Goal: Task Accomplishment & Management: Use online tool/utility

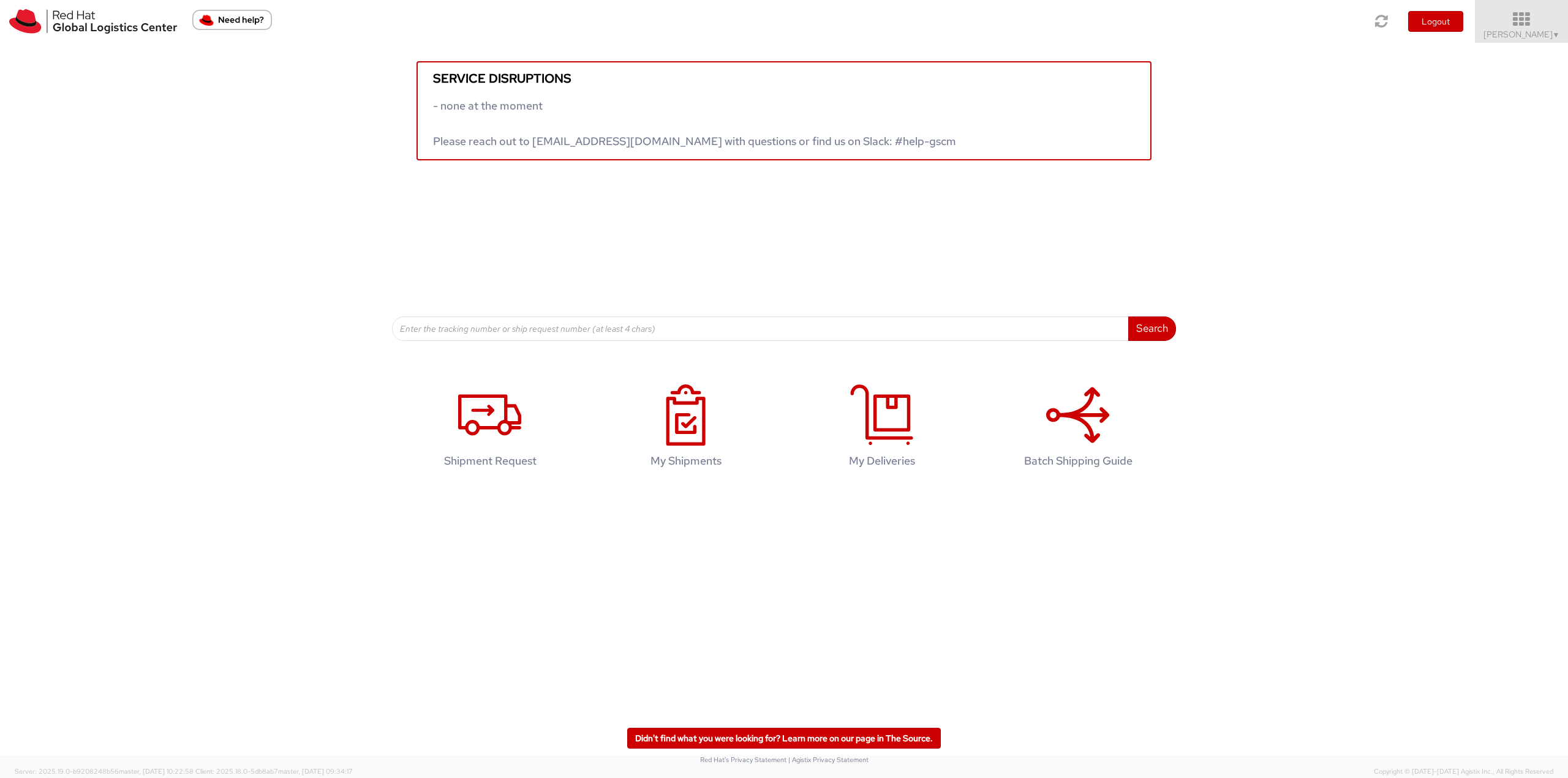
click at [1530, 25] on icon at bounding box center [1522, 19] width 107 height 17
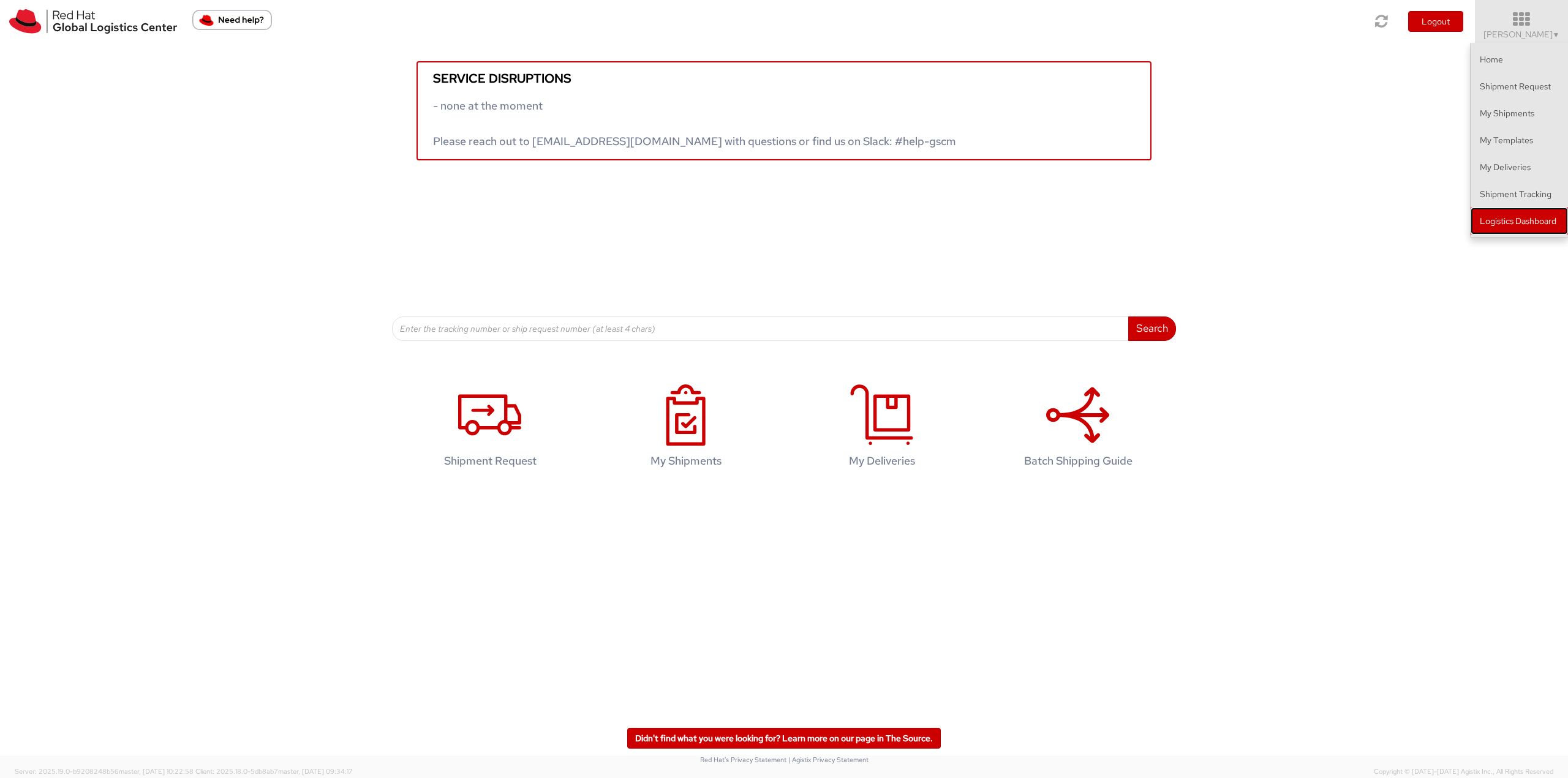
click at [1537, 218] on link "Logistics Dashboard" at bounding box center [1519, 221] width 97 height 27
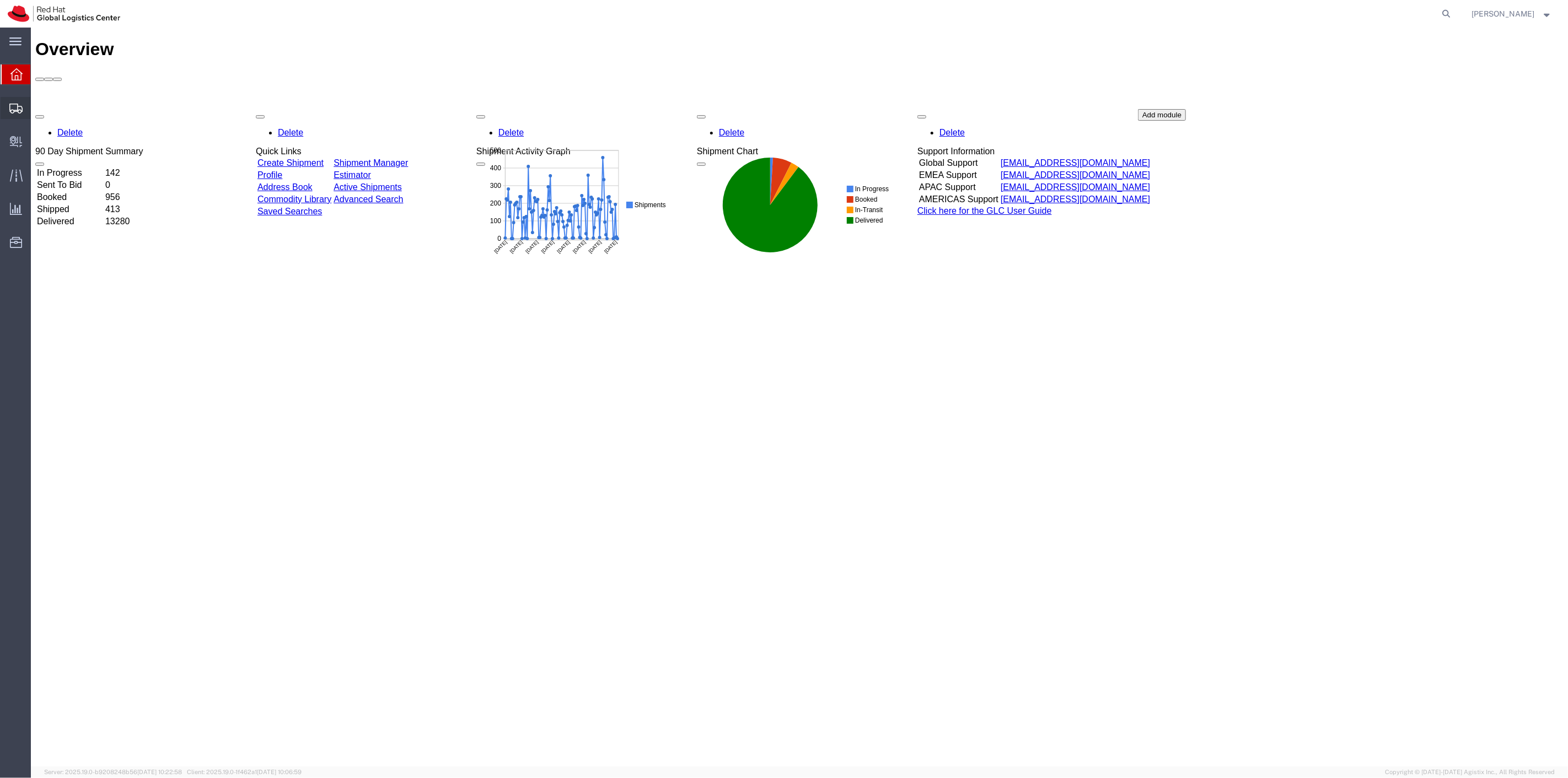
click at [0, 0] on span "Shipment Manager" at bounding box center [0, 0] width 0 height 0
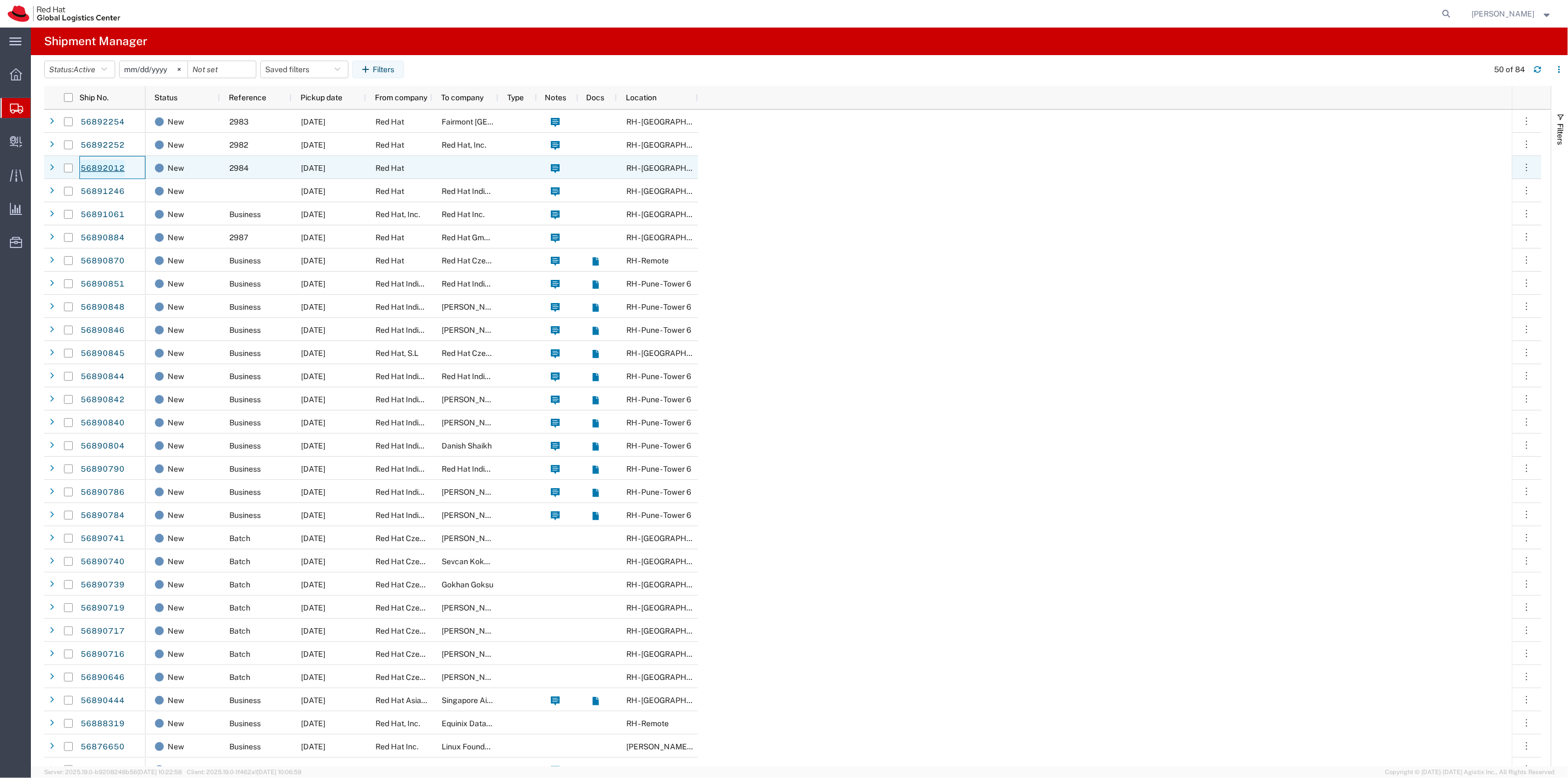
click at [91, 162] on link "56892012" at bounding box center [102, 169] width 45 height 18
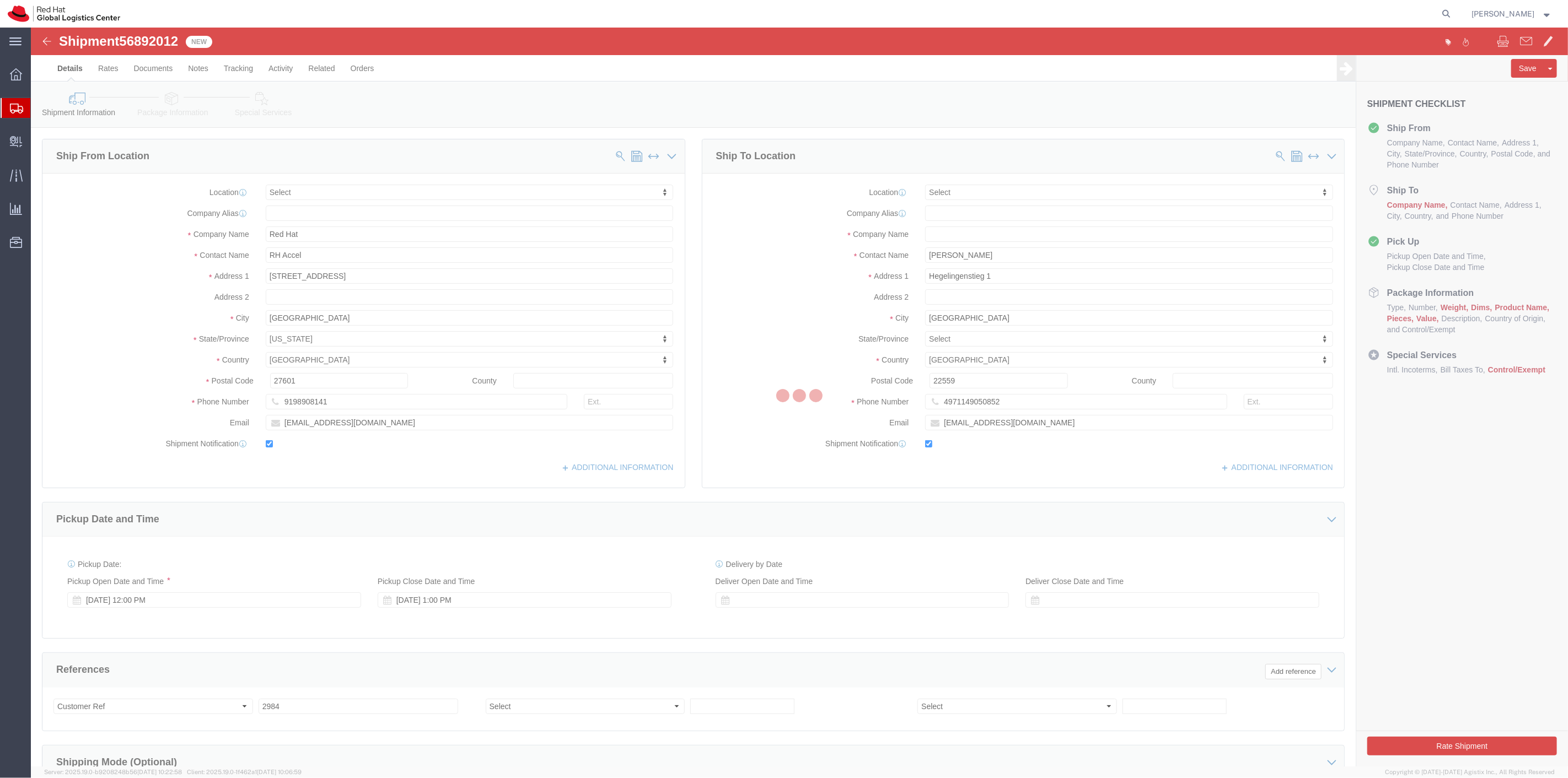
select select
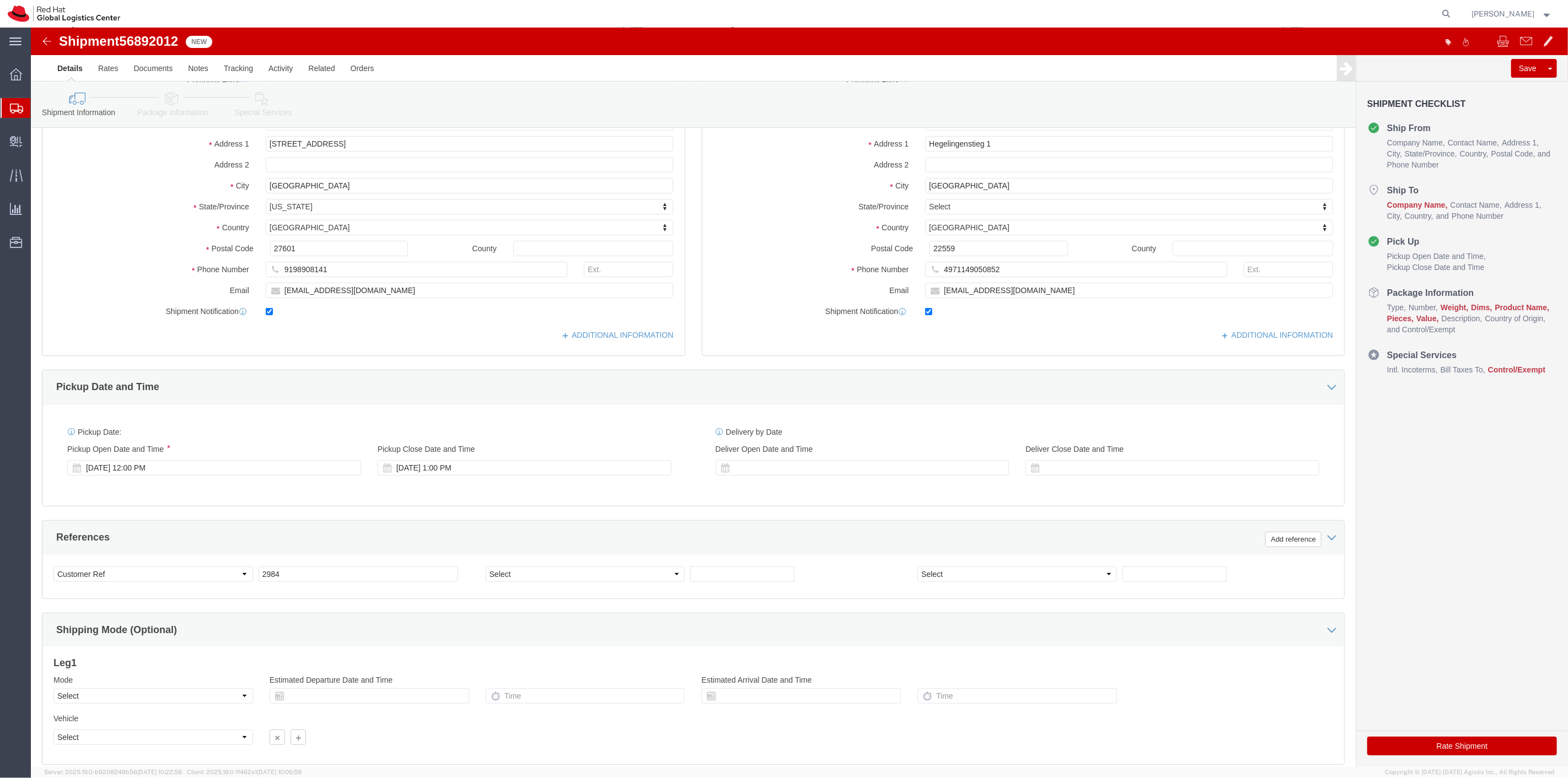
scroll to position [211, 0]
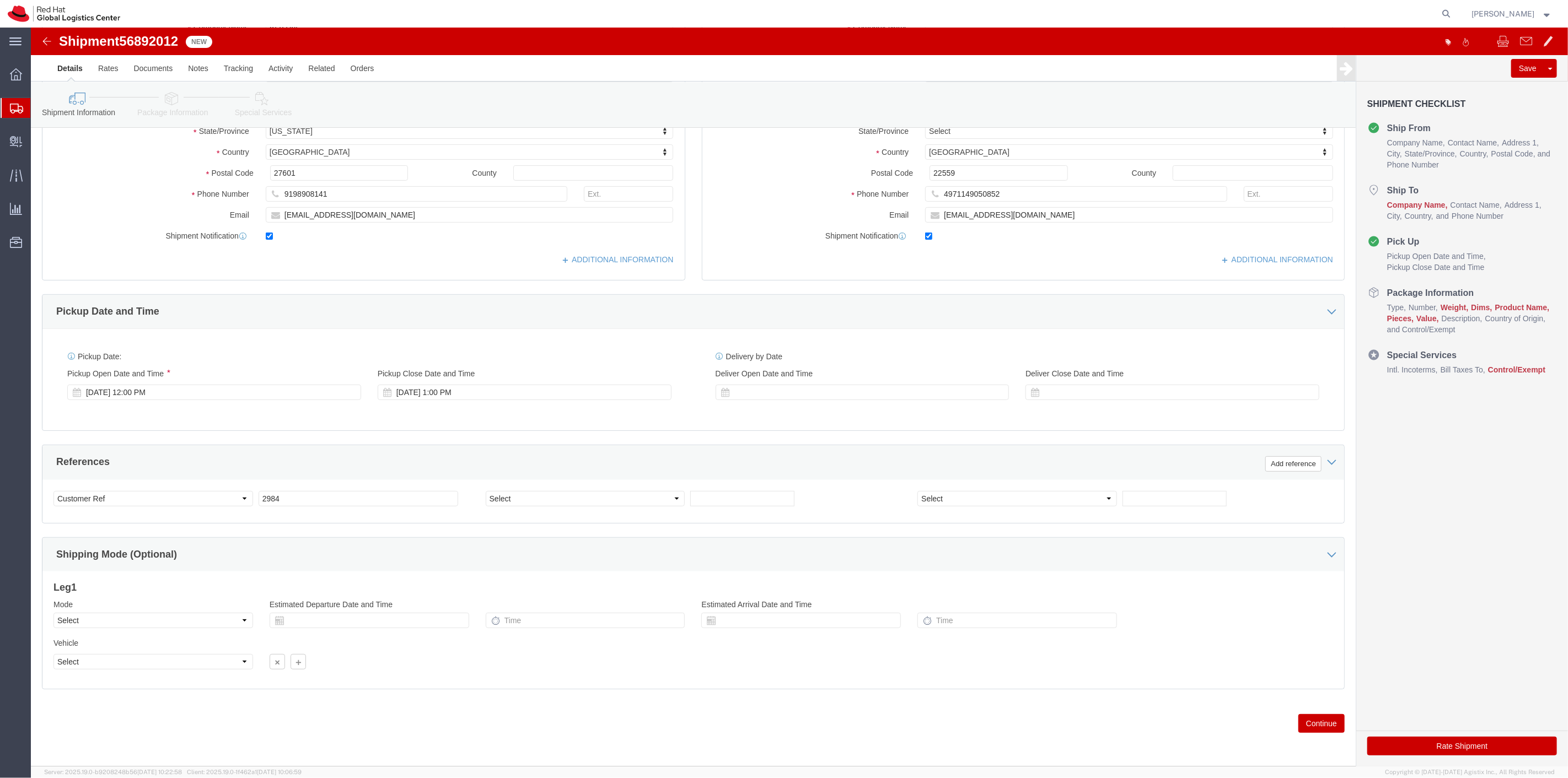
click button "Continue"
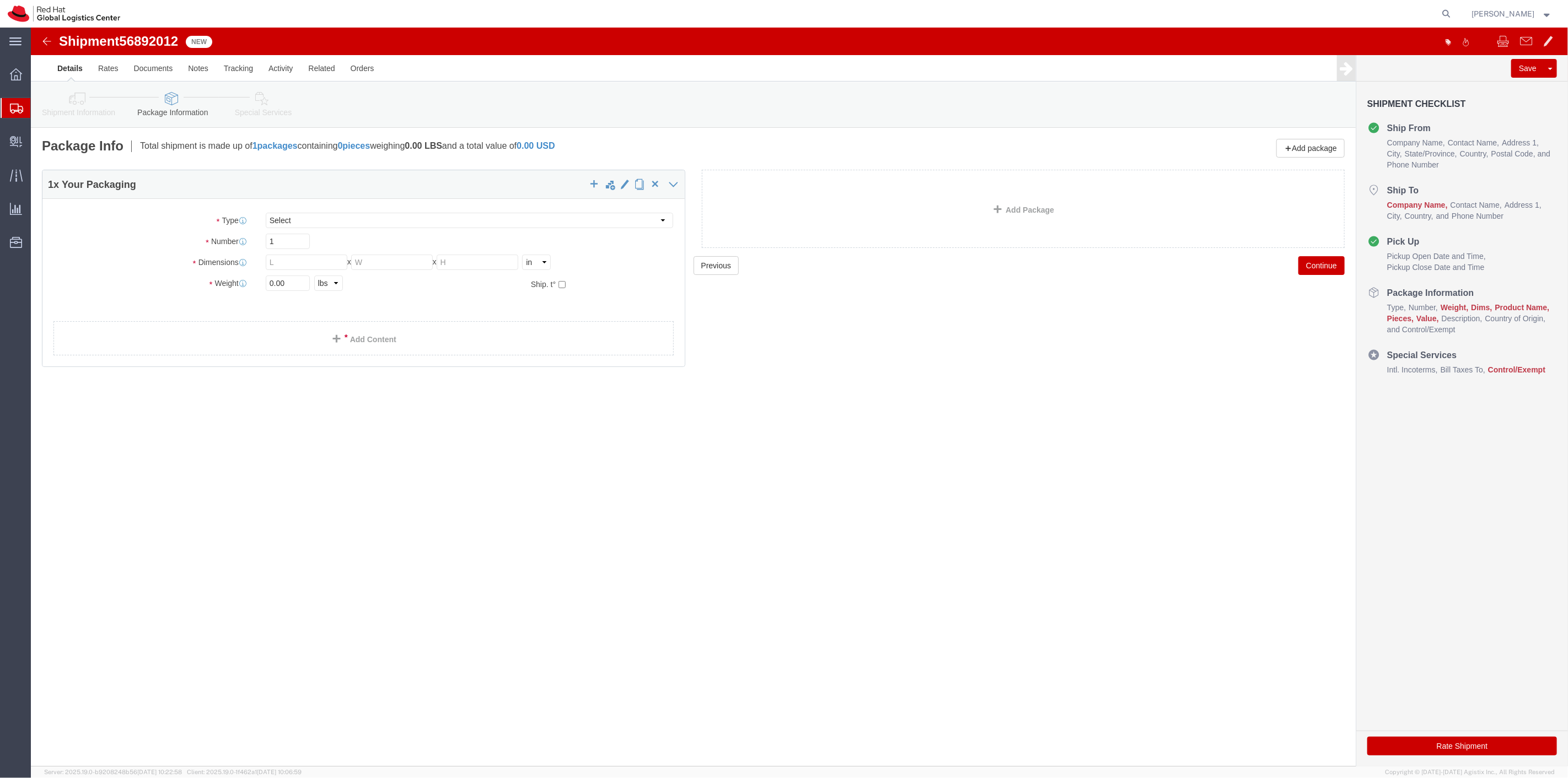
click icon
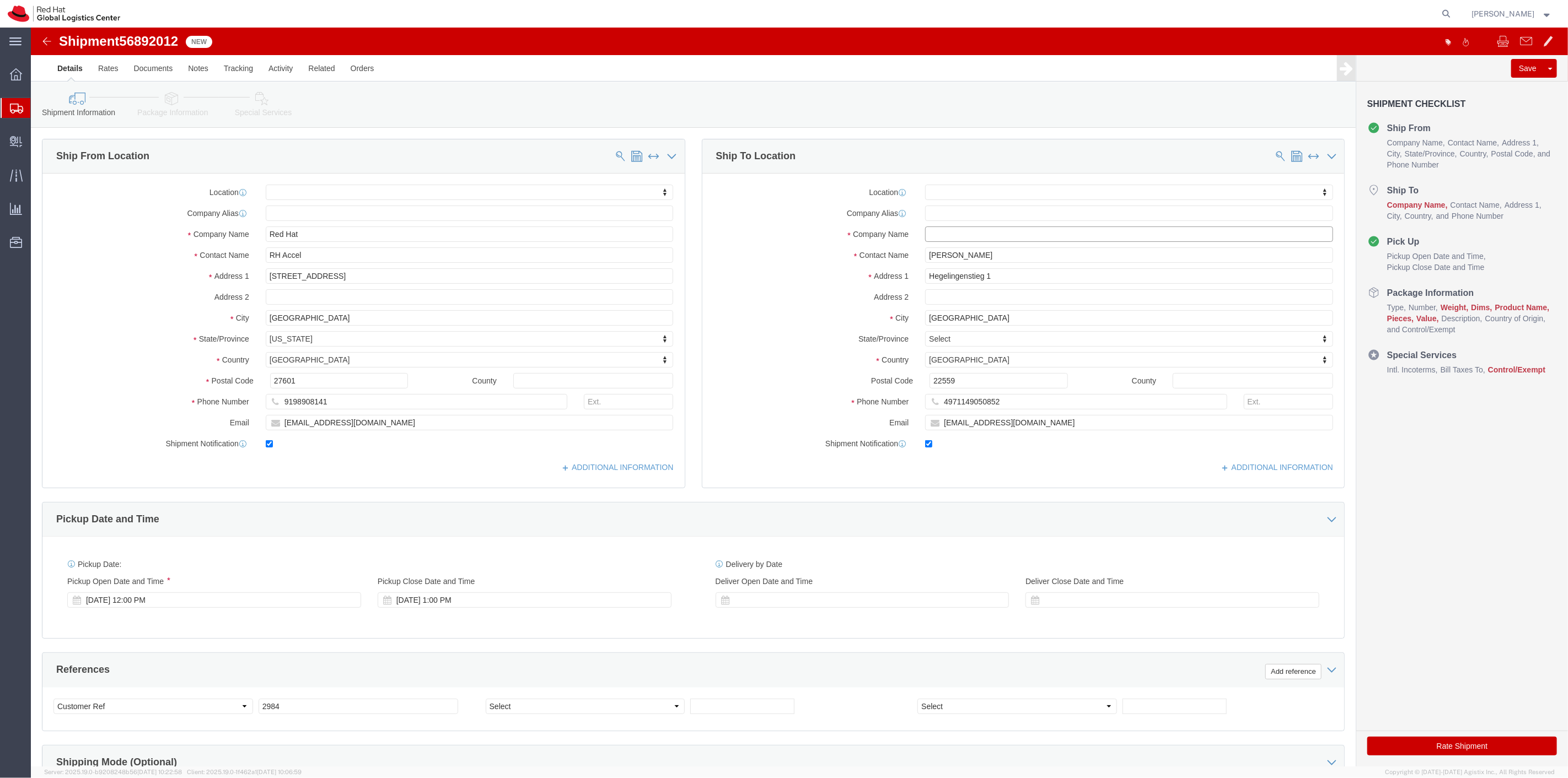
click input "text"
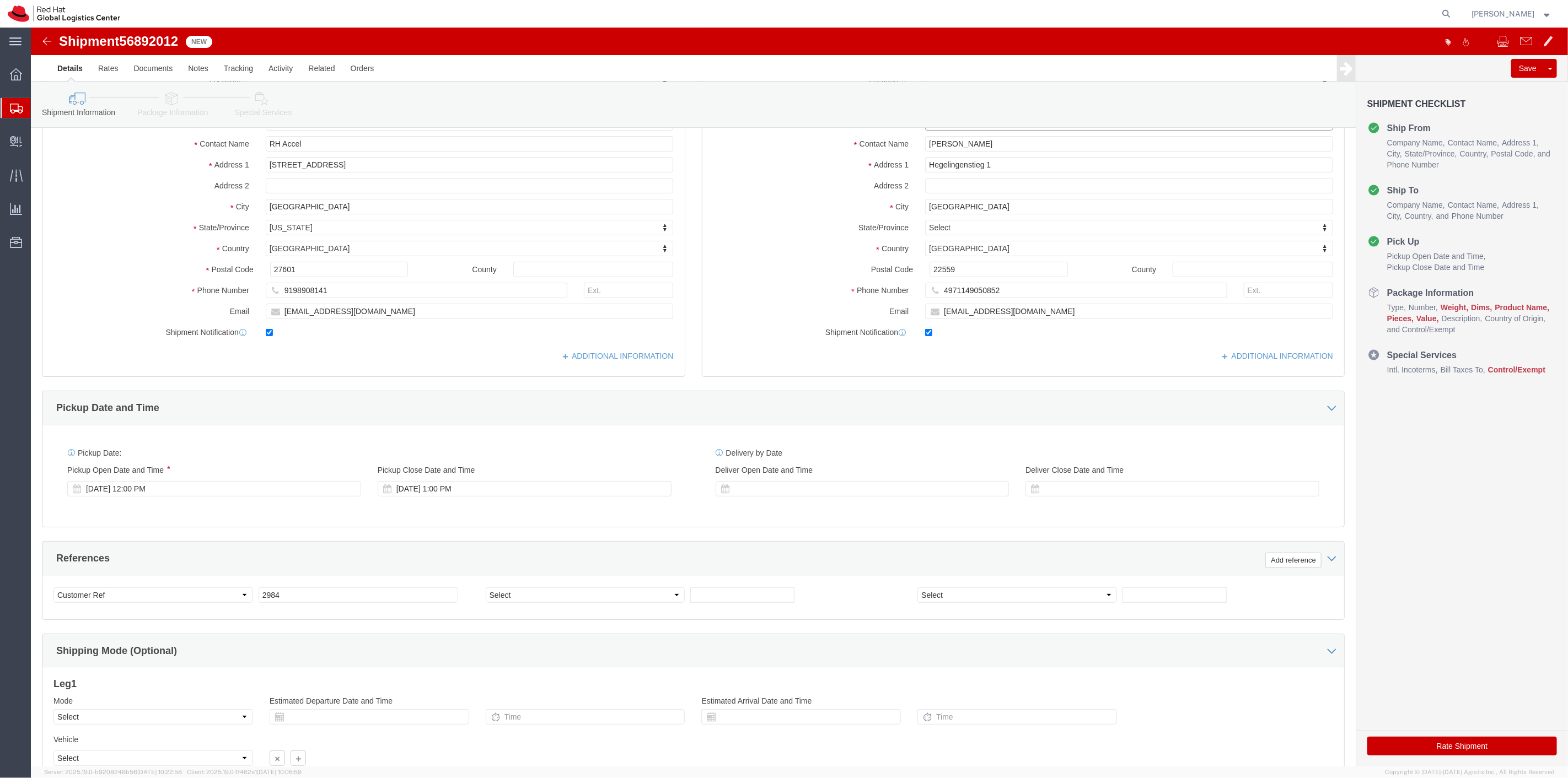
scroll to position [211, 0]
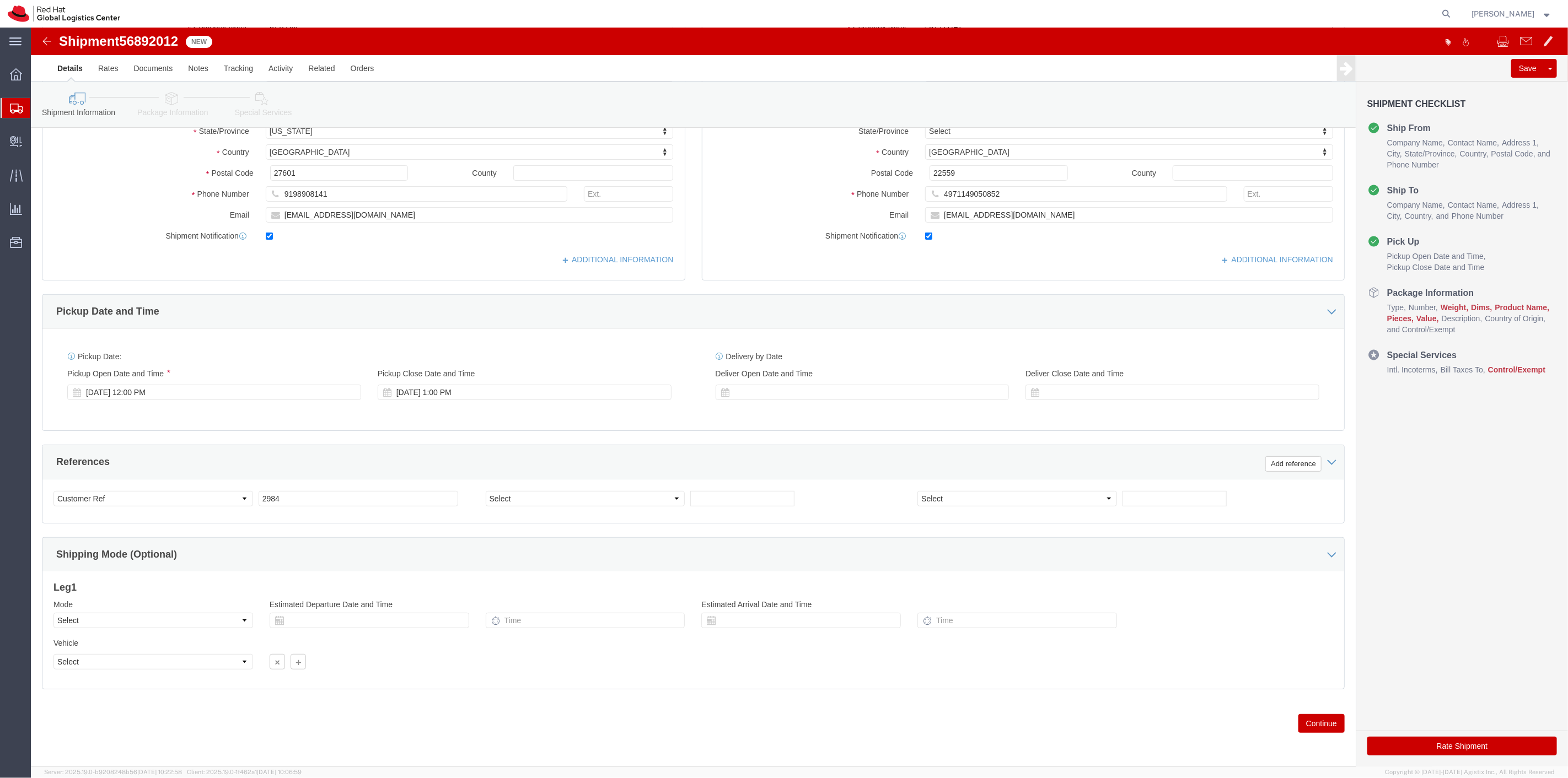
type input "RED HAT"
click button "Continue"
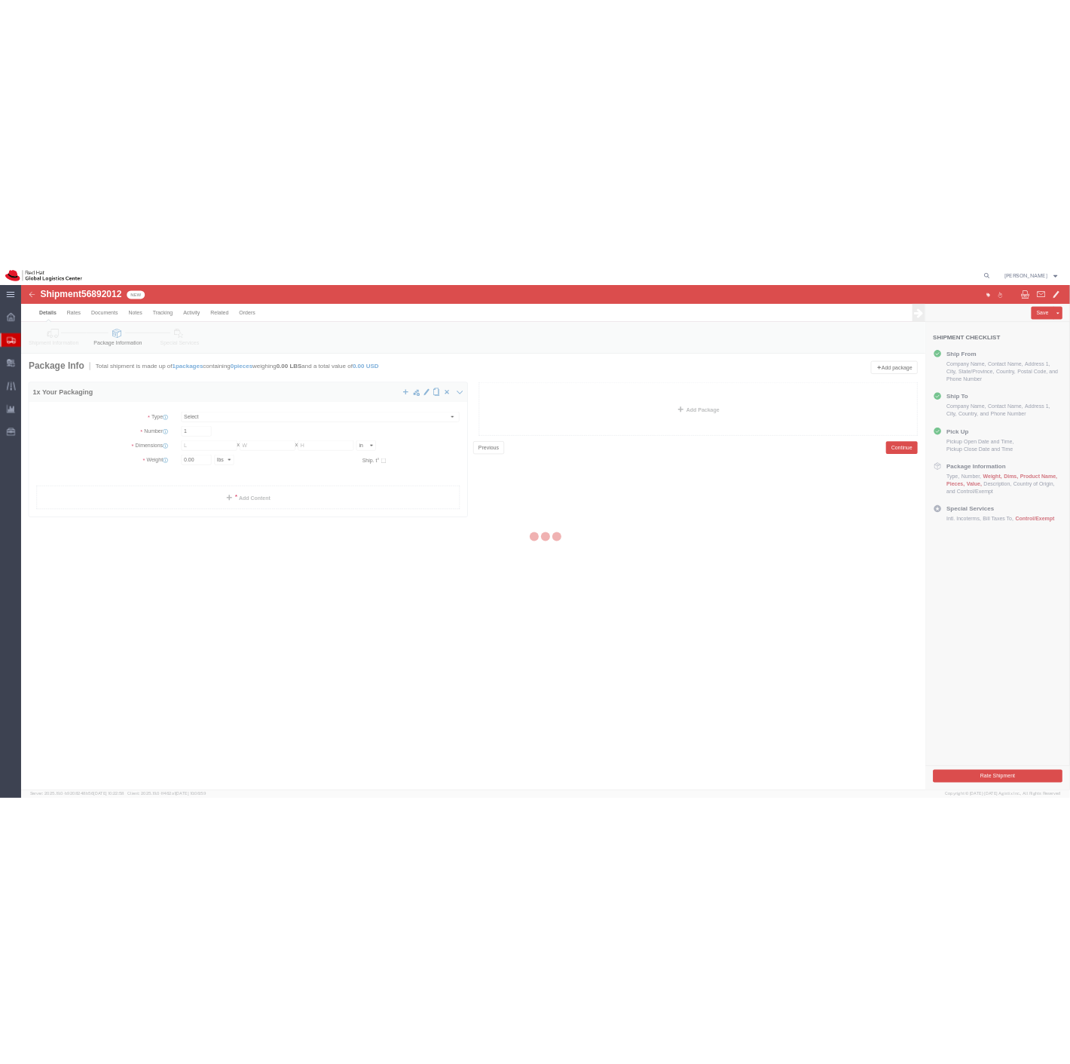
scroll to position [0, 0]
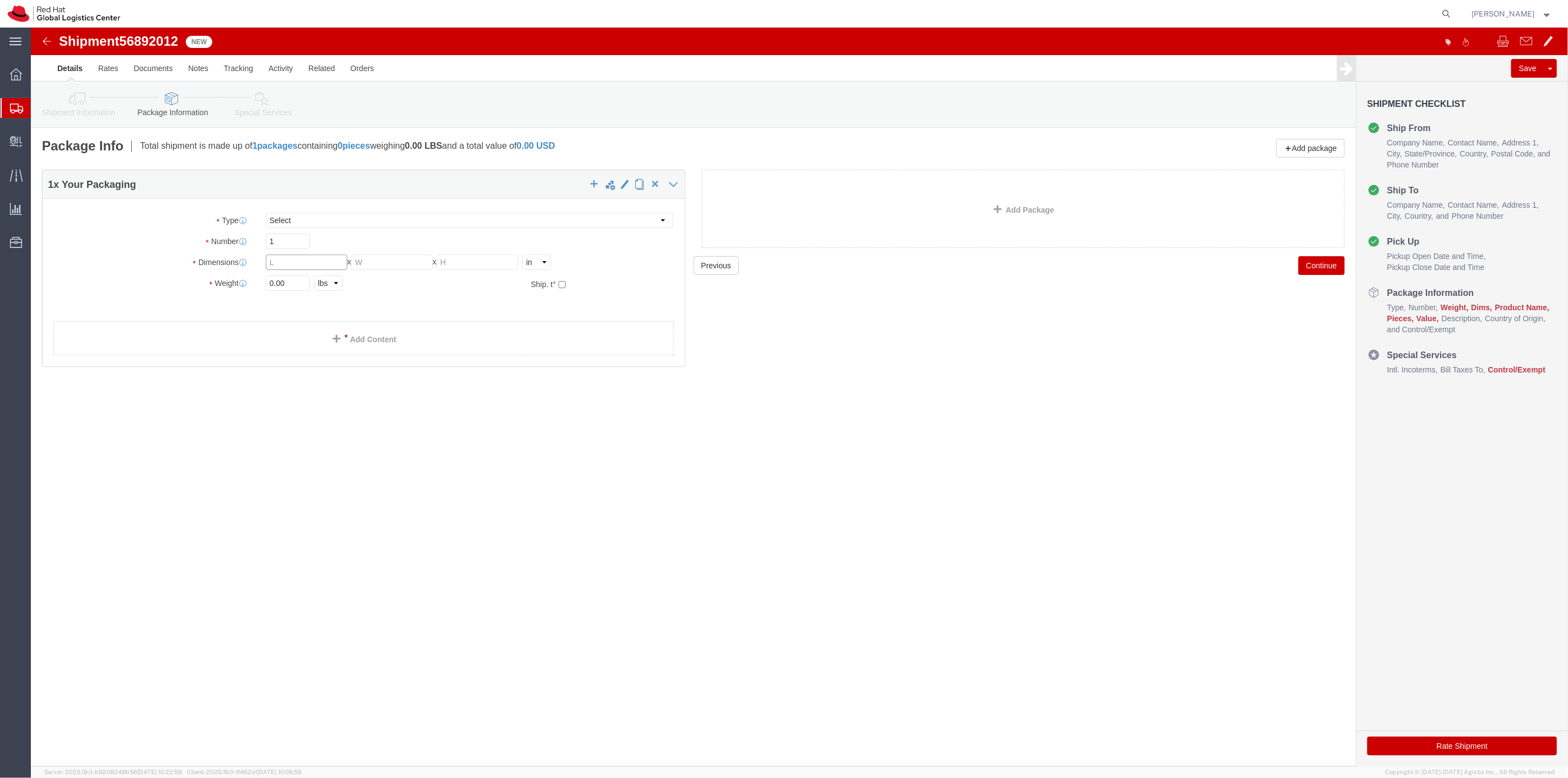
click input "text"
type input "13"
type input "10"
type input "4"
type input "2"
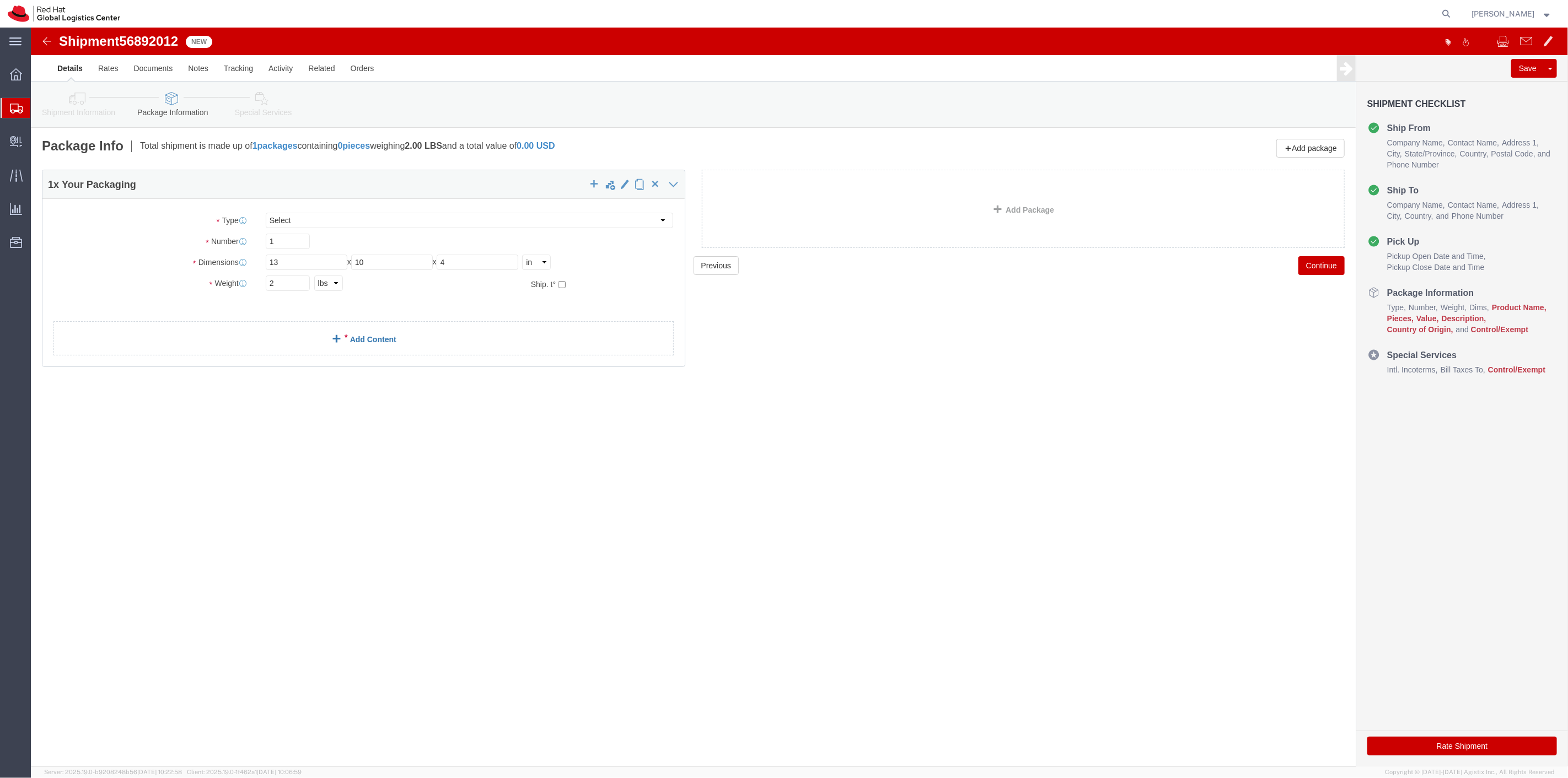
click link "Add Content"
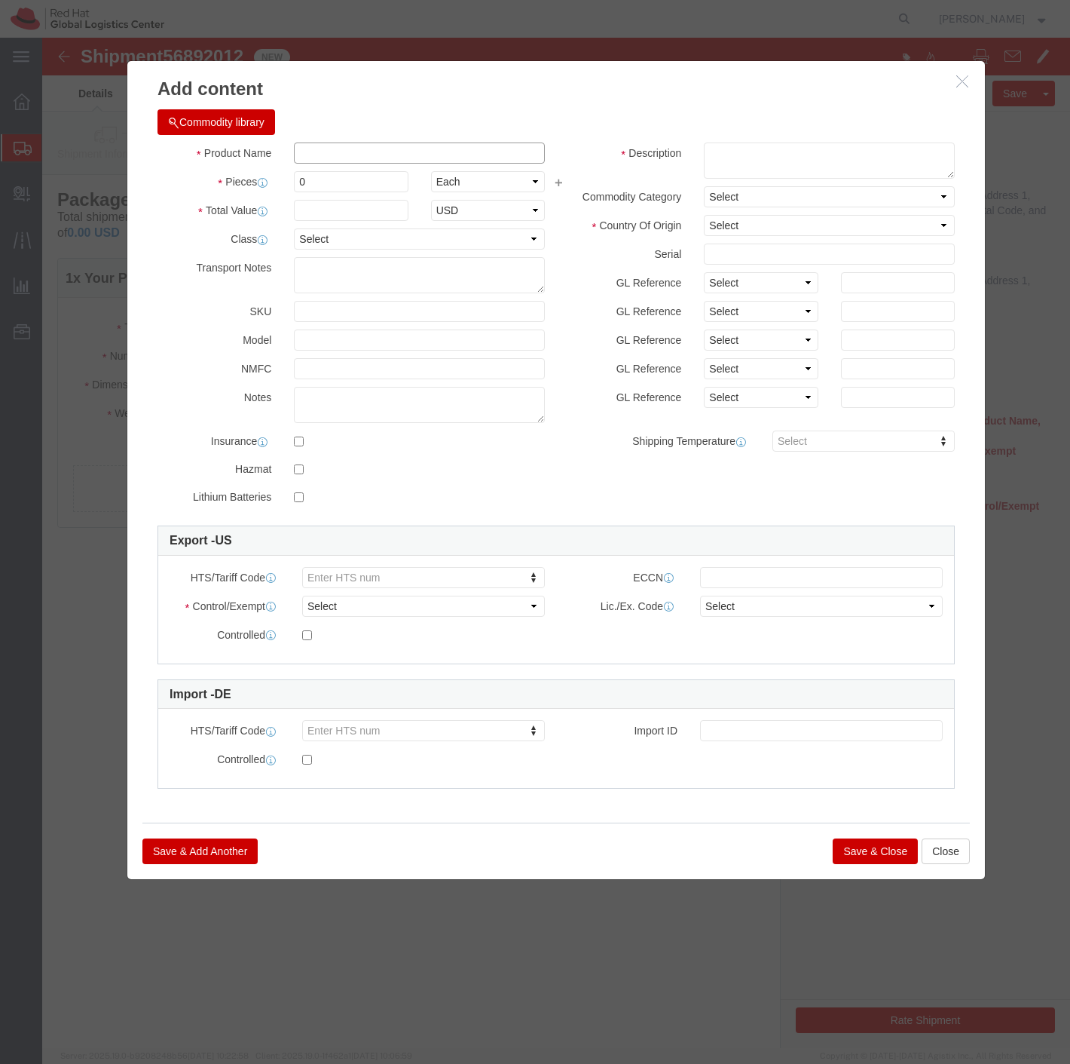
click input "text"
type input "Astronaut Sticker"
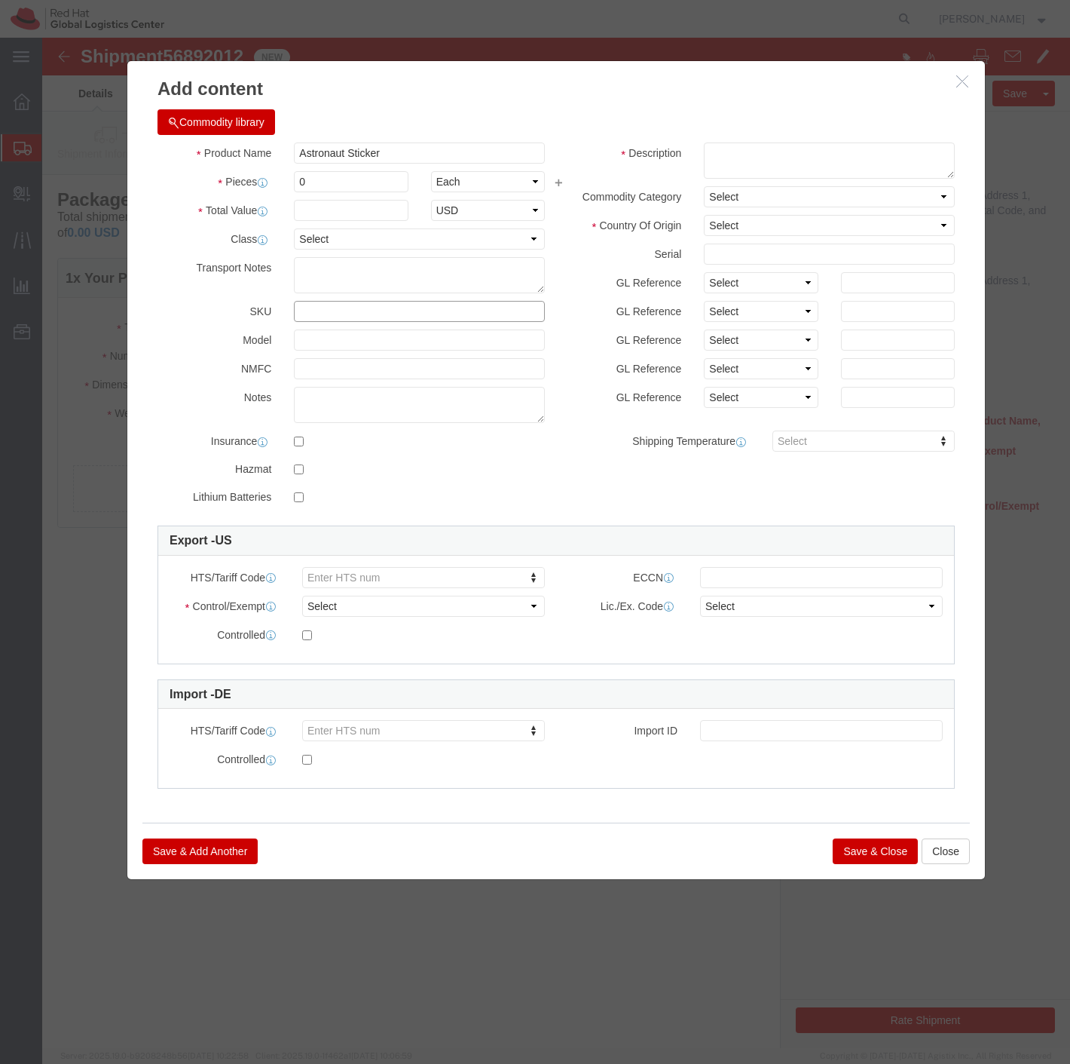
click input "text"
type input "RHAccel1102"
click textarea
drag, startPoint x: 674, startPoint y: 109, endPoint x: 749, endPoint y: 160, distance: 90.7
click textarea "VInyl sticker"
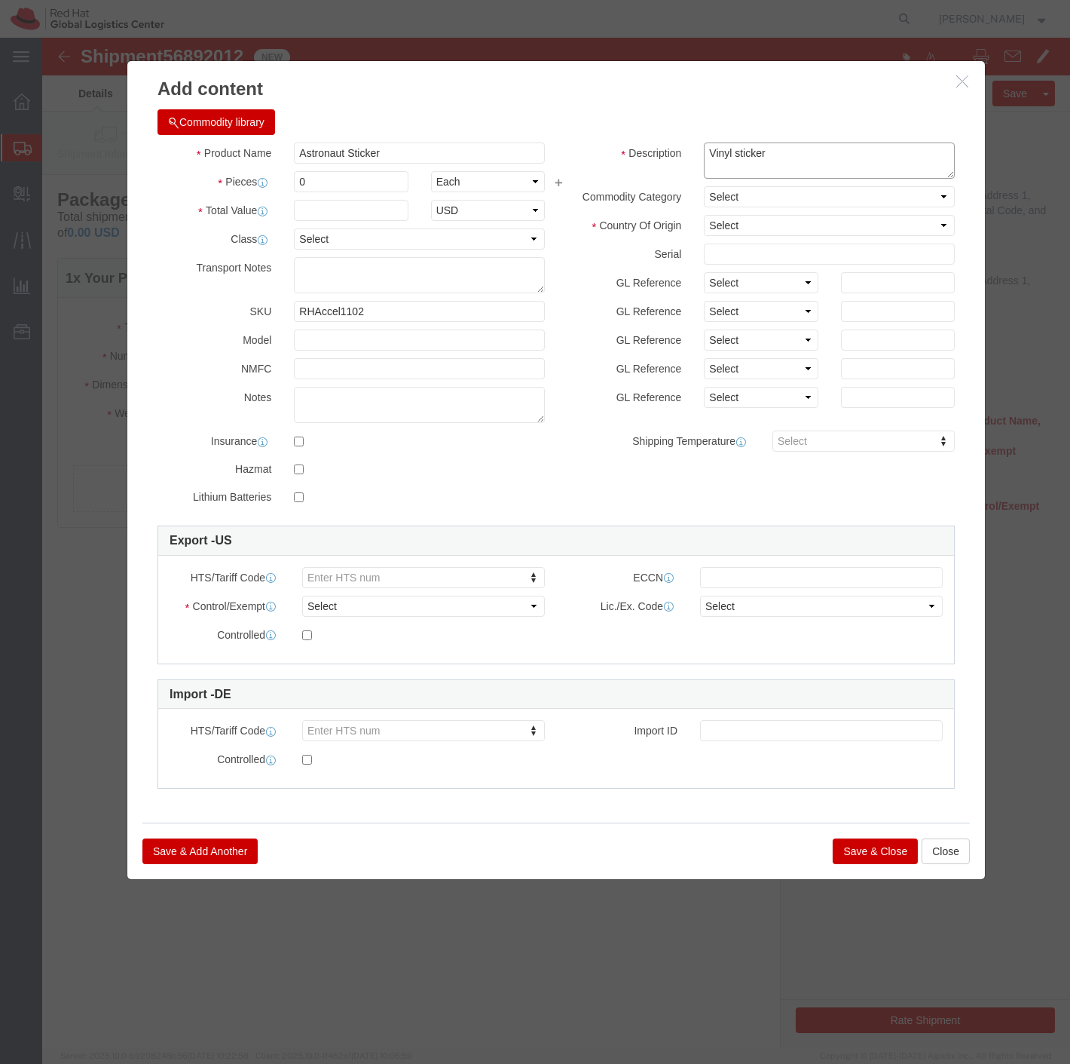
type textarea "Vinyl sticker"
drag, startPoint x: 330, startPoint y: 147, endPoint x: 210, endPoint y: 145, distance: 119.9
click div "Pieces Number of pieces inside all the packages 0 Select Bag Barrels 100Board F…"
type input "50"
click input "text"
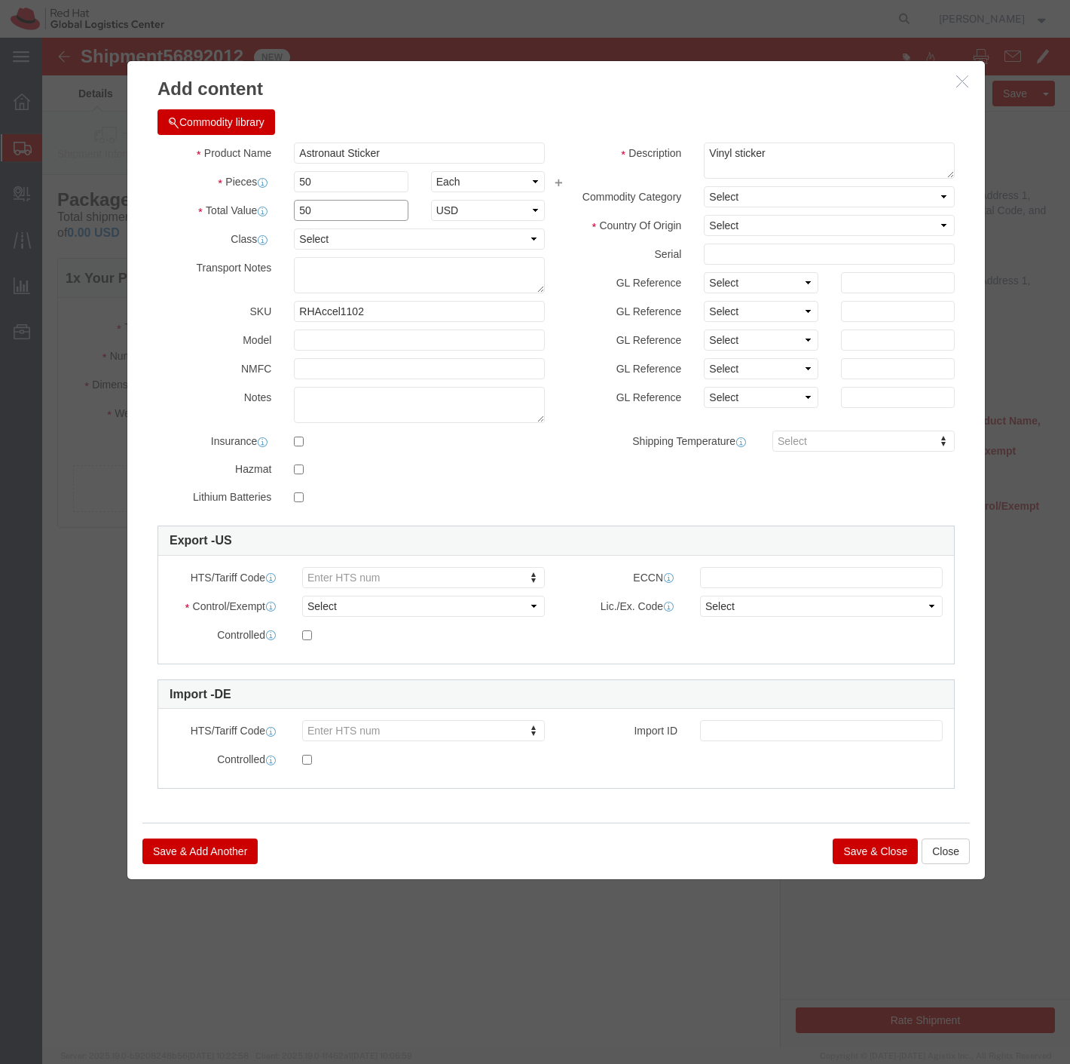
type input "50"
click textarea
click button "Save & Close"
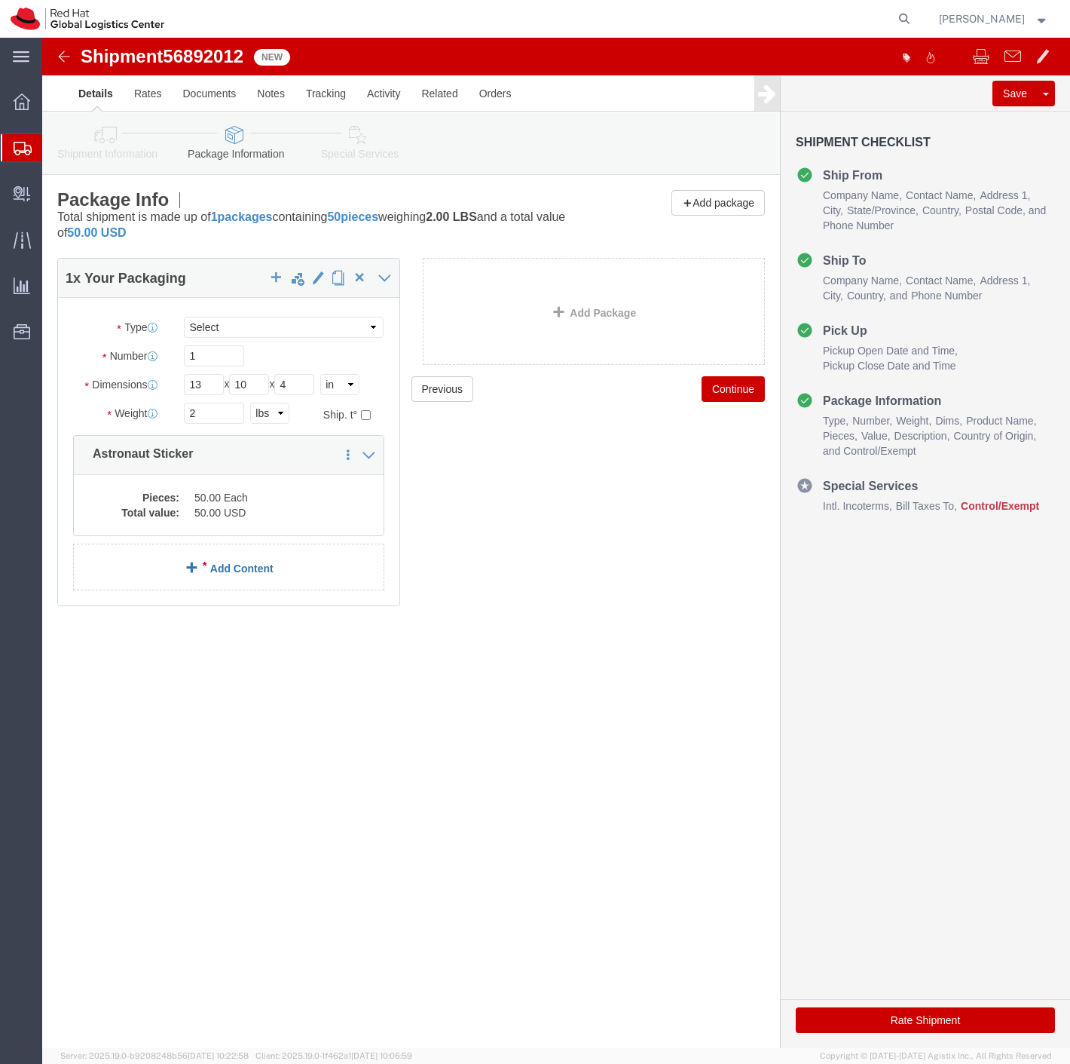
click link "Add Content"
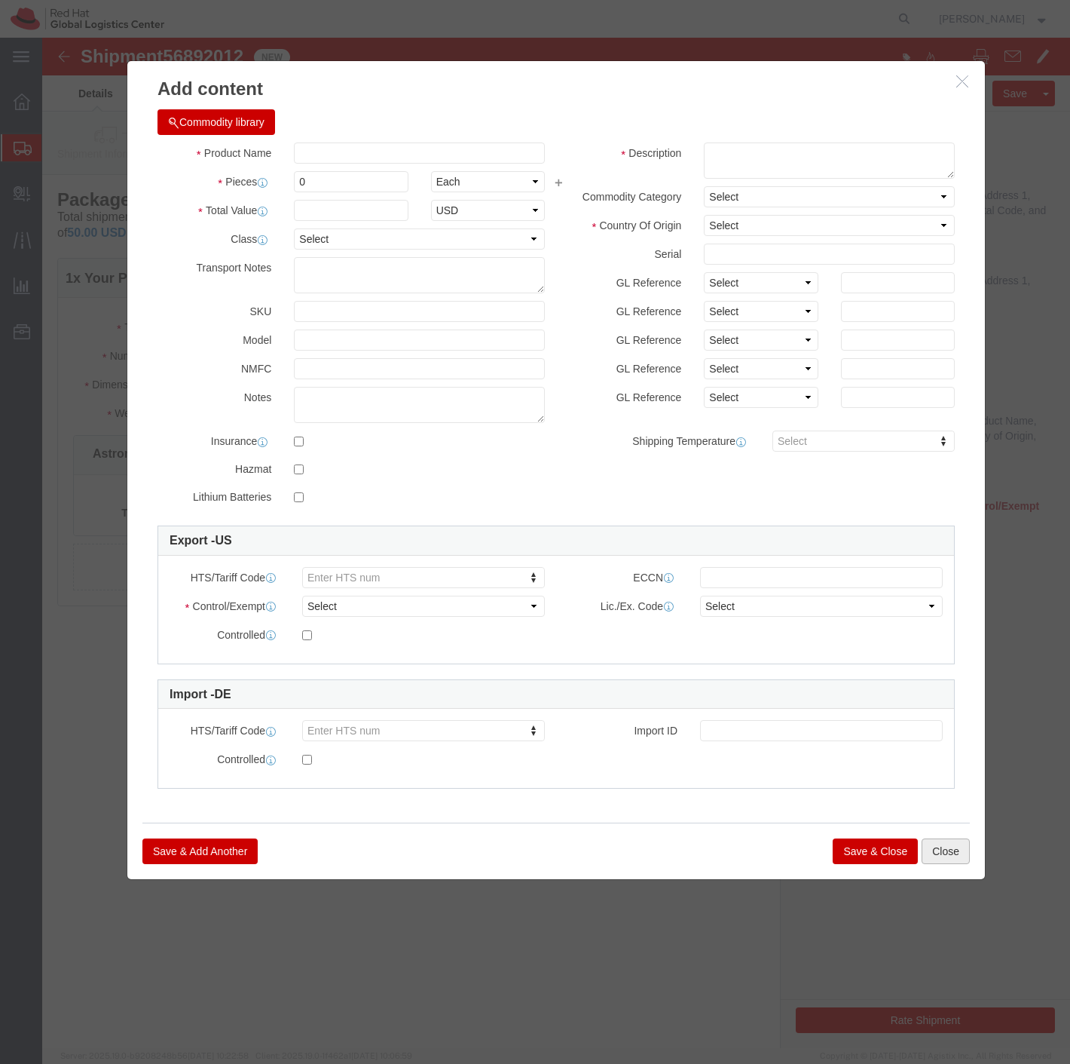
click button "Close"
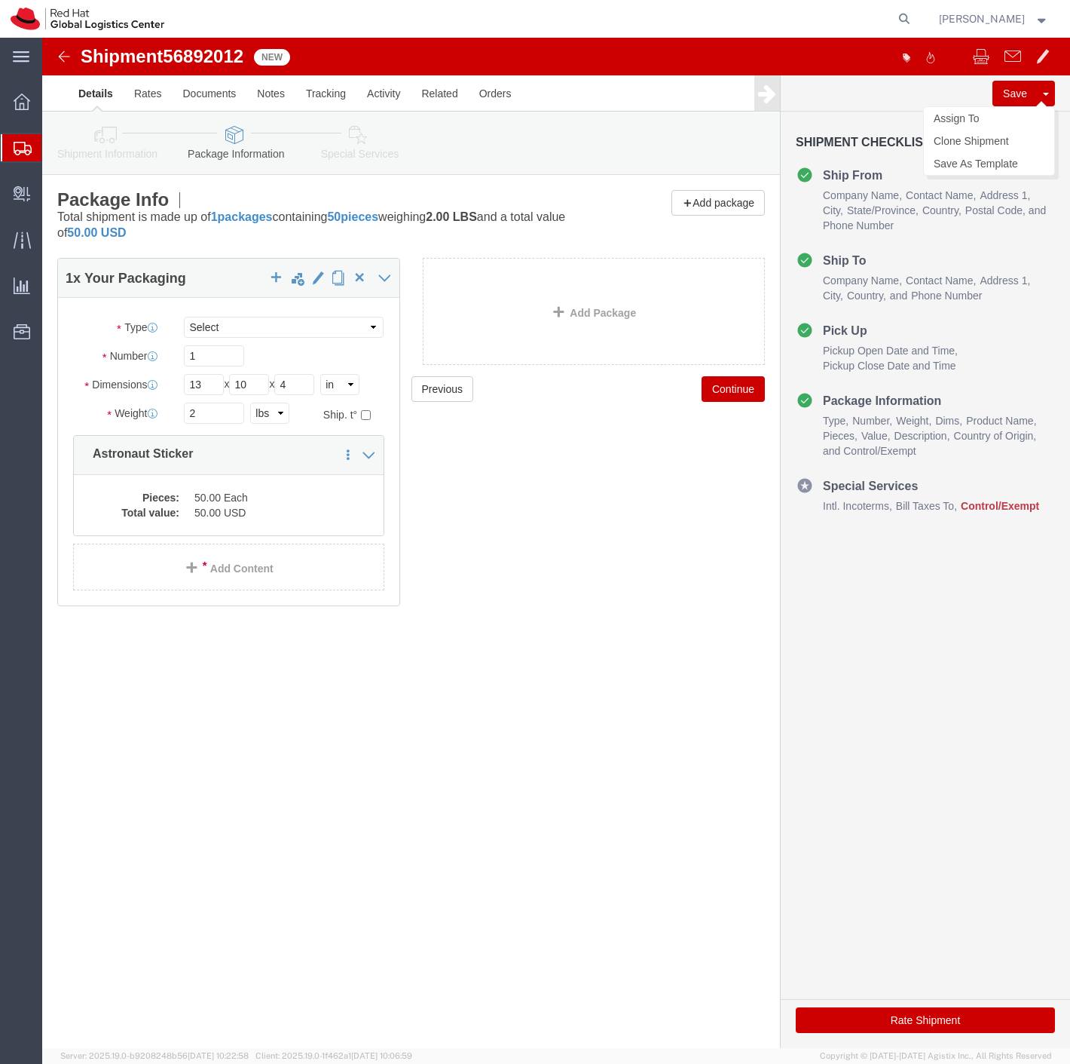
click button "Save"
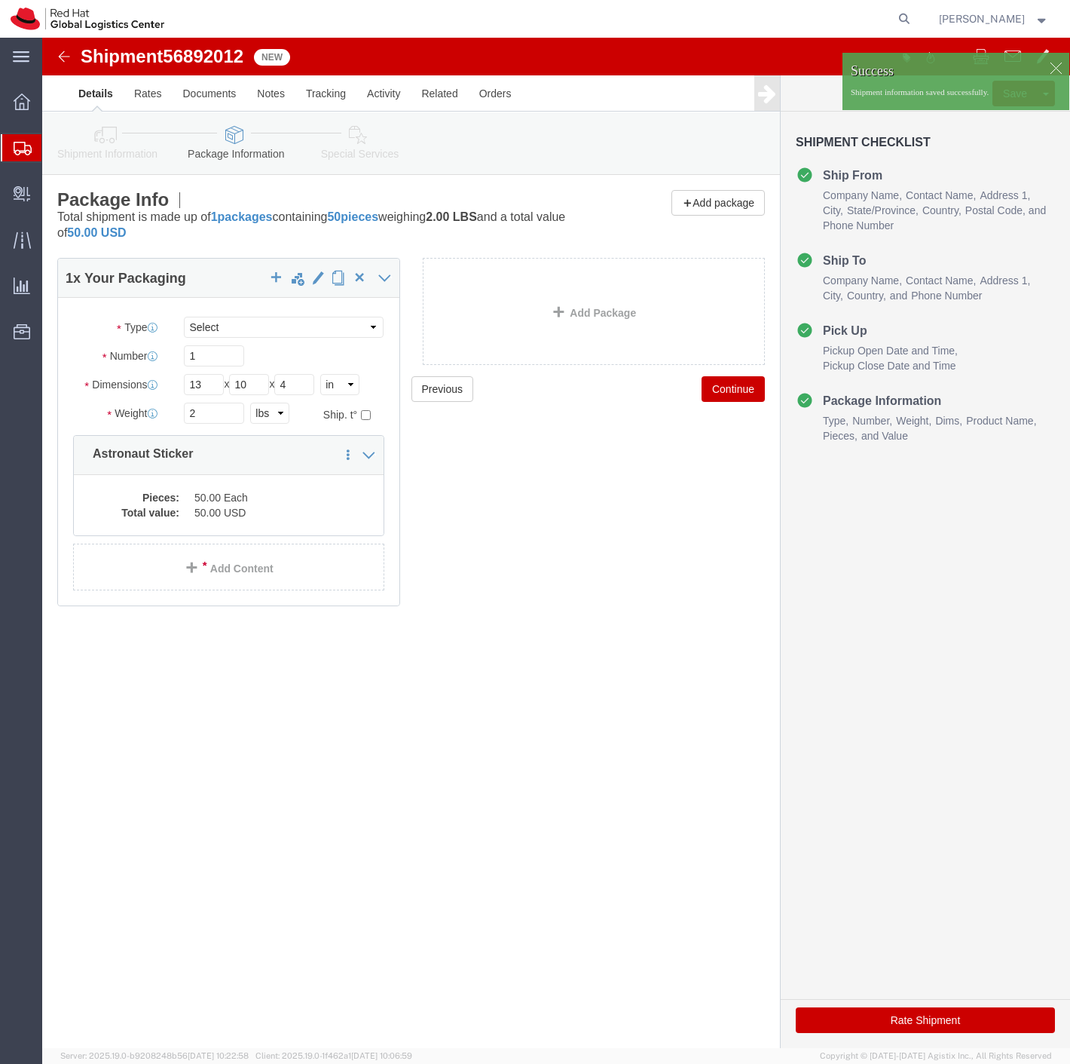
click img
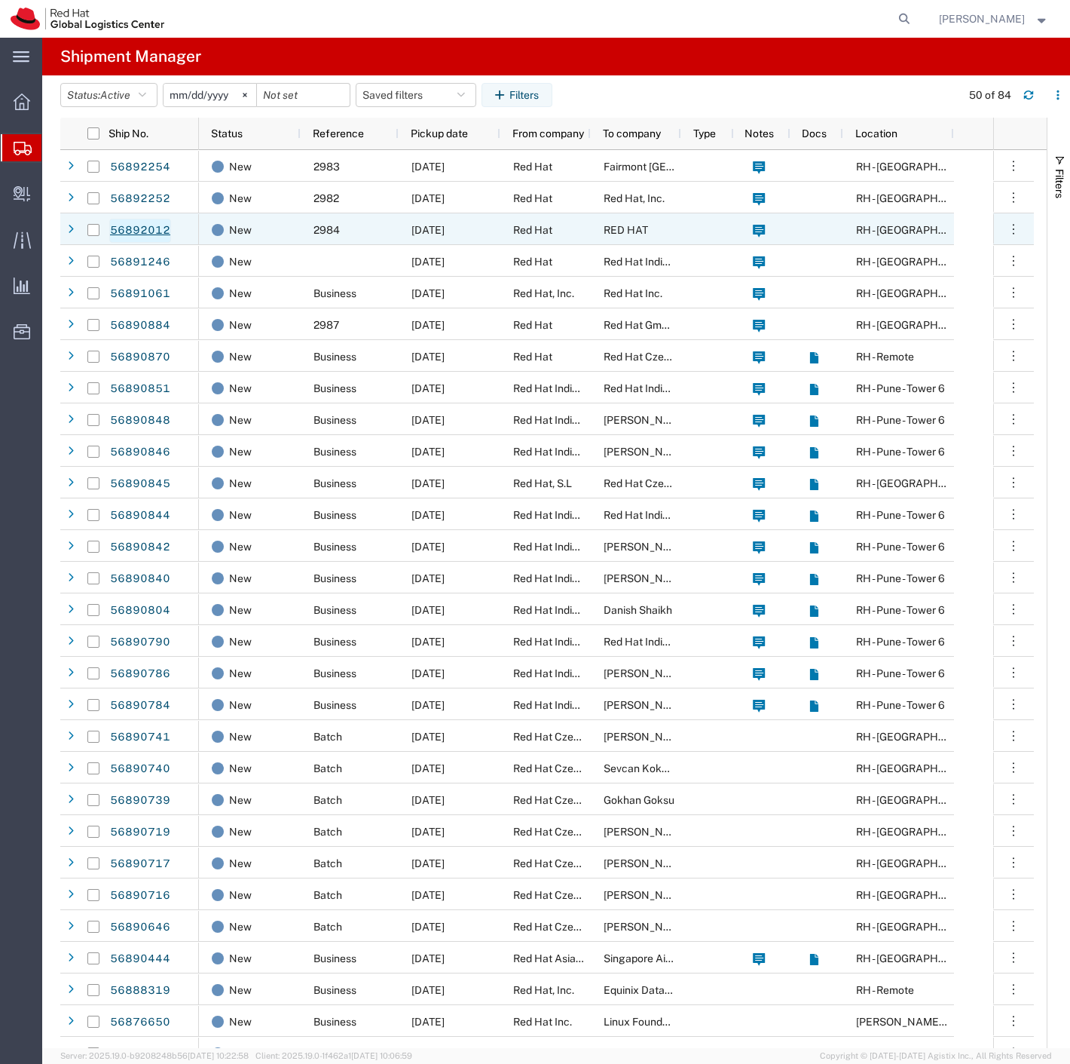
click at [149, 238] on link "56892012" at bounding box center [140, 231] width 62 height 24
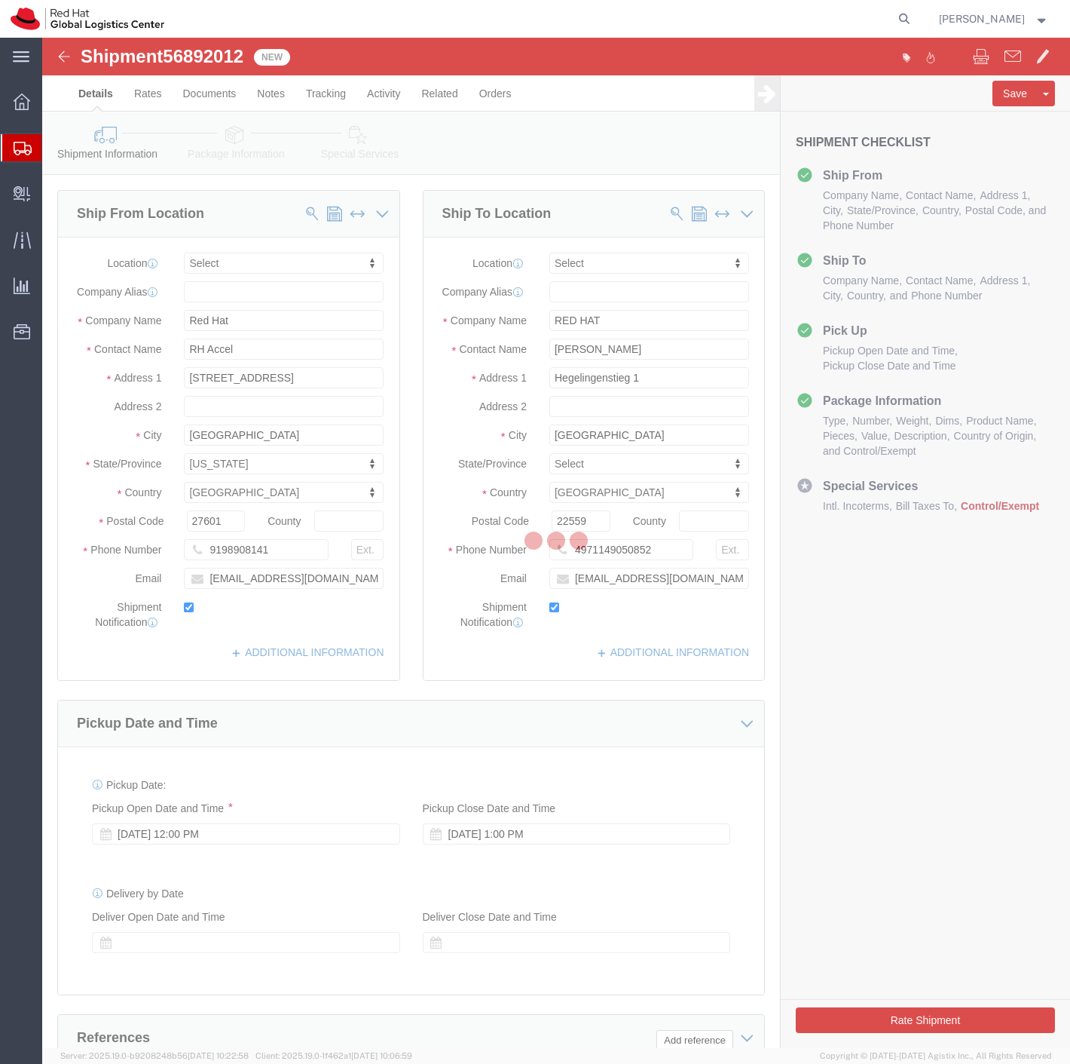
select select
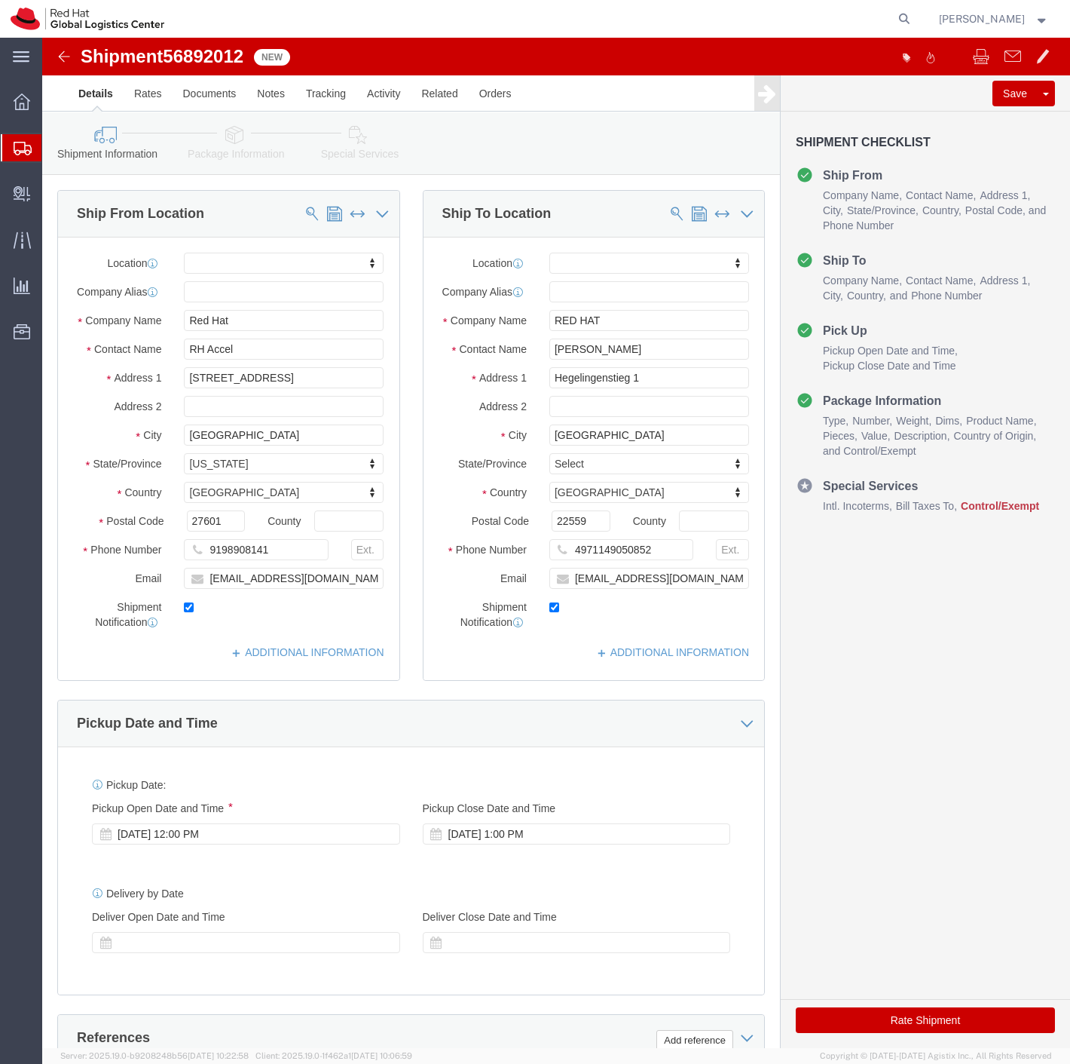
click icon
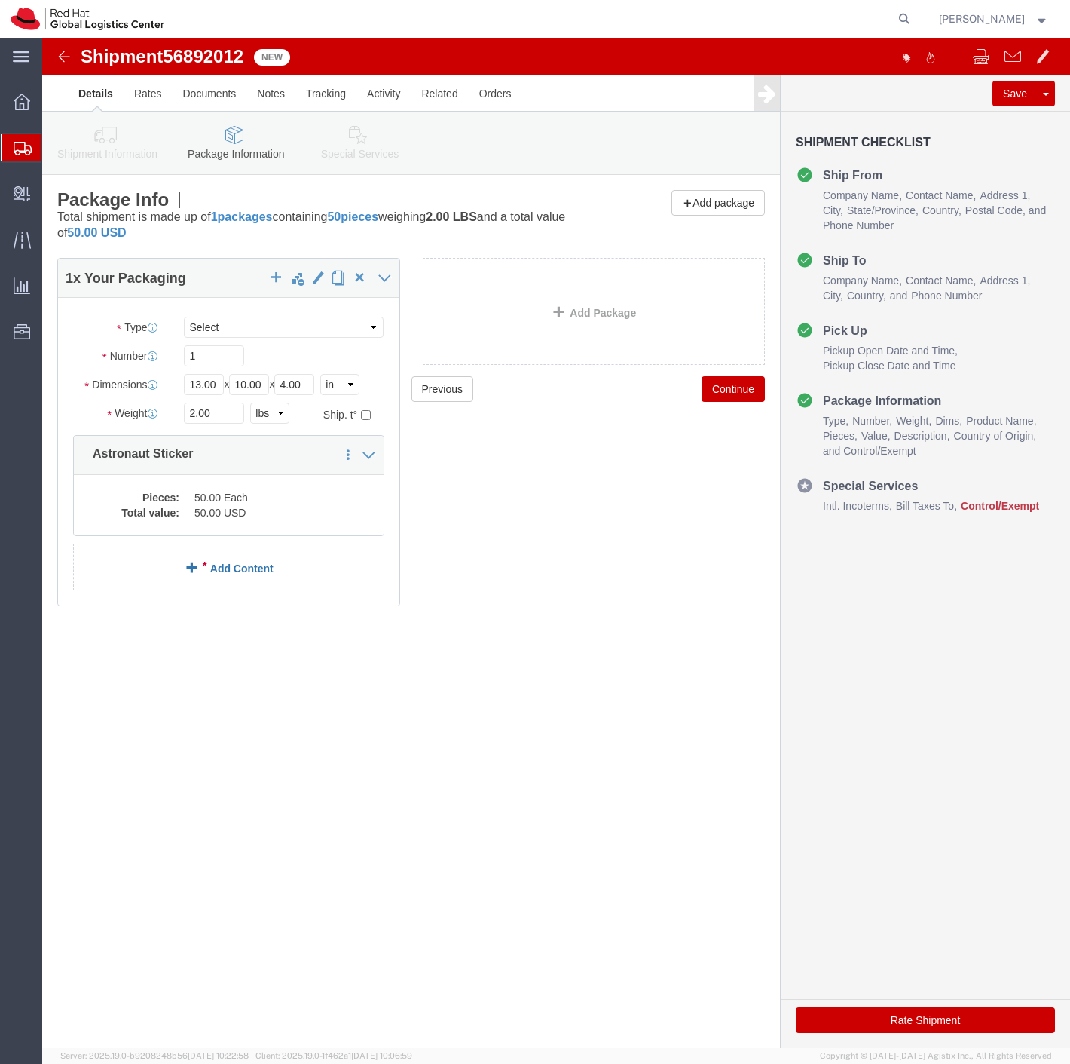
click link "Add Content"
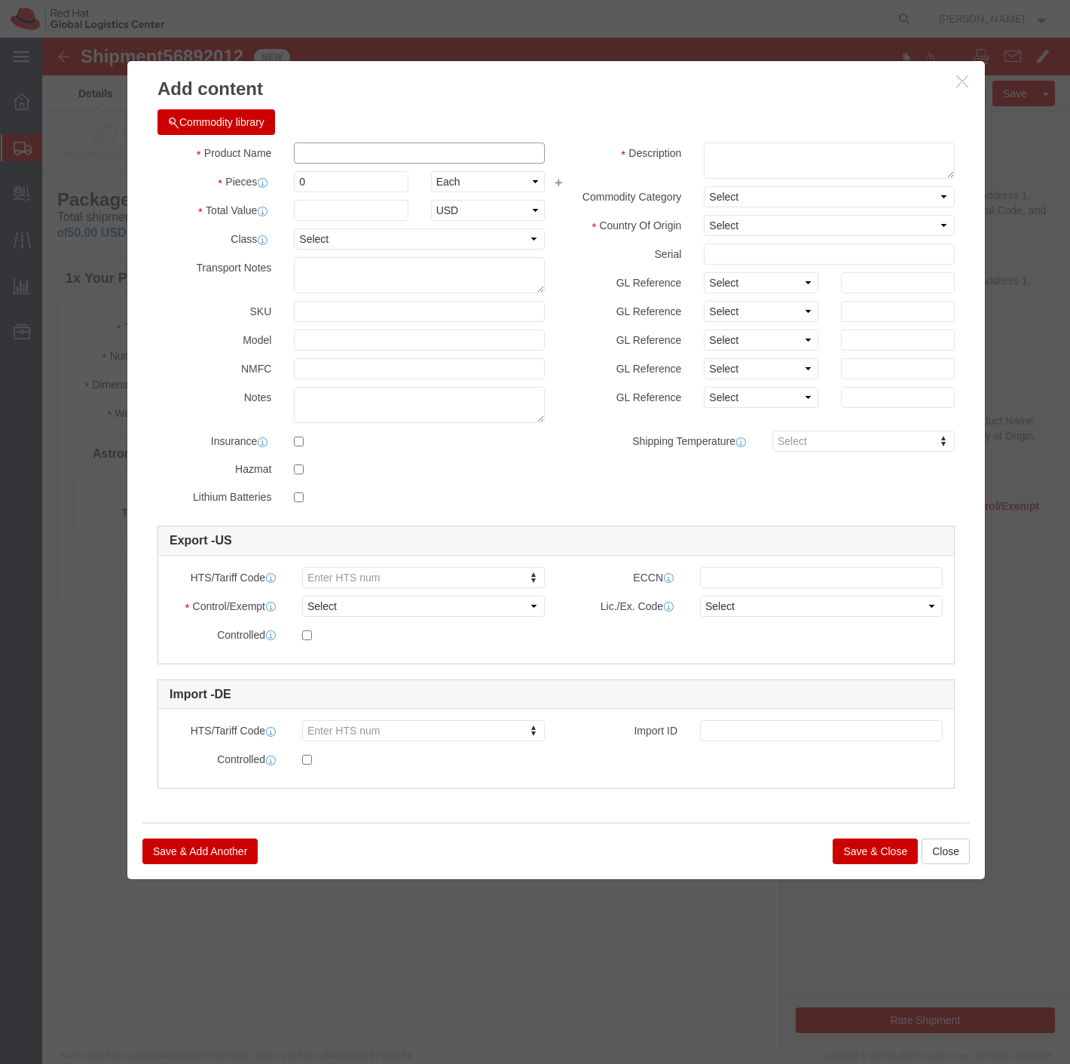
click input "text"
type input "Pennant"
click textarea
drag, startPoint x: 674, startPoint y: 118, endPoint x: 956, endPoint y: 241, distance: 308.2
click textarea "FIber Pennant"
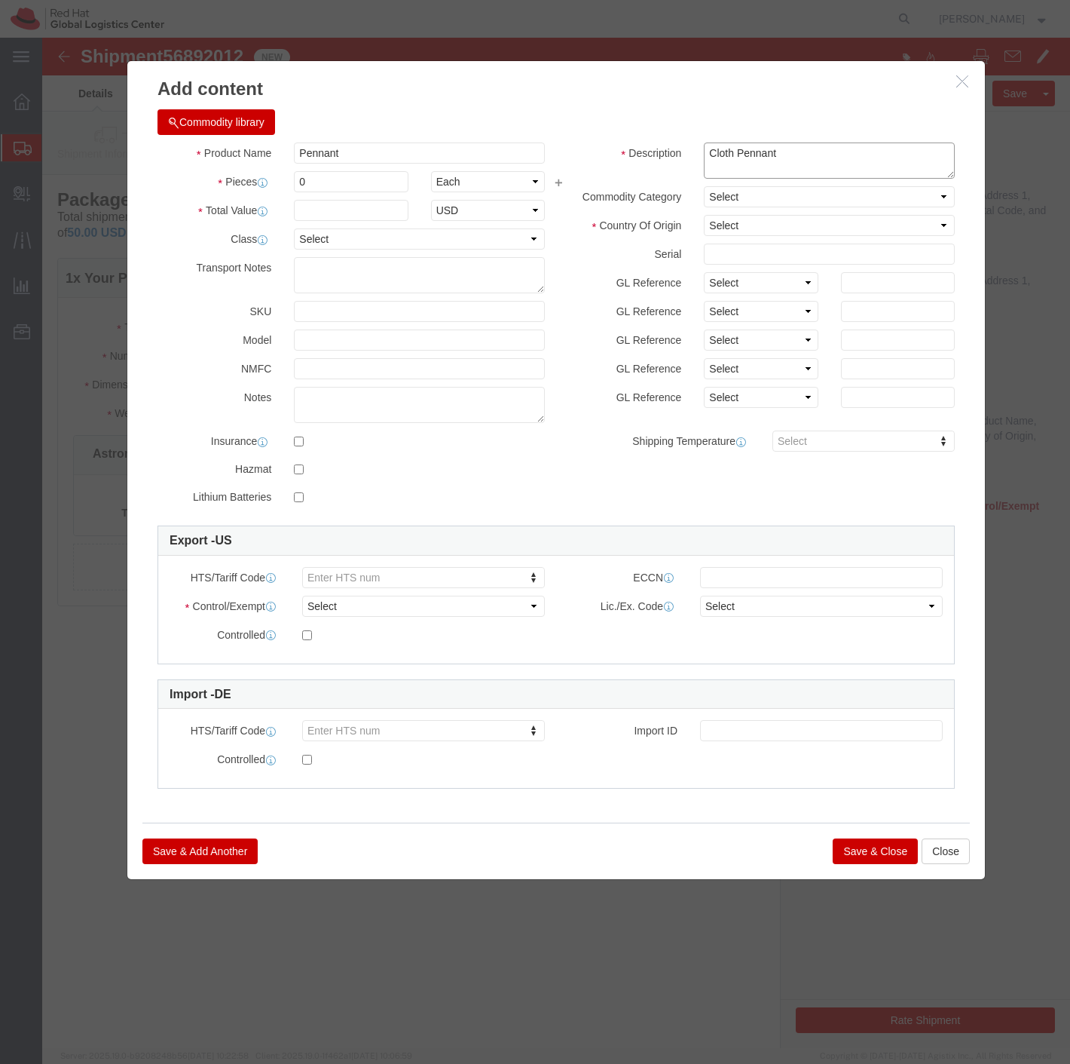
type textarea "Cloth Pennant"
drag, startPoint x: 305, startPoint y: 148, endPoint x: 127, endPoint y: 118, distance: 180.5
click div "Product Name Pennant Pieces 0 Select Bag Barrels 100Board Feet Bottle Box Blist…"
type input "1"
click input "text"
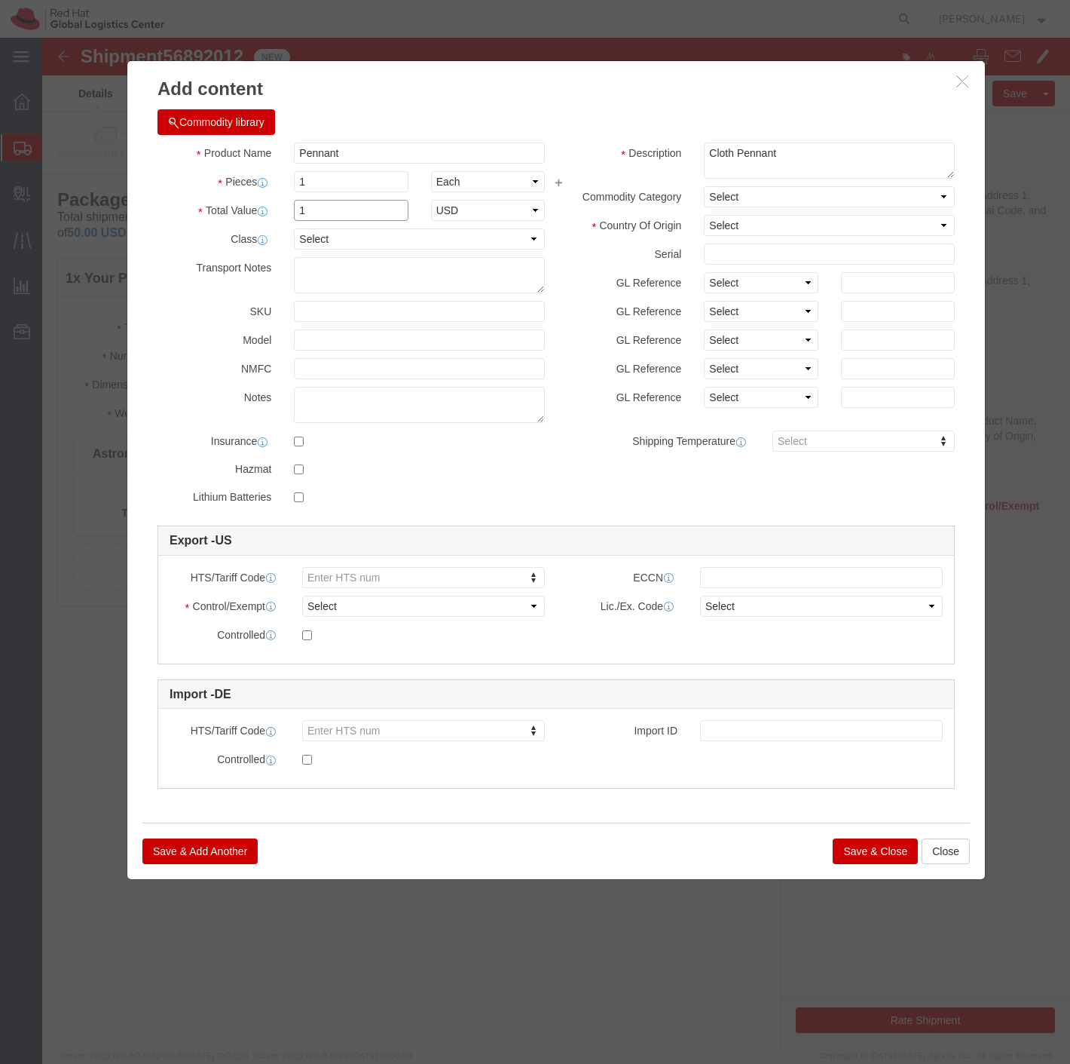
type input "1"
select select "USD"
click input "text"
type input "RHAccel1105"
click input "text"
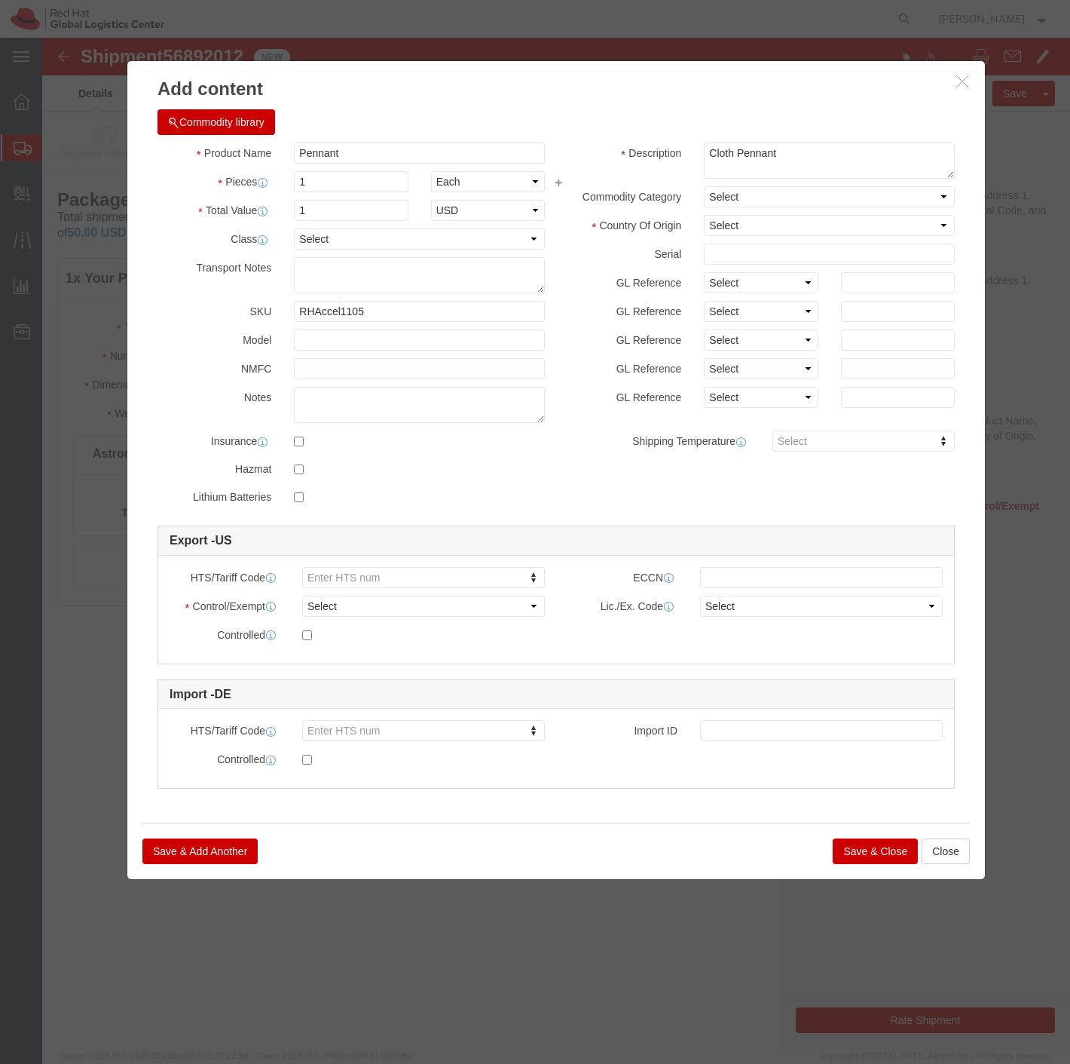
click button "Save & Close"
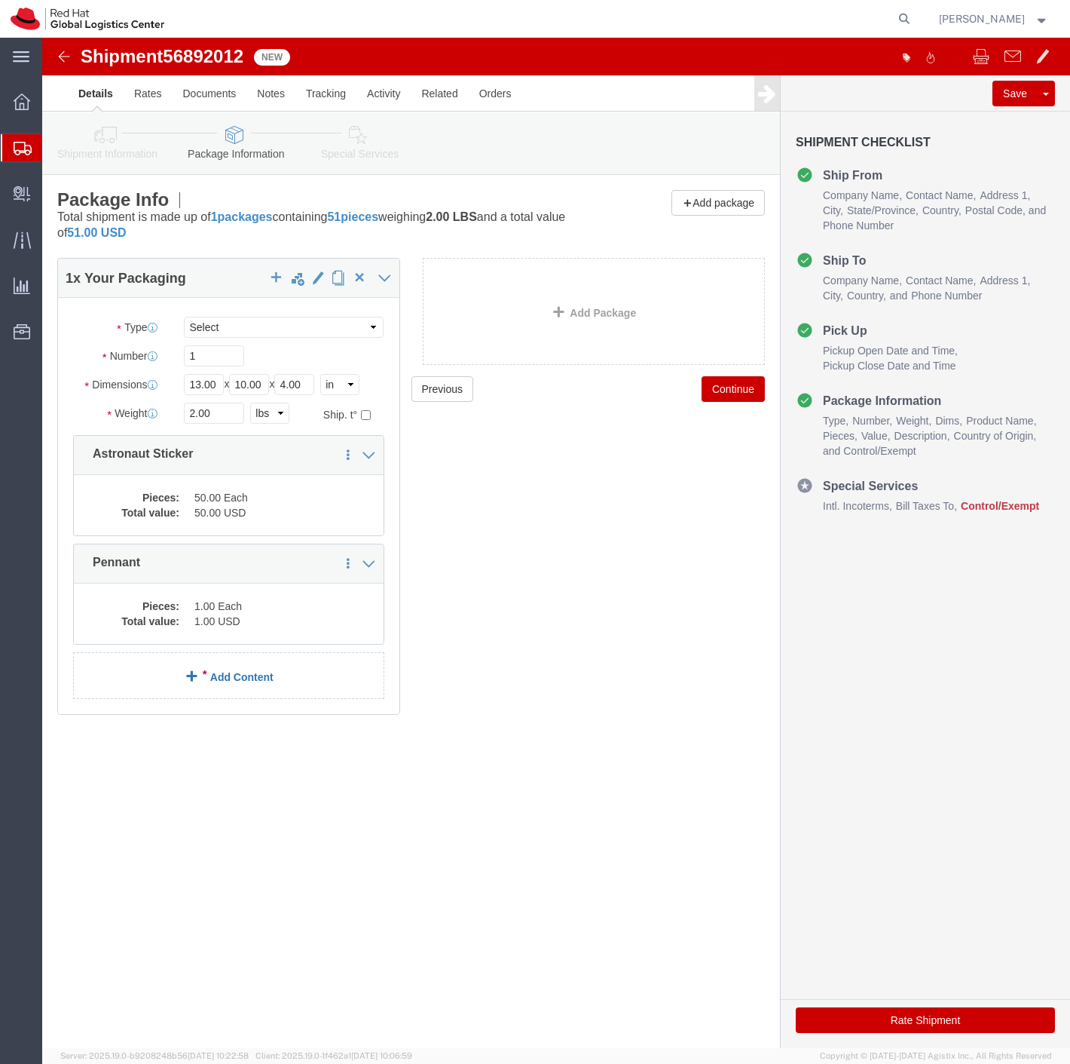
click link "Add Content"
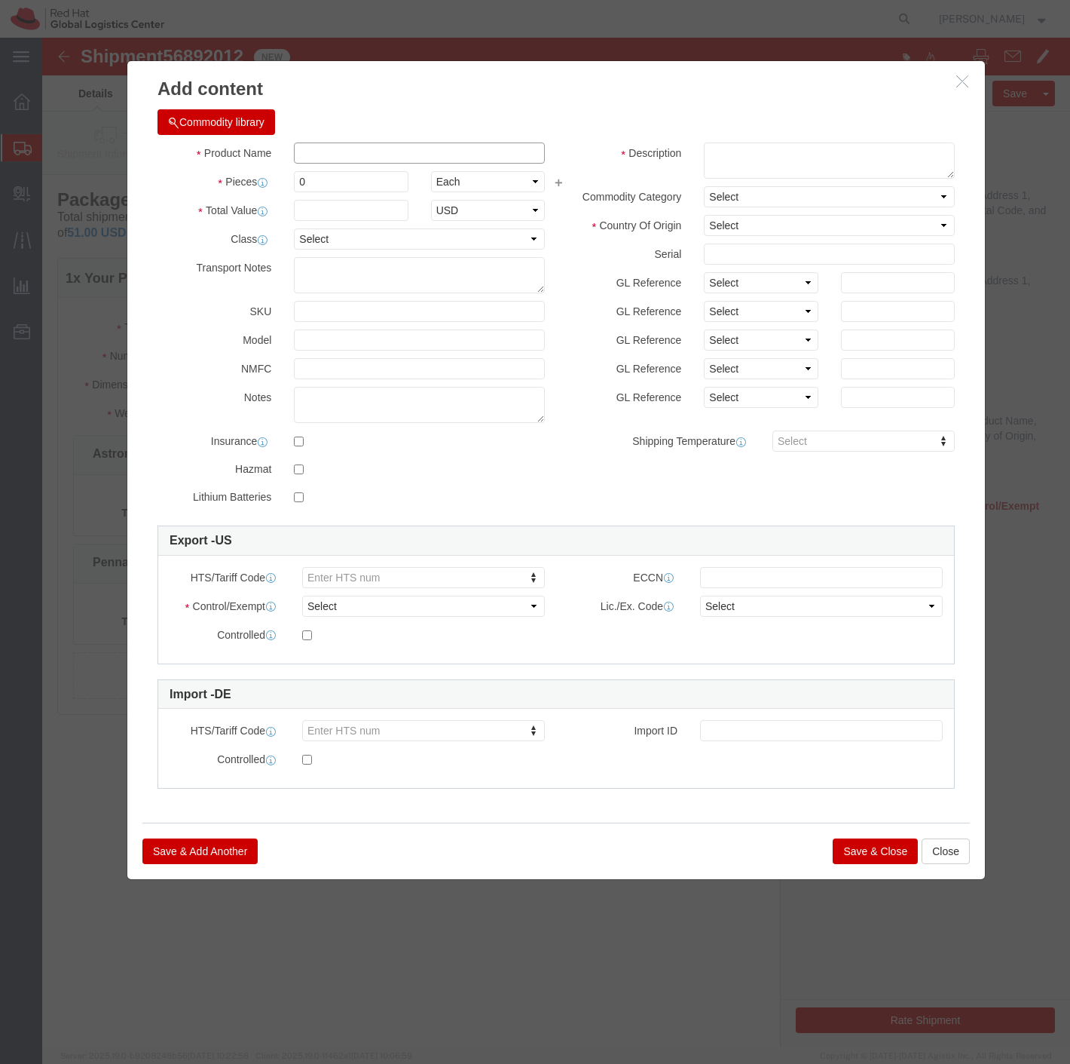
click input "text"
type input "R"
drag, startPoint x: 277, startPoint y: 108, endPoint x: 362, endPoint y: 163, distance: 100.8
click input "RH Accel Recruitment Cards"
type input "RH Accel Recruitment Cards"
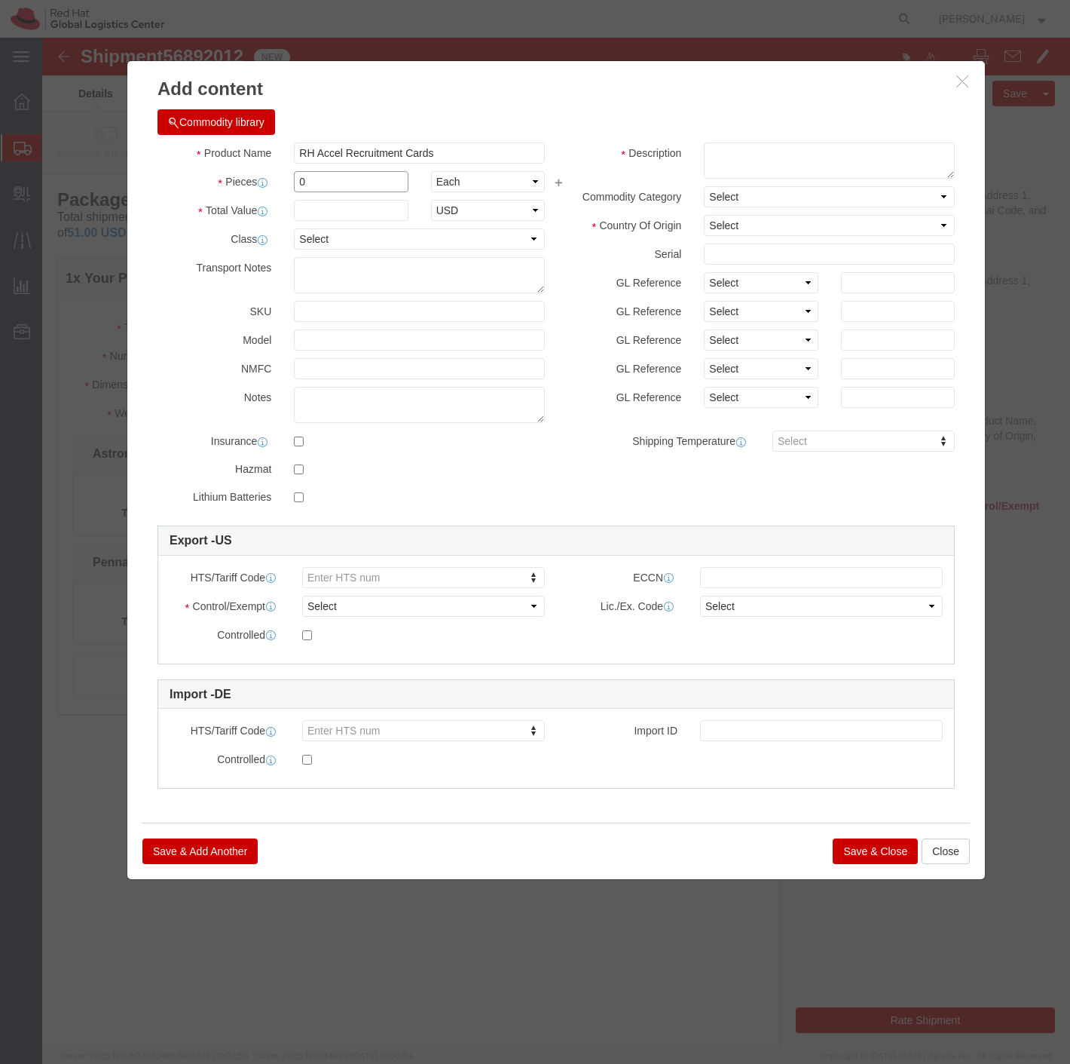
drag, startPoint x: 272, startPoint y: 147, endPoint x: 255, endPoint y: 145, distance: 17.4
click input "0"
type input "50"
click input "text"
type input "50"
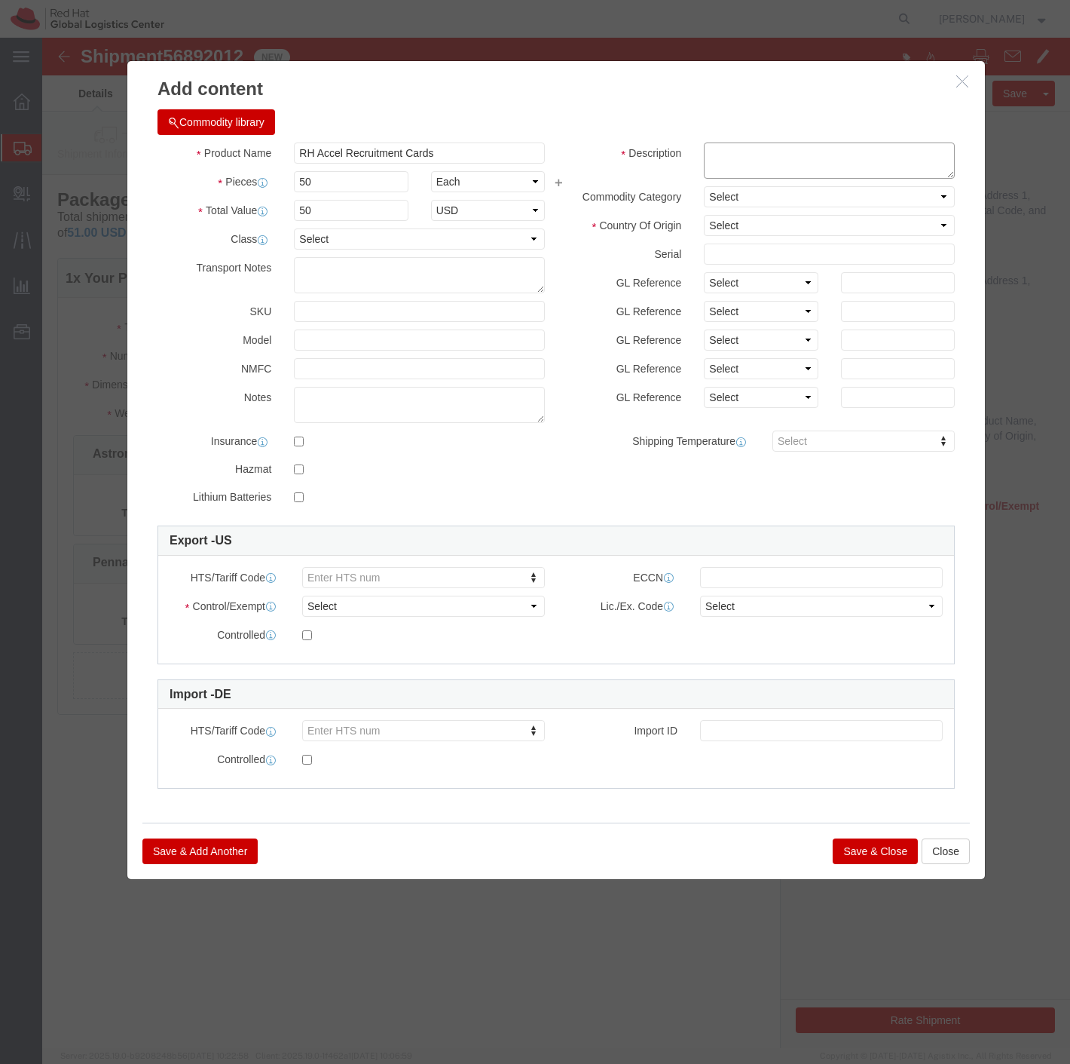
click textarea
drag, startPoint x: 401, startPoint y: 106, endPoint x: 294, endPoint y: 121, distance: 108.1
click div "Commodity library Product Name RH Accel Recruitment Cards RH Pieces 50 Select B…"
click textarea
paste textarea "RH Accel Recruitment Cards"
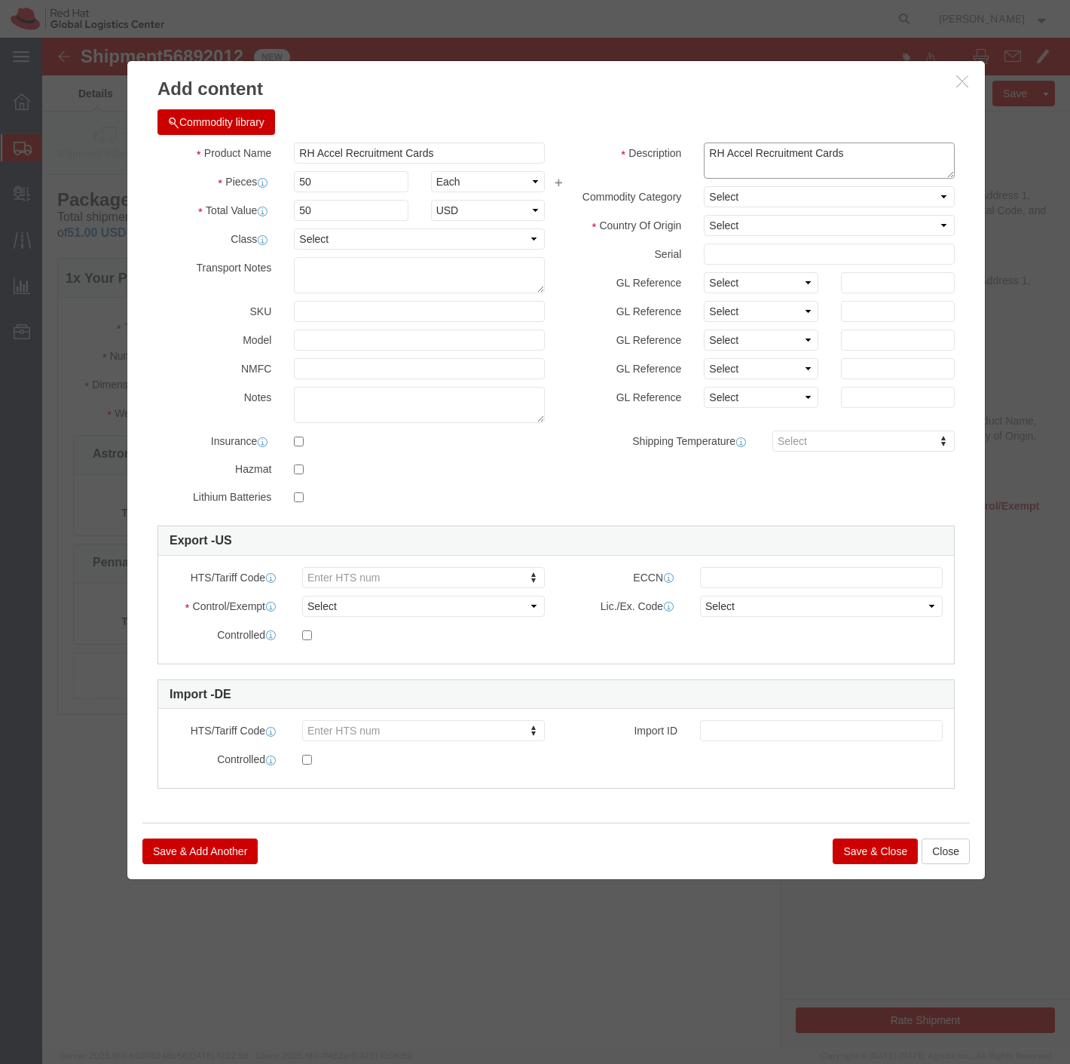
type textarea "RH Accel Recruitment Cards"
paste input "RHAccel6003"
type input "RHAccel6003"
click div "Product Name RH Accel Recruitment Cards RH Pieces 50 Select Bag Barrels 100Boar…"
click button "Save & Close"
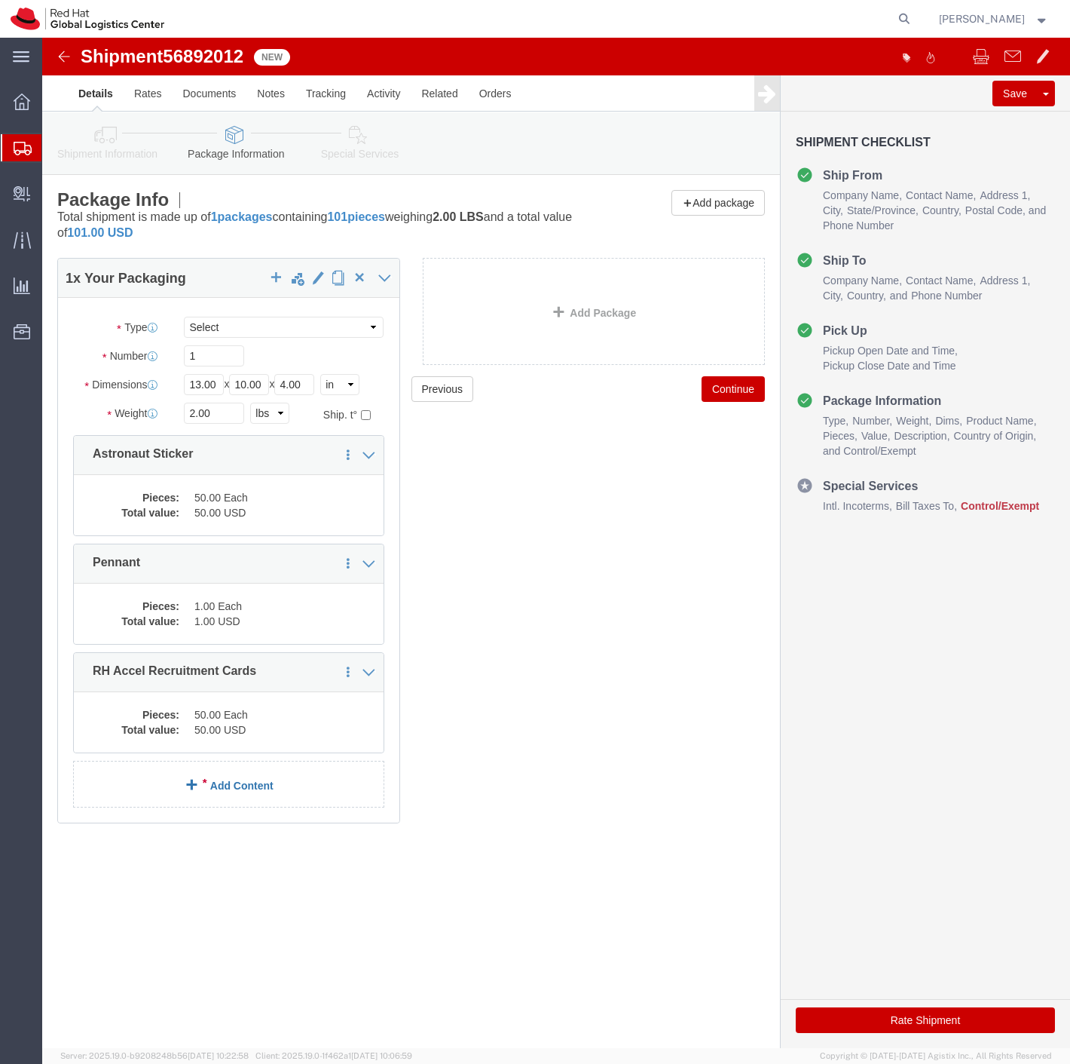
click link "Add Content"
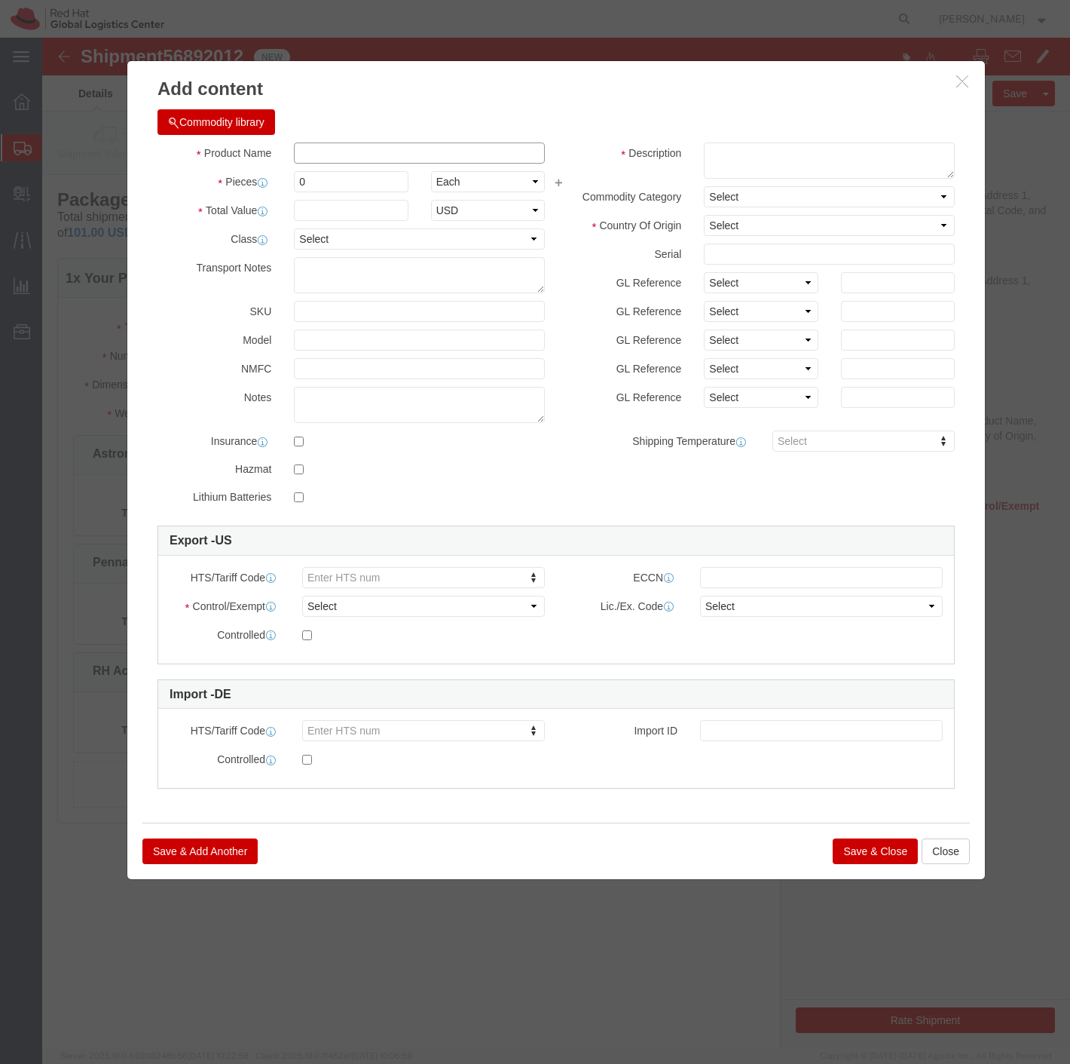
click input "text"
type input "RH Accelerator Pen"
click textarea
drag, startPoint x: 374, startPoint y: 113, endPoint x: 270, endPoint y: 117, distance: 104.1
click div "RH Accelerator Pen RH"
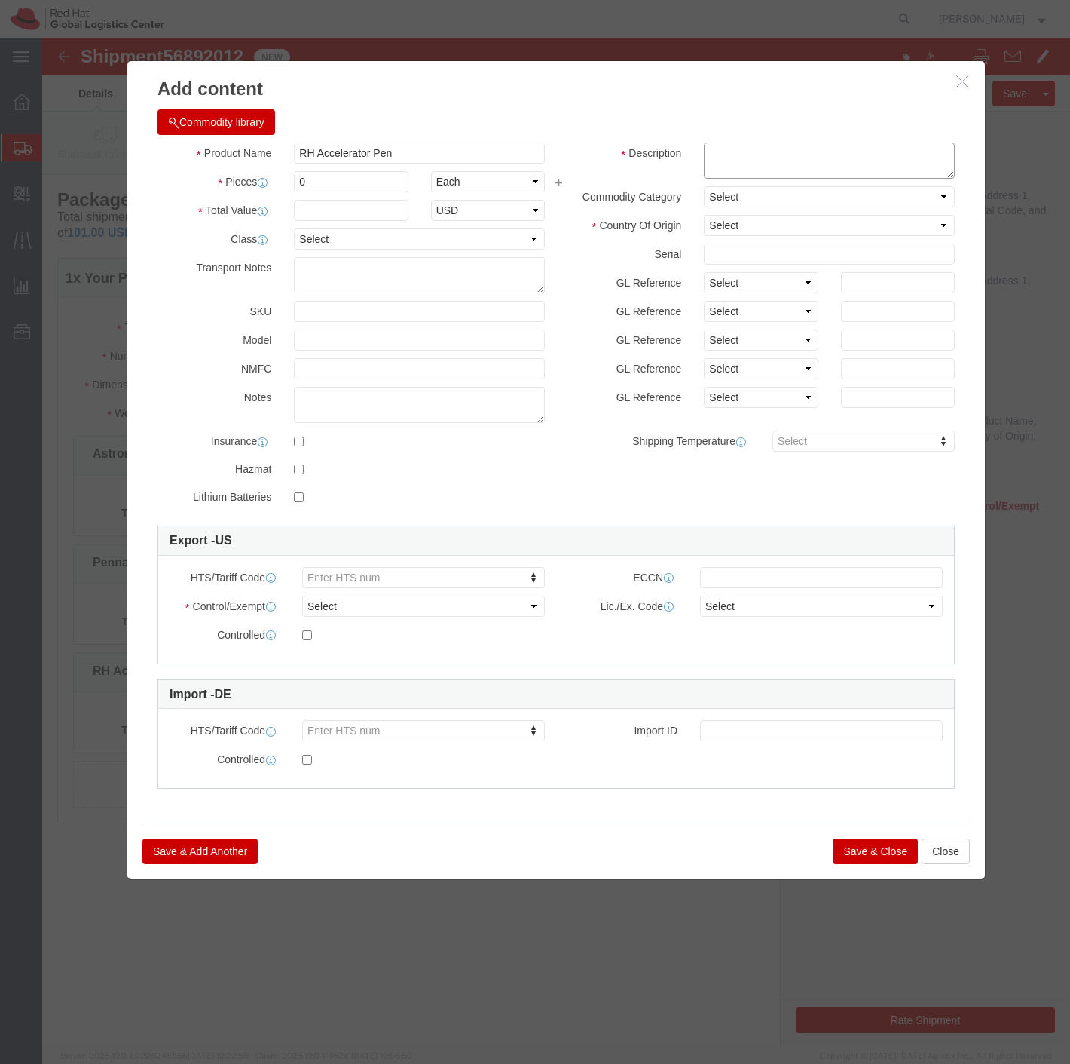
paste textarea "RH Accelerator Pen"
type textarea "RH Accelerator Pen"
drag, startPoint x: 291, startPoint y: 149, endPoint x: 225, endPoint y: 138, distance: 66.5
click div "Pieces 0 Select Bag Barrels 100Board Feet Bottle Box Blister Pack Carats Can Ca…"
type input "1"
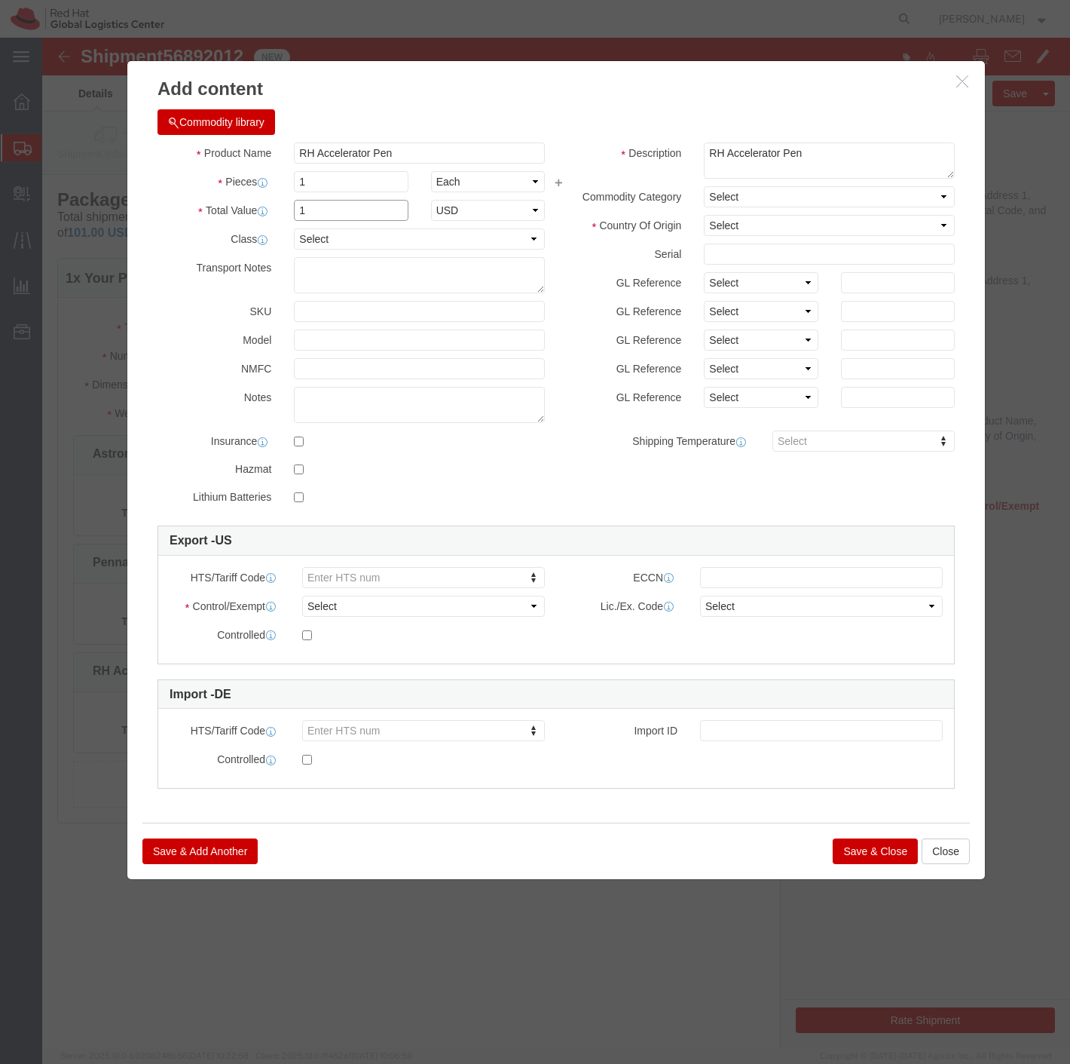
type input "1"
select select "USD"
click input "text"
click input "RHAccel190"
type input "RHAccel1090"
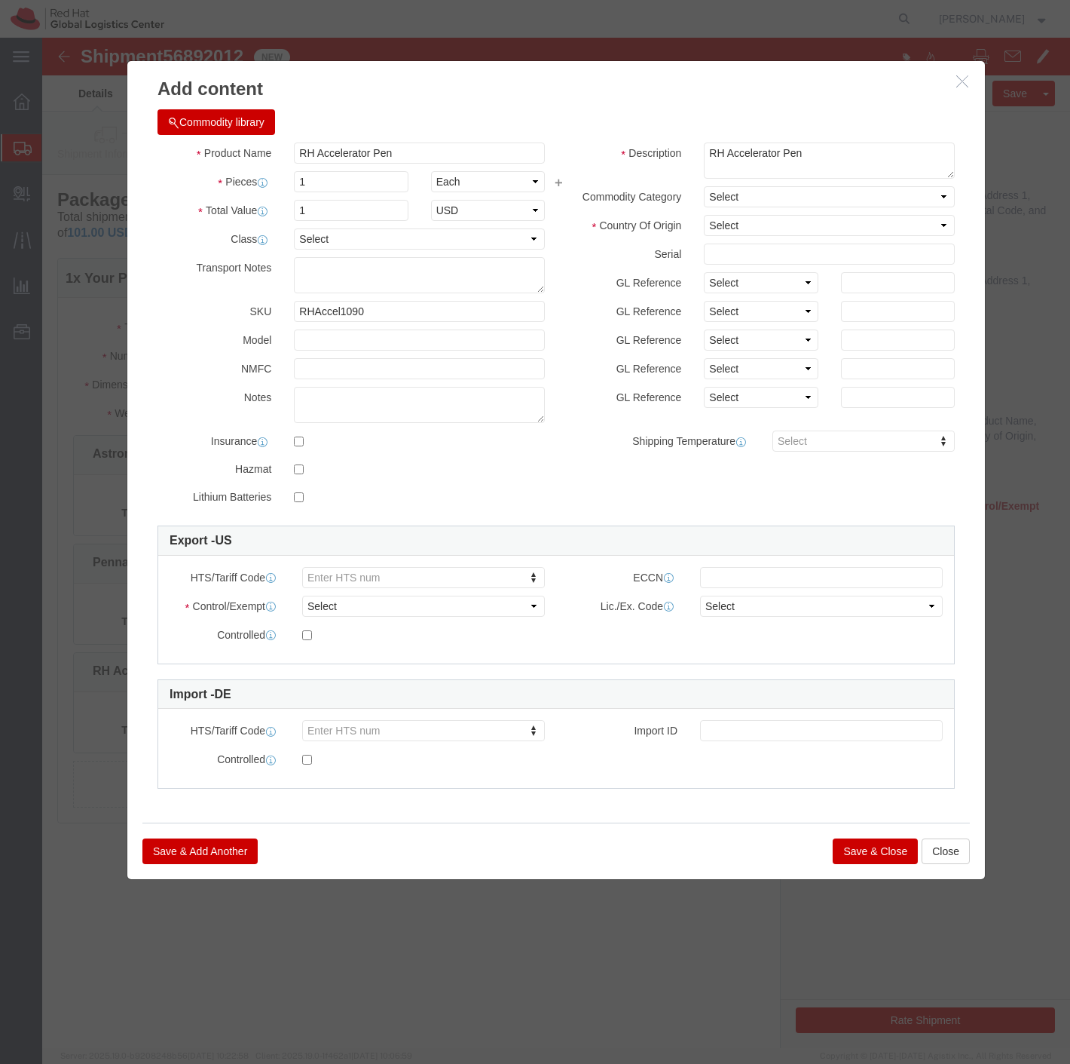
click button "Save & Close"
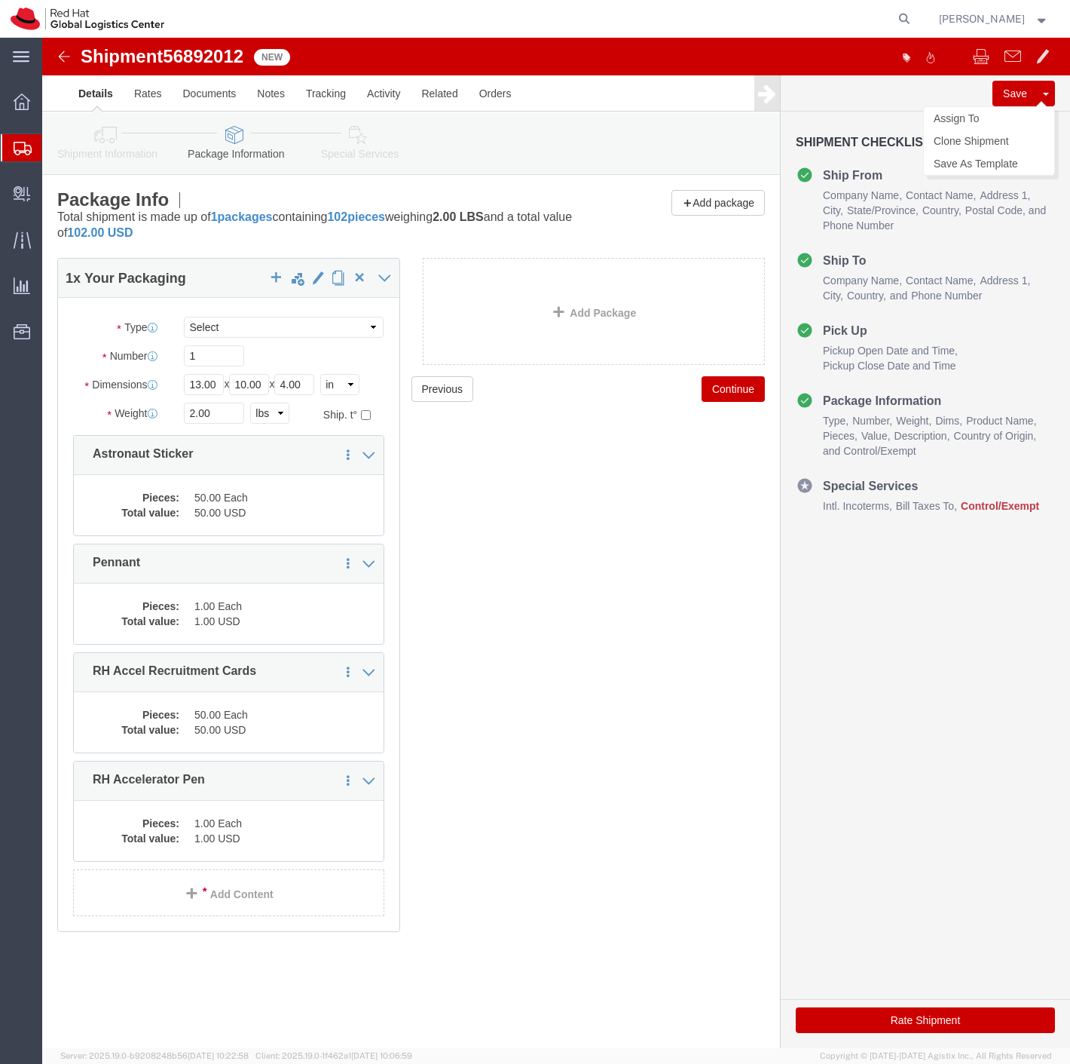
click button "Save"
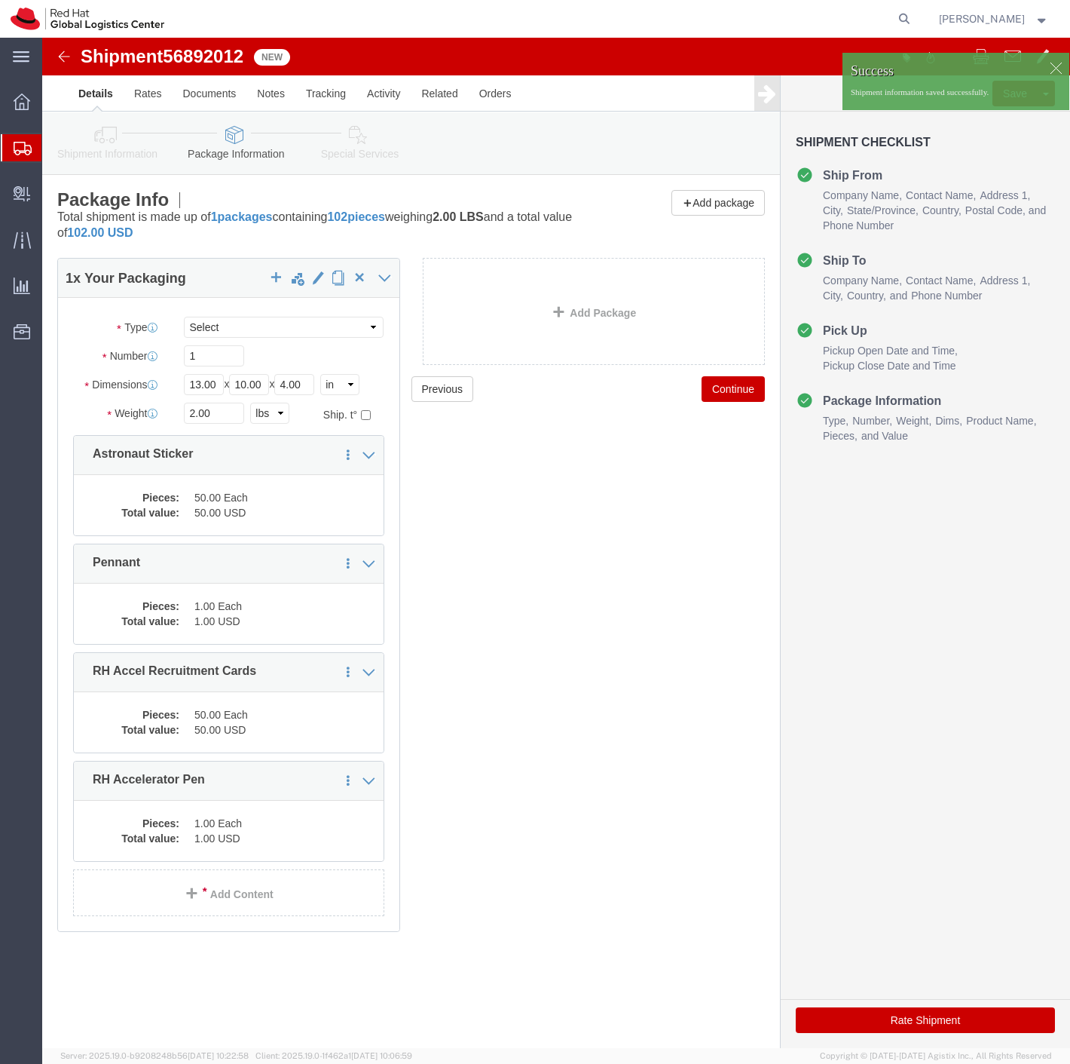
click p "Shipment information saved successfully."
click div
click p "Shipment information saved successfully."
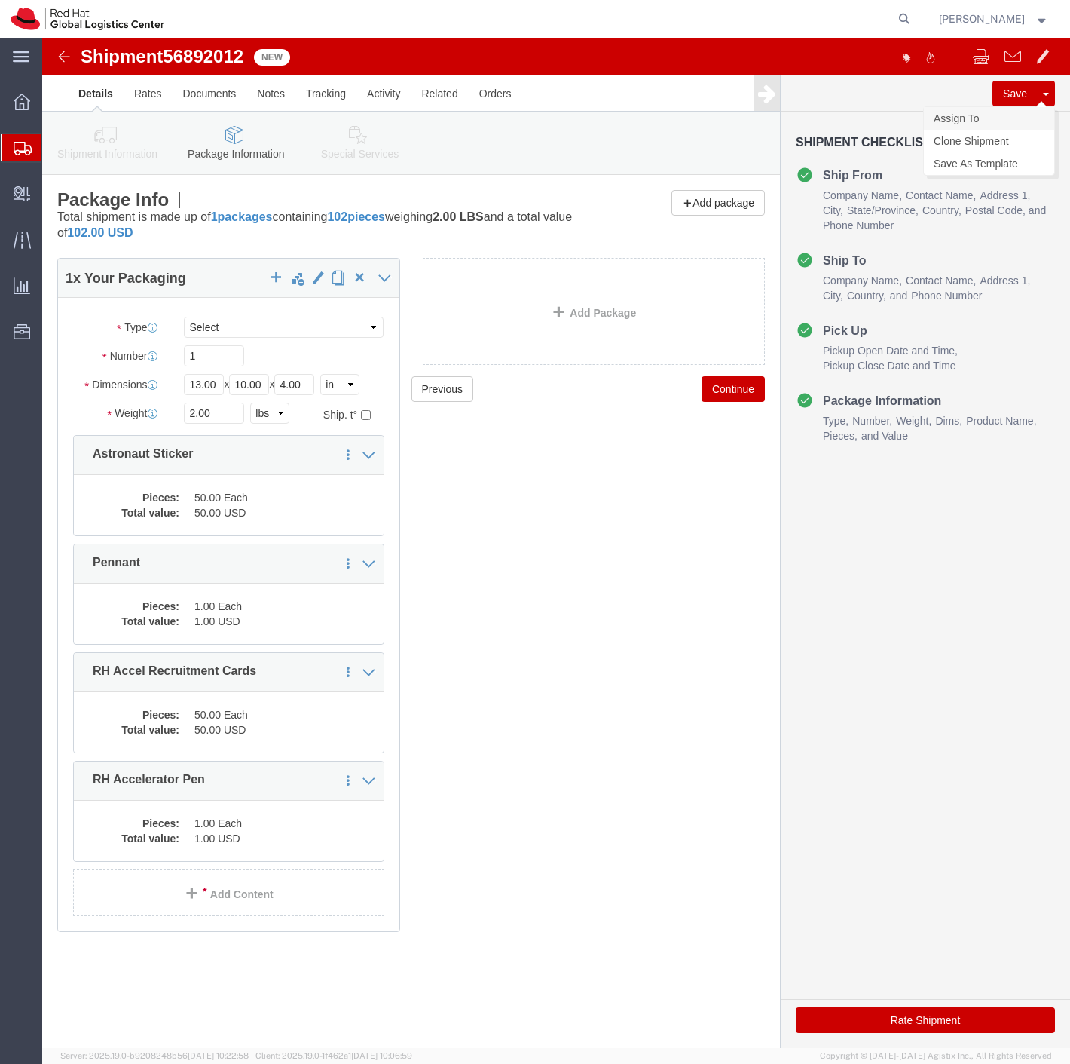
click link "Assign To"
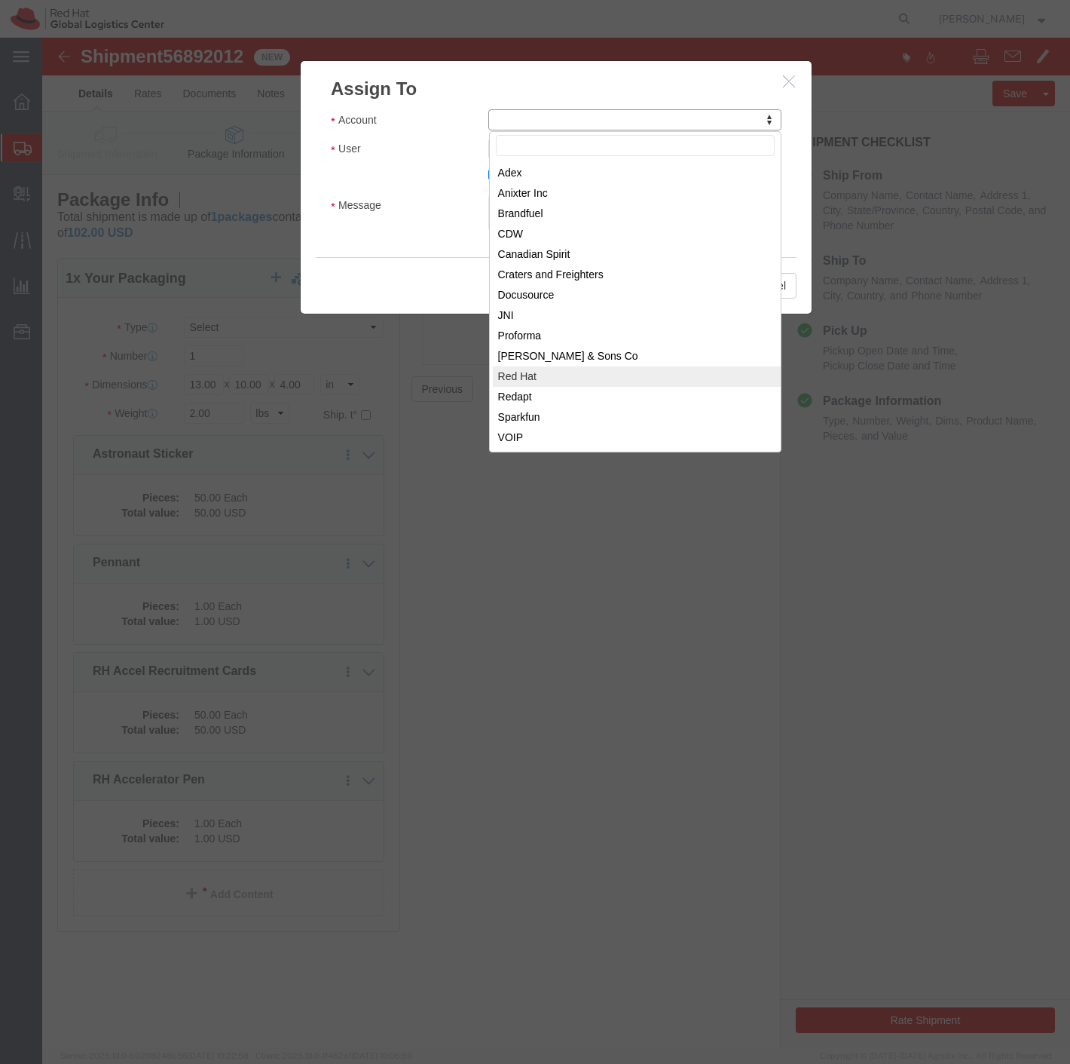
select select "104821"
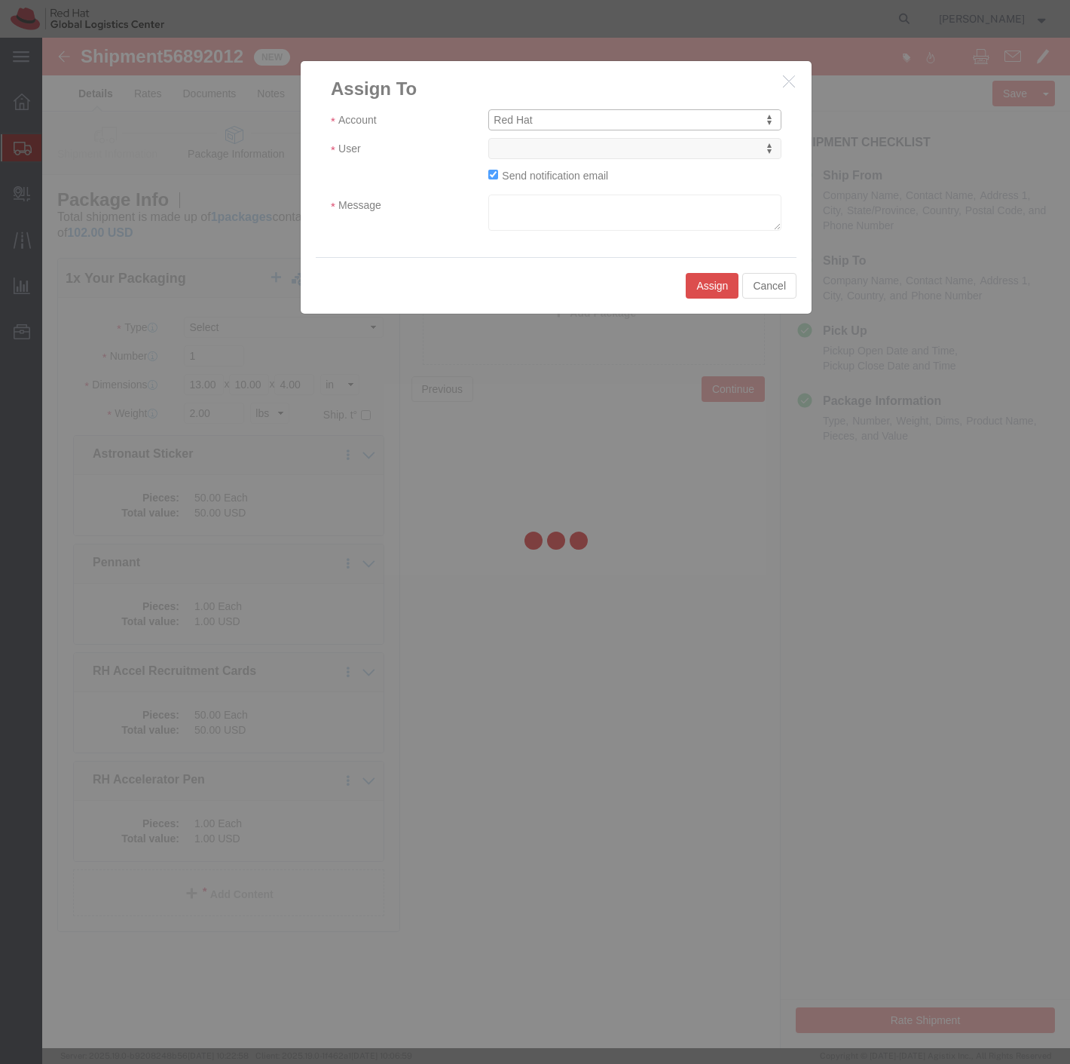
select select
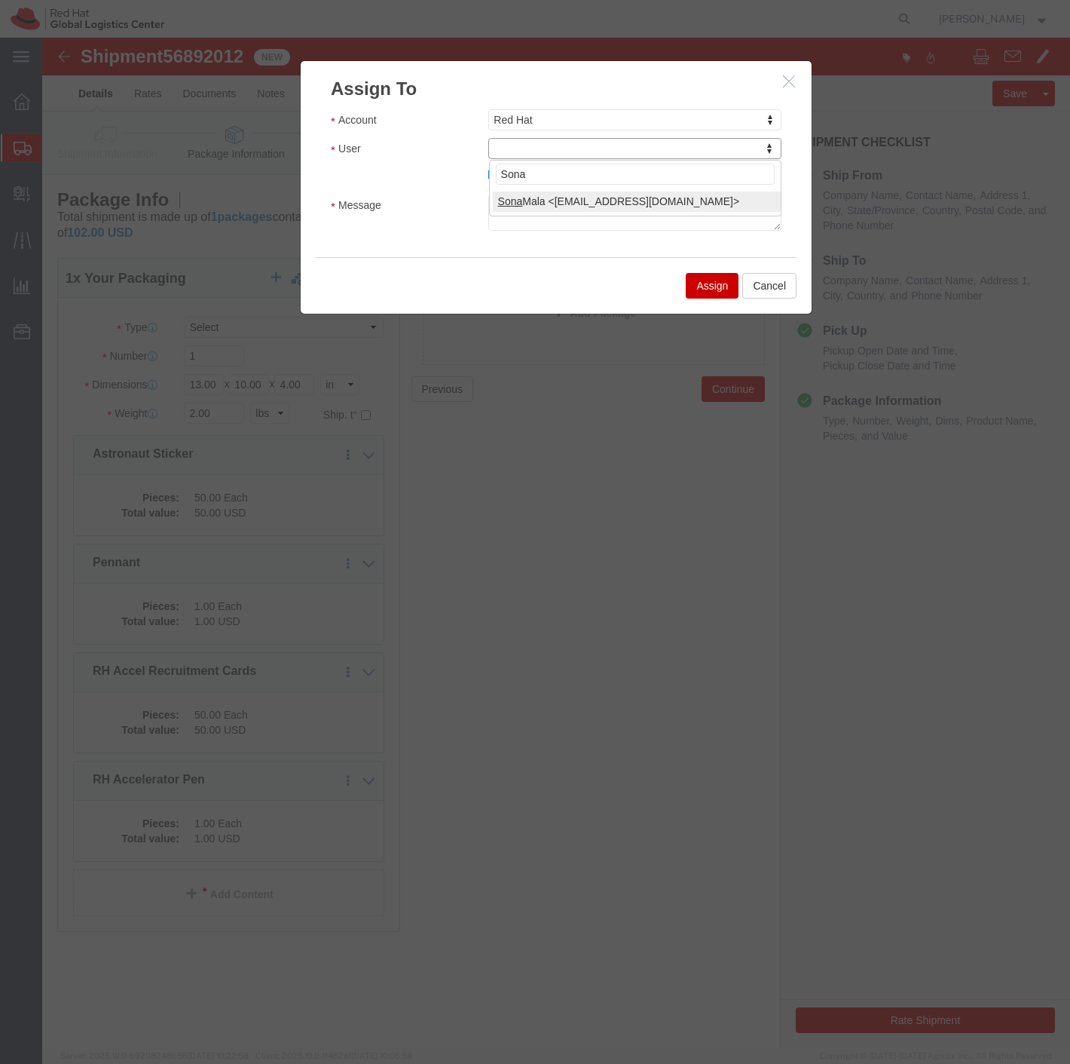
type input "Sona"
select select "17159"
click textarea "Message"
click textarea "Hey Sona, IF pkg infor didn't save,"
click textarea "Hey Sona, IF pkg info didn't save,"
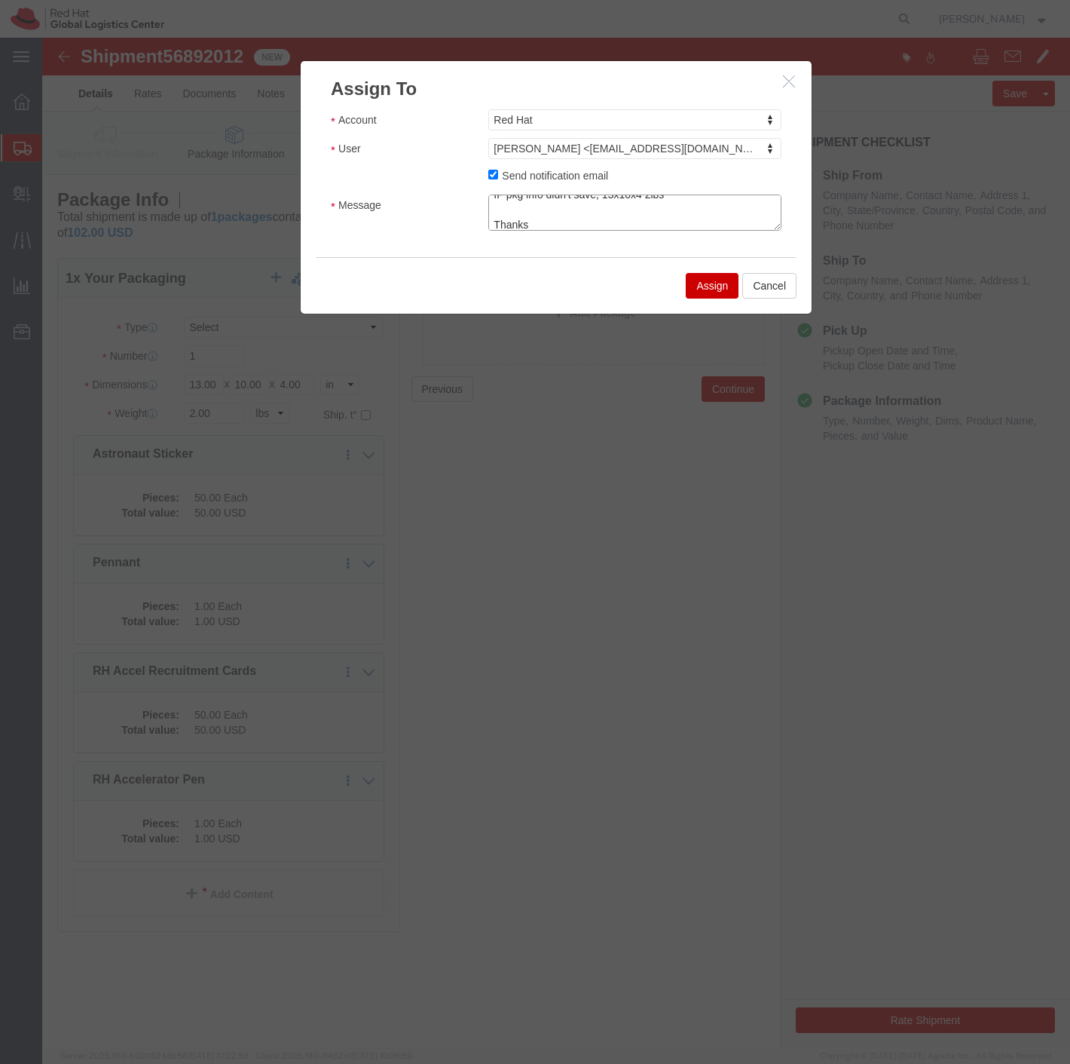
scroll to position [41, 0]
type textarea "Hey Sona, IF pkg info didn't save, 13x10x4 2lbs Thanks -Jason"
click button "Assign"
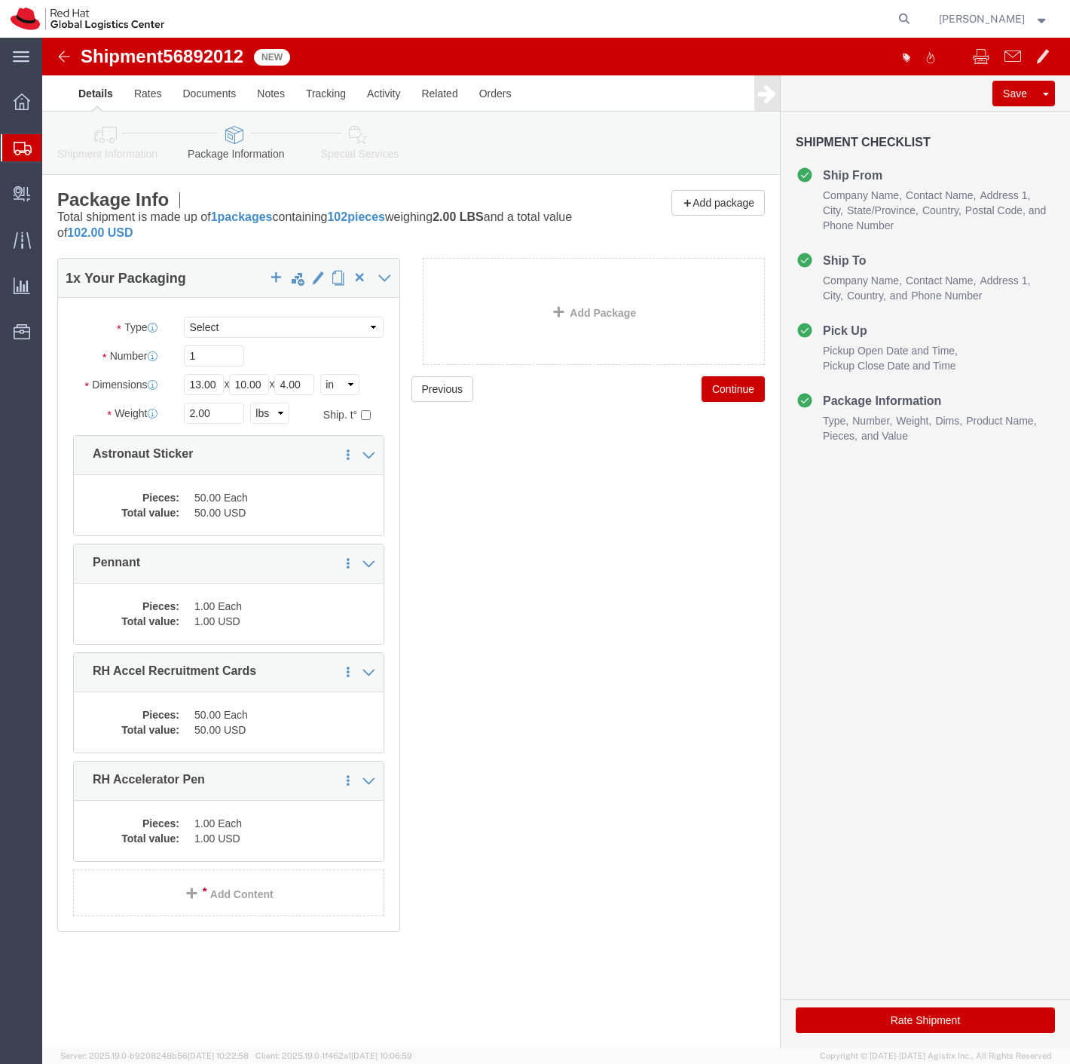
click at [0, 0] on span "Shipment Manager" at bounding box center [0, 0] width 0 height 0
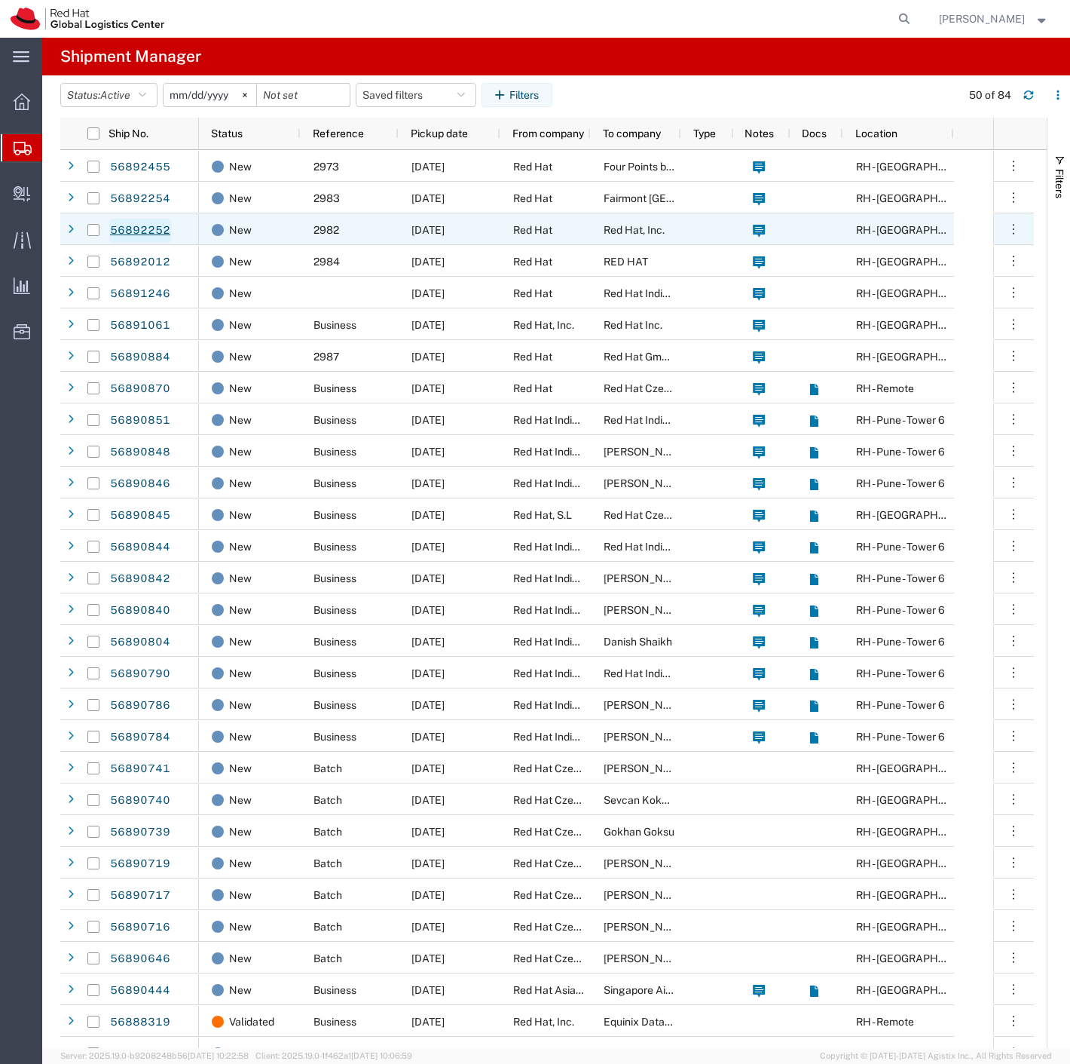
click at [129, 230] on link "56892252" at bounding box center [140, 231] width 62 height 24
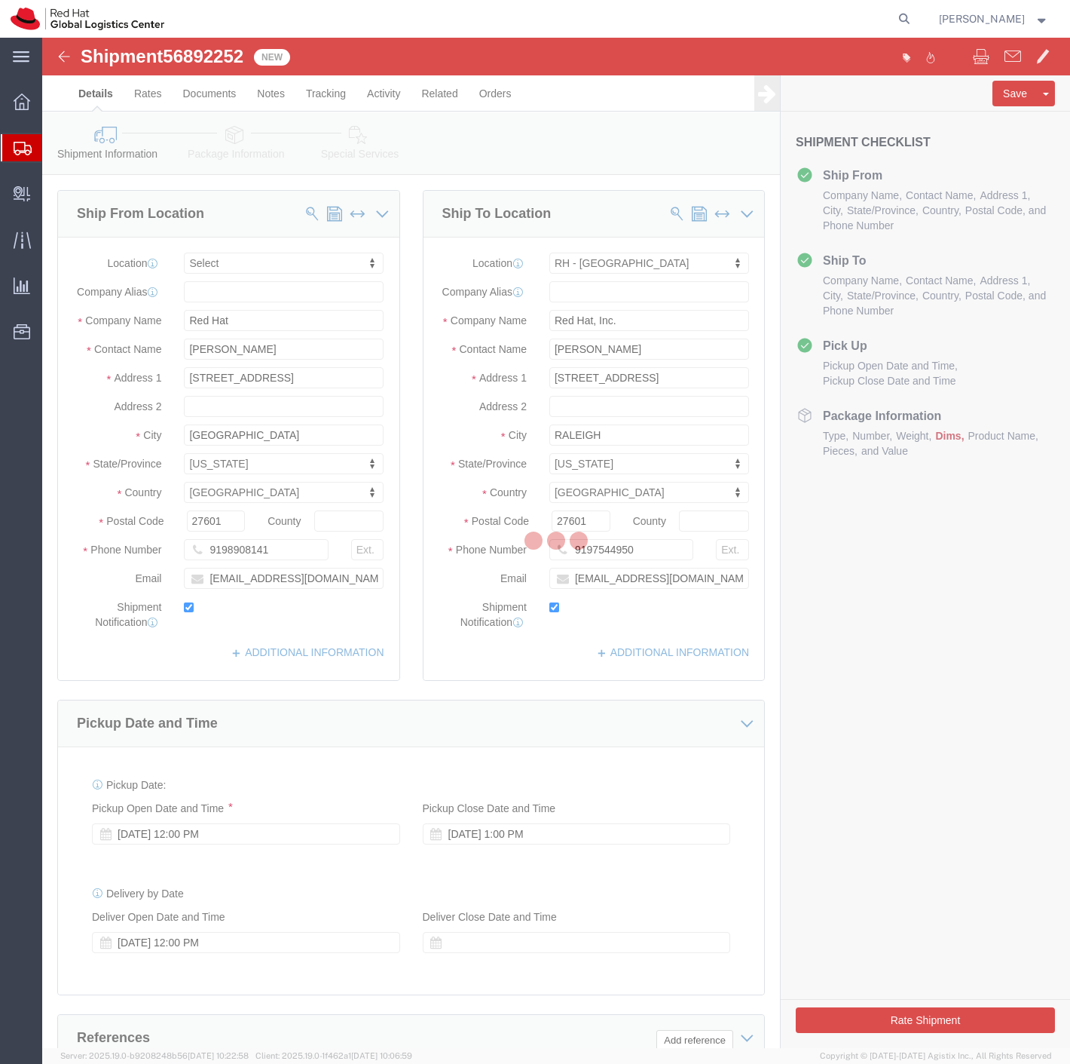
select select
select select "38014"
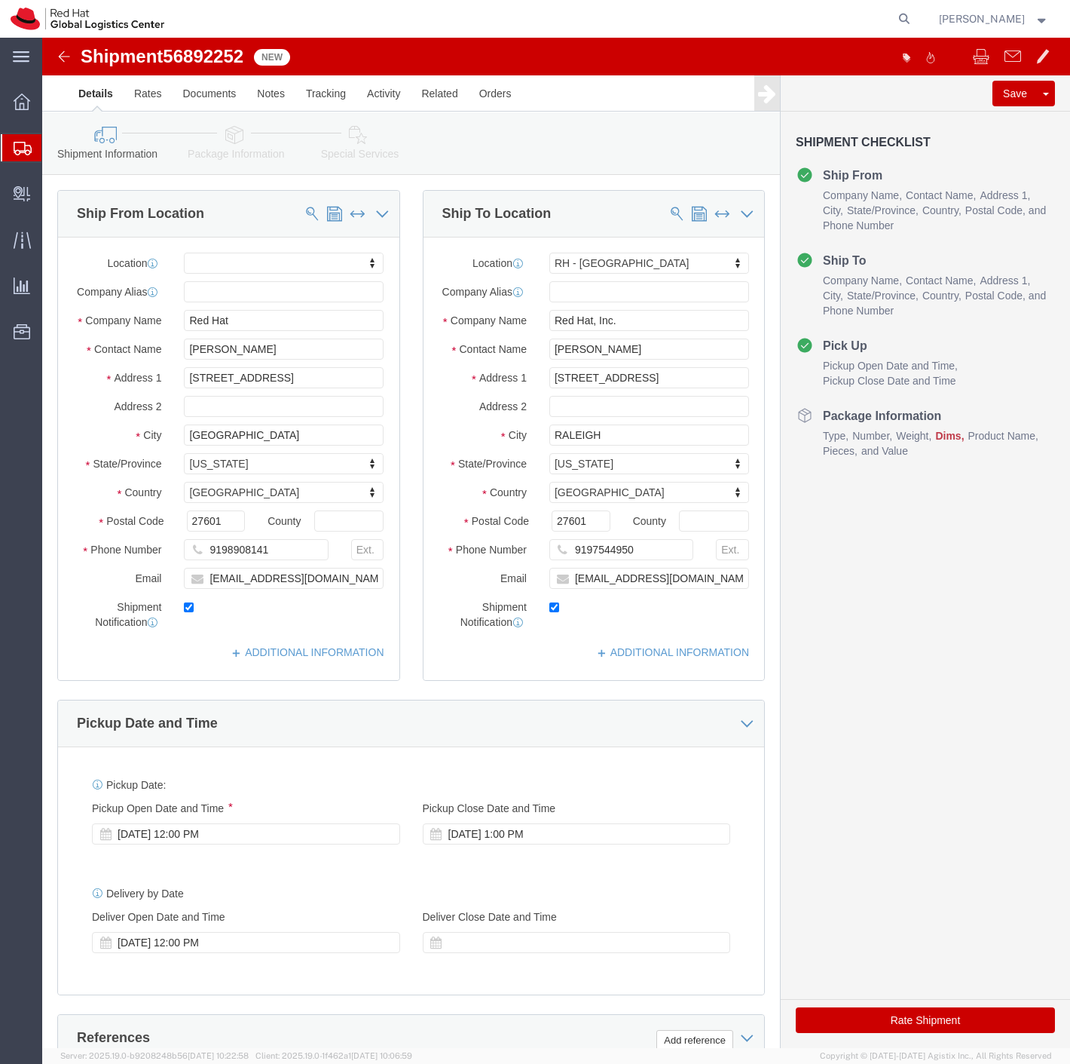
click icon
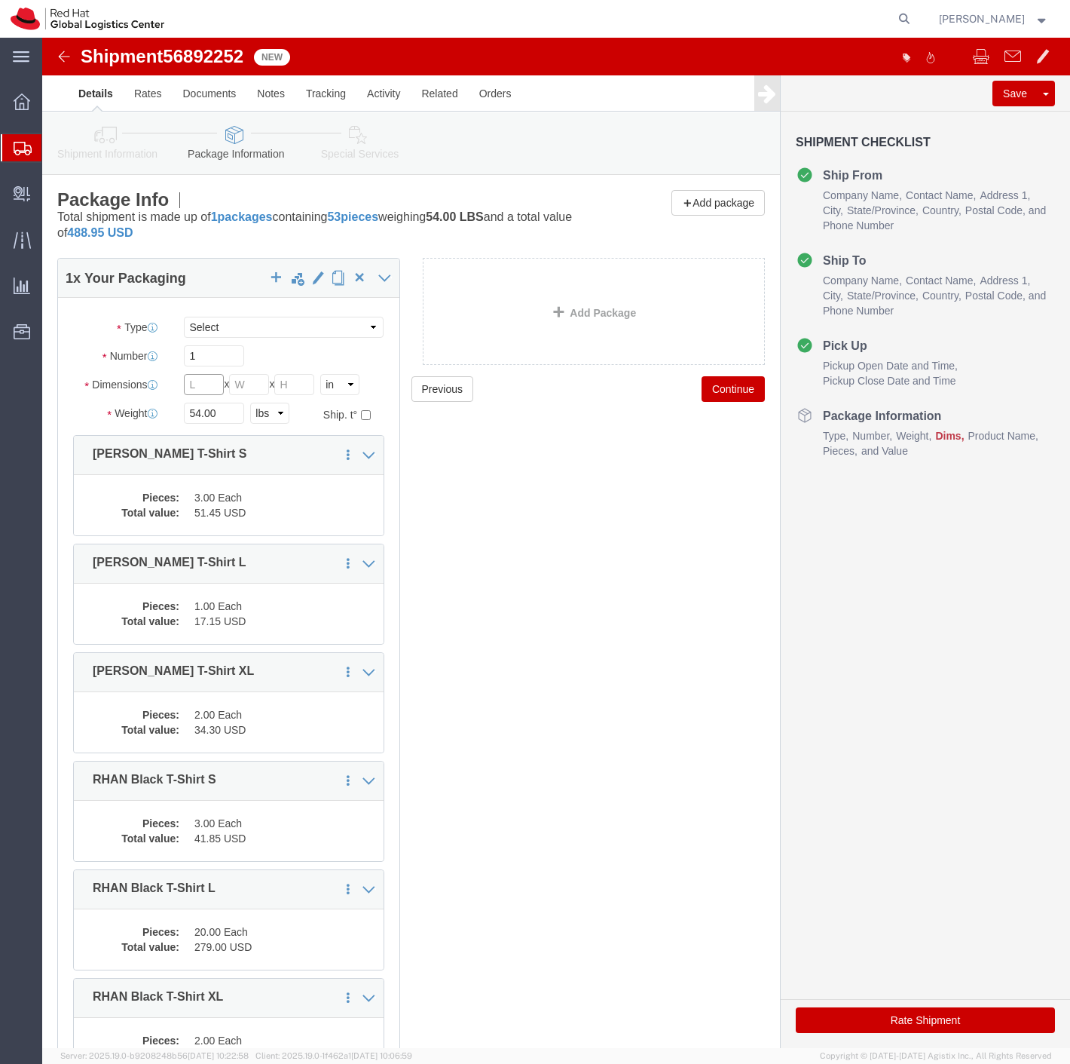
click input "text"
type input "14"
type input "10"
type input "13"
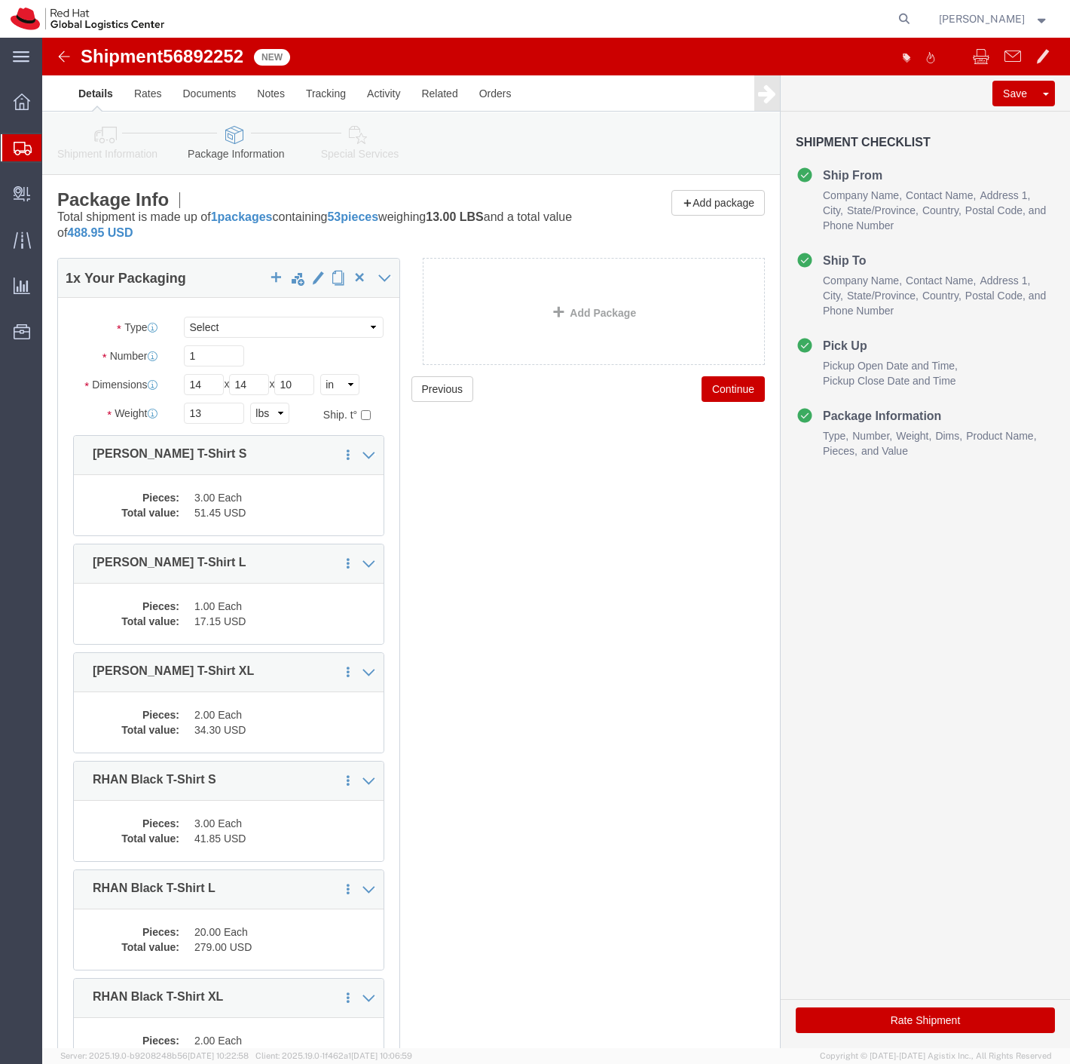
click button "Continue"
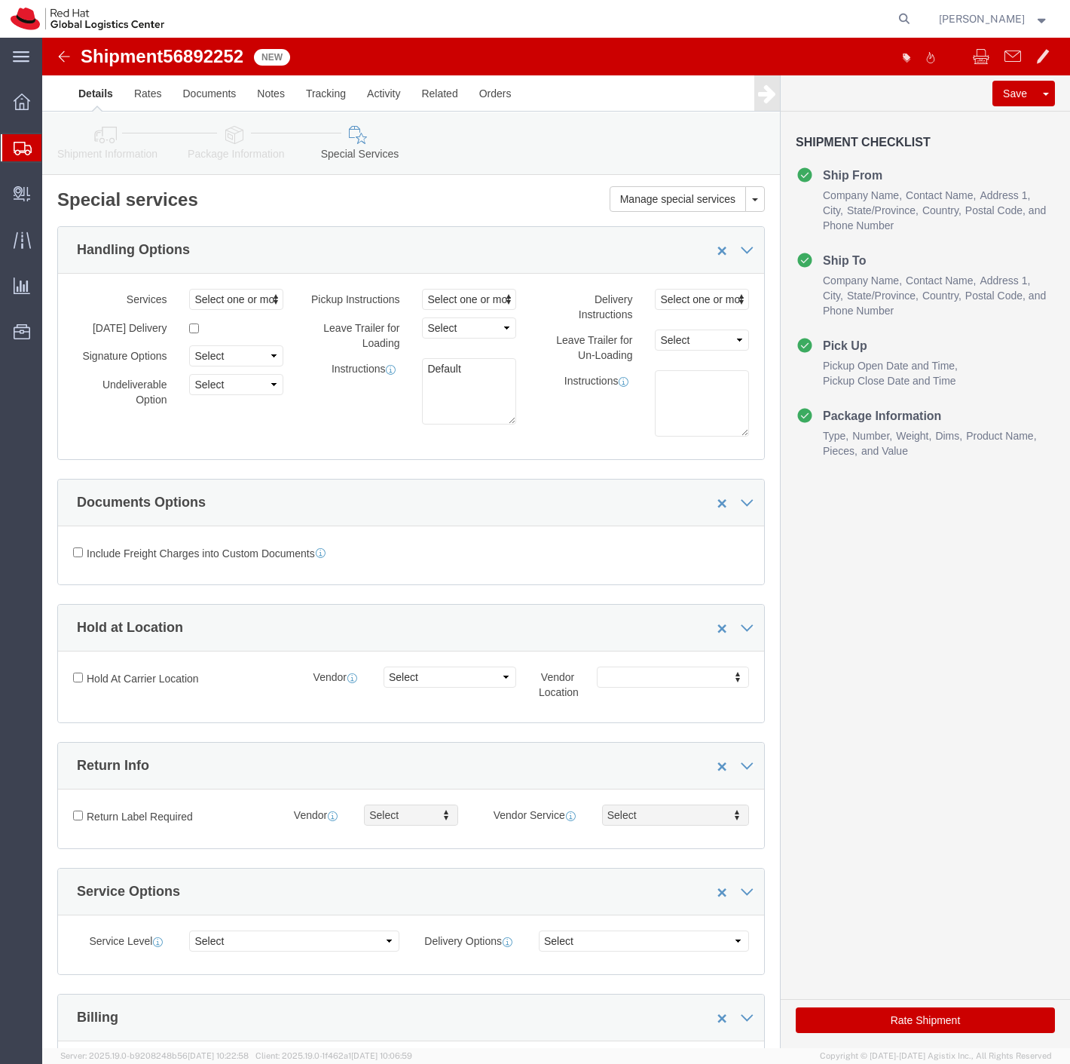
click button "Rate Shipment"
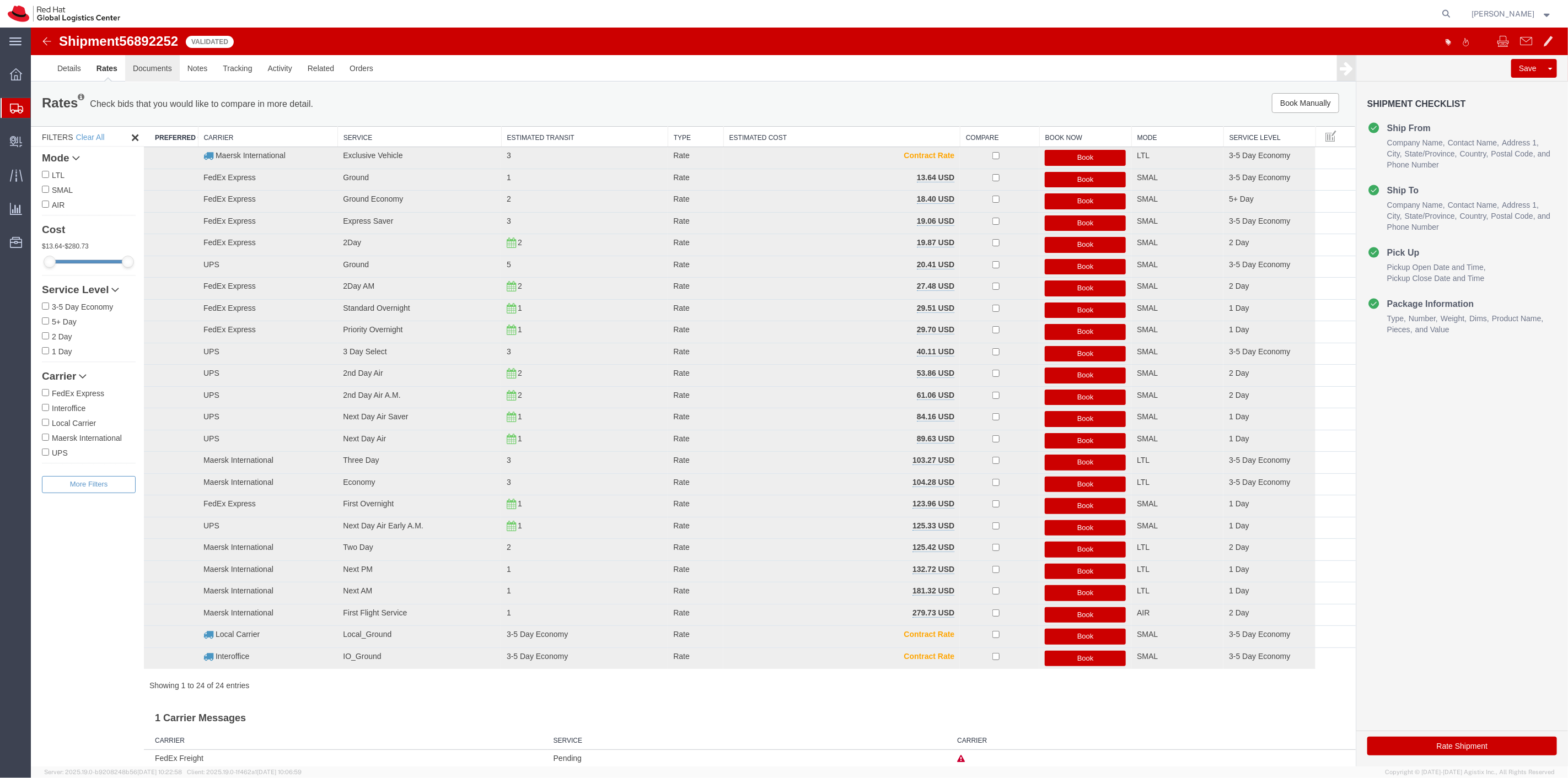
click at [161, 69] on link "Documents" at bounding box center [151, 68] width 55 height 26
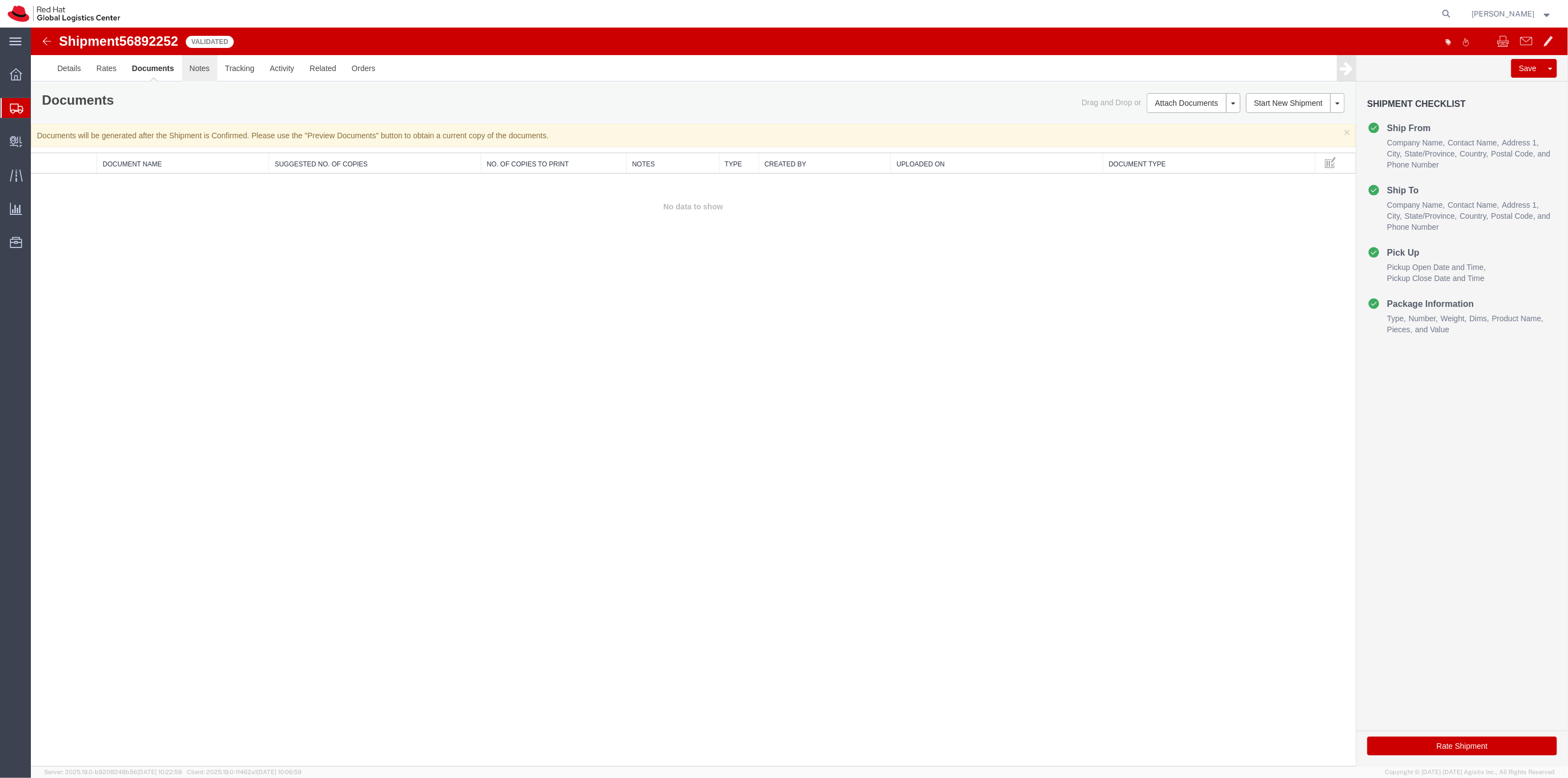
click at [196, 68] on link "Notes" at bounding box center [199, 68] width 36 height 26
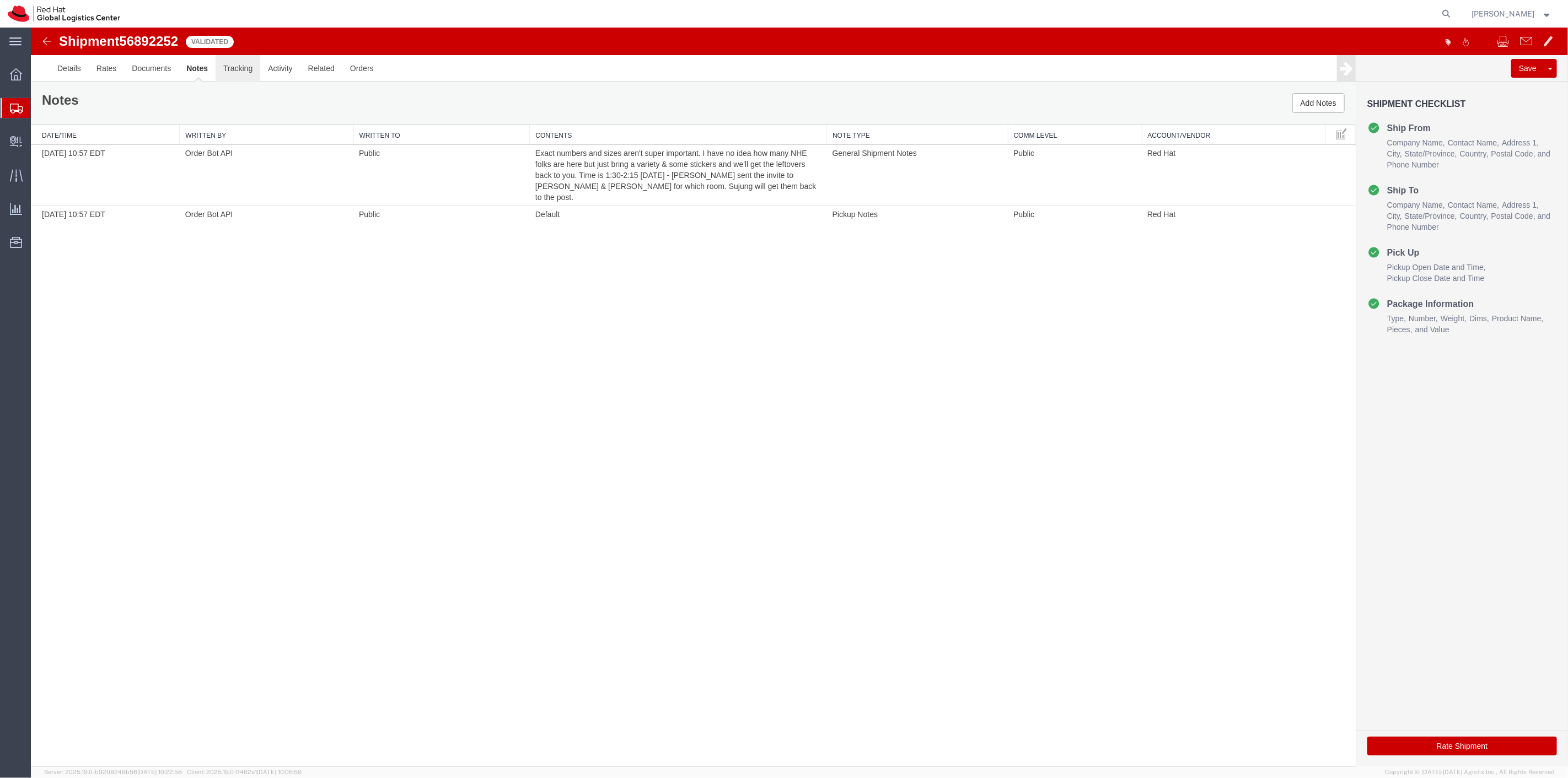
click at [231, 68] on link "Tracking" at bounding box center [237, 68] width 45 height 26
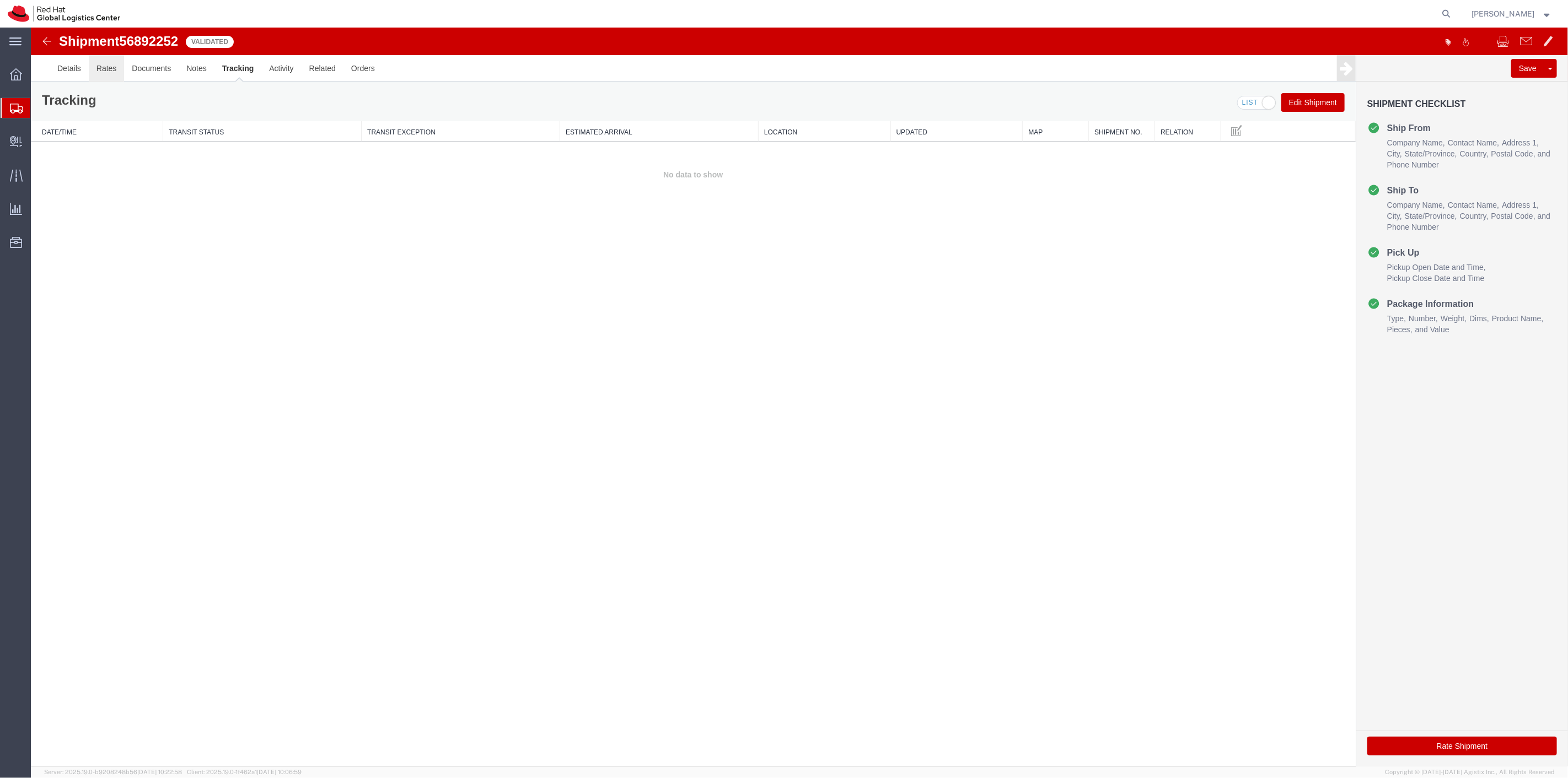
click at [102, 70] on link "Rates" at bounding box center [106, 68] width 36 height 26
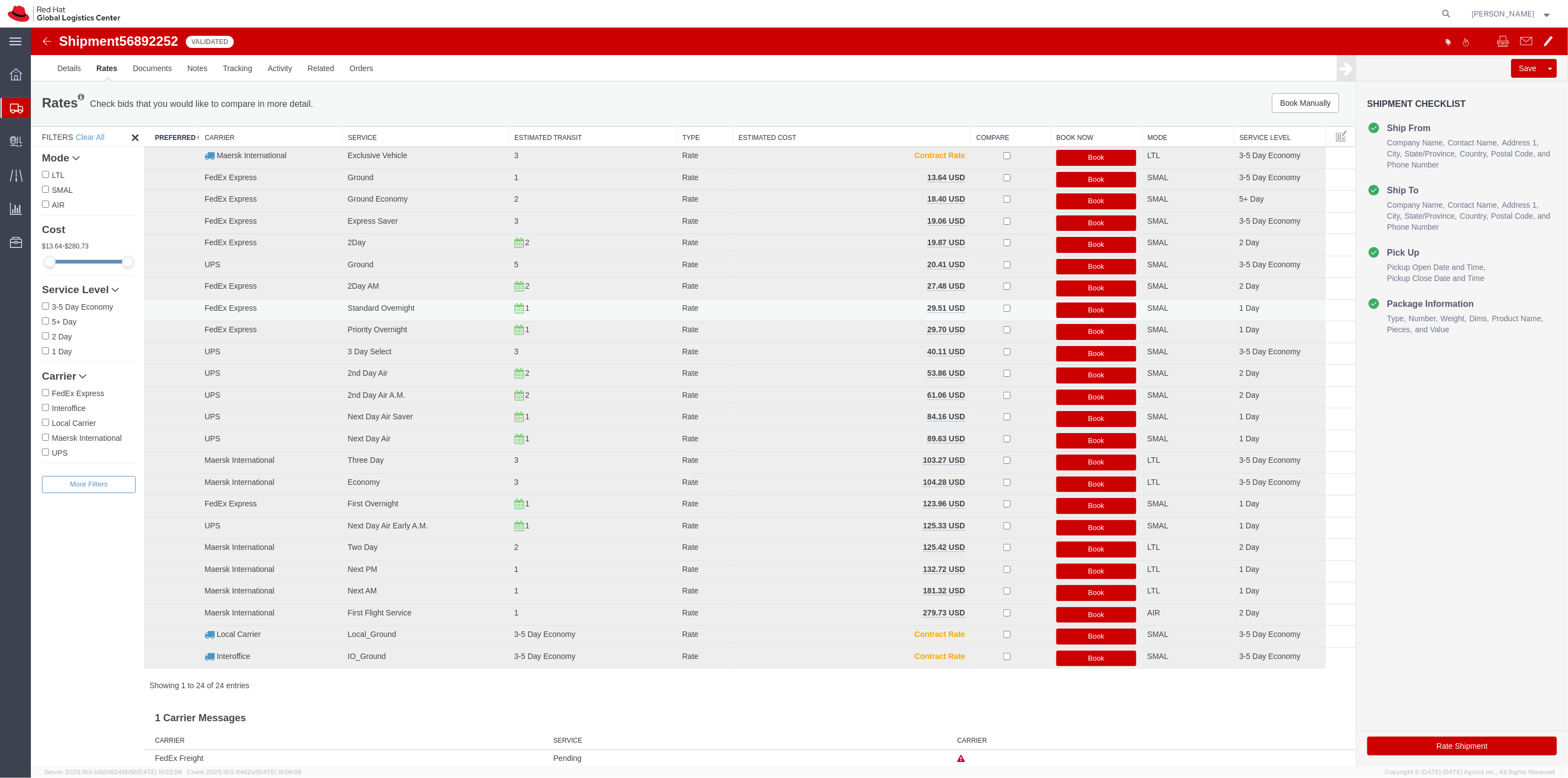
scroll to position [12, 0]
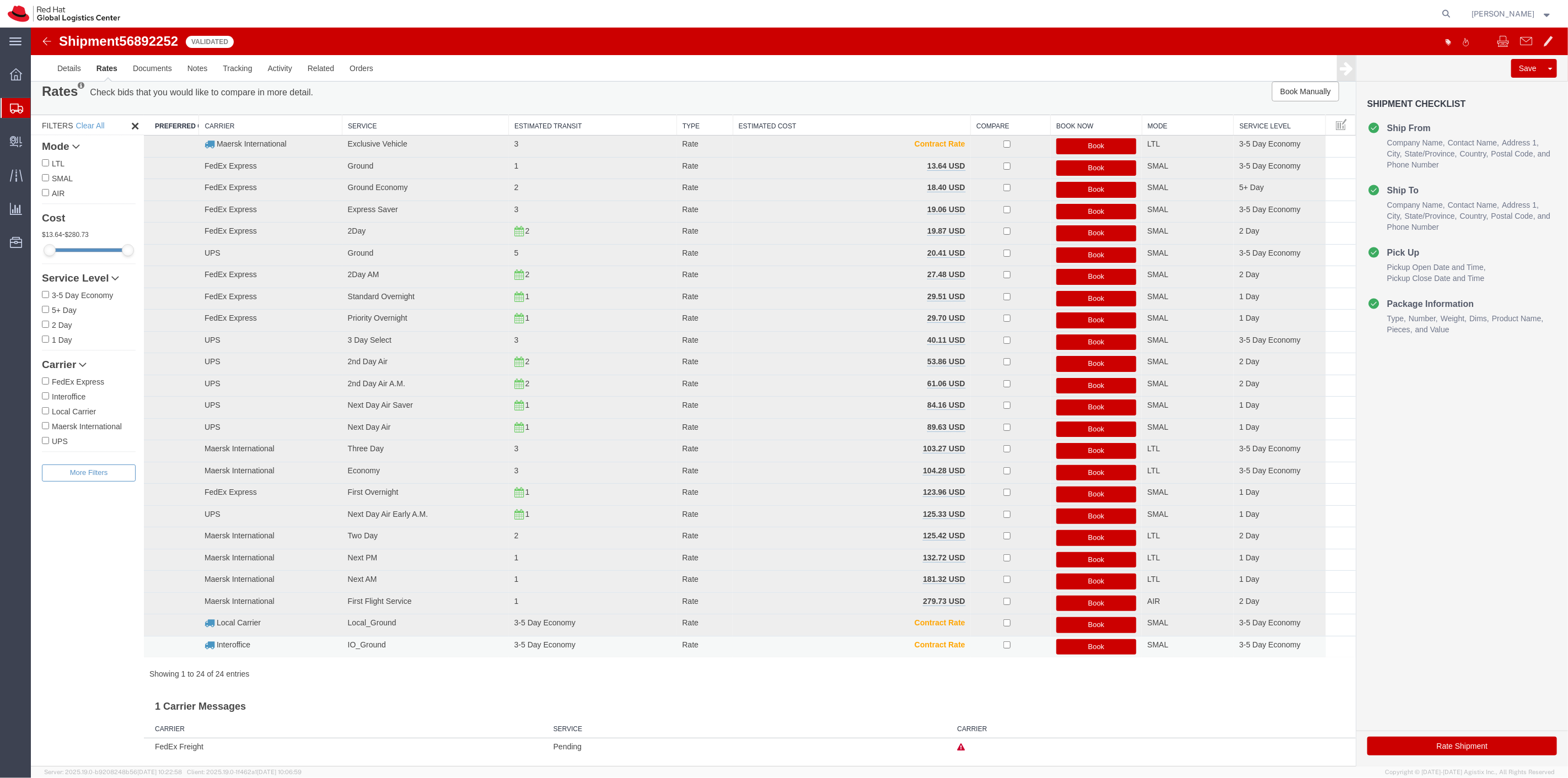
click at [1107, 649] on button "Book" at bounding box center [1096, 647] width 80 height 16
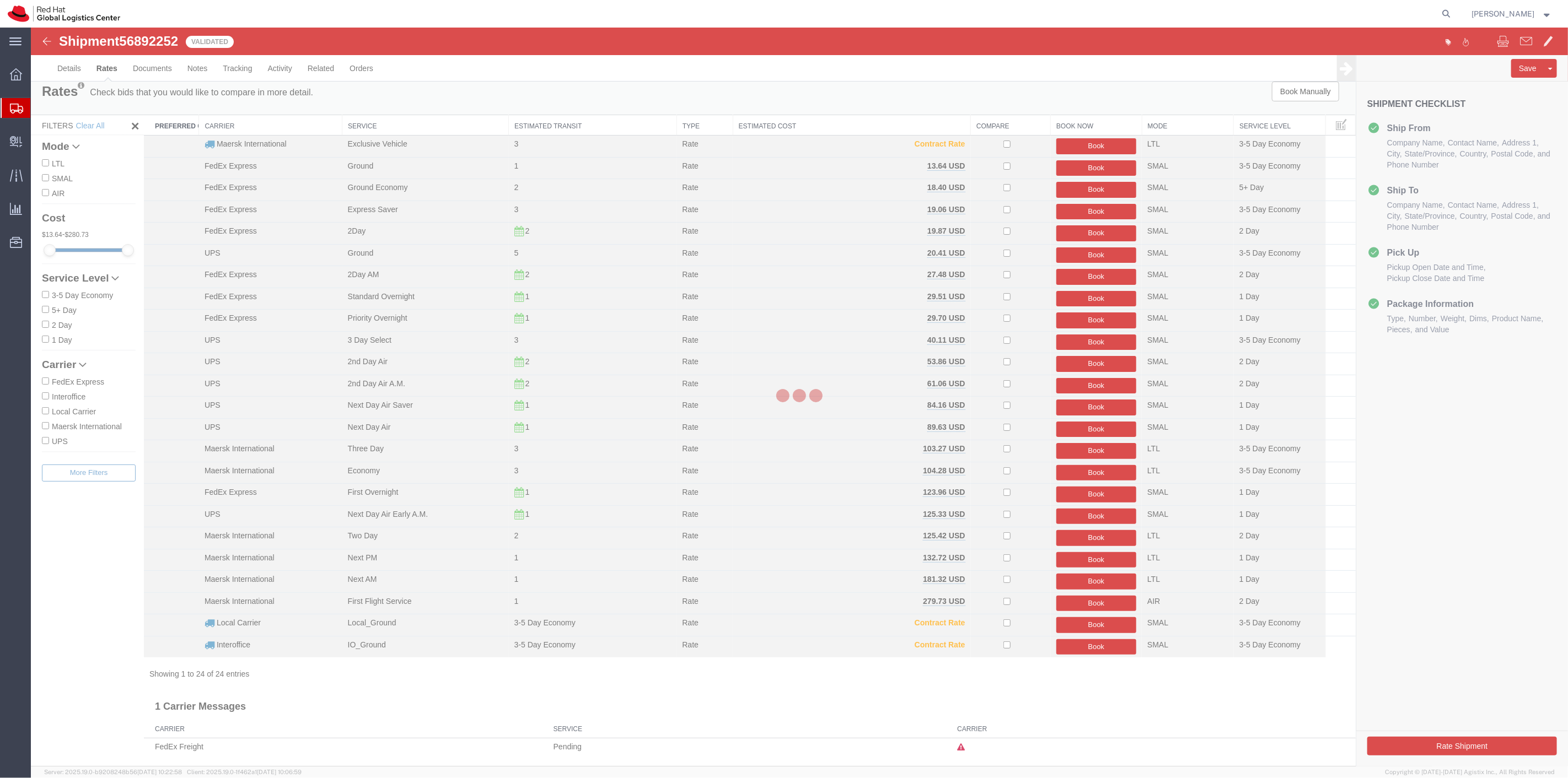
scroll to position [0, 0]
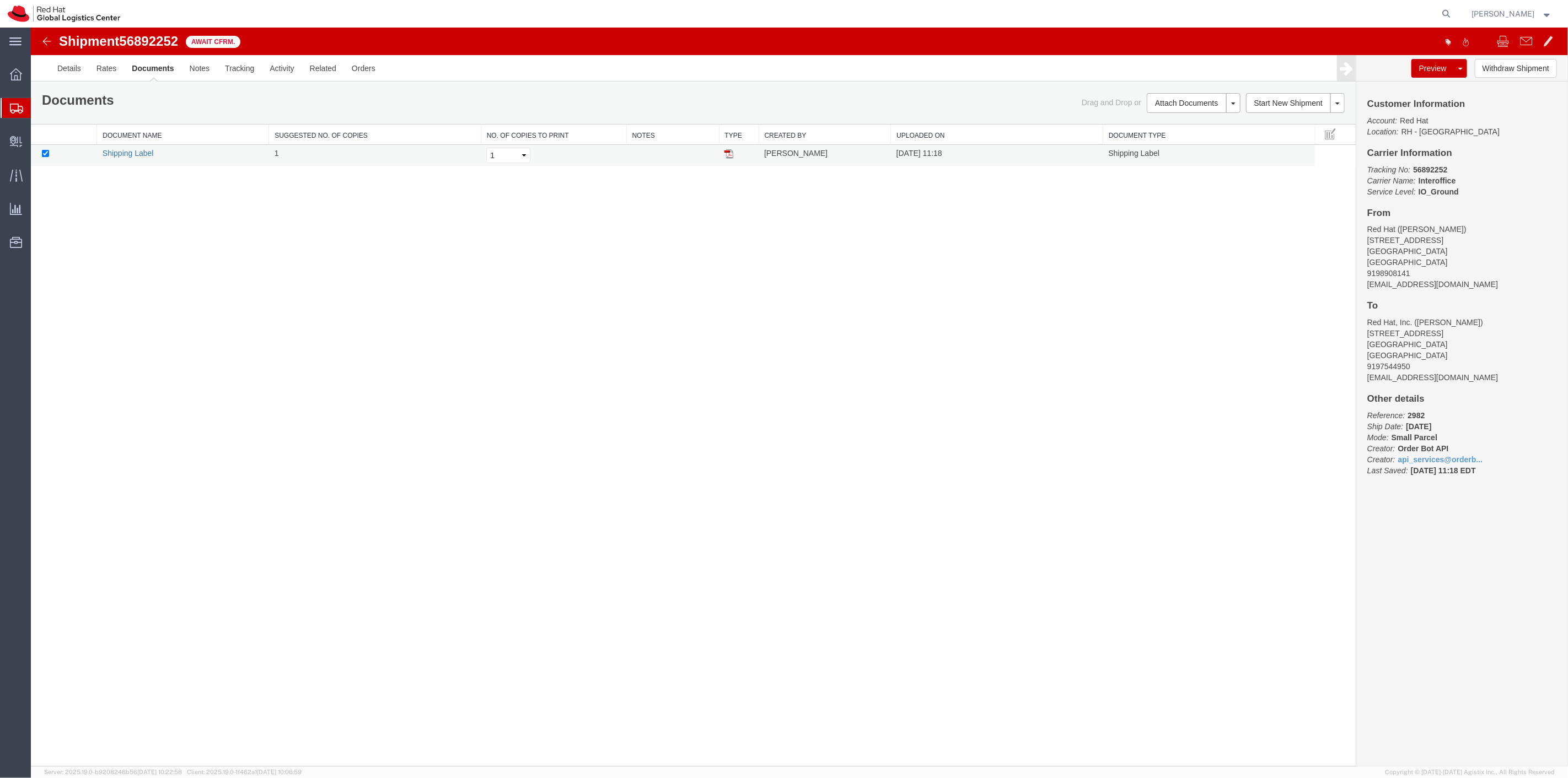
click at [108, 151] on link "Shipping Label" at bounding box center [127, 154] width 51 height 9
click at [0, 0] on span "Shipment Manager" at bounding box center [0, 0] width 0 height 0
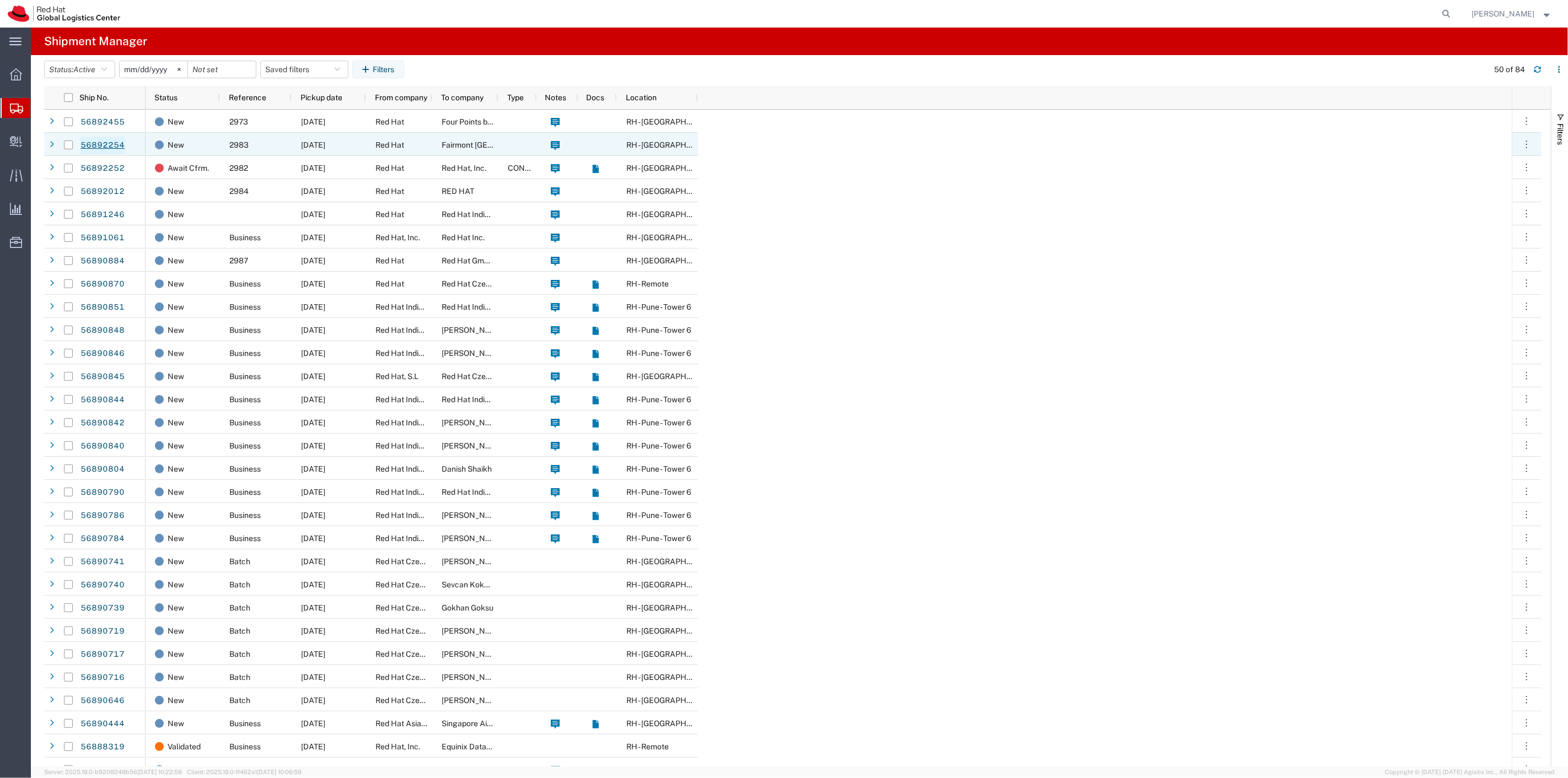
click at [105, 144] on link "56892254" at bounding box center [102, 146] width 45 height 18
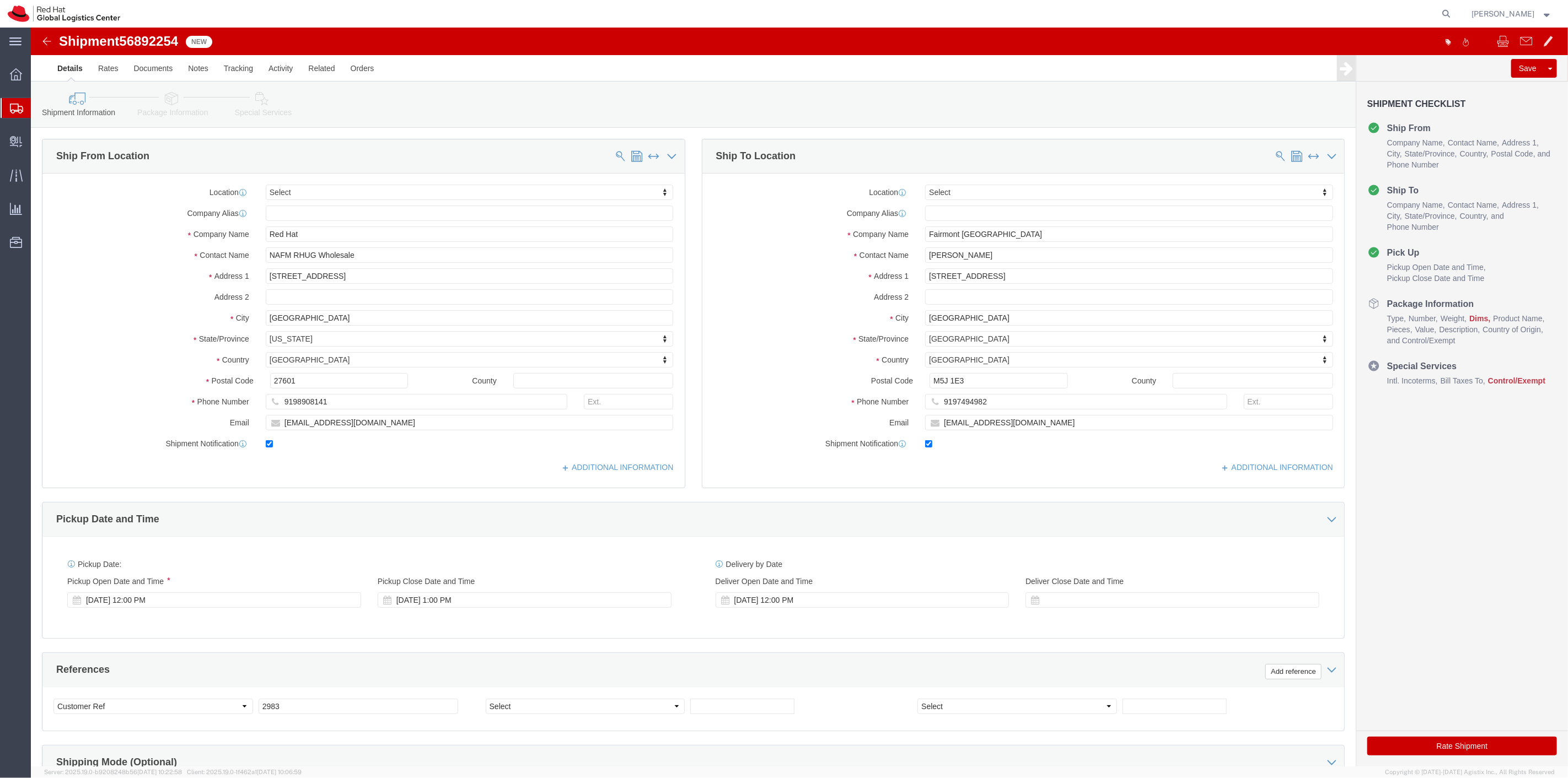
select select
click input "Andy Rogers"
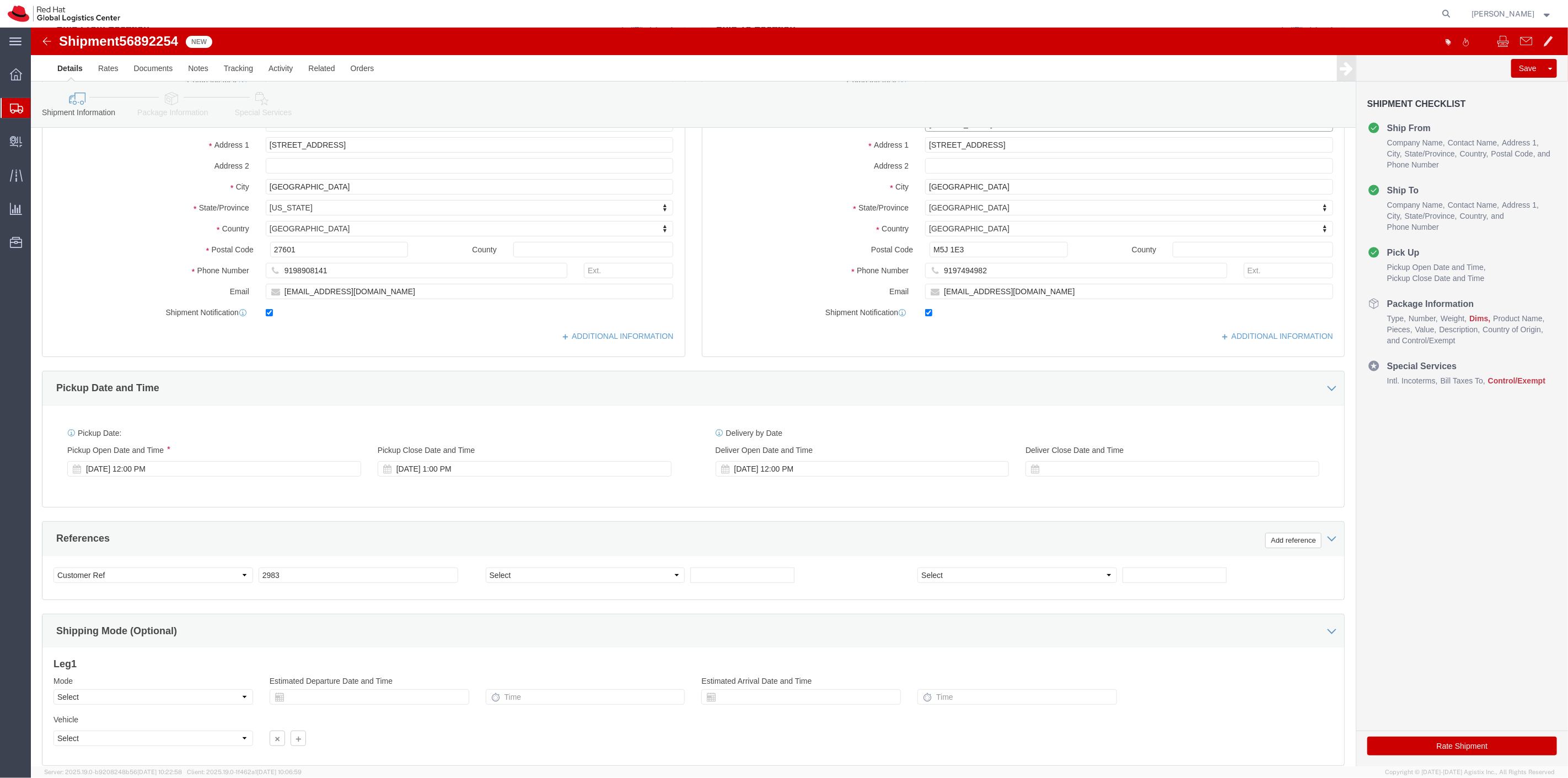
scroll to position [211, 0]
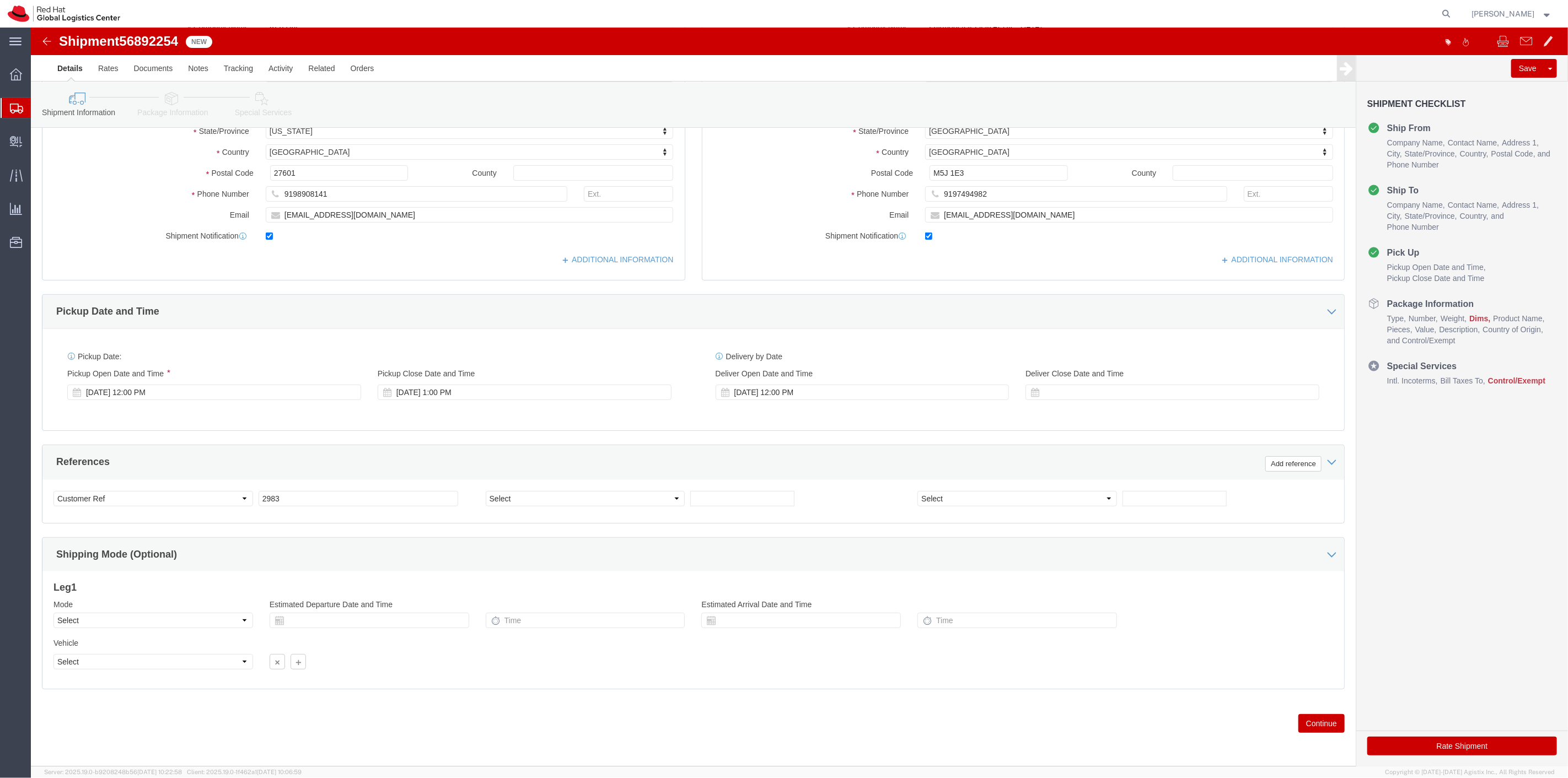
type input "Andy Rogers"
click button "Continue"
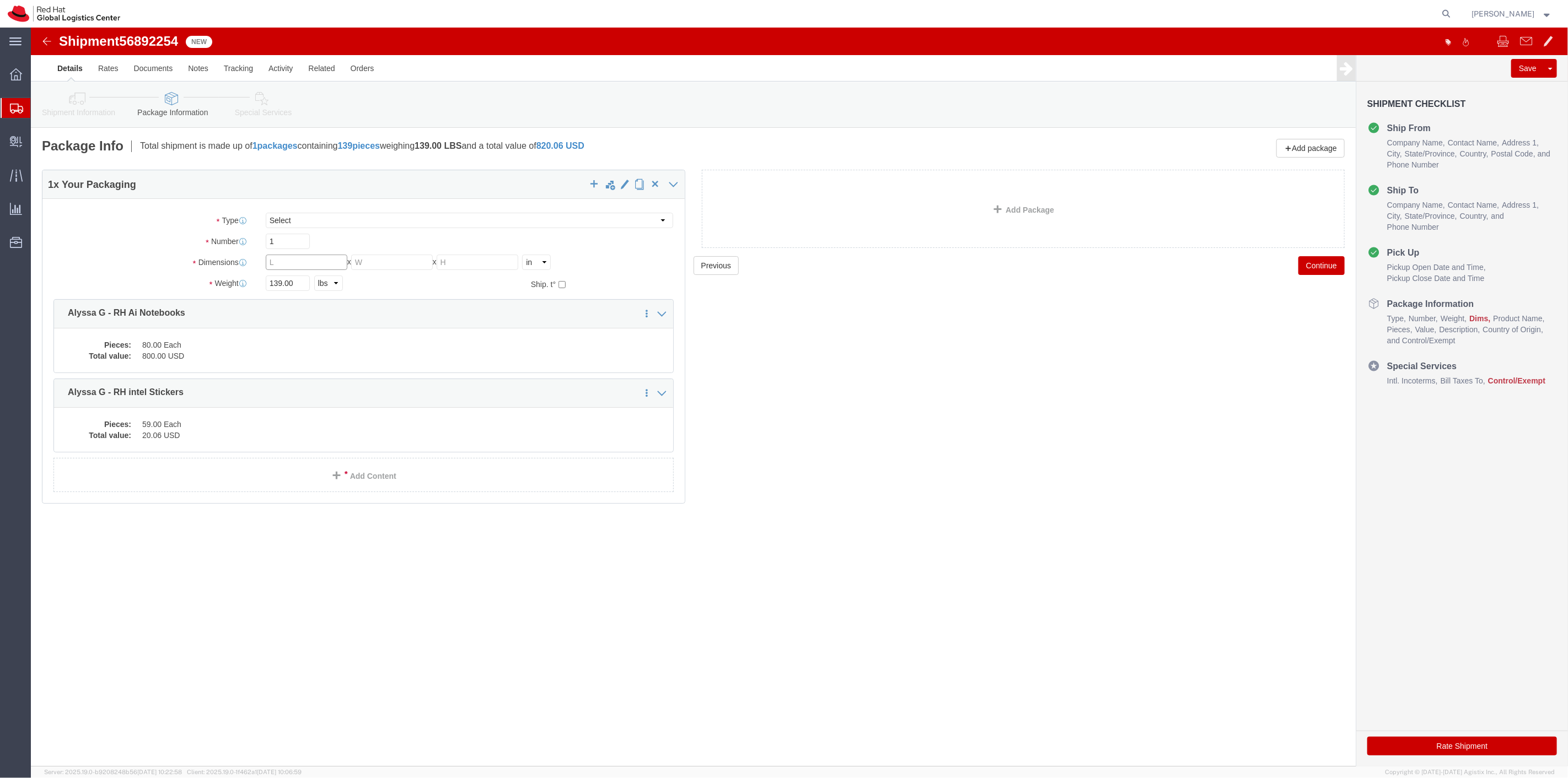
click input "text"
type input "16"
type input "13"
type input "10"
type input "26"
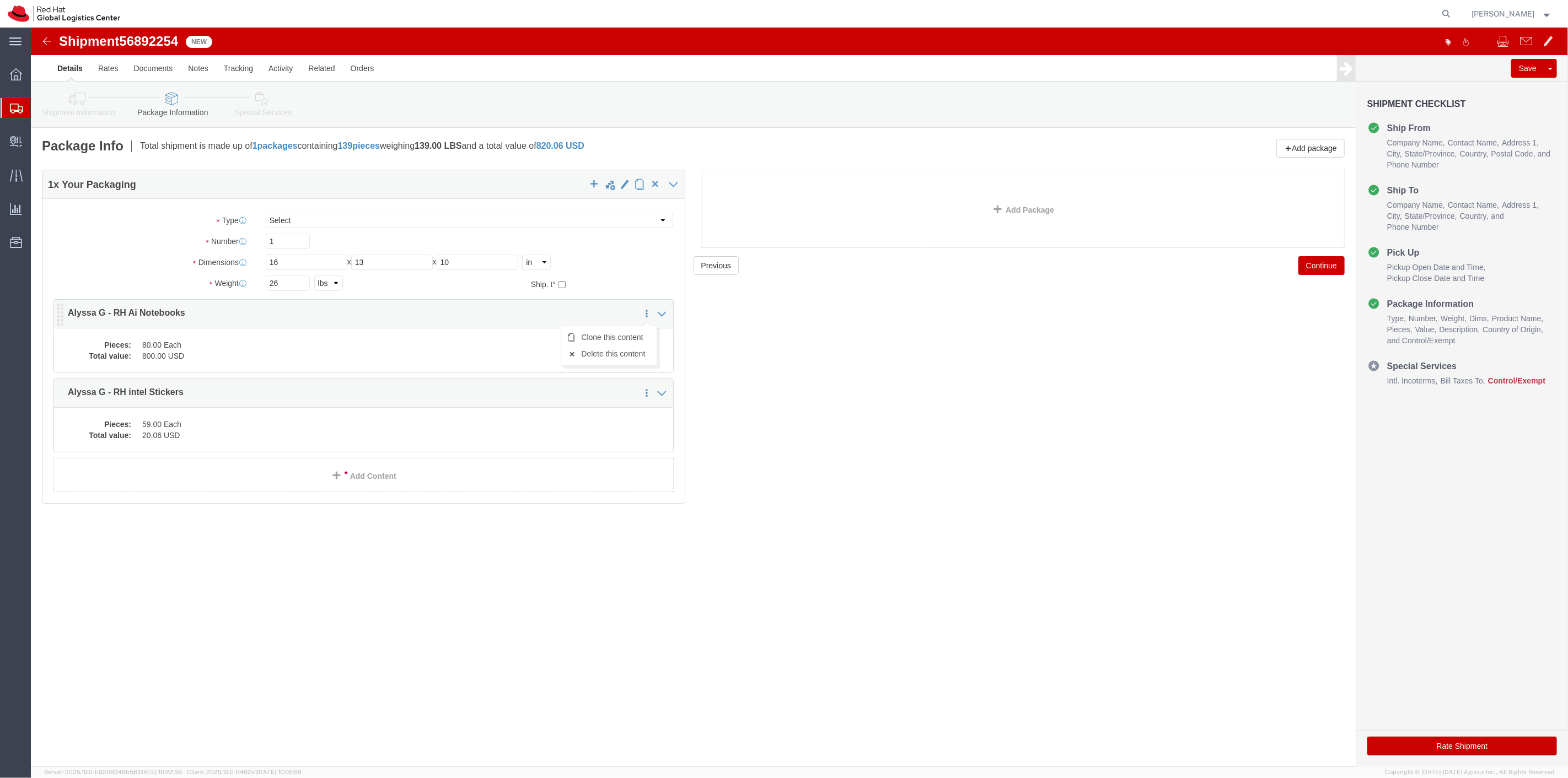
click icon
click span
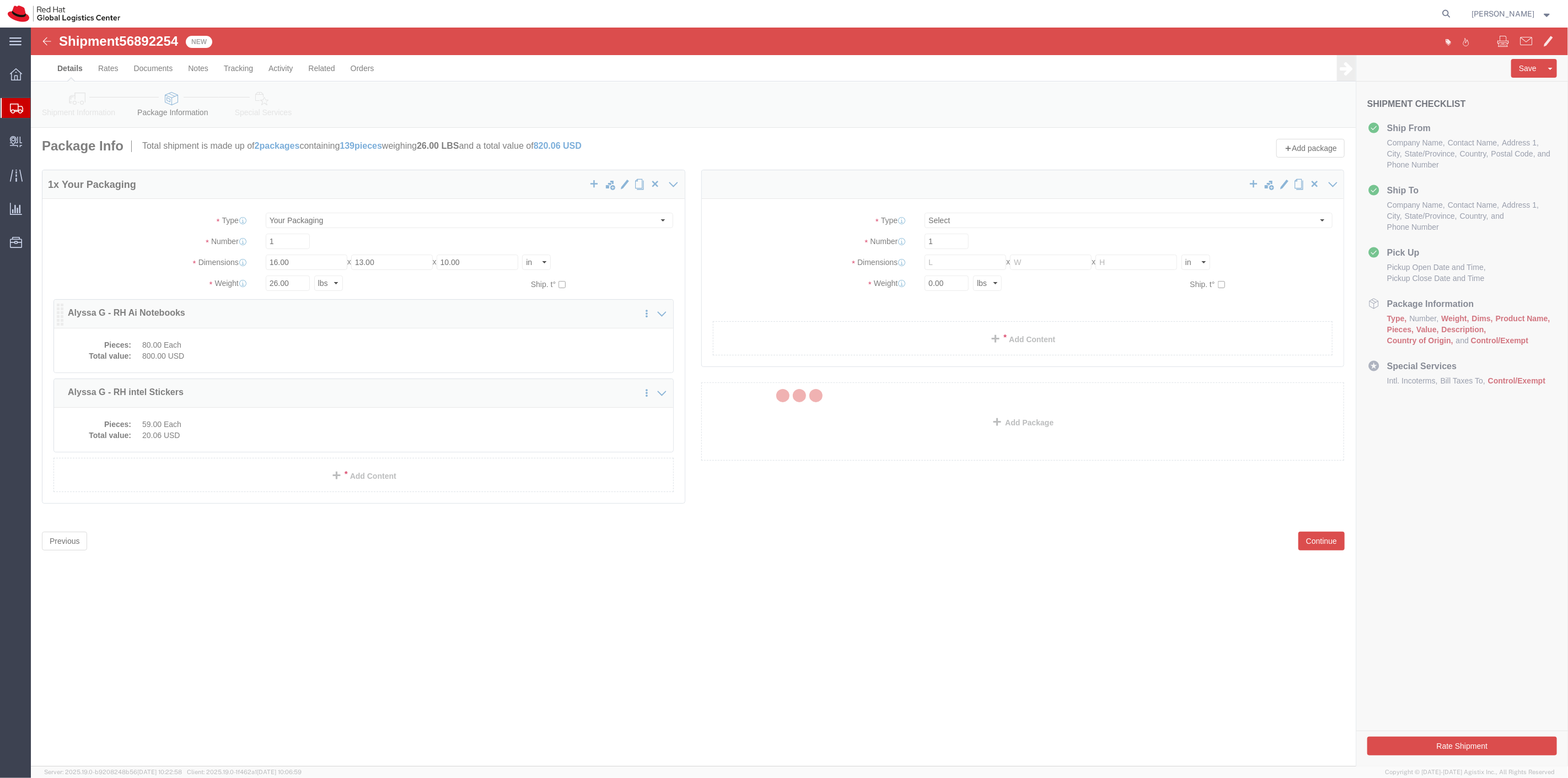
select select
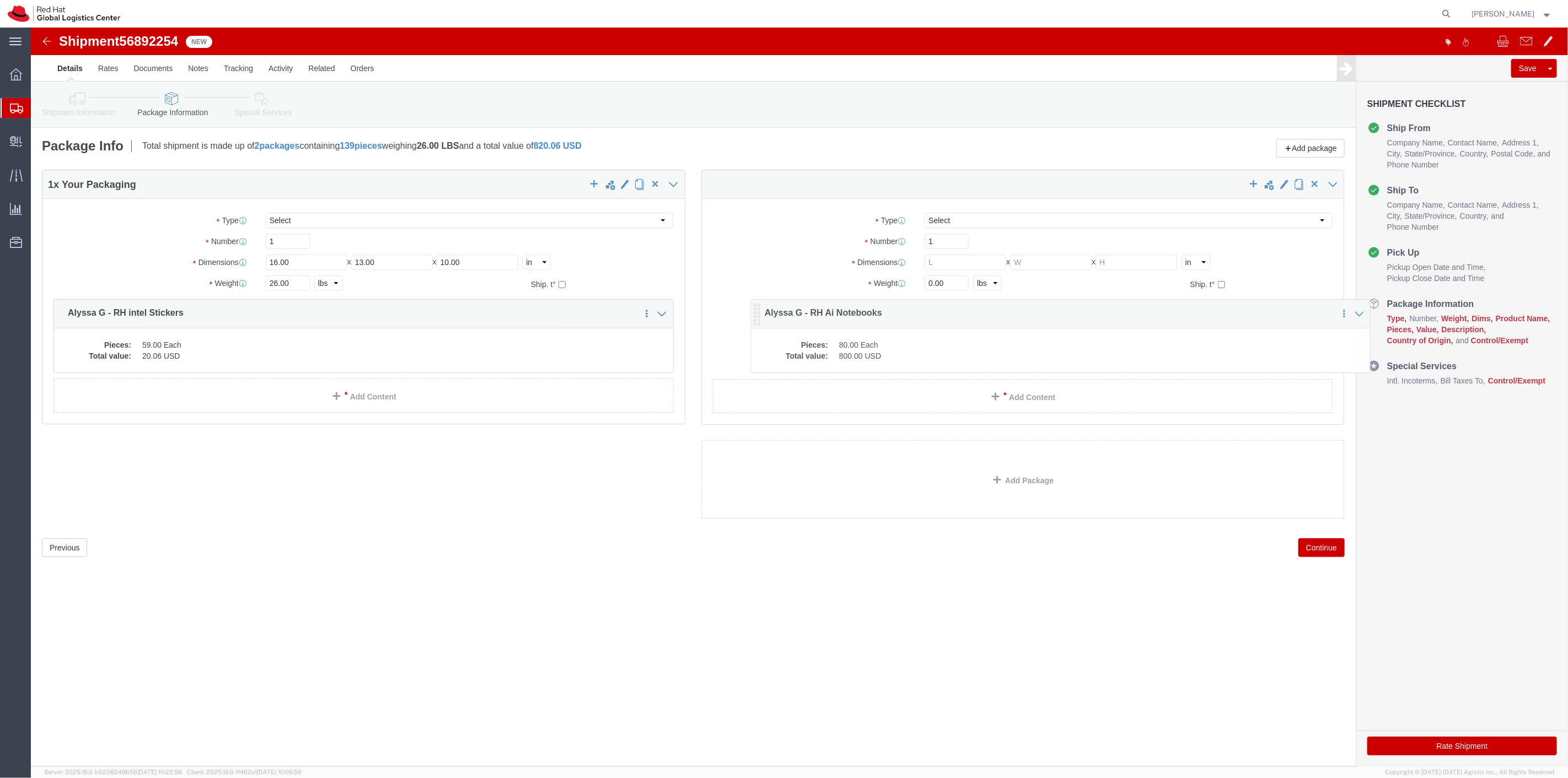
drag, startPoint x: 28, startPoint y: 295, endPoint x: 811, endPoint y: 291, distance: 783.0
click icon
click link "Clone this content"
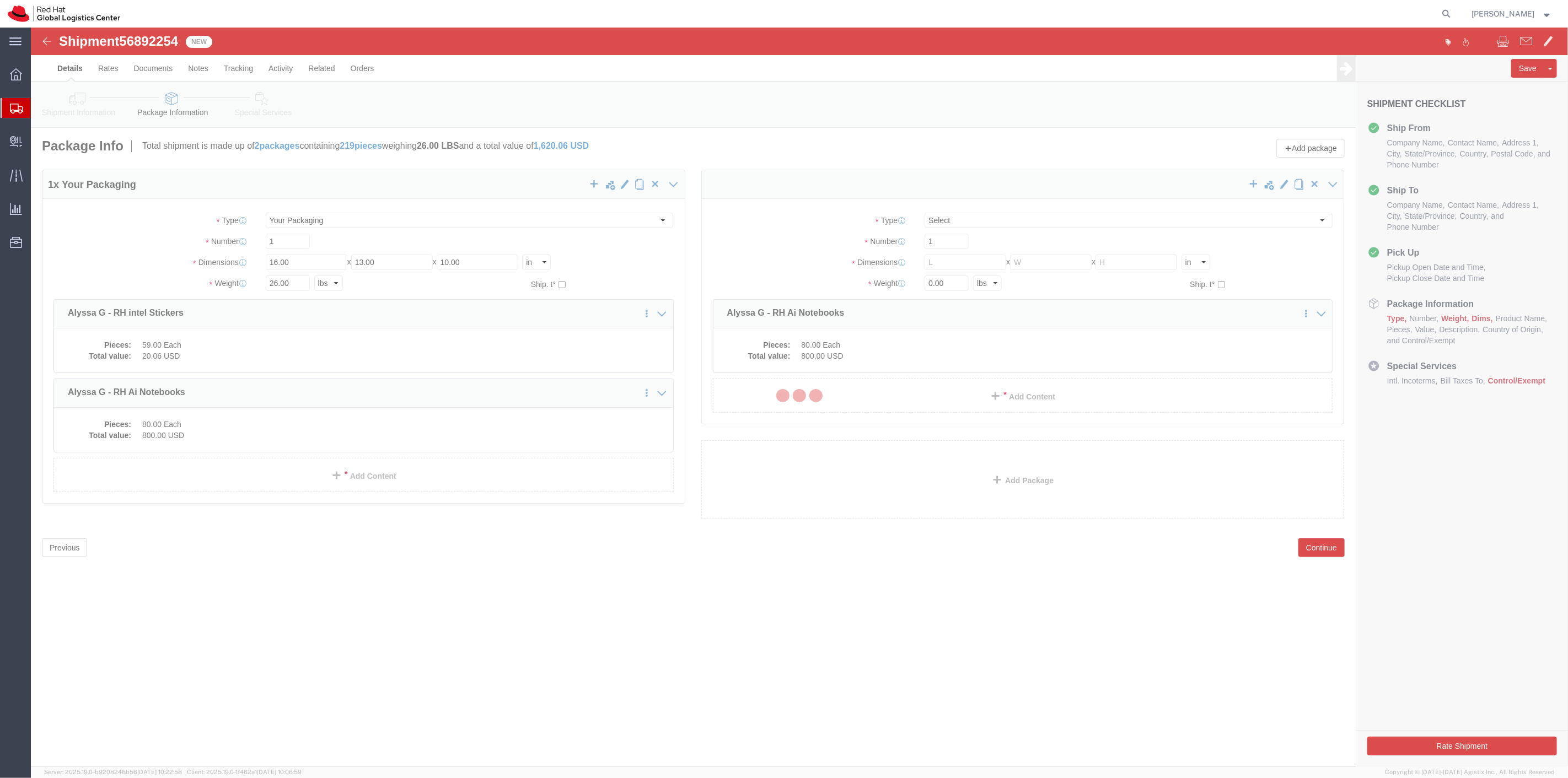
select select
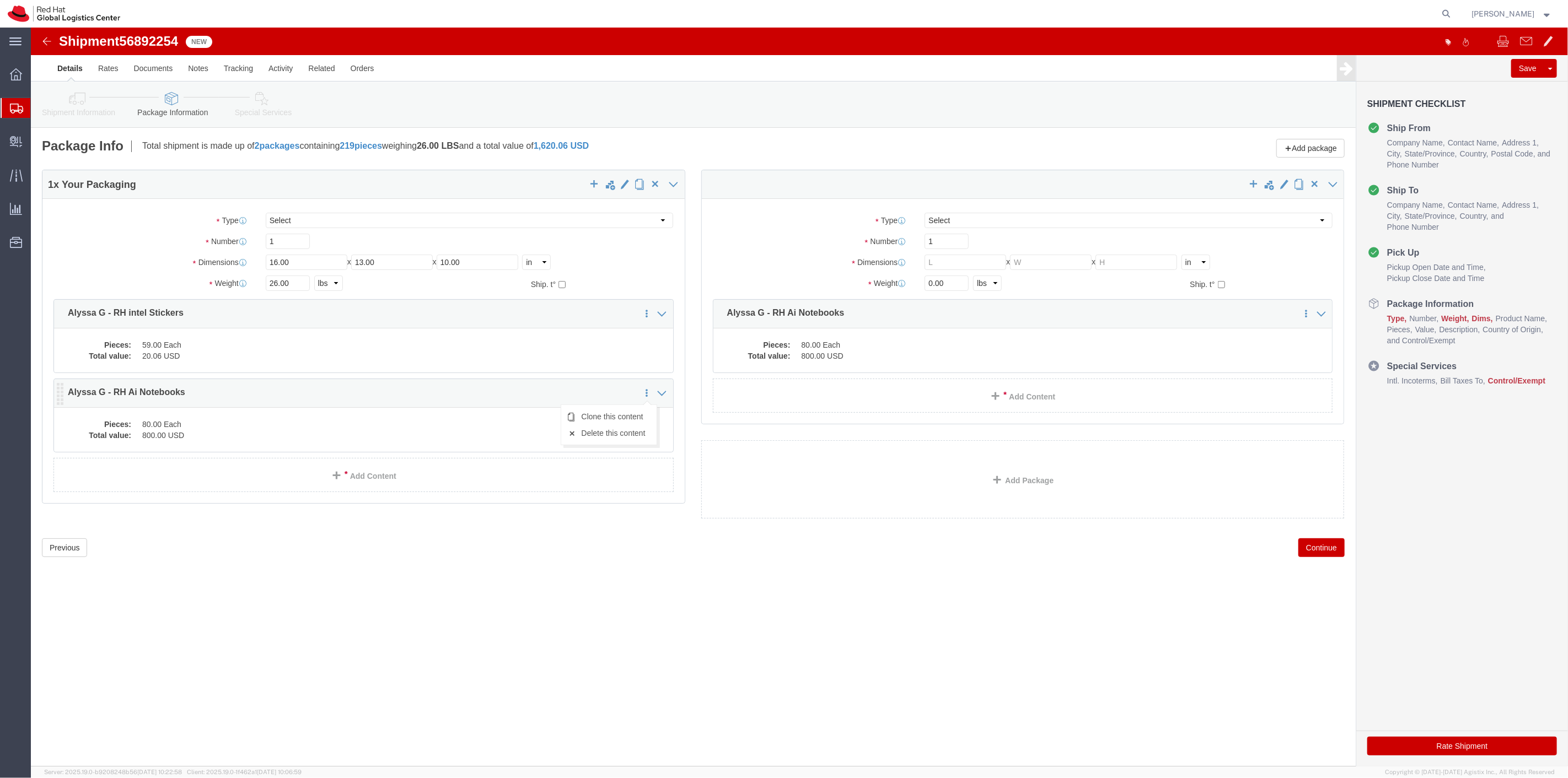
click icon
click dd "800.00 USD"
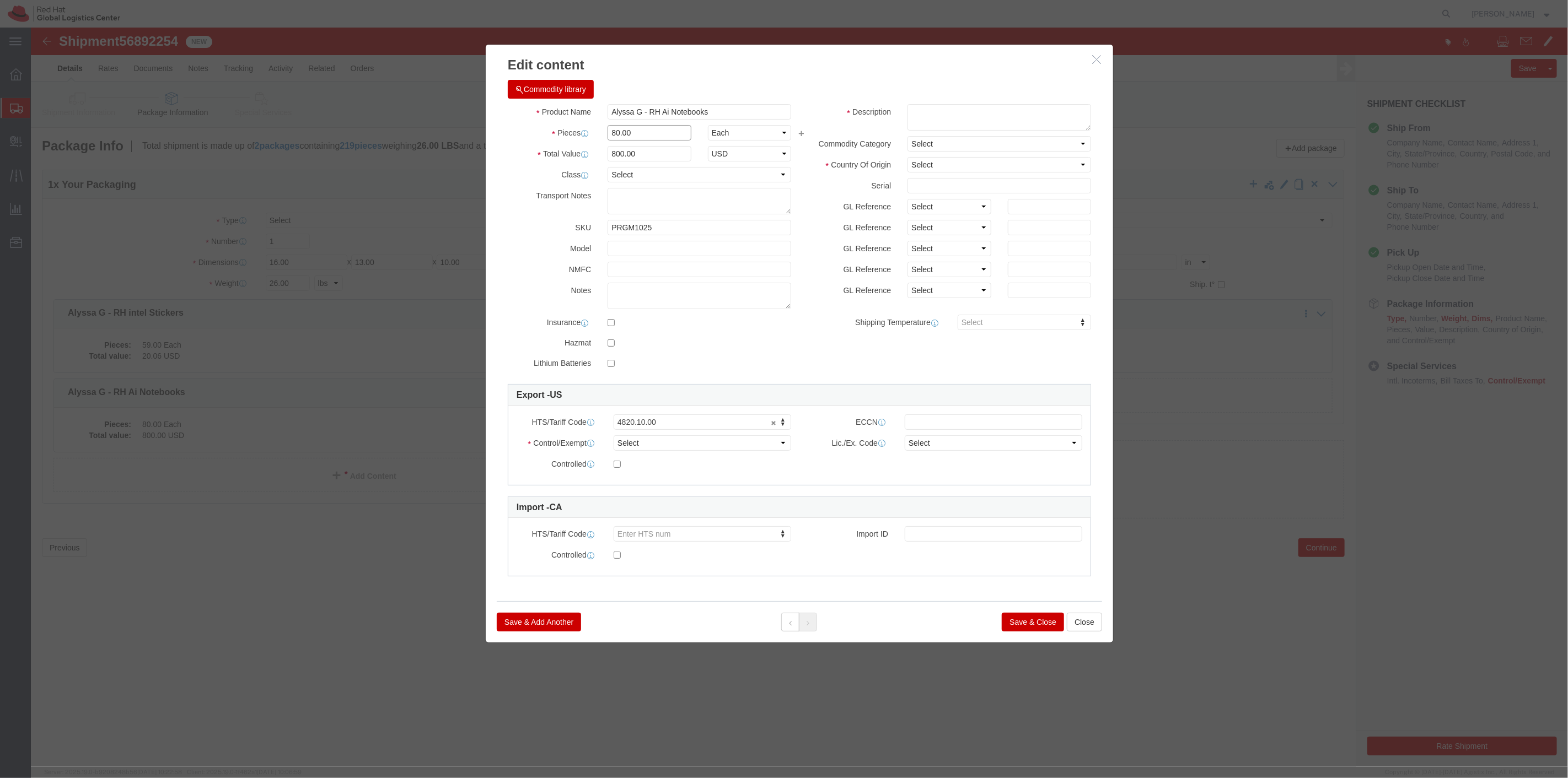
drag, startPoint x: 613, startPoint y: 107, endPoint x: 521, endPoint y: 103, distance: 92.1
click div "Pieces 80.00 Select Bag Barrels 100Board Feet Bottle Box Blister Pack Carats Ca…"
type input "30"
type input "300"
click div "Product Name Alyssa G - RH Ai Notebooks Pieces 30 Select Bag Barrels 100Board F…"
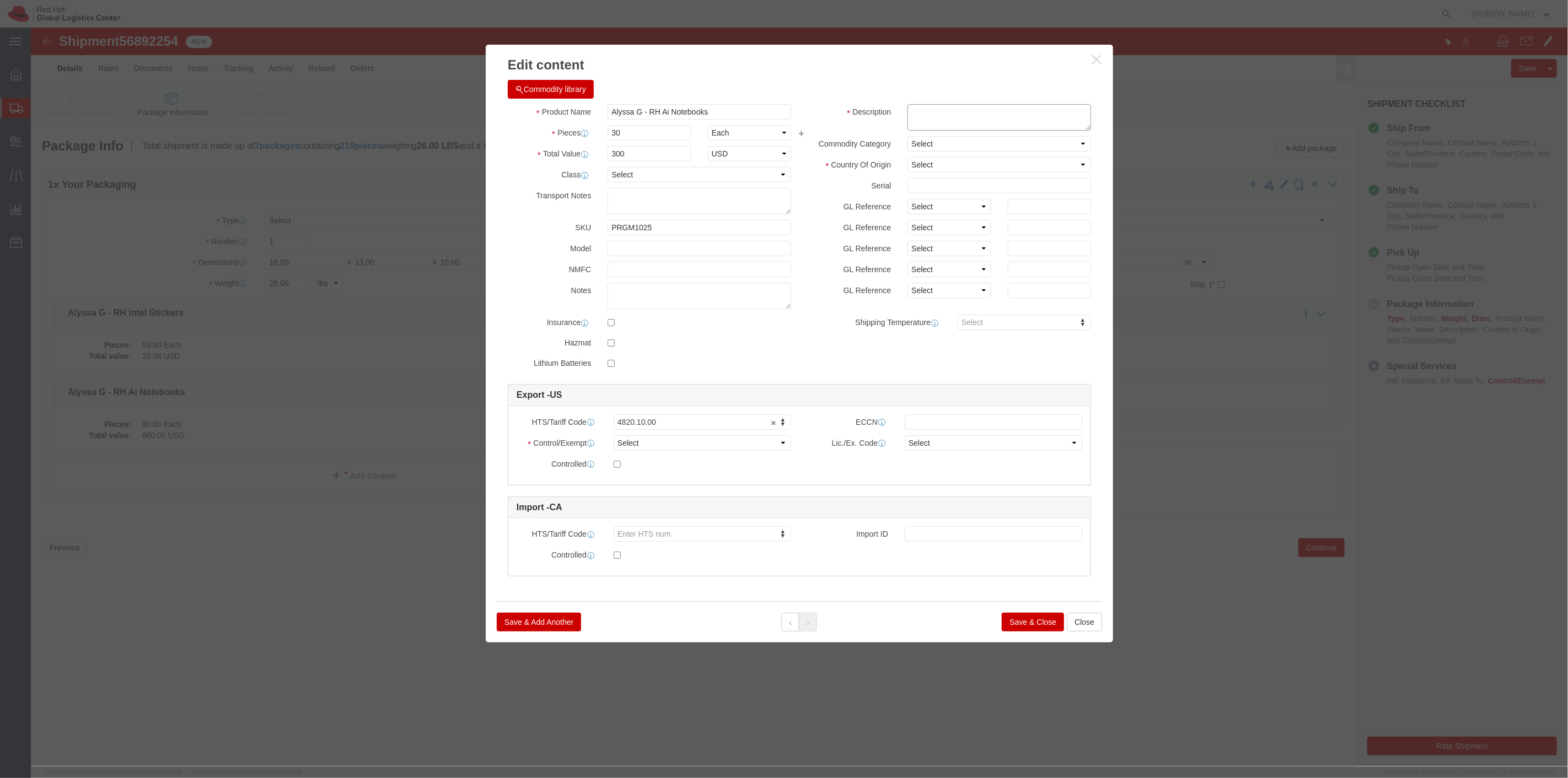
click textarea
drag, startPoint x: 887, startPoint y: 79, endPoint x: 960, endPoint y: 129, distance: 88.5
click textarea "SPiral bound notebooks"
type textarea "Spiral bound notebooks"
click button "Save & Close"
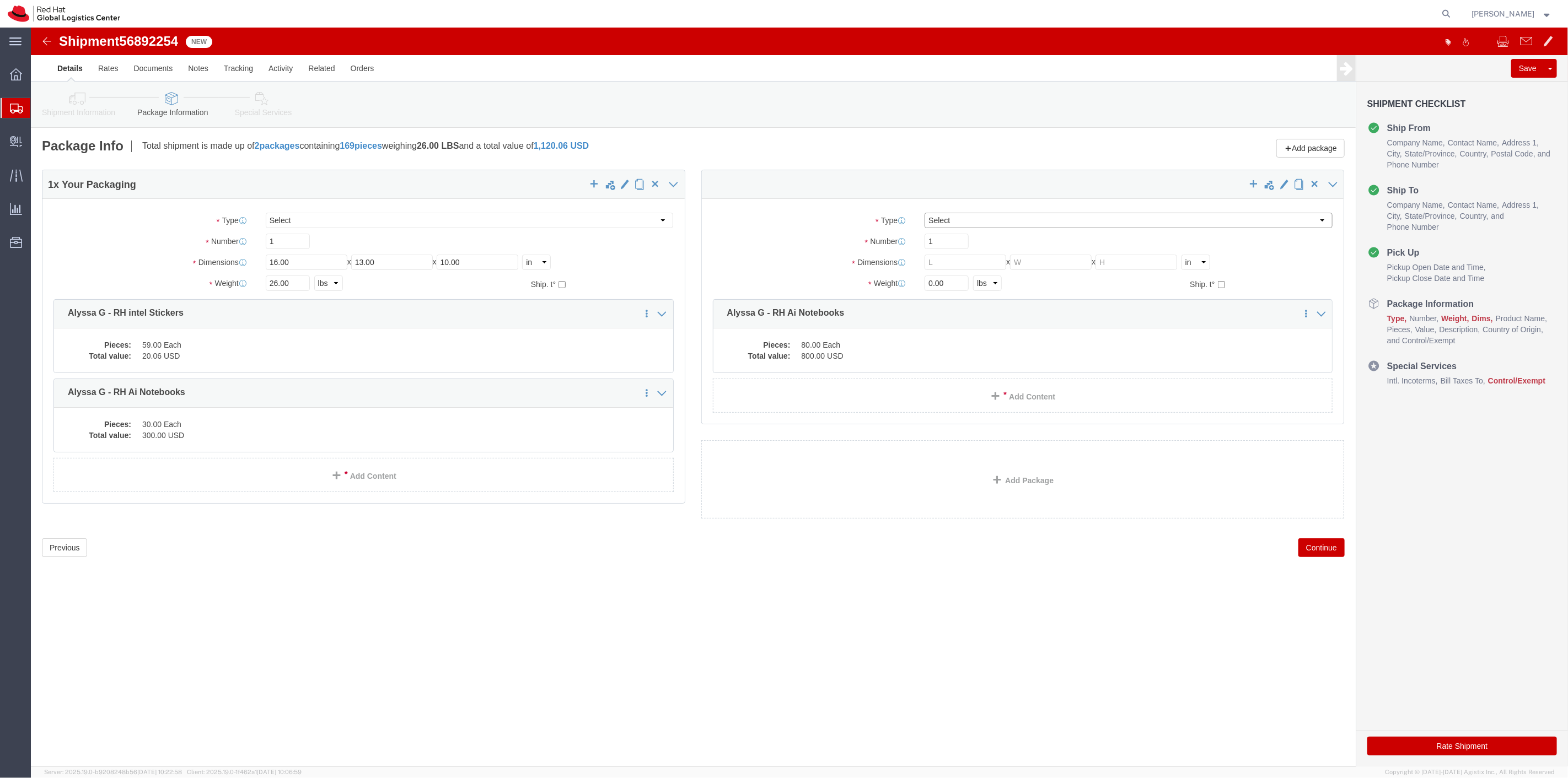
click select "Select Case(s) Crate(s) Envelope Large Box Medium Box PAK Skid(s) Small Box Sma…"
select select "YRPK"
click select "Select Case(s) Crate(s) Envelope Large Box Medium Box PAK Skid(s) Small Box Sma…"
click input "text"
type input "16"
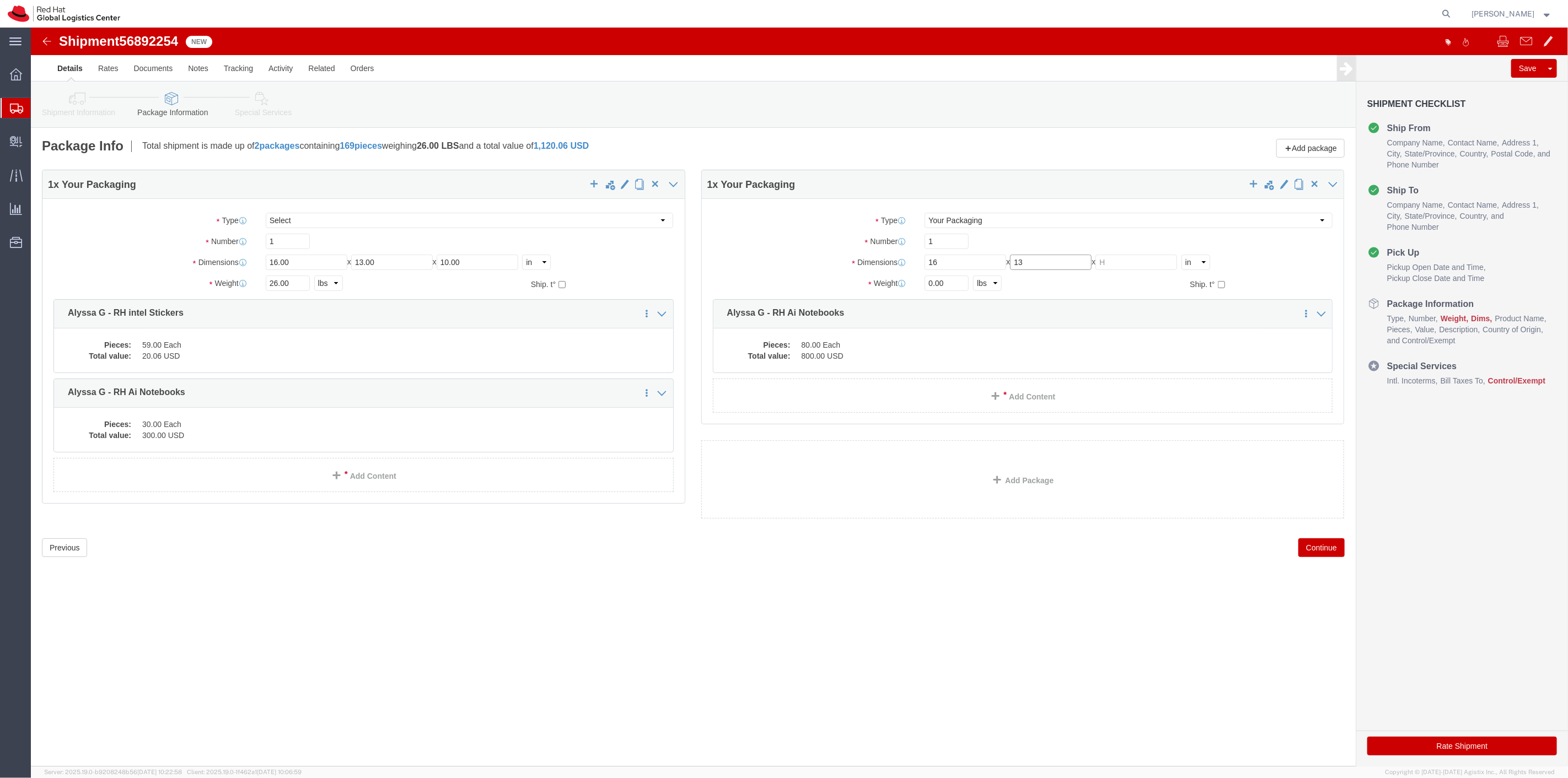
type input "13"
type input "10"
type input "16"
click div "1 x Your Packaging Package Type Select Case(s) Crate(s) Envelope Large Box Medi…"
drag, startPoint x: 1074, startPoint y: 292, endPoint x: 1068, endPoint y: 301, distance: 10.8
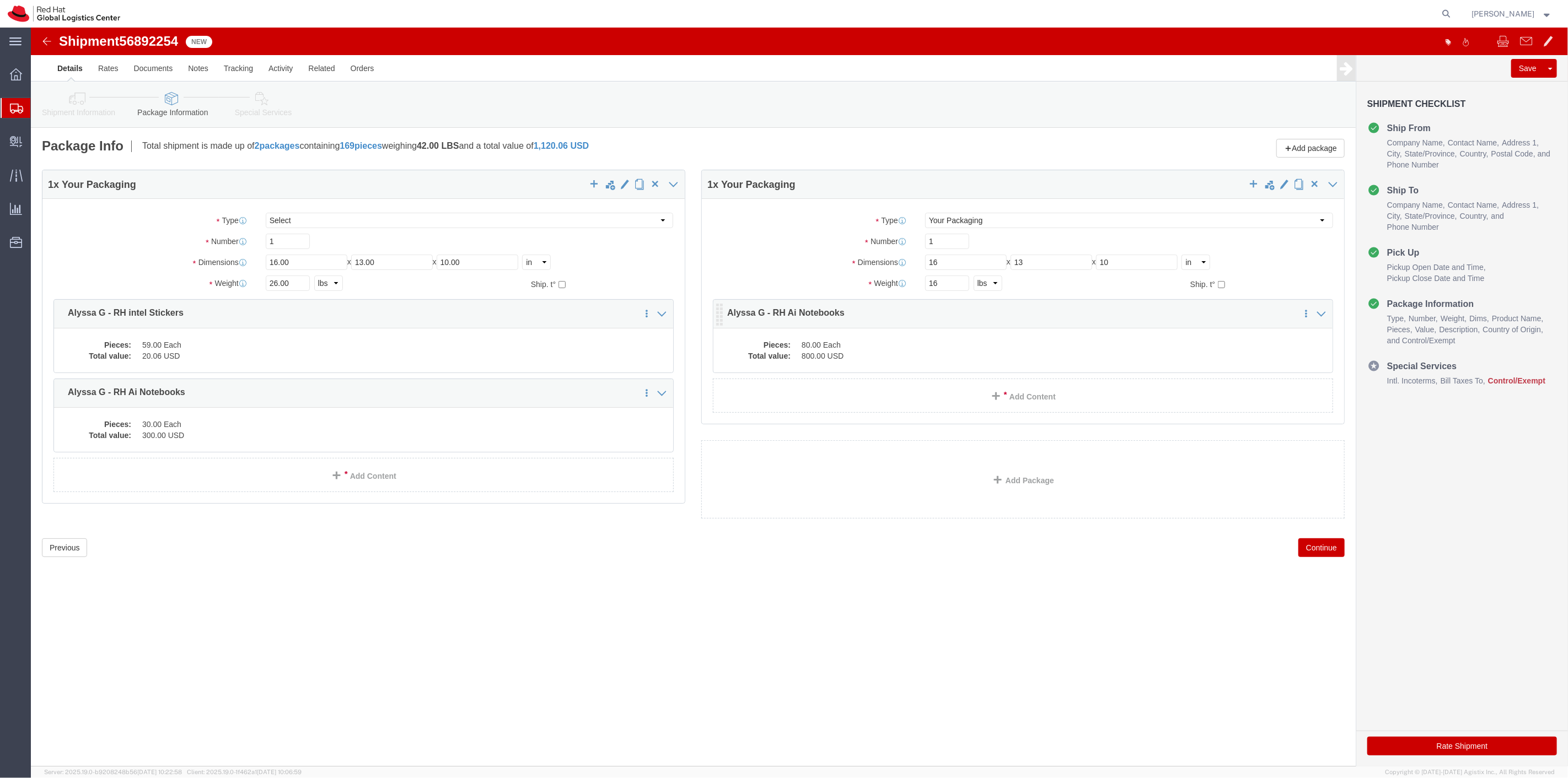
click p "Alyssa G - RH Ai Notebooks"
click dd "80.00 Each"
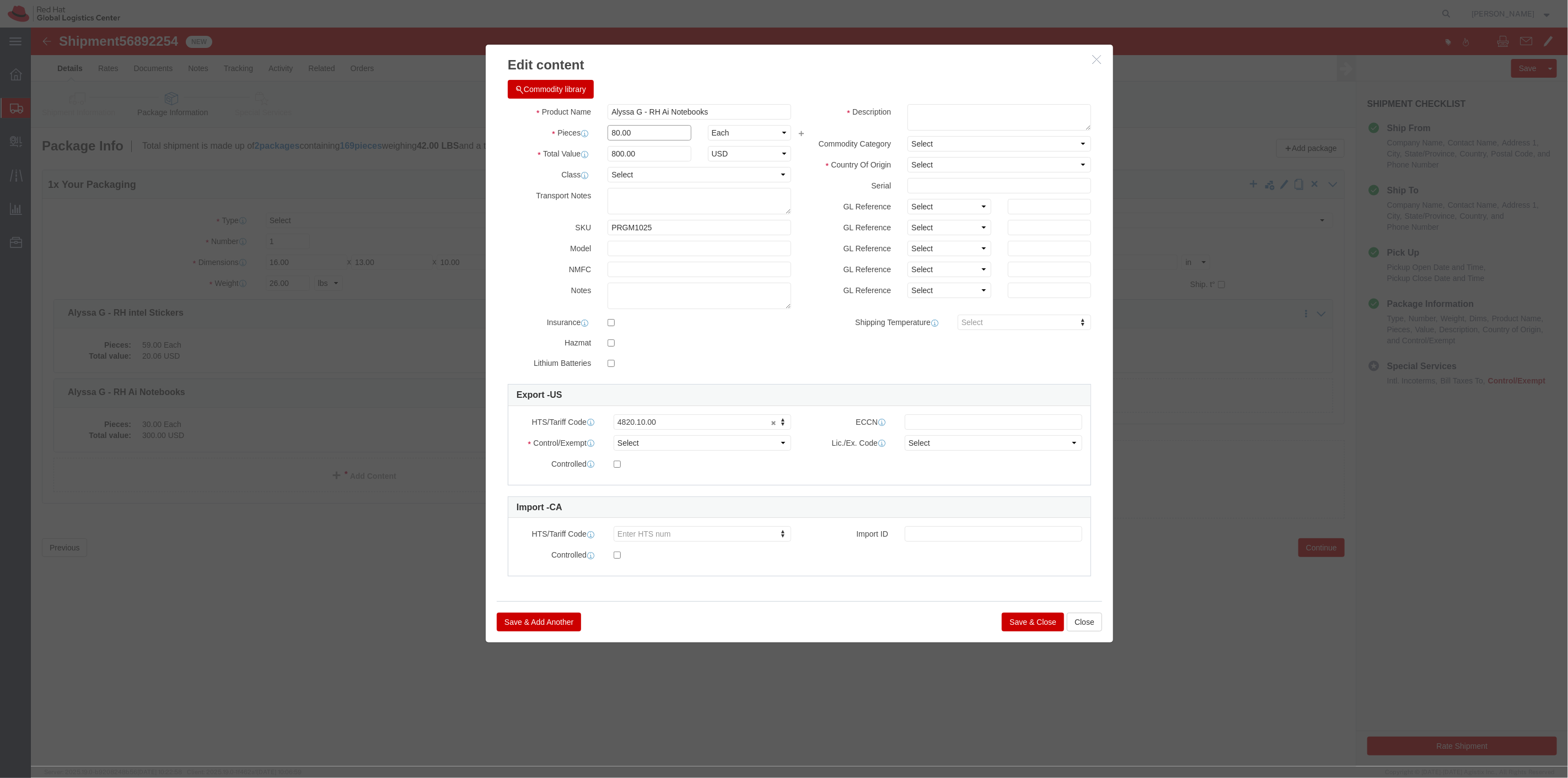
drag, startPoint x: 608, startPoint y: 109, endPoint x: 549, endPoint y: 107, distance: 59.0
click div "Pieces 80.00 Select Bag Barrels 100Board Feet Bottle Box Blister Pack Carats Ca…"
type input "50"
type input "500"
click textarea
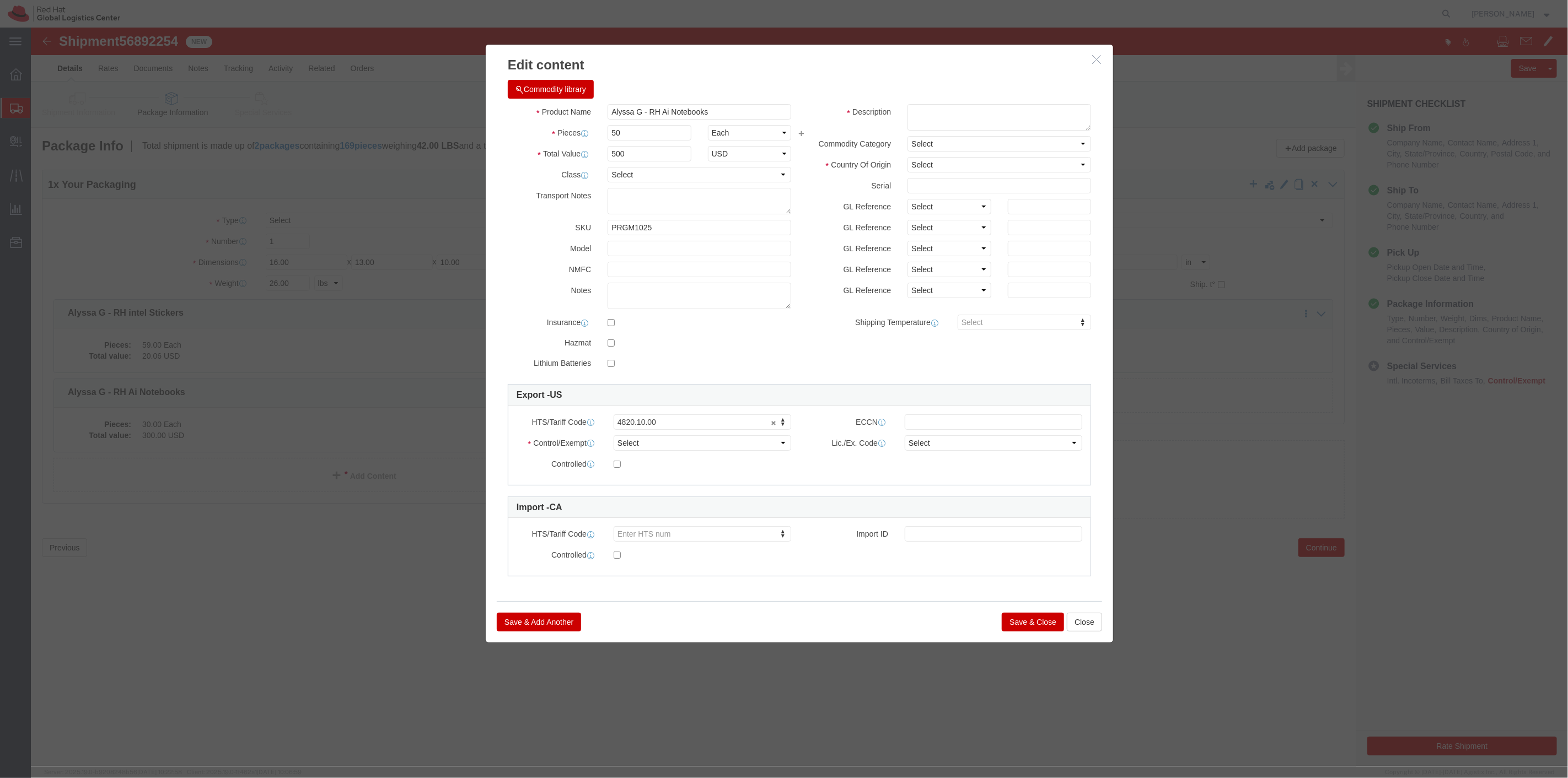
click button "Save & Close"
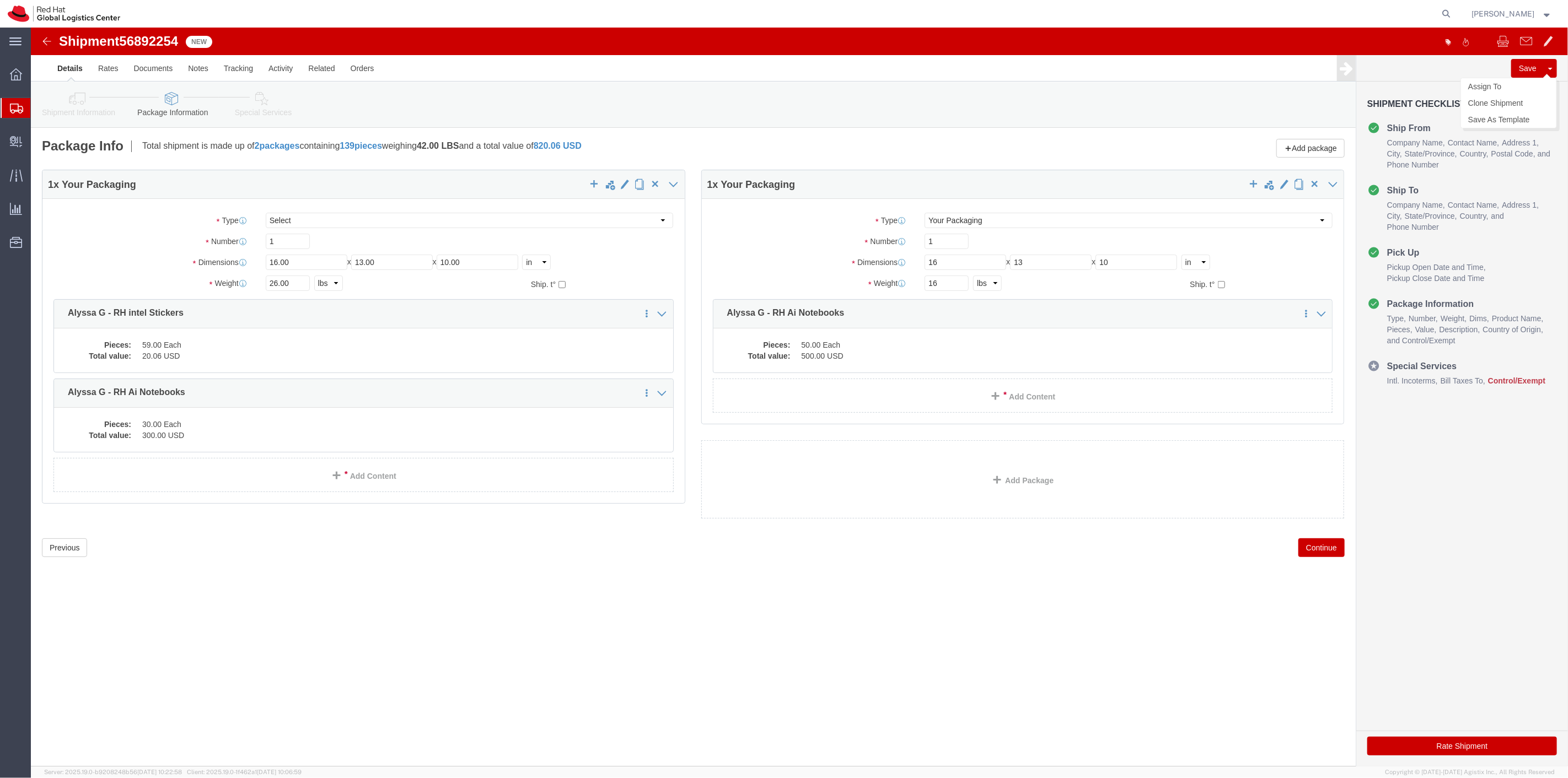
click button "Save"
click div
click p "Shipment information saved successfully."
click link "Assign To"
select select
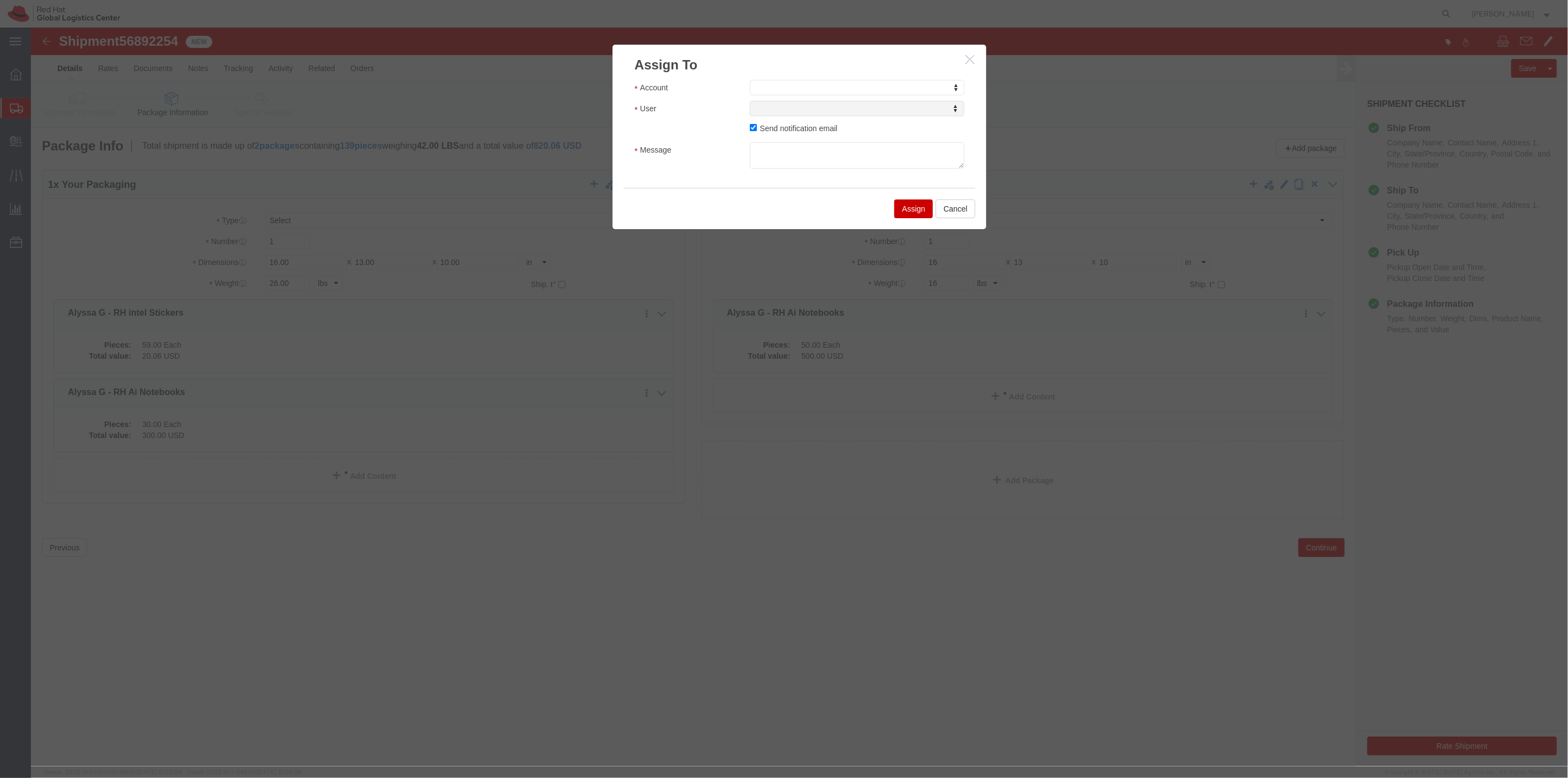
click h3 "Assign To"
type input "red hat"
select select "104821"
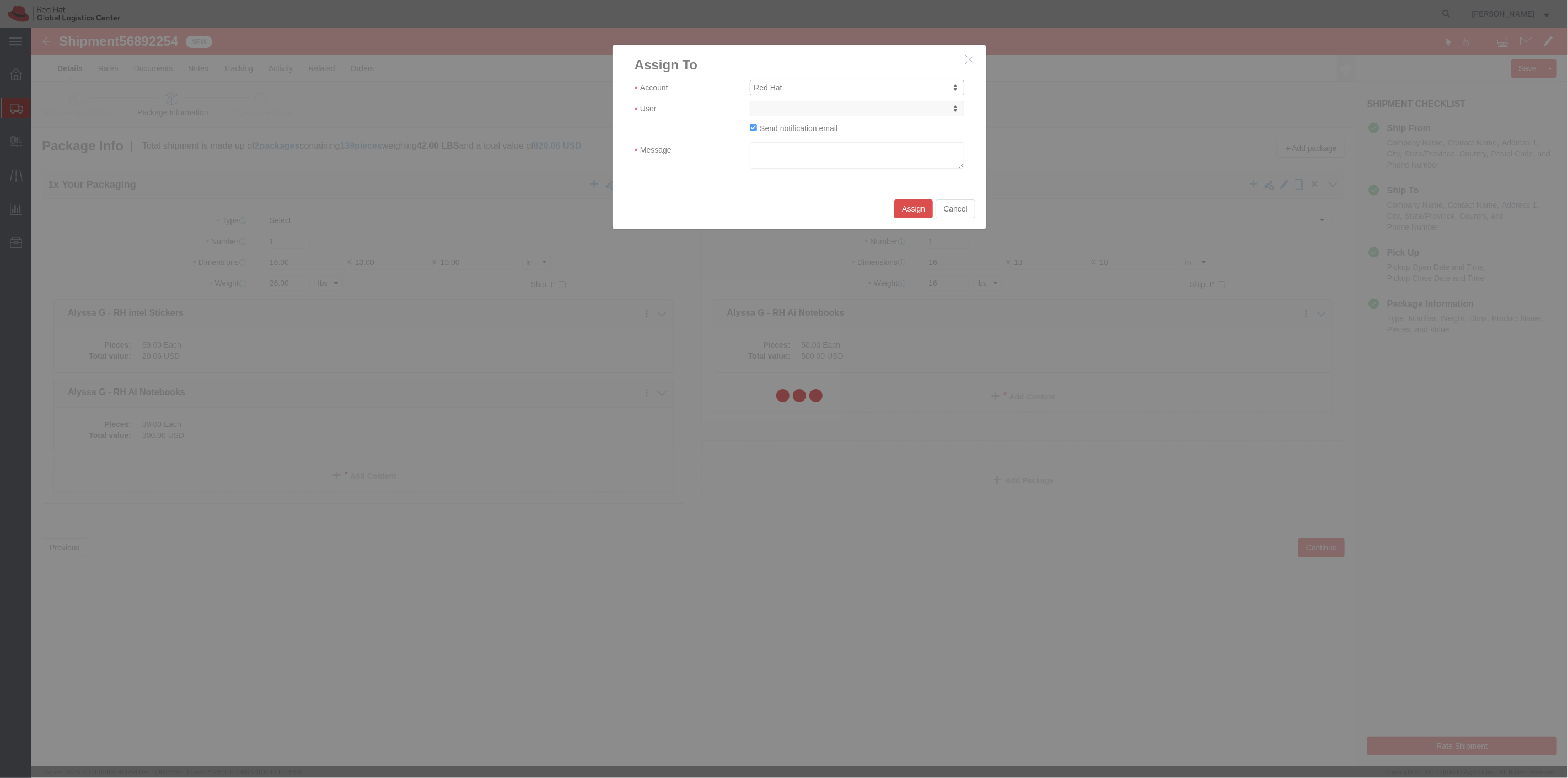
select select
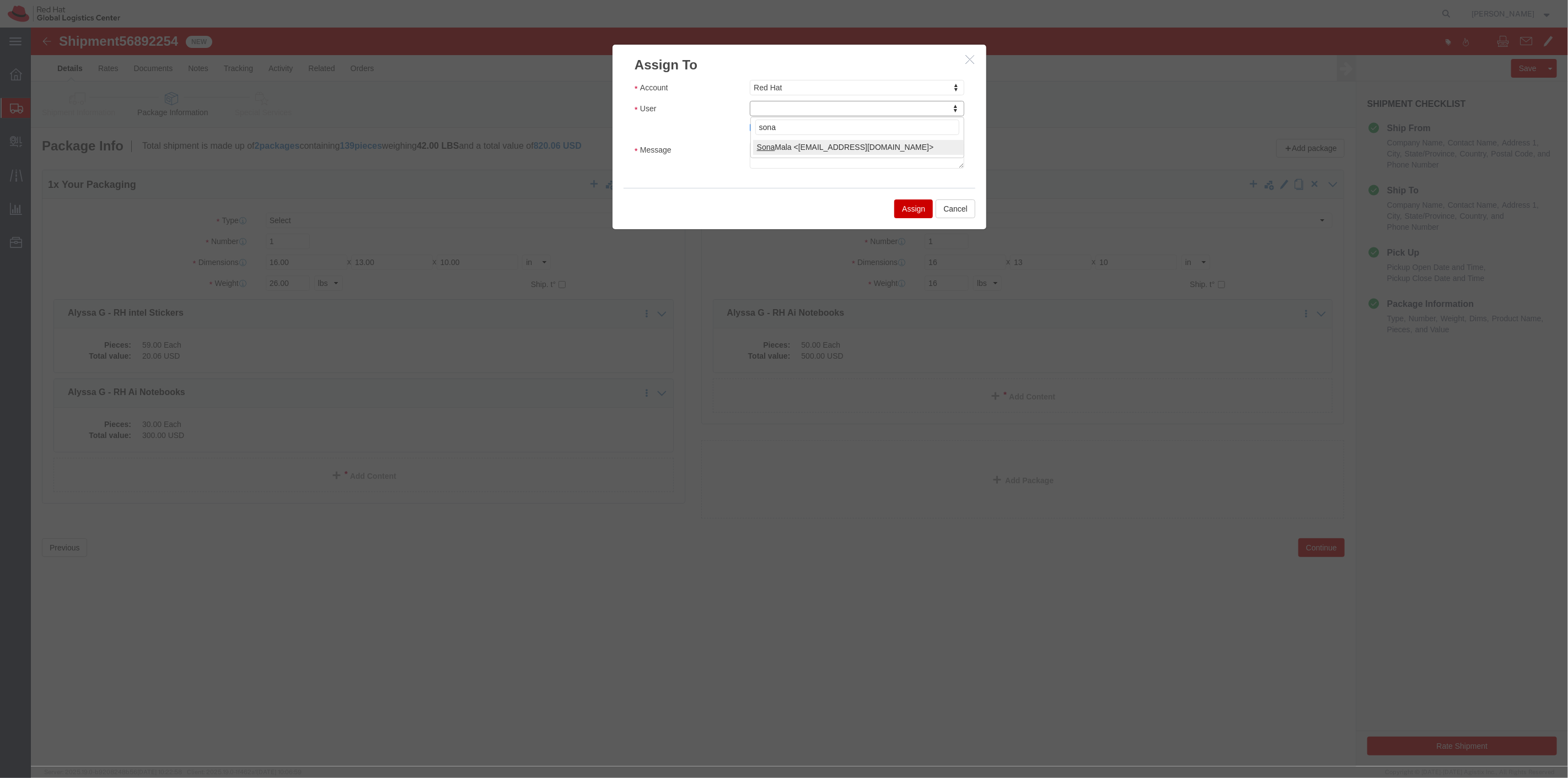
type input "sona"
select select "17159"
click textarea "Message"
type textarea "Requested Return Labels, but international Canada.... 2 boxes: 16x13x10 one wei…"
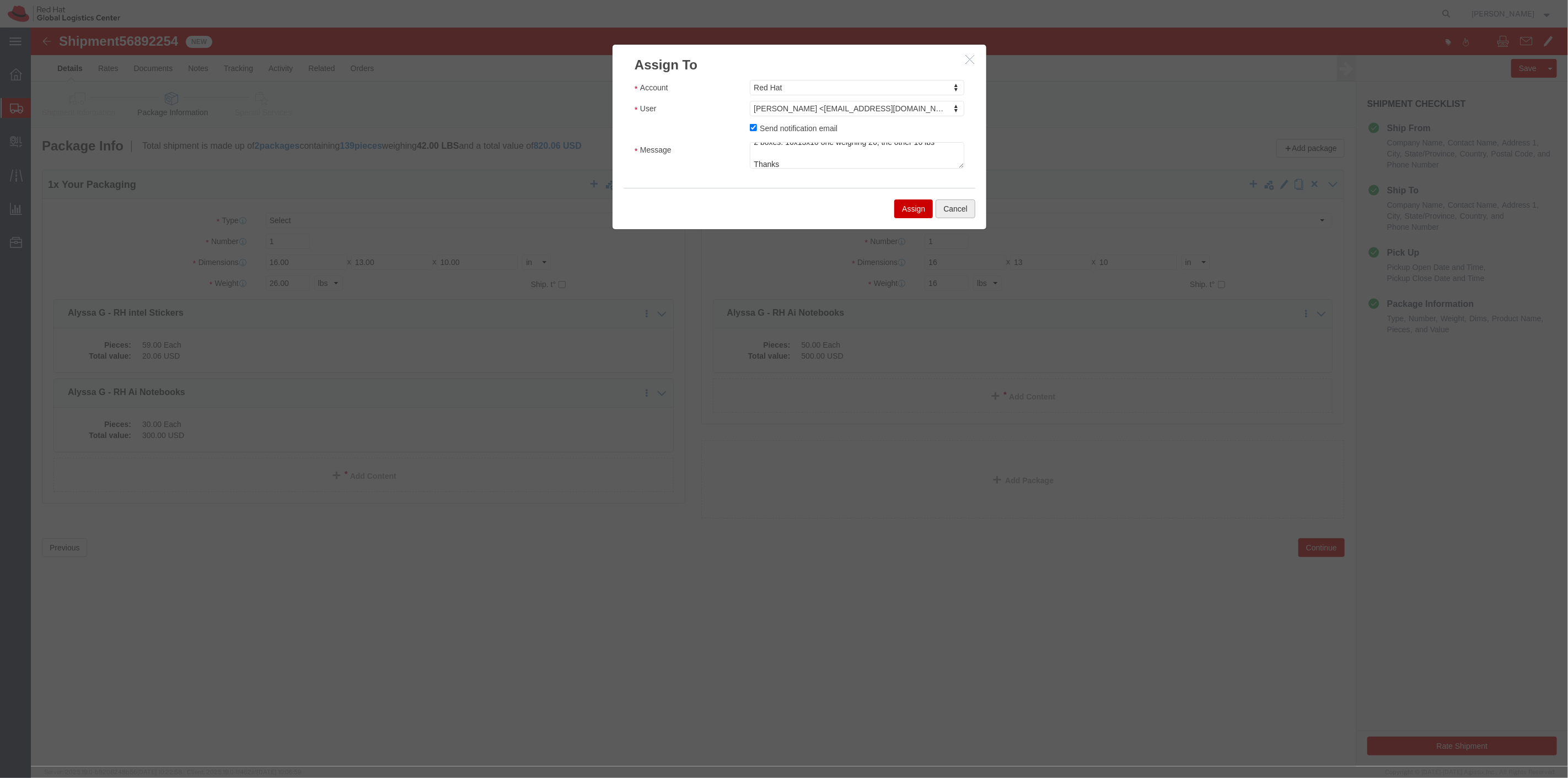
click button "Cancel"
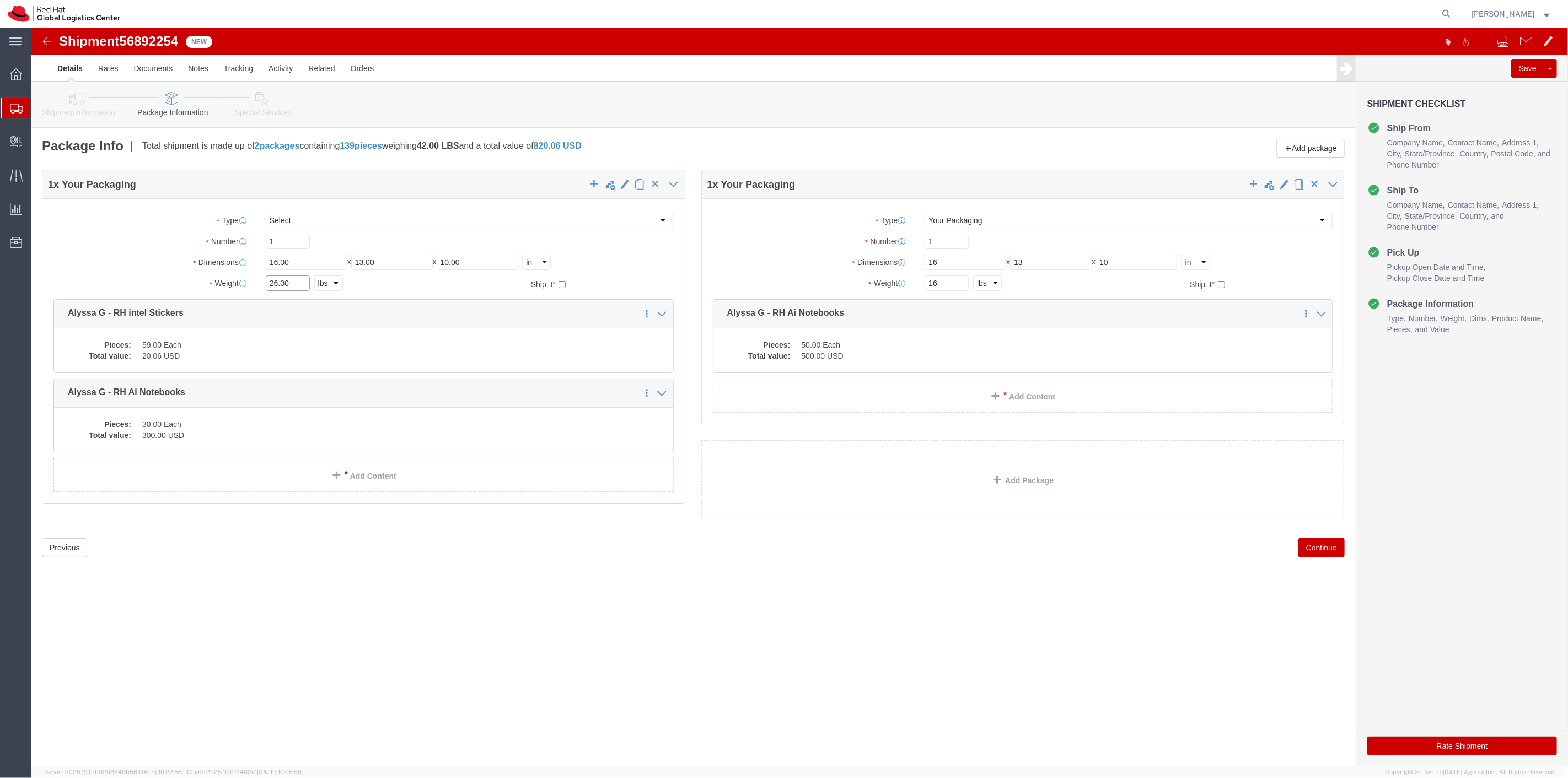
drag, startPoint x: 261, startPoint y: 252, endPoint x: 203, endPoint y: 256, distance: 58.1
click div "Weight 26.00 Select kgs lbs Ship. t°"
type input "16"
drag, startPoint x: 916, startPoint y: 260, endPoint x: 873, endPoint y: 252, distance: 43.7
click div "Weight Total weight of packages in pounds or kilograms 16 Select kgs lbs Ship. …"
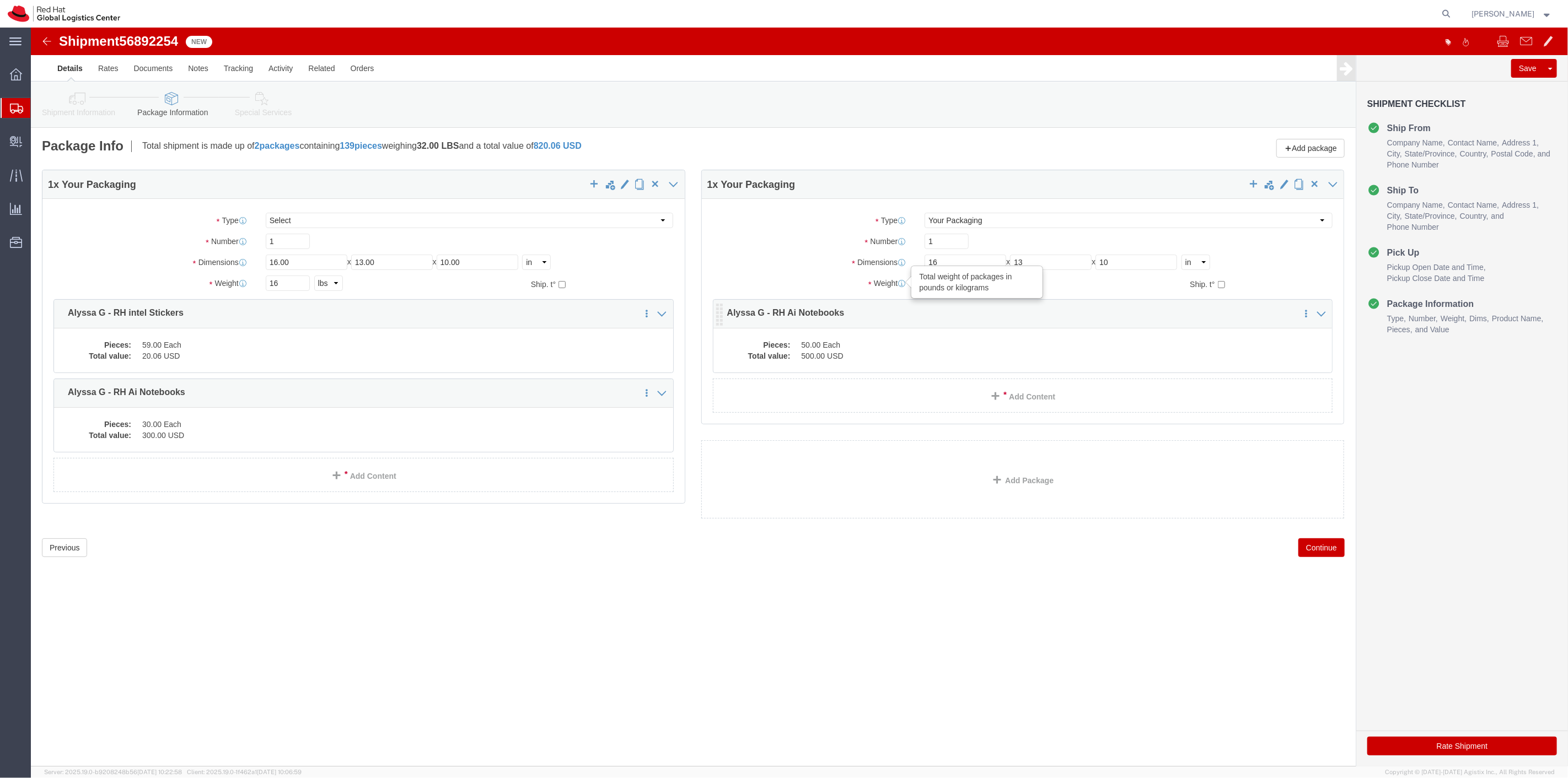
type input "26"
click div "Pieces: 50.00 Each Total value: 500.00 USD"
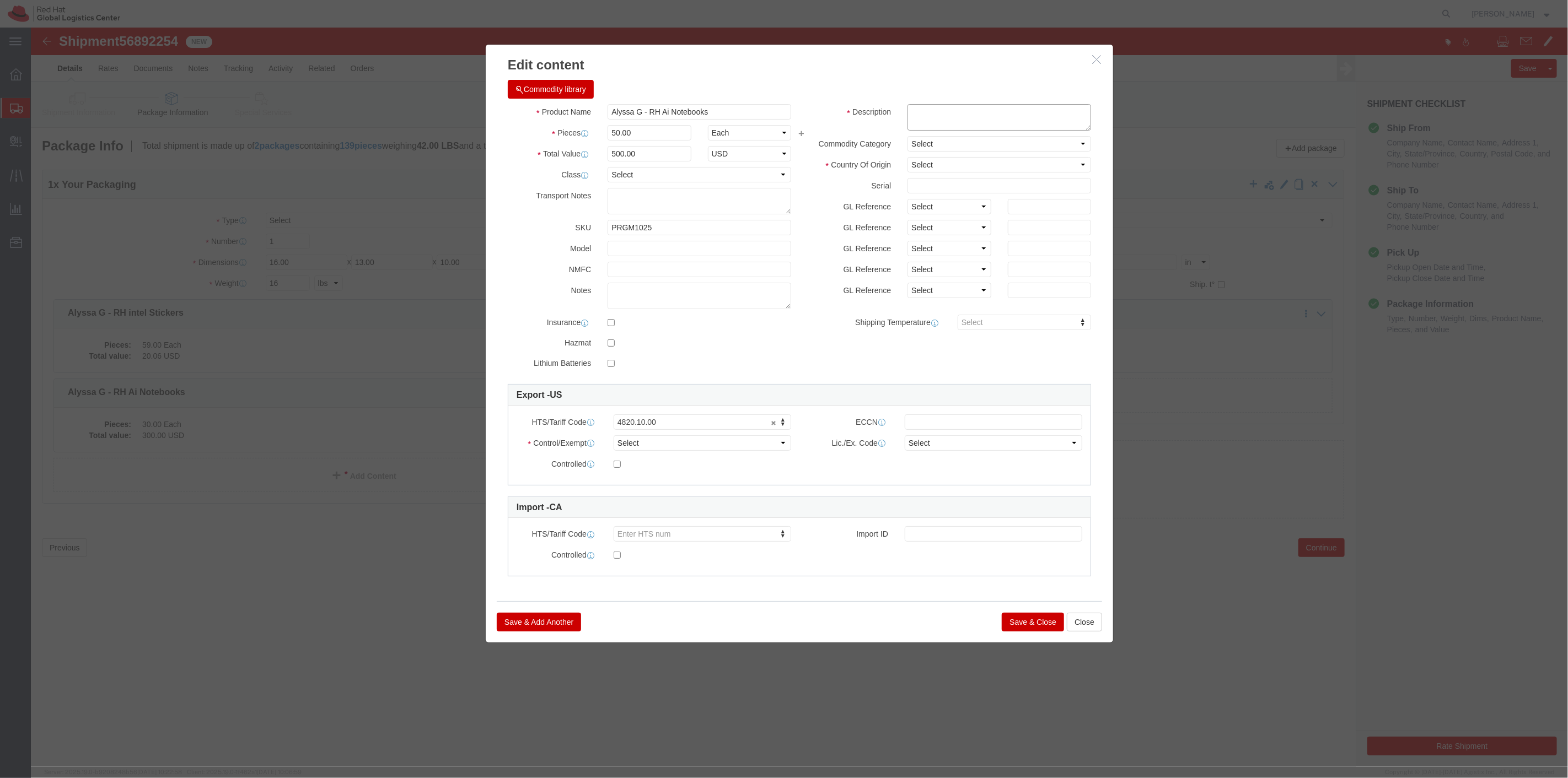
click textarea
type textarea "SPiral bound notebooks"
click button "Save & Close"
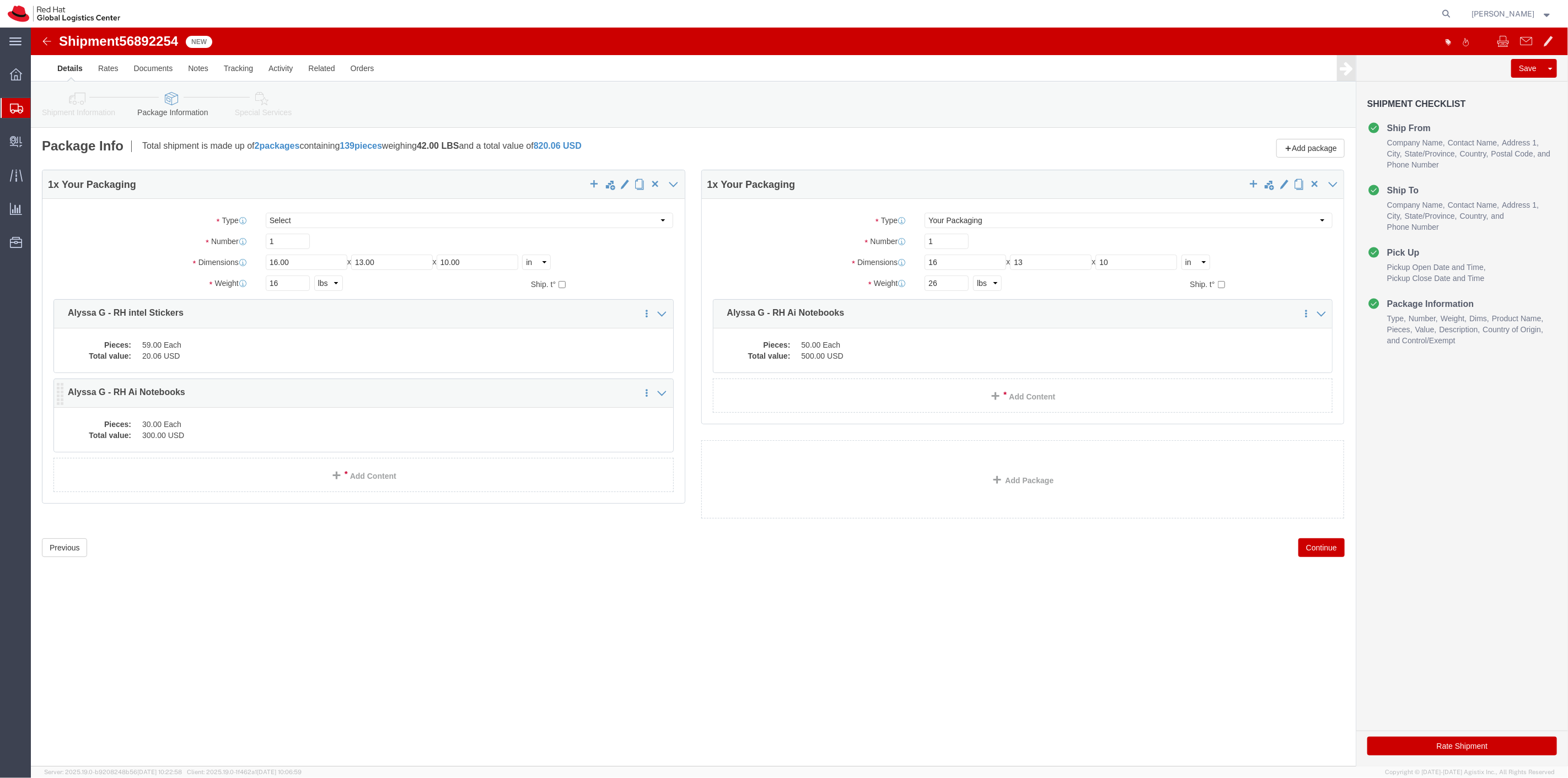
click div "Pieces: 30.00 Each Total value: 300.00 USD"
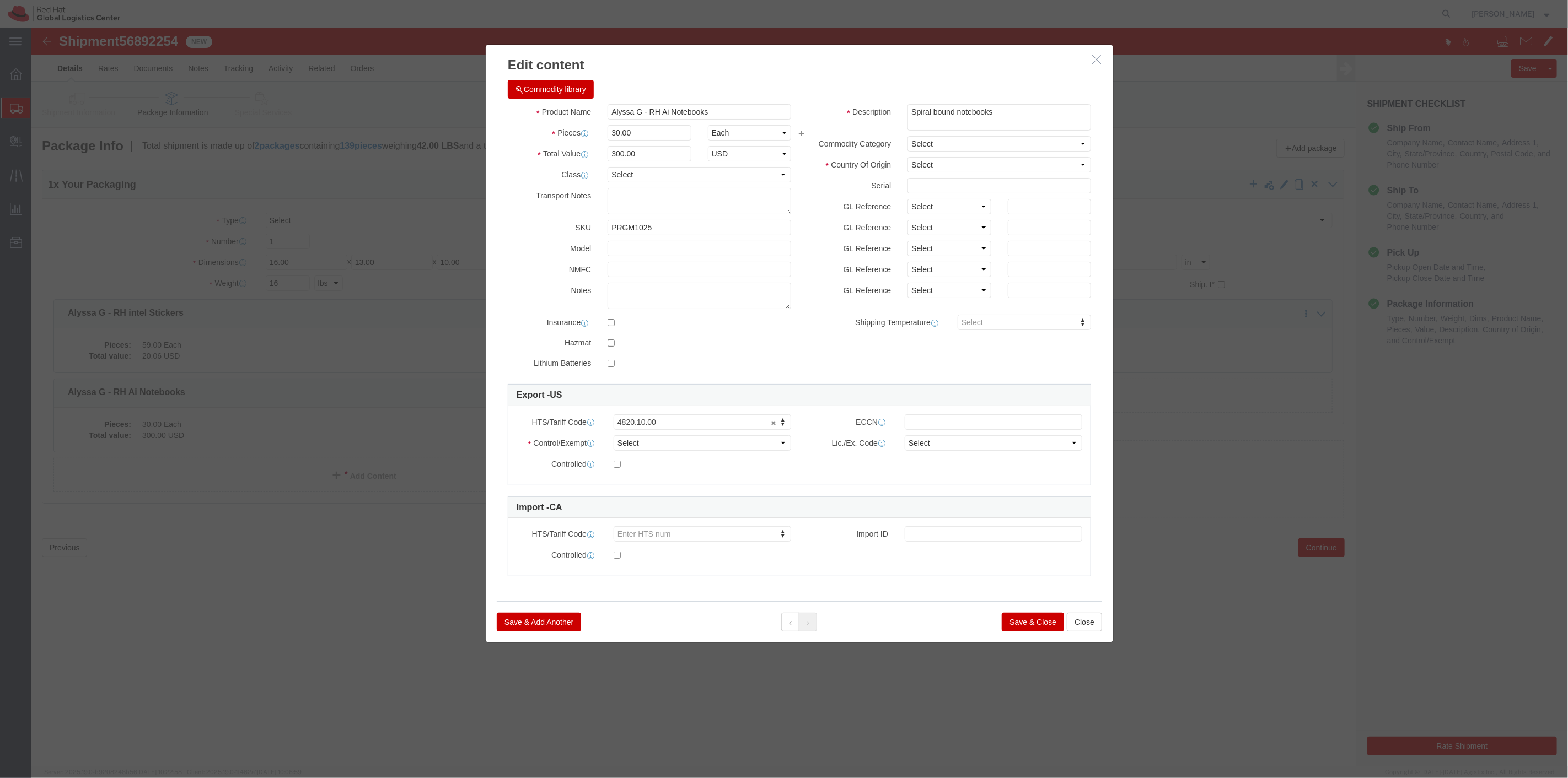
click icon "button"
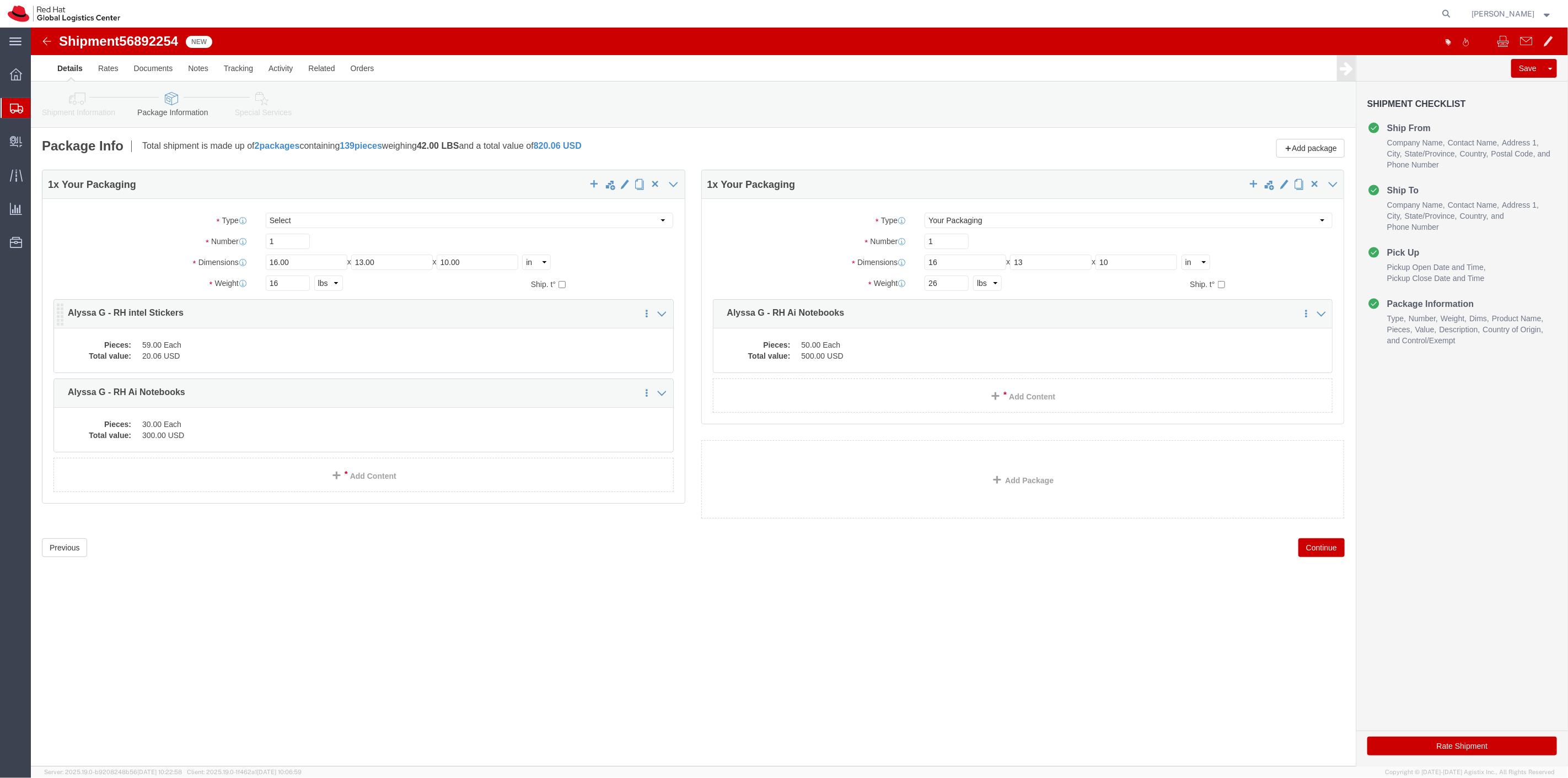
click dd "59.00 Each"
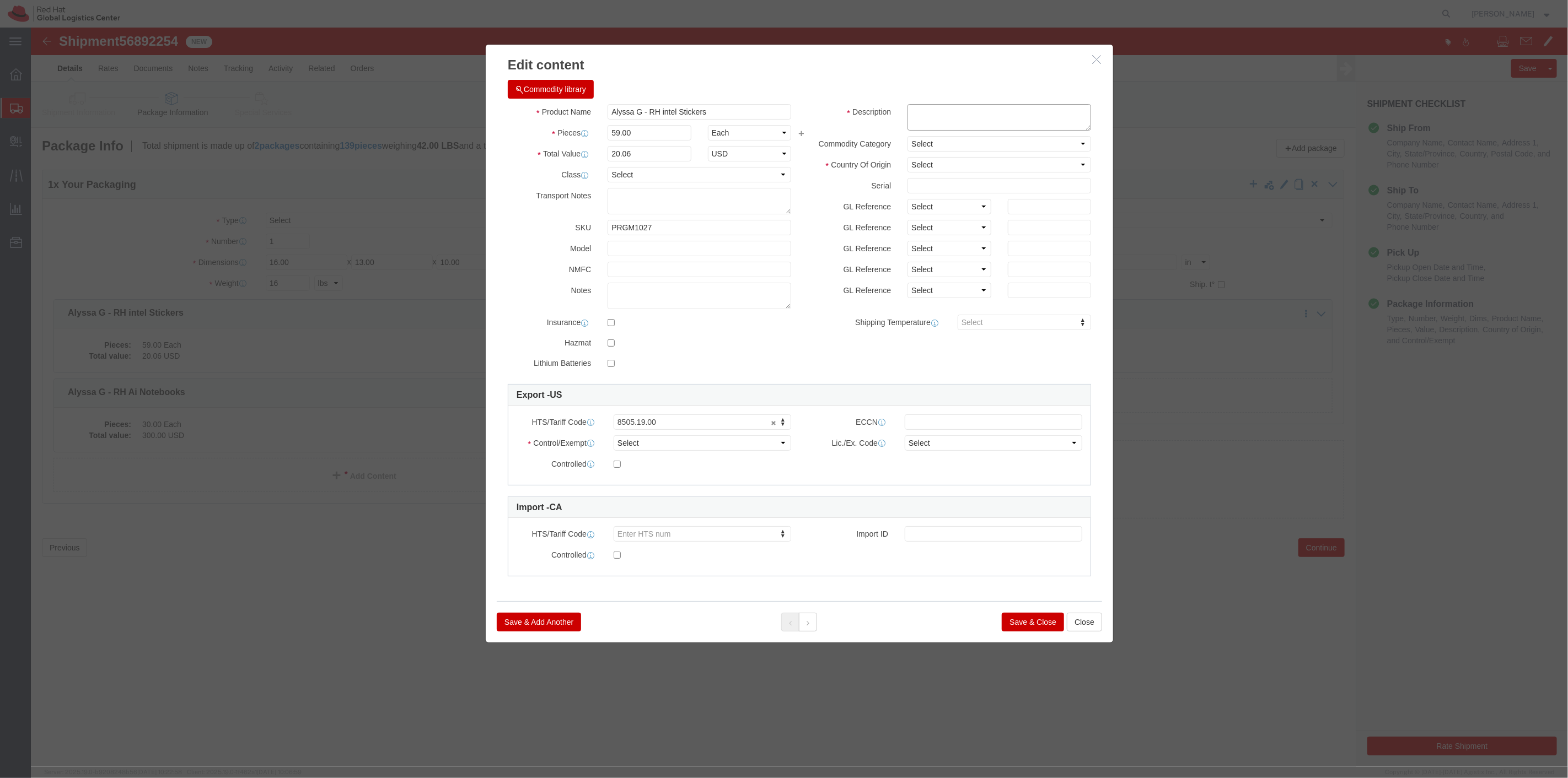
click textarea
type textarea "vinyl stickers"
click button "Save & Close"
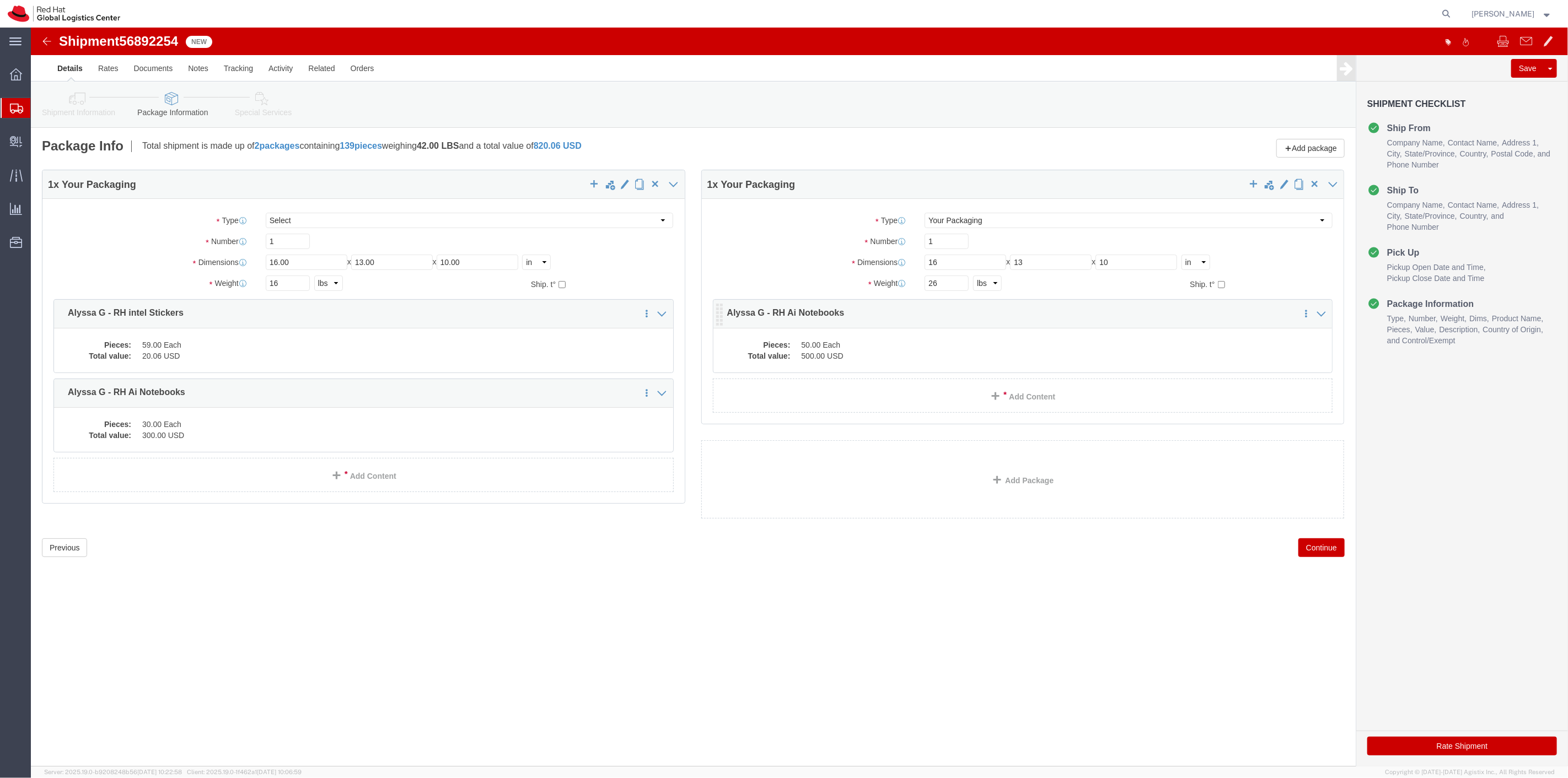
click dd "50.00 Each"
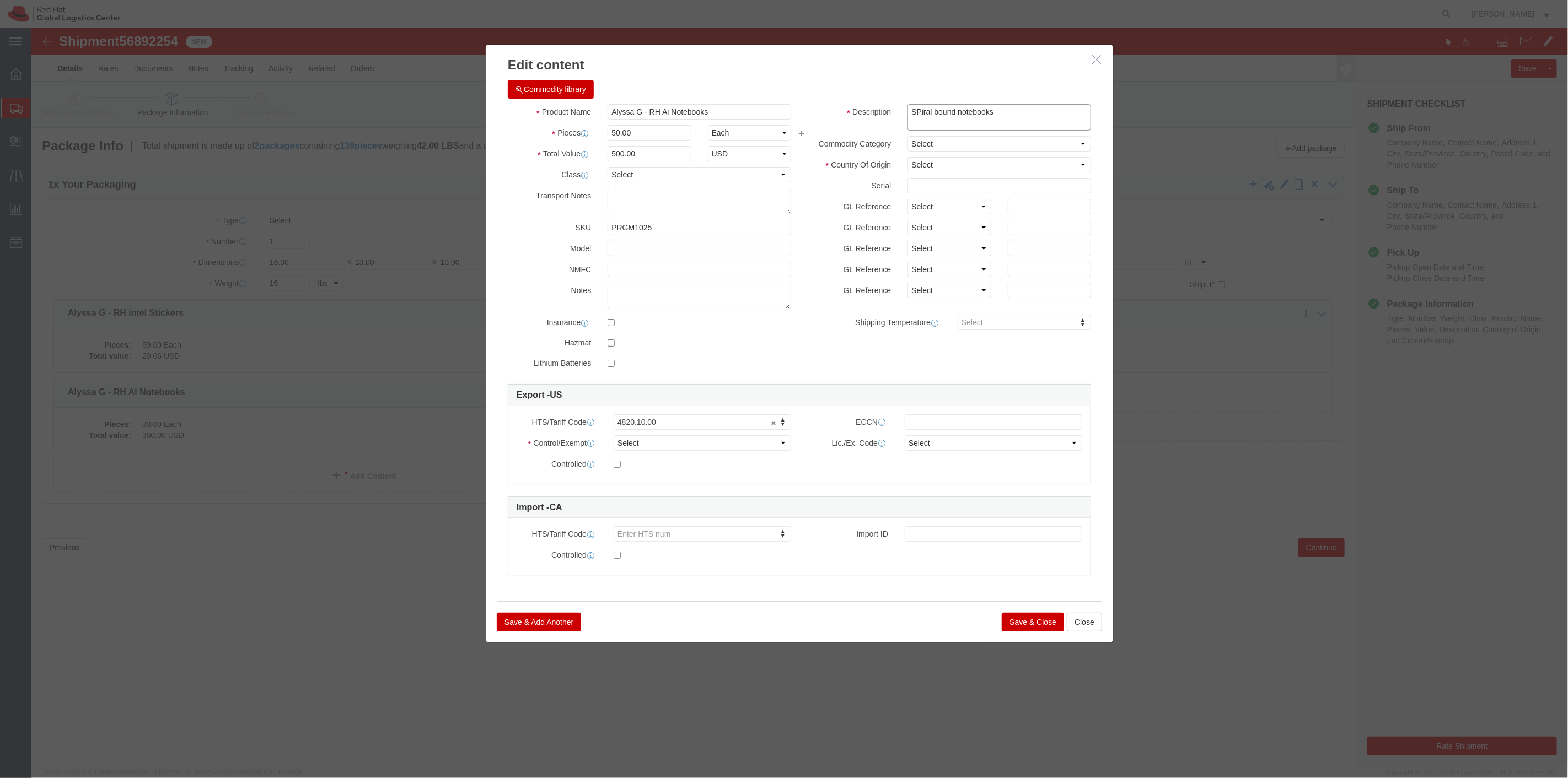
click textarea "SPiral bound notebooks"
type textarea "Spiral bound notebooks"
click button "Save & Close"
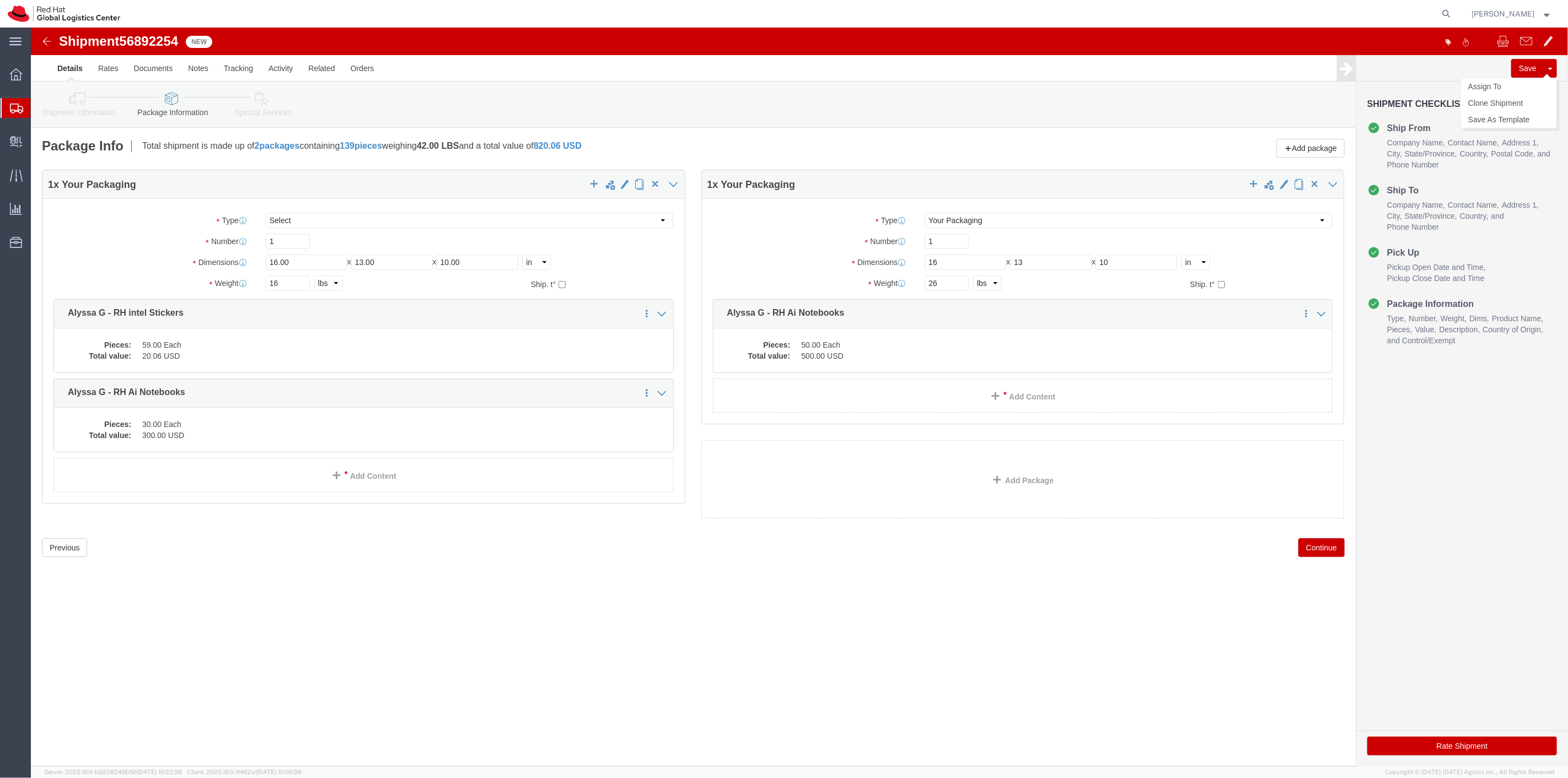
click button "Save"
click at [0, 0] on span "Shipment Manager" at bounding box center [0, 0] width 0 height 0
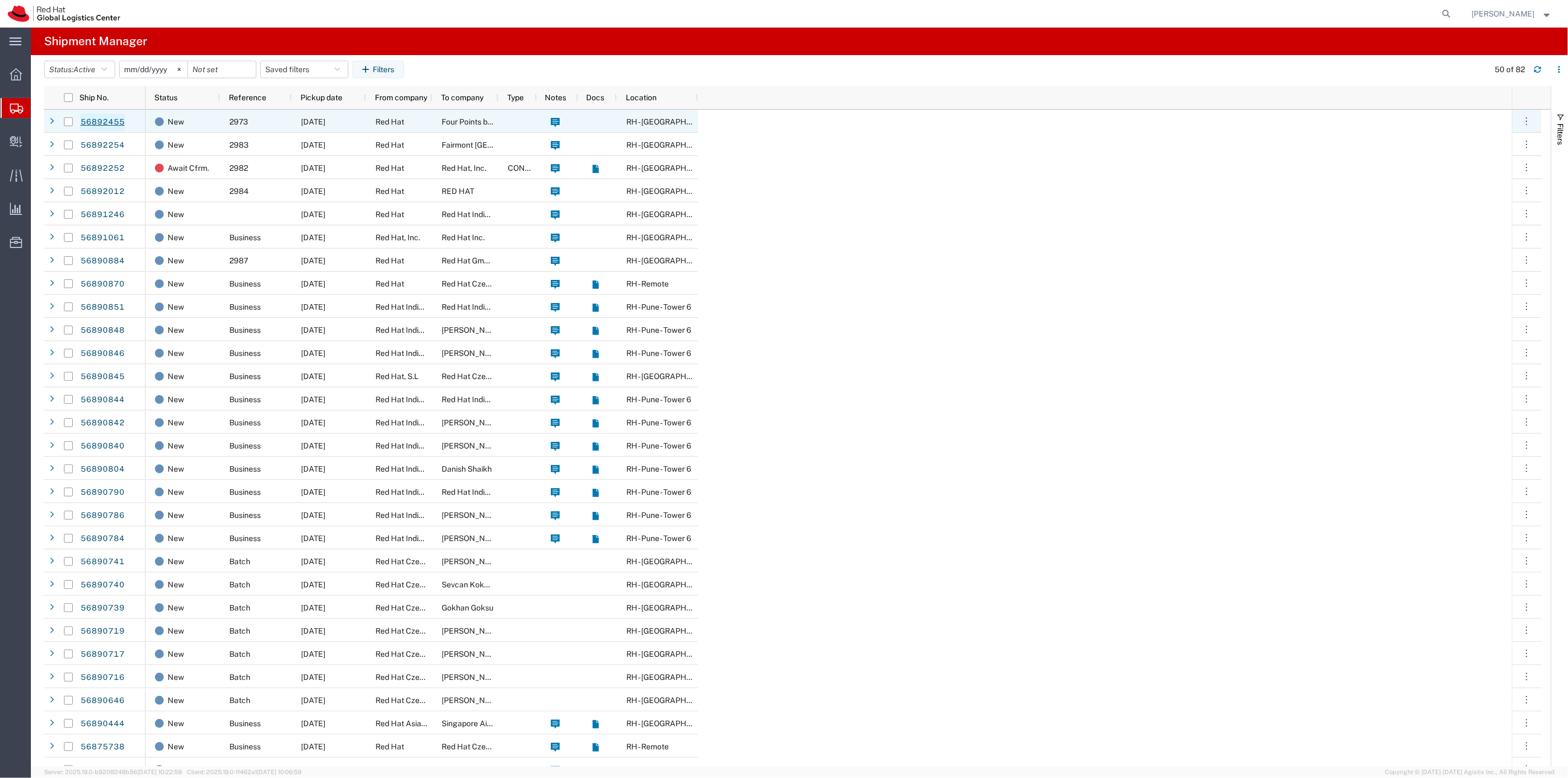
click at [94, 124] on link "56892455" at bounding box center [102, 122] width 45 height 18
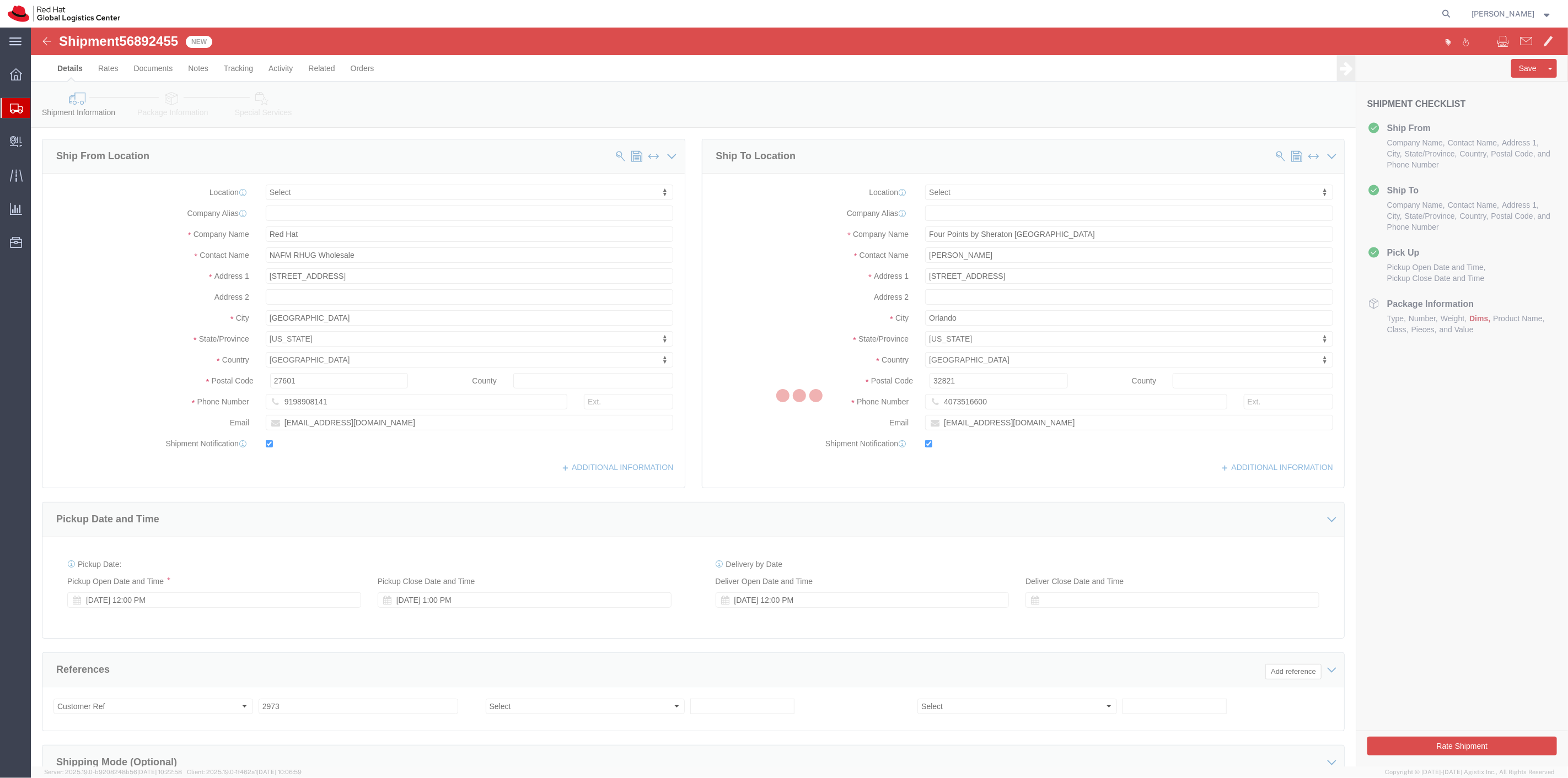
select select
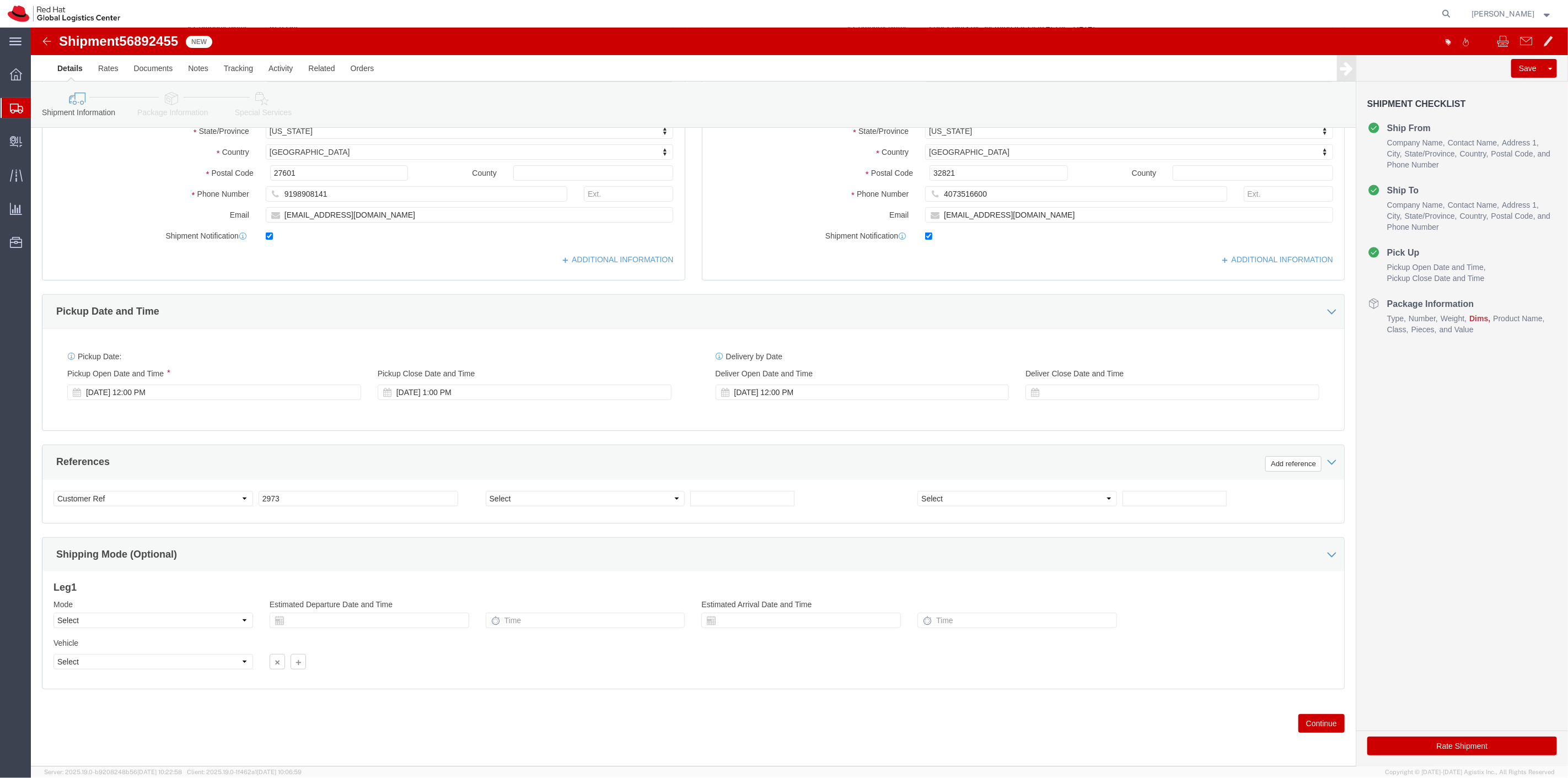
scroll to position [211, 0]
click button "Continue"
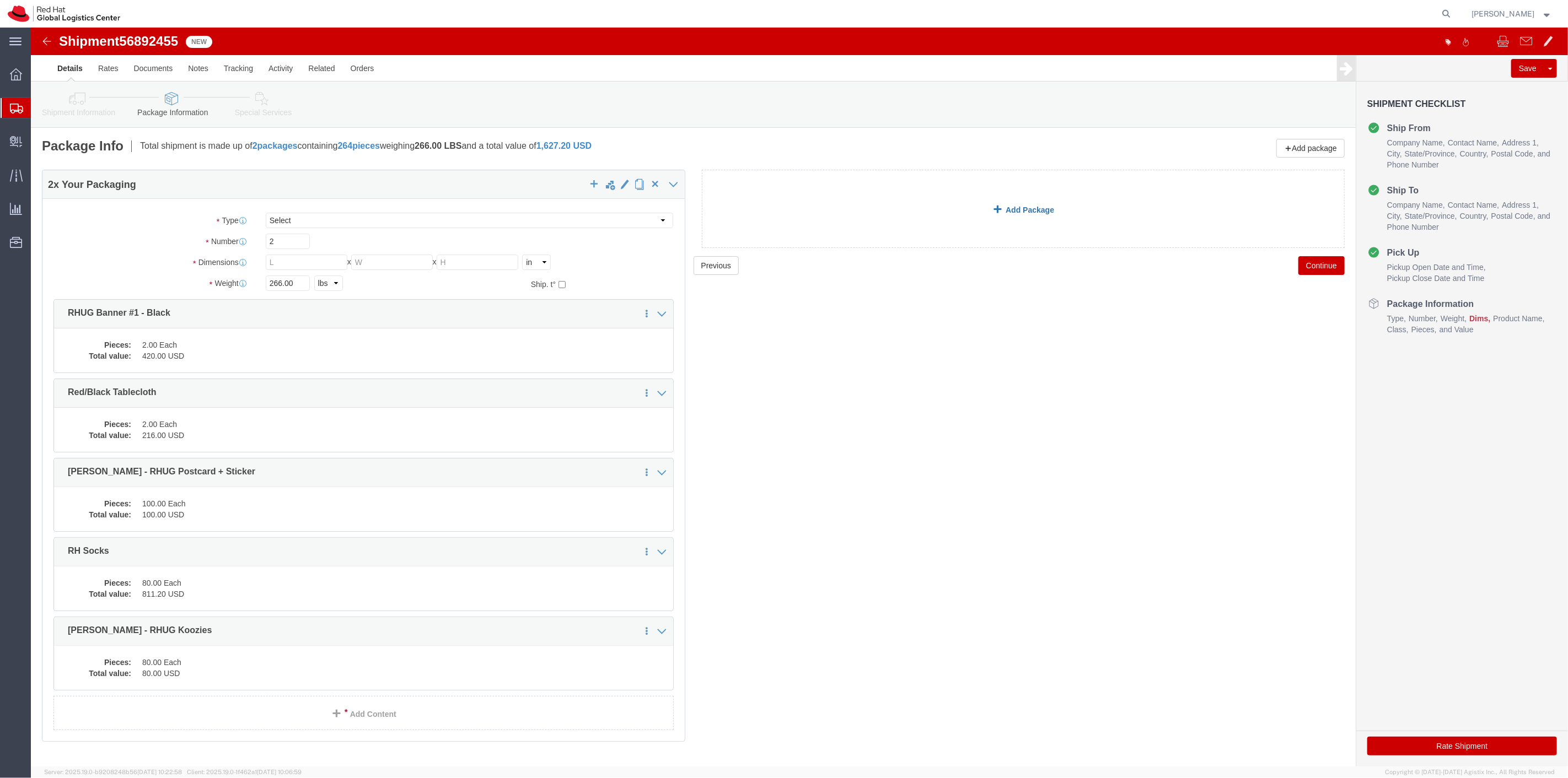
click link "Add Package"
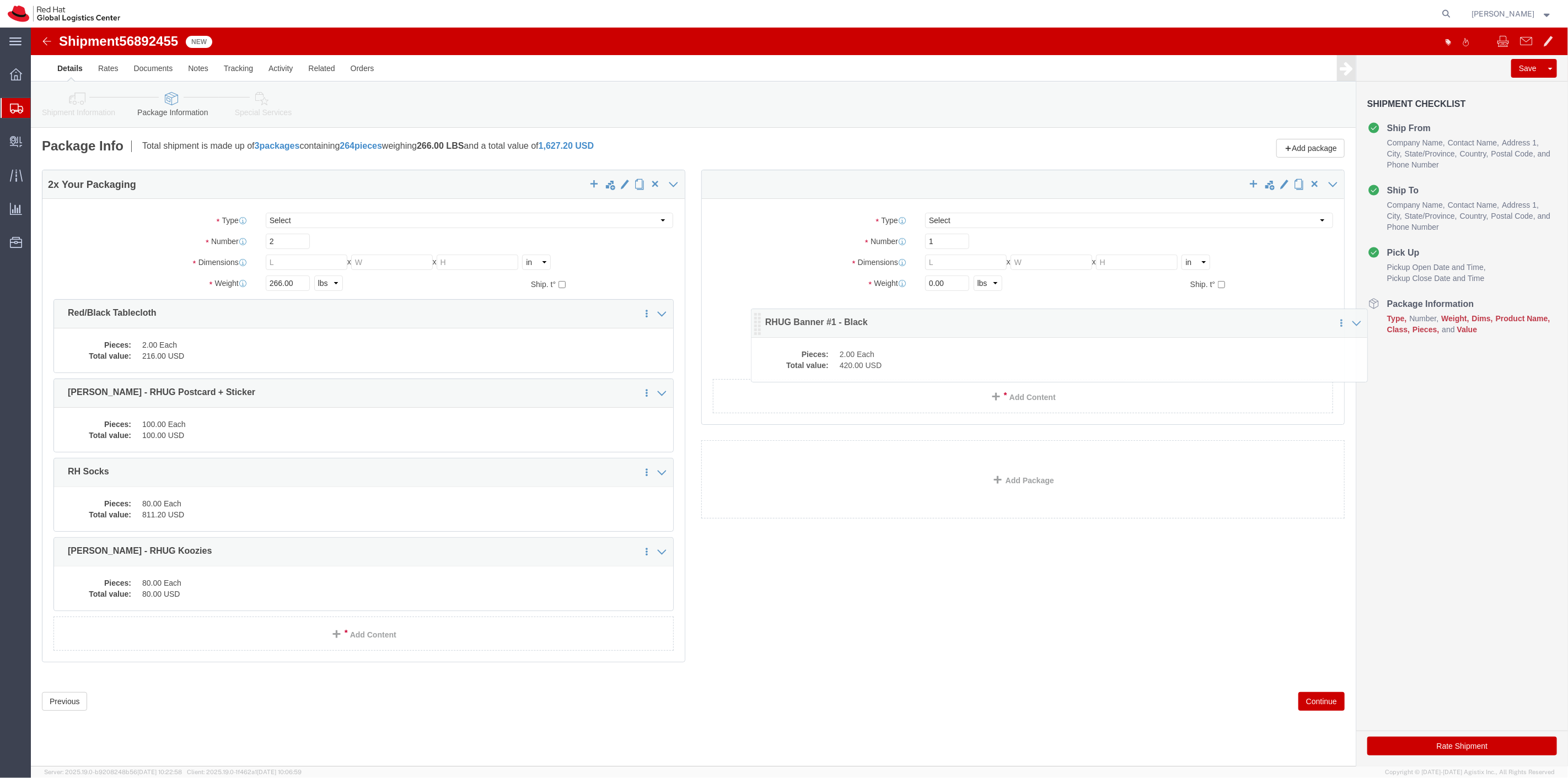
drag, startPoint x: 28, startPoint y: 294, endPoint x: 725, endPoint y: 303, distance: 697.1
click icon
click select "Select Case(s) Crate(s) Envelope Large Box Medium Box PAK Skid(s) Small Box Sma…"
select select "YRPK"
click select "Select Case(s) Crate(s) Envelope Large Box Medium Box PAK Skid(s) Small Box Sma…"
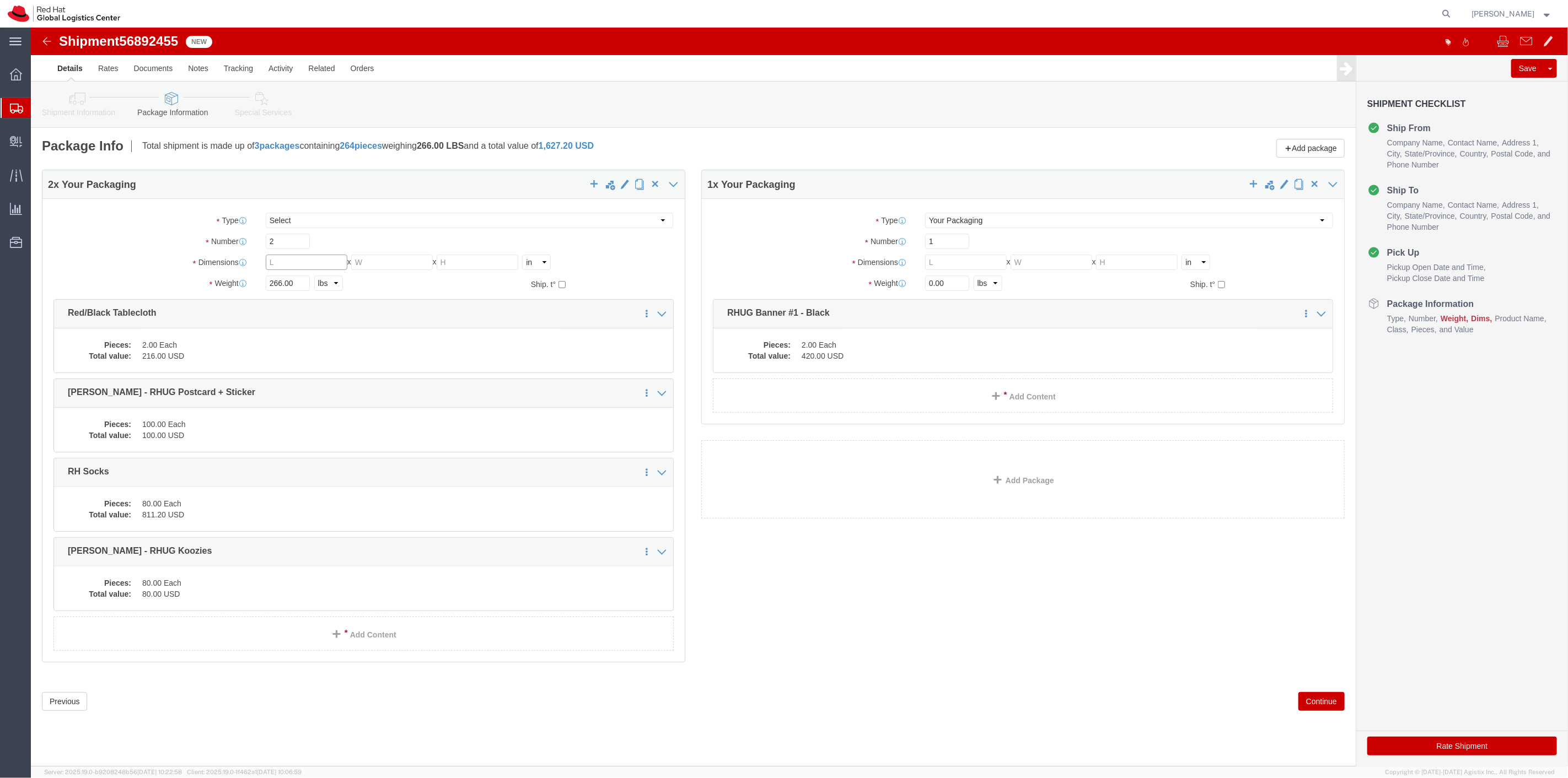
click input "text"
type input "14"
type input "10"
type input "12"
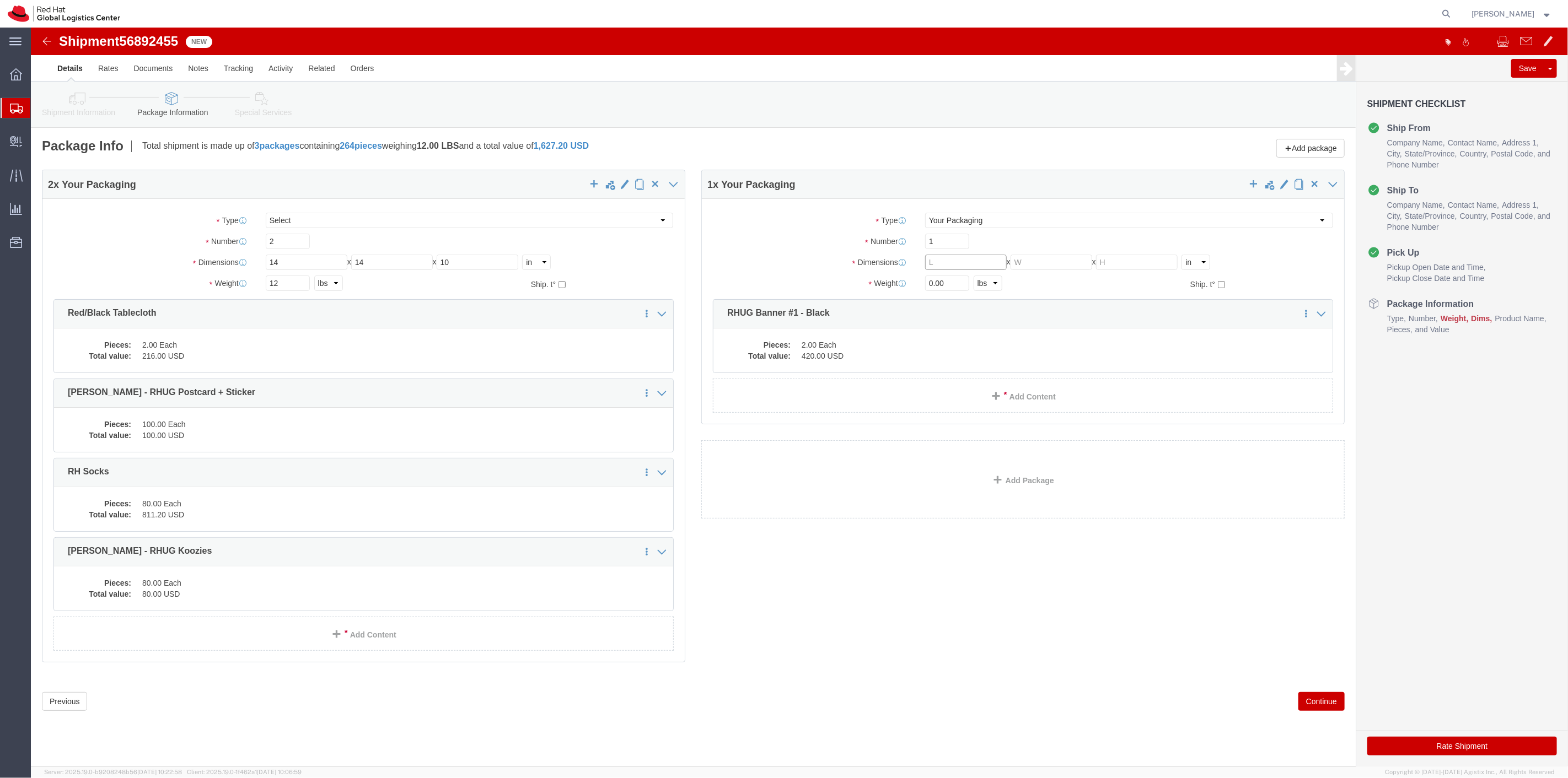
click input "text"
click button "Continue"
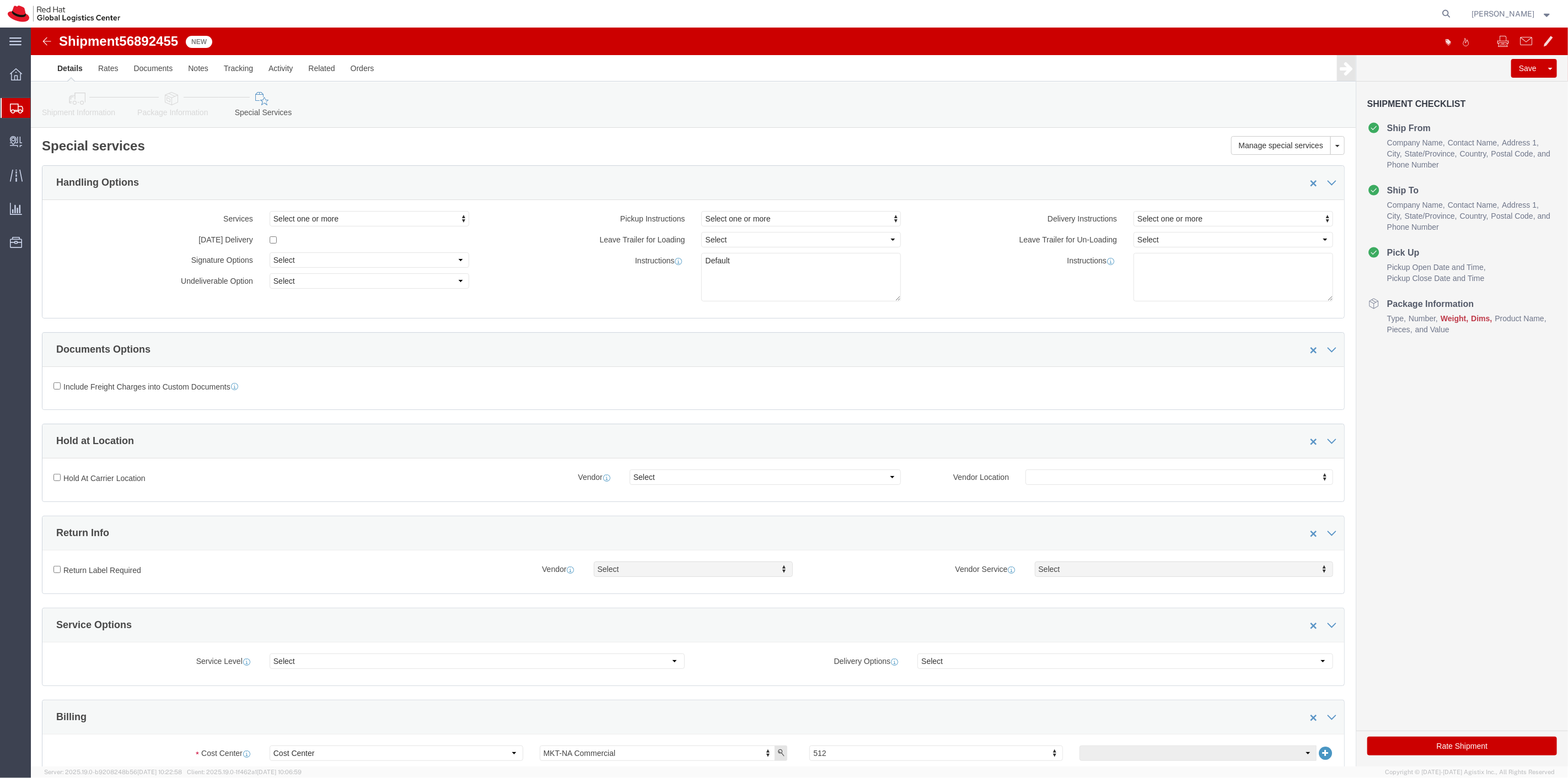
click icon
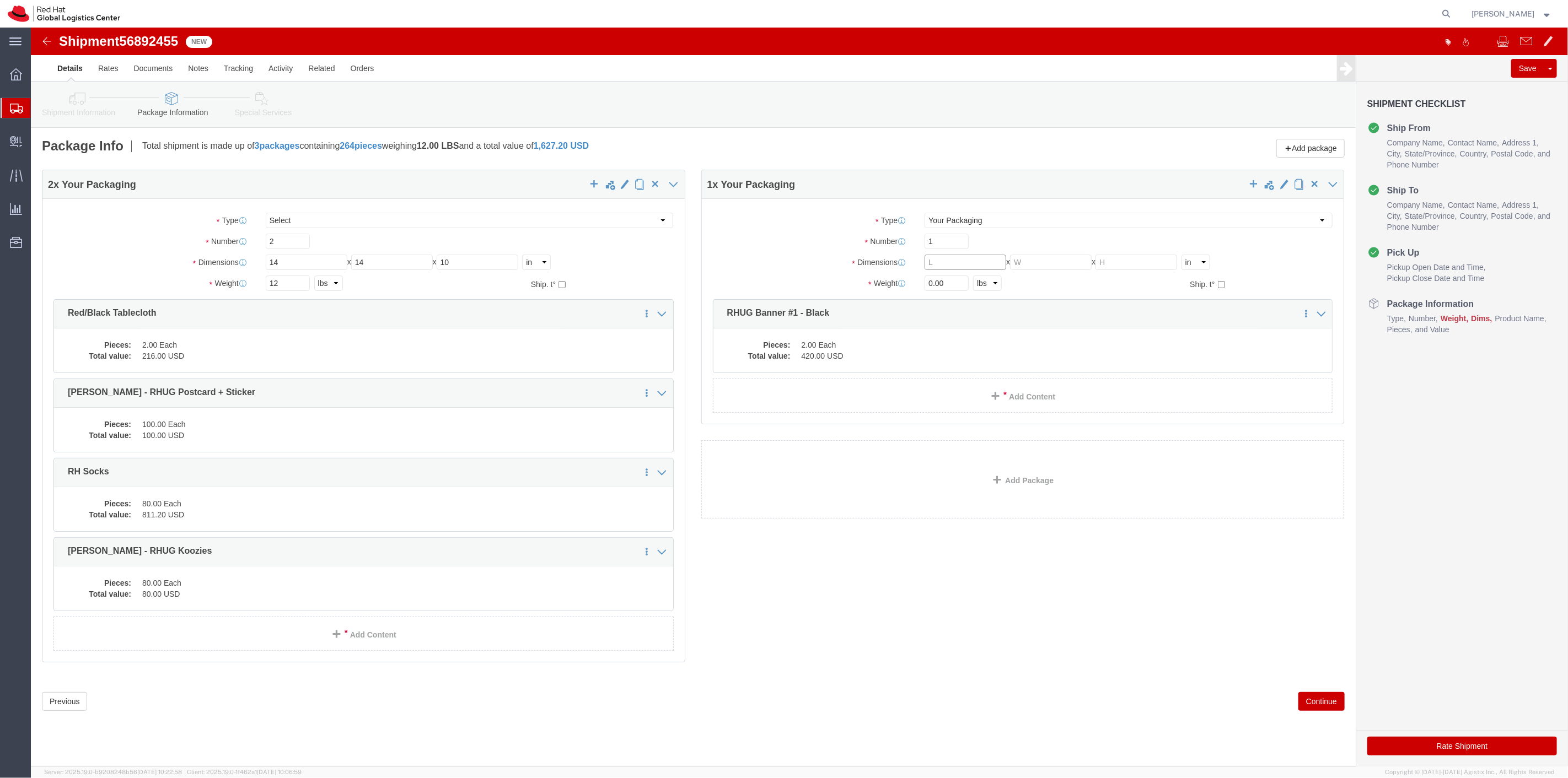
click input "text"
type input "36"
type input "10"
type input "6"
click input "13"
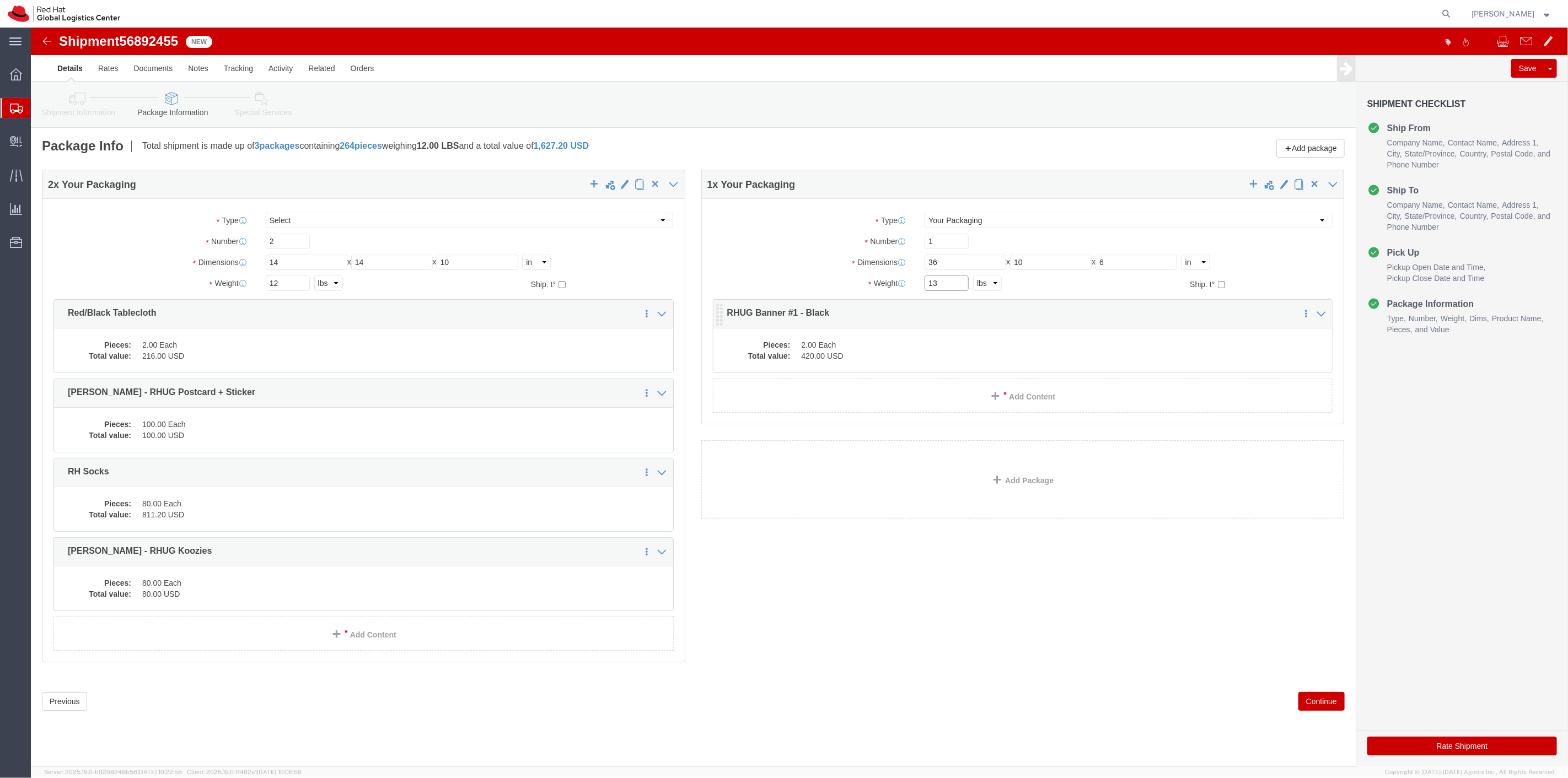
type input "13"
click dd "2.00 Each"
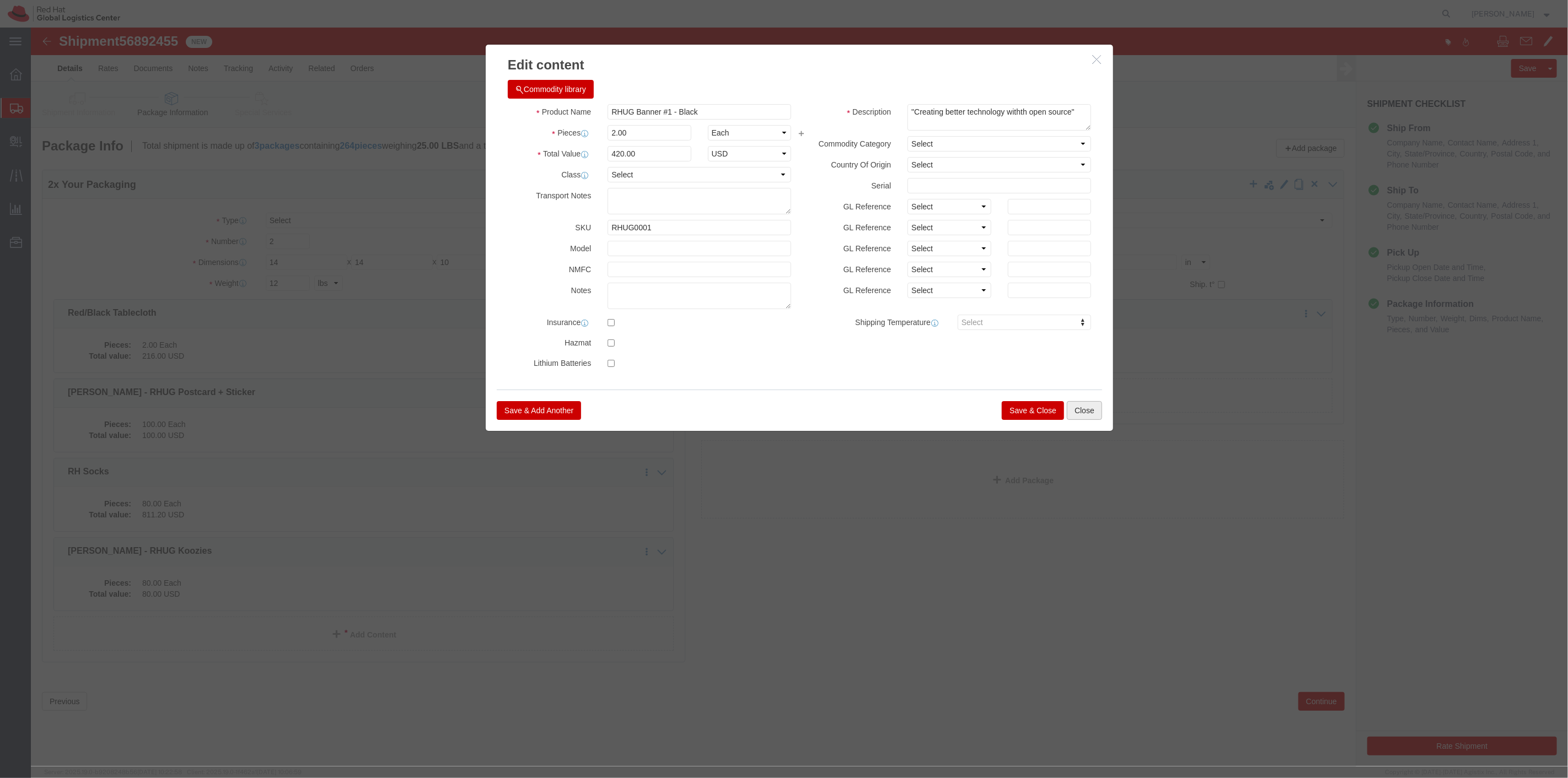
drag, startPoint x: 1058, startPoint y: 384, endPoint x: 1177, endPoint y: 524, distance: 183.7
click button "Close"
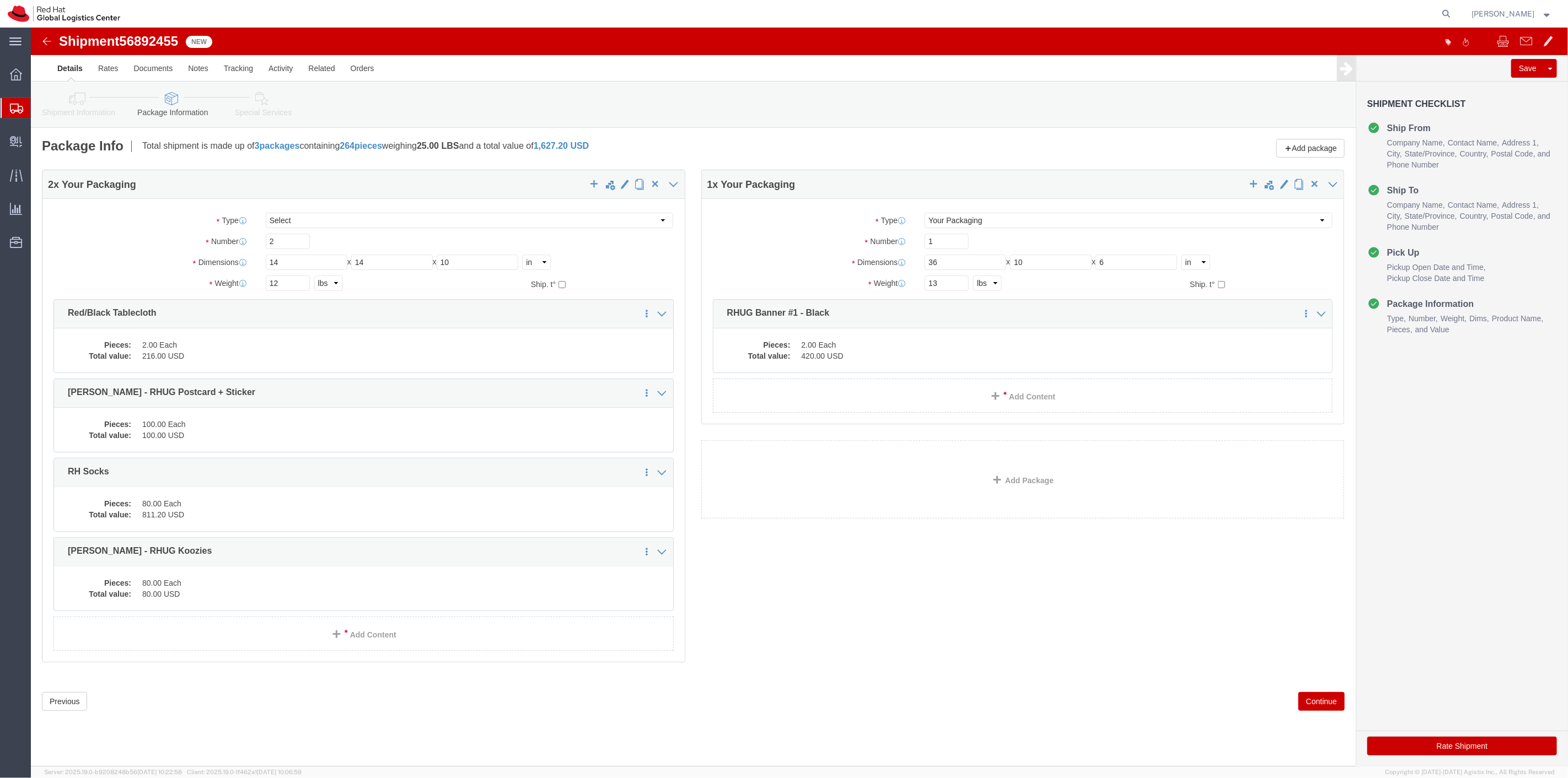
click button "Continue"
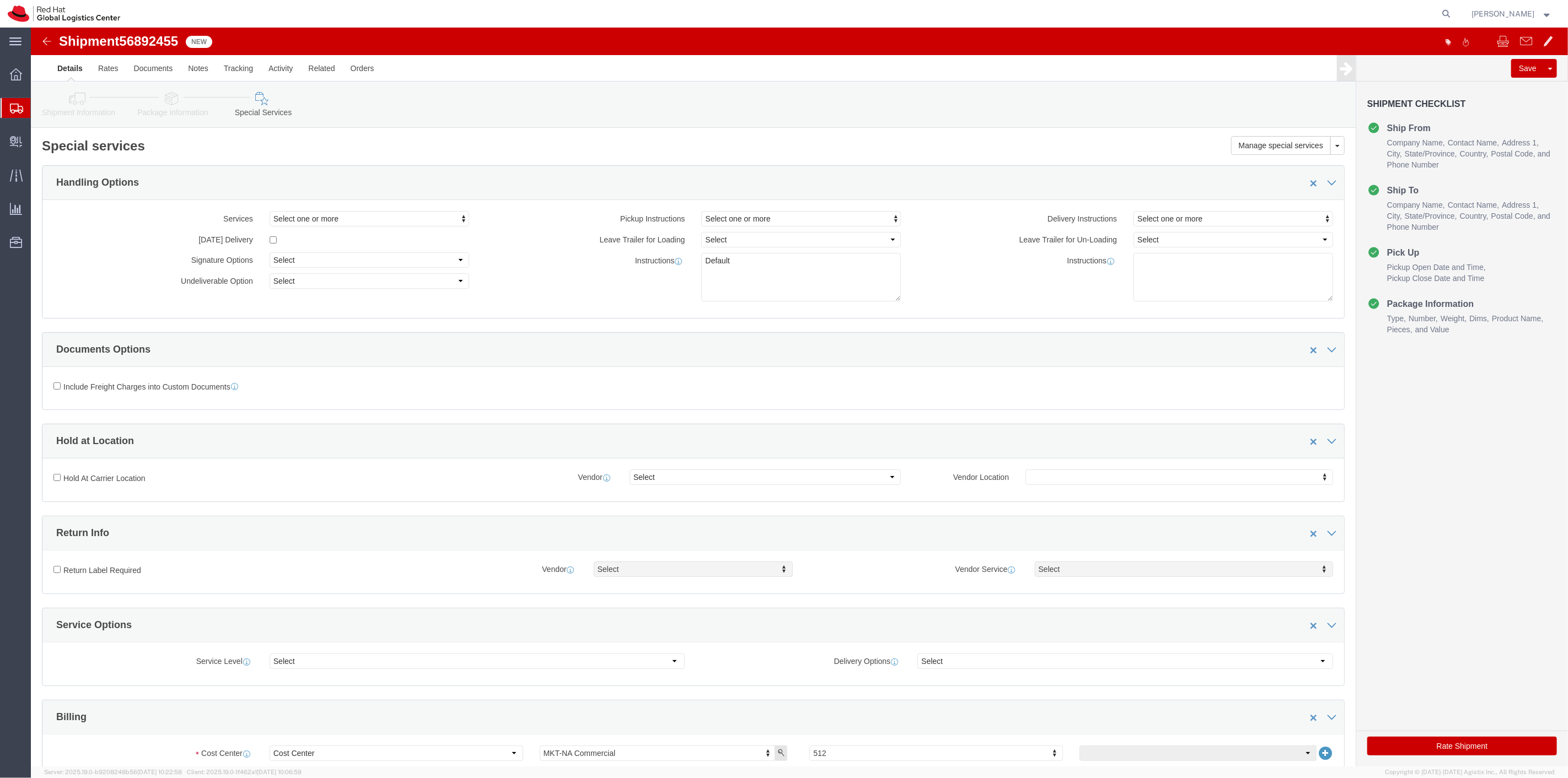
click button "Rate Shipment"
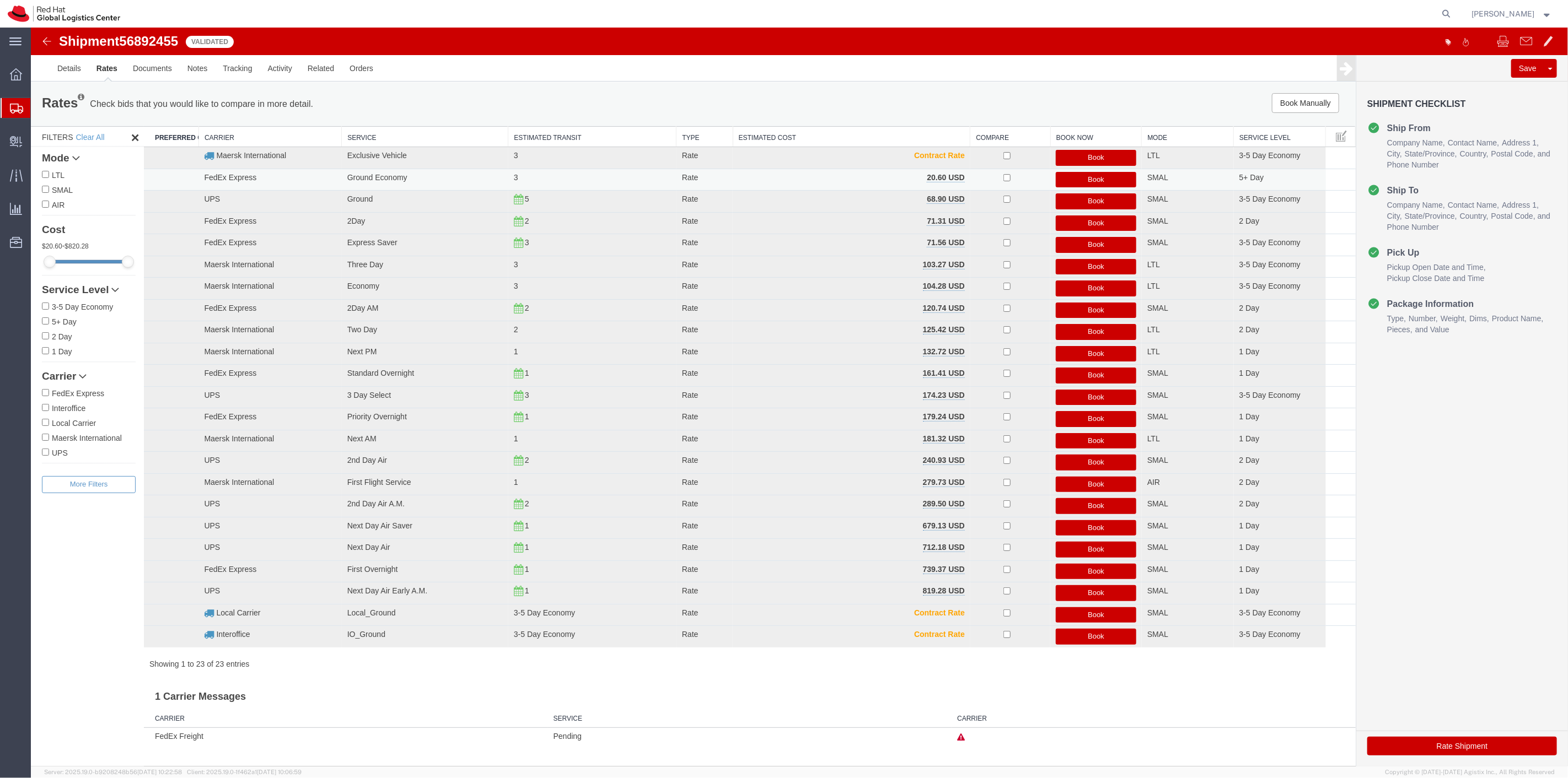
click at [1089, 184] on button "Book" at bounding box center [1096, 180] width 80 height 16
click at [1558, 48] on div at bounding box center [1556, 50] width 17 height 17
click at [1071, 182] on button "Book" at bounding box center [1096, 180] width 80 height 16
click at [1561, 50] on div at bounding box center [1556, 50] width 17 height 17
click at [79, 65] on link "Details" at bounding box center [69, 68] width 39 height 26
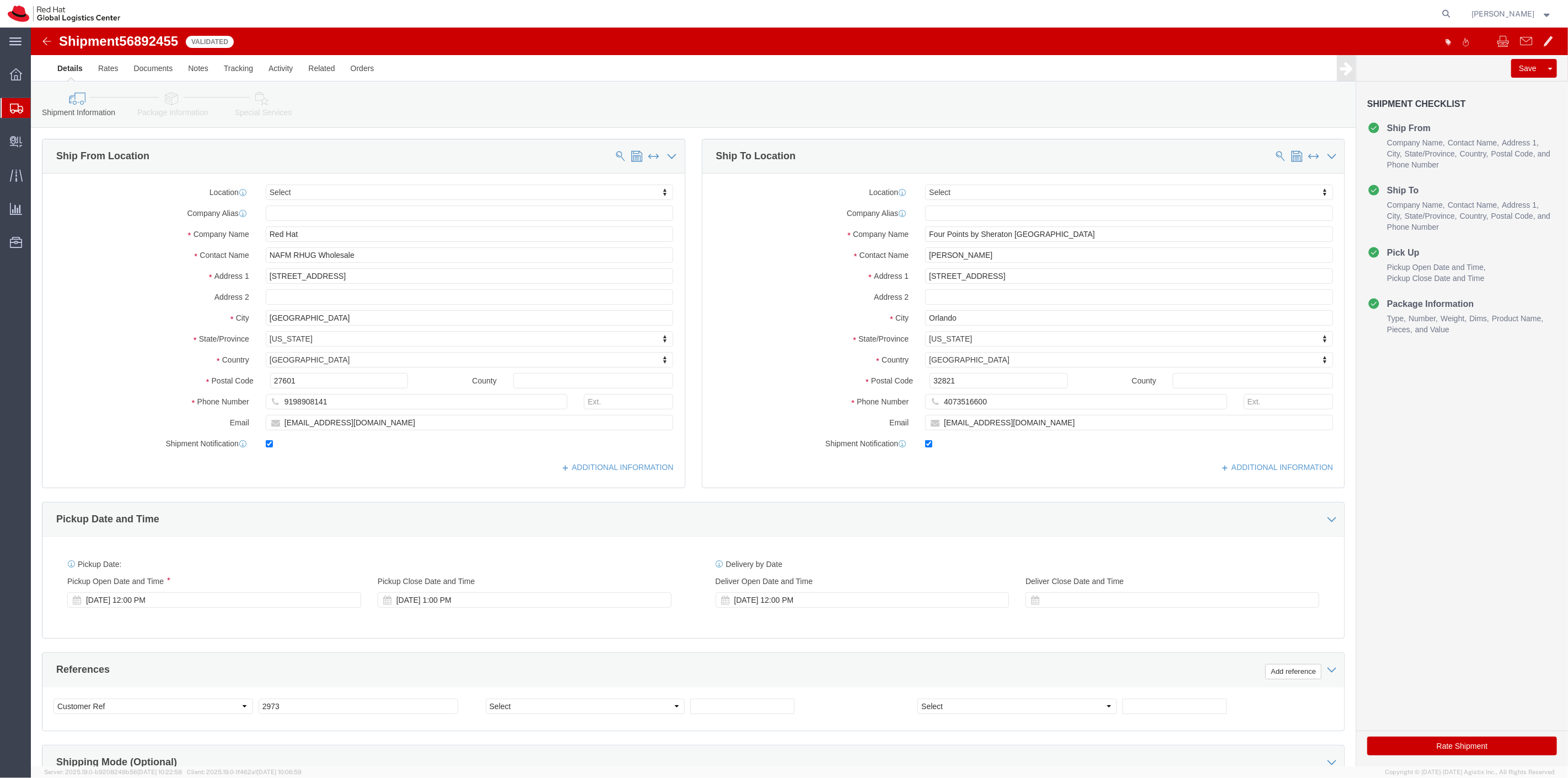
click link "Package Information"
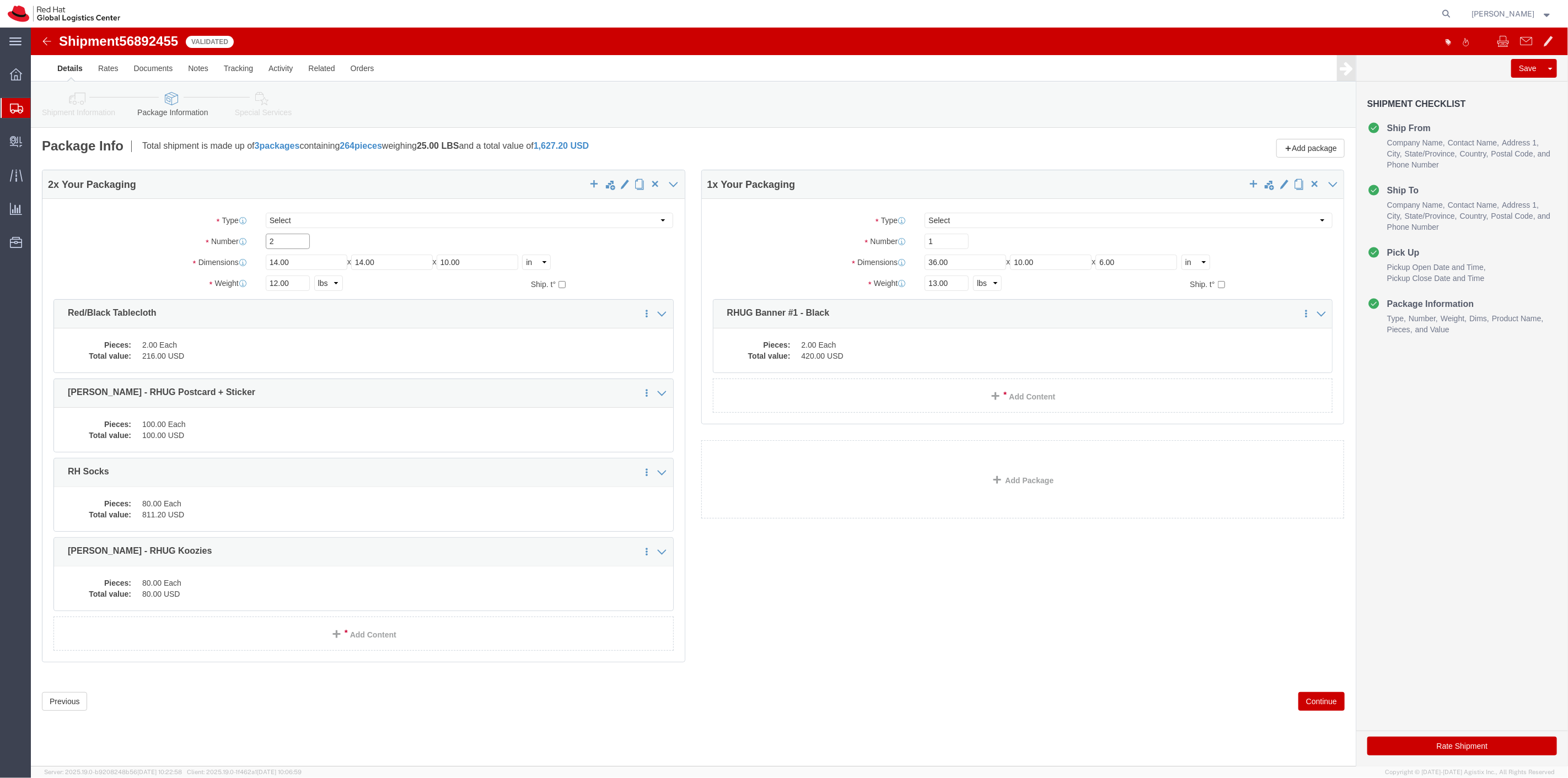
drag, startPoint x: 254, startPoint y: 214, endPoint x: 229, endPoint y: 211, distance: 25.2
click div "2"
type input "1"
click div "Clone this content Delete this content Red/Black Tablecloth"
click dd "2.00 Each"
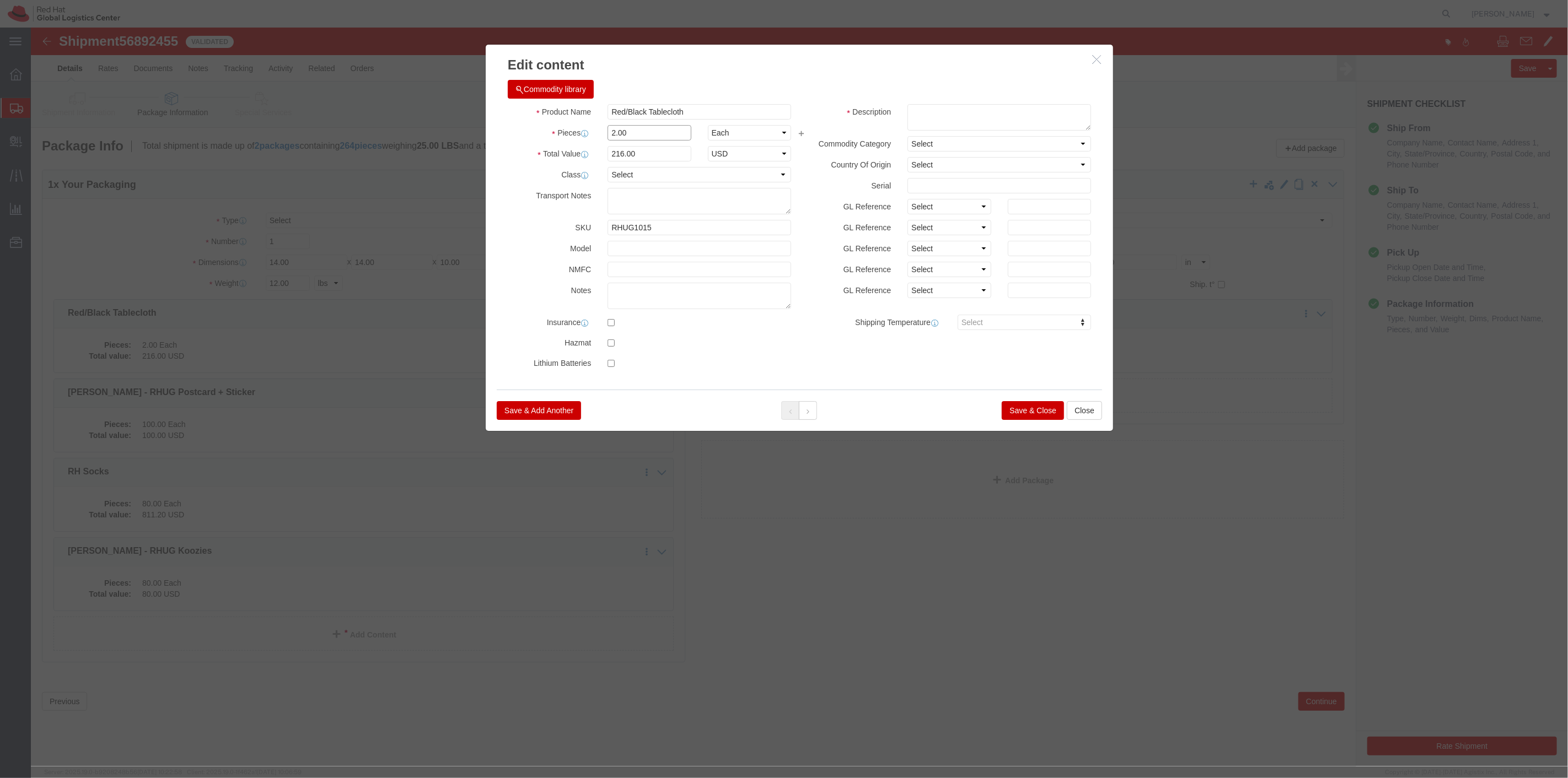
drag, startPoint x: 606, startPoint y: 102, endPoint x: 572, endPoint y: 100, distance: 34.1
click div "2.00"
click button "Save & Close"
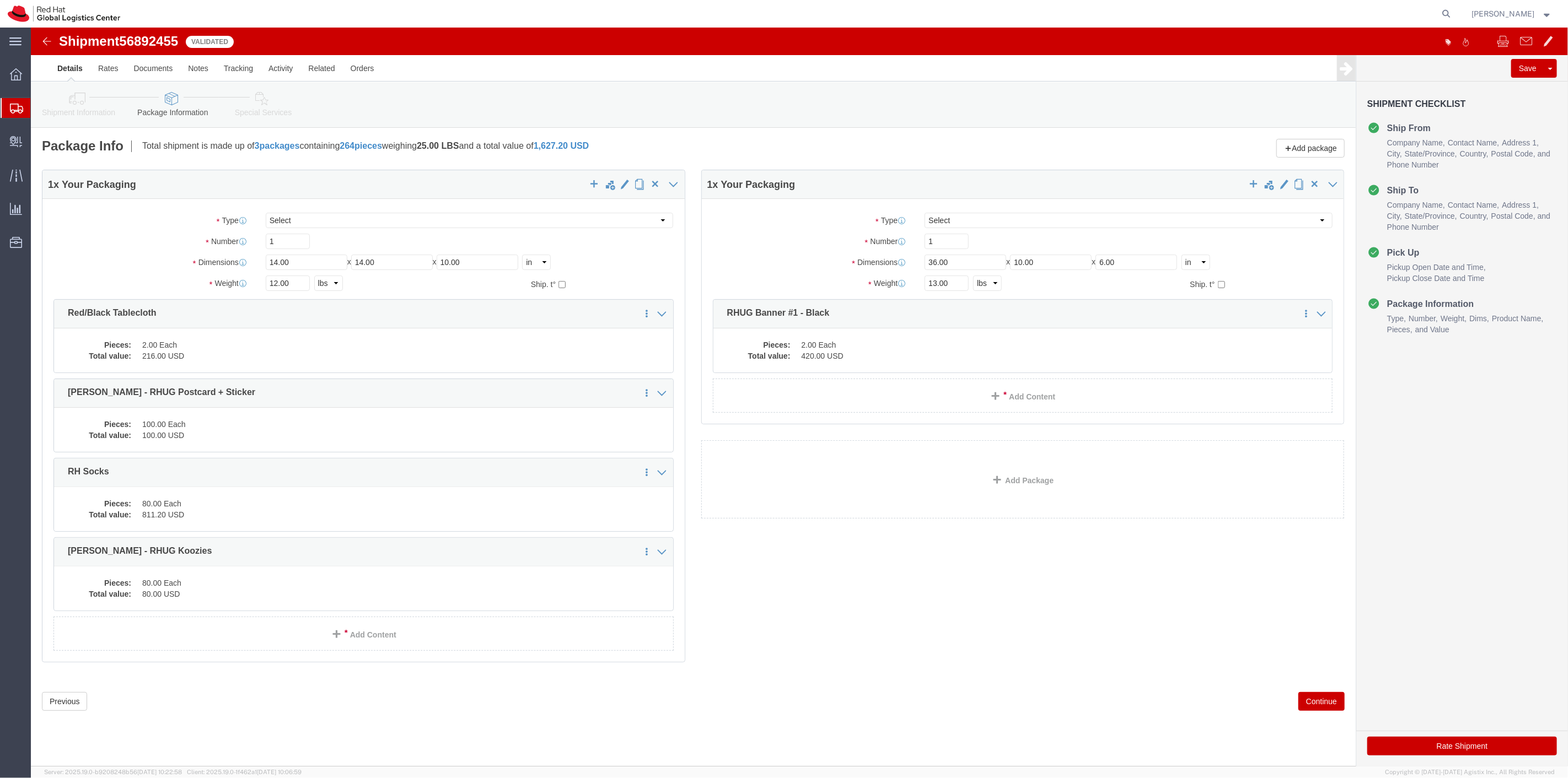
click button "Continue"
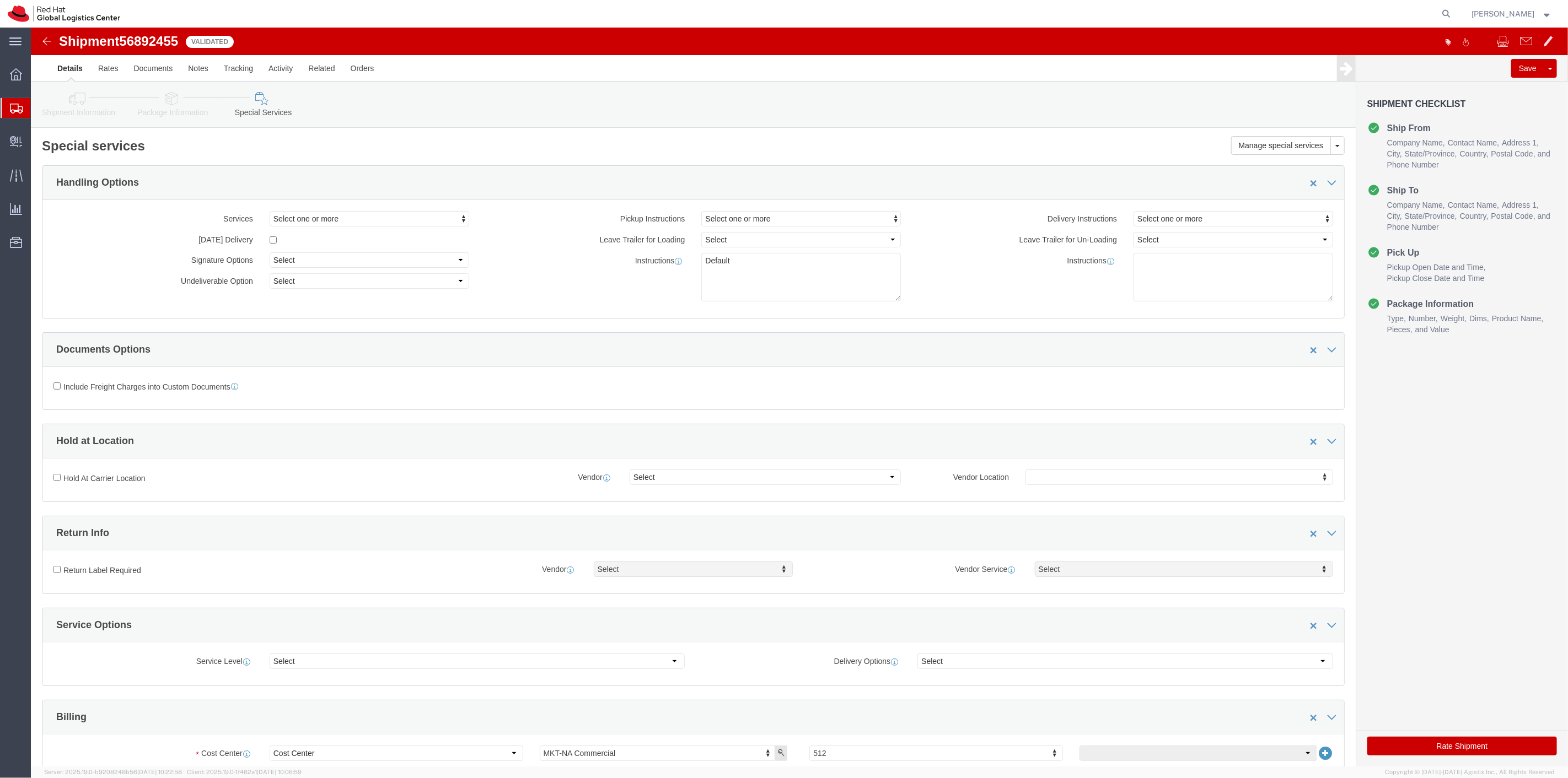
click button "Rate Shipment"
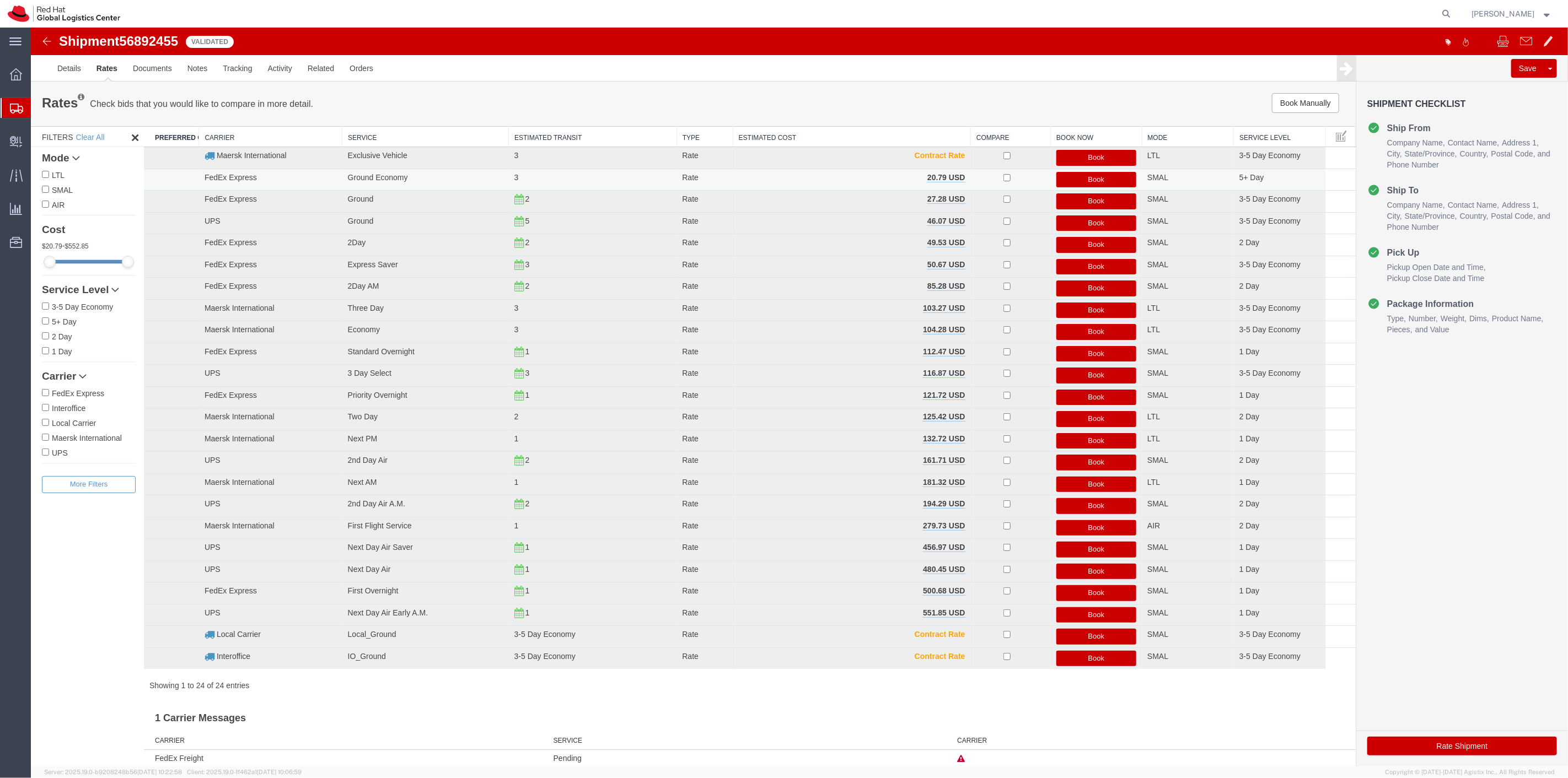
click at [1077, 173] on button "Book" at bounding box center [1096, 180] width 80 height 16
click at [1548, 50] on div at bounding box center [1556, 50] width 17 height 17
click at [1115, 178] on button "Book" at bounding box center [1096, 180] width 80 height 16
click at [74, 72] on link "Details" at bounding box center [69, 68] width 39 height 26
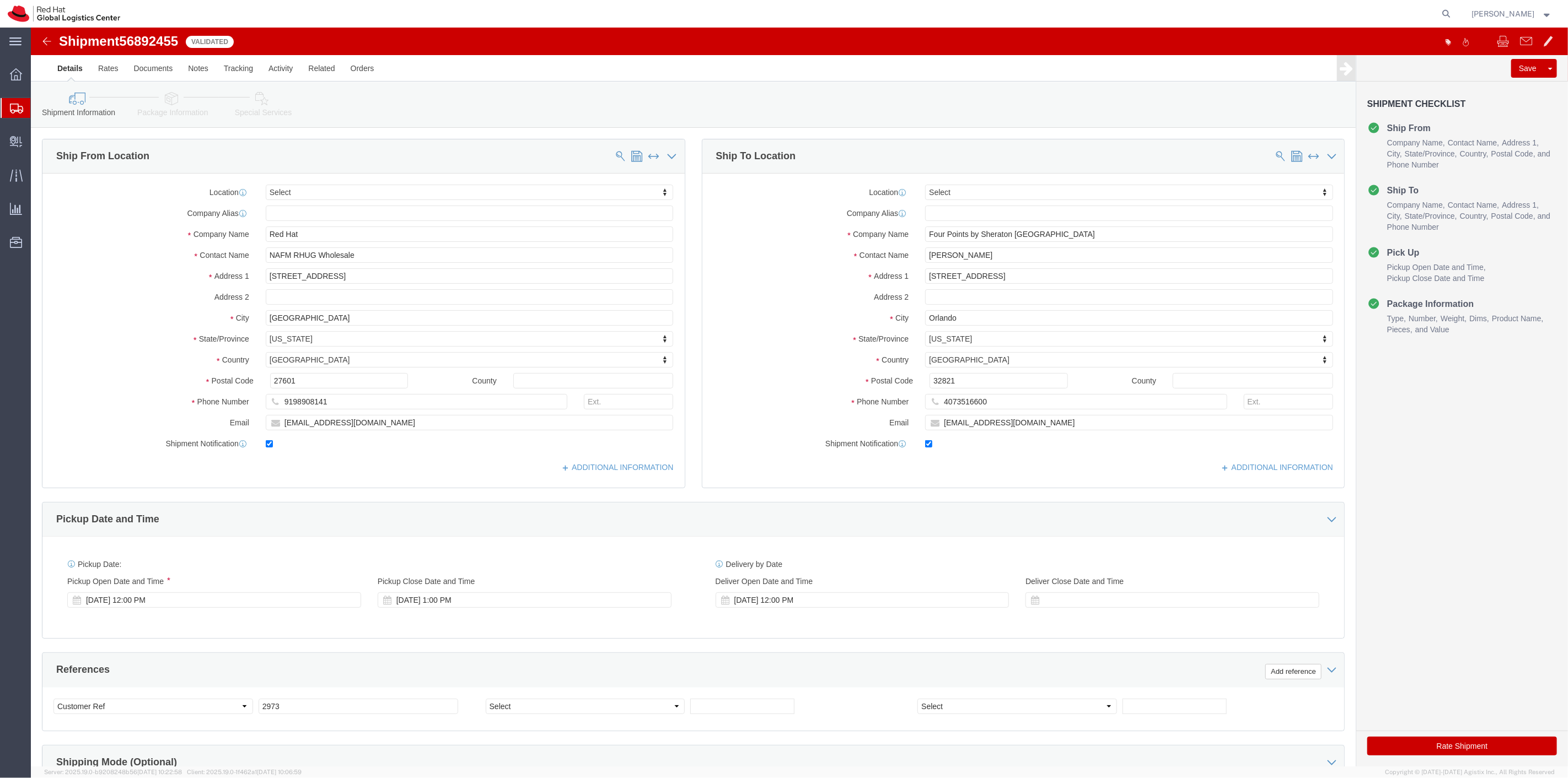
click link "Package Information"
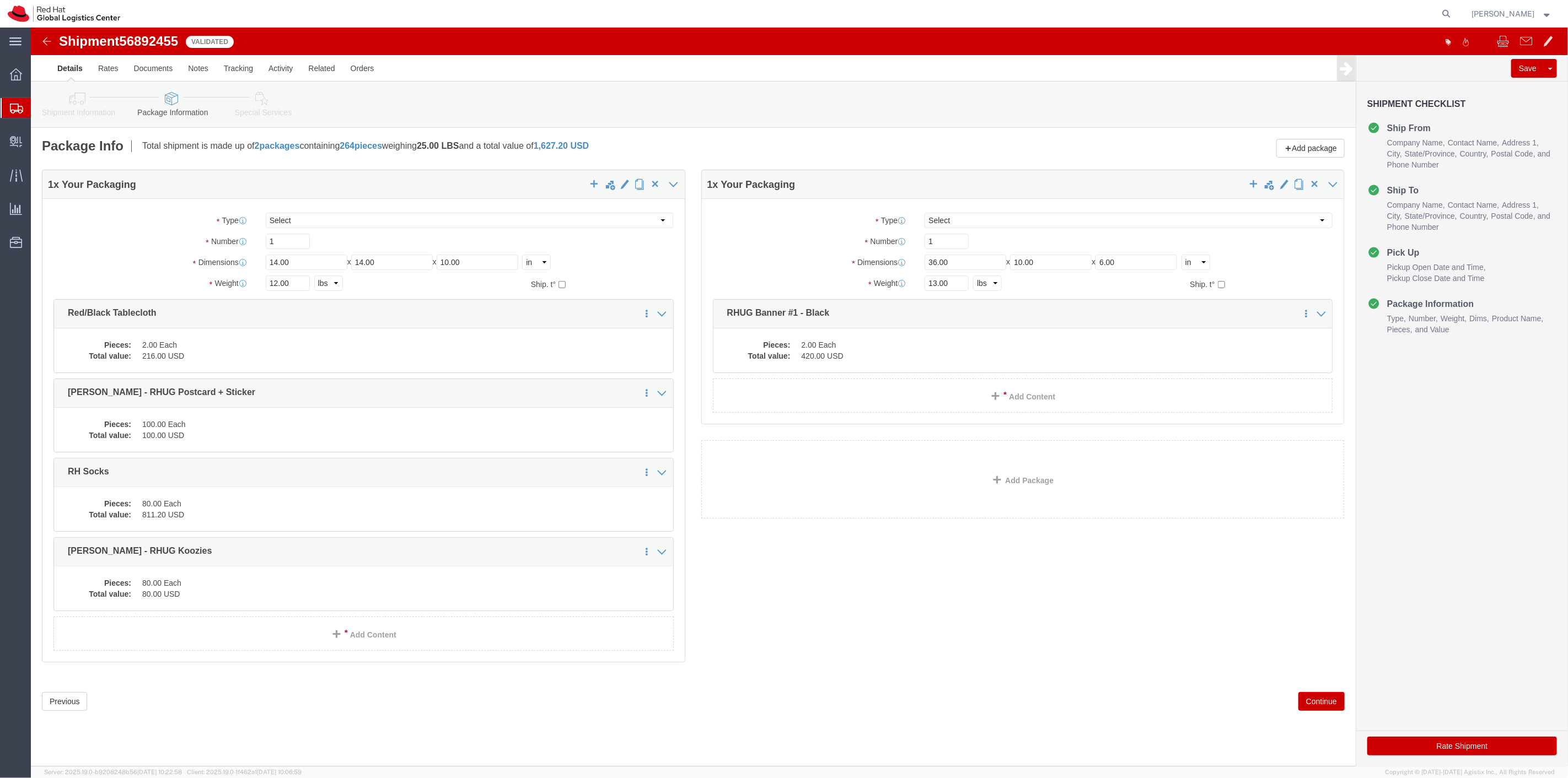
click button "Continue"
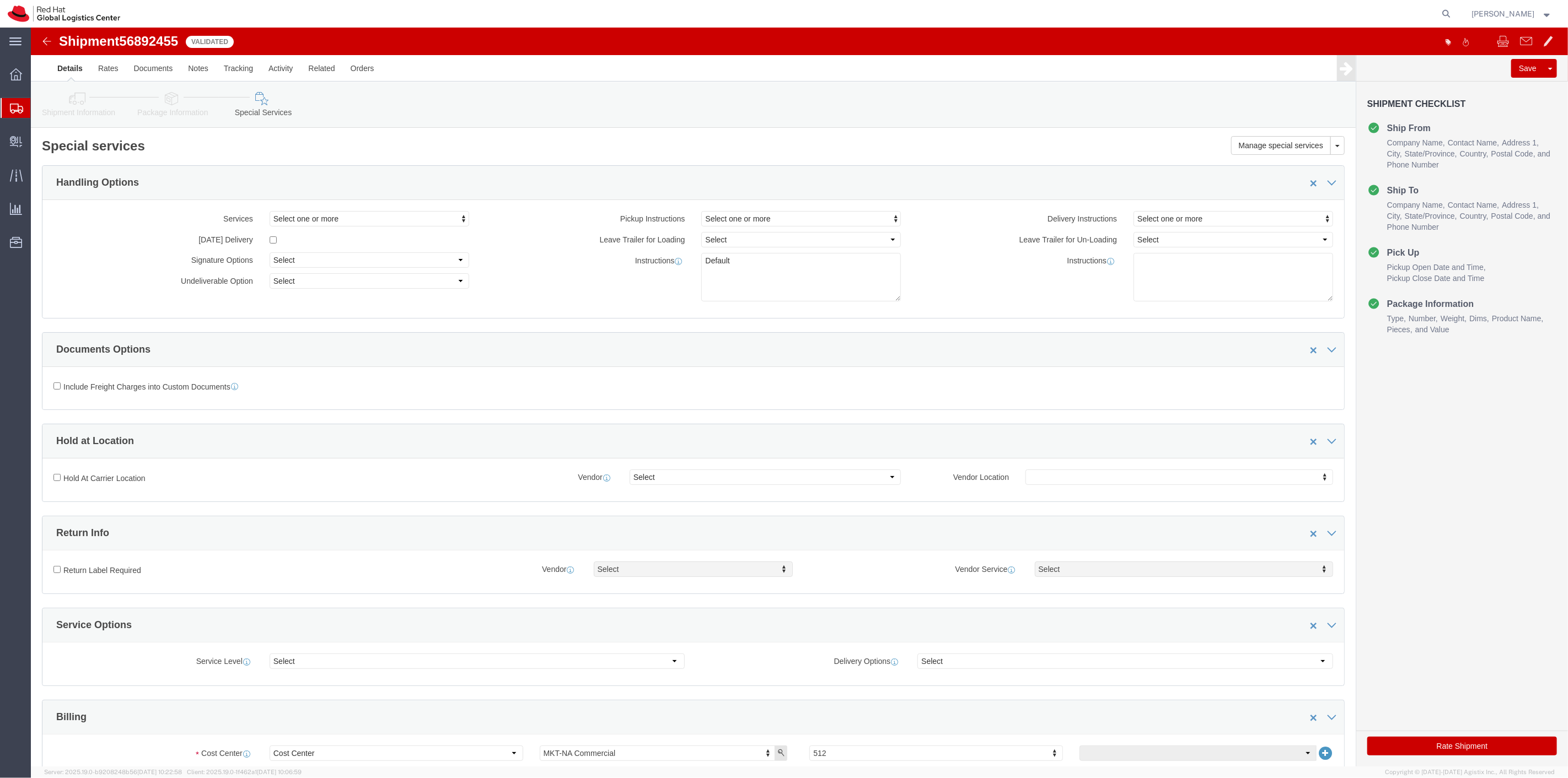
click button "Rate Shipment"
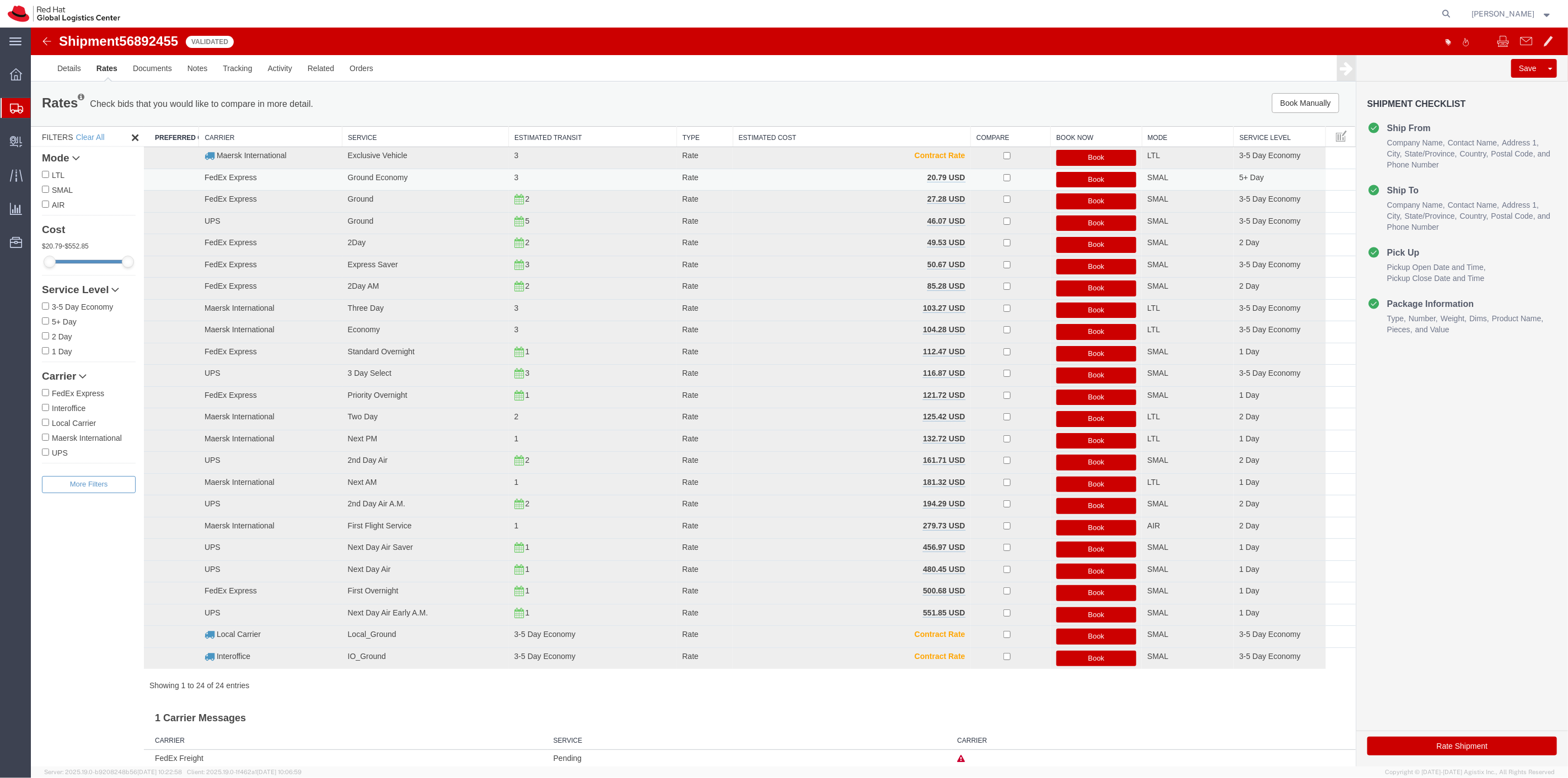
click at [1066, 178] on button "Book" at bounding box center [1096, 180] width 80 height 16
click at [1555, 48] on div at bounding box center [1556, 50] width 17 height 17
click at [78, 72] on link "Details" at bounding box center [69, 68] width 39 height 26
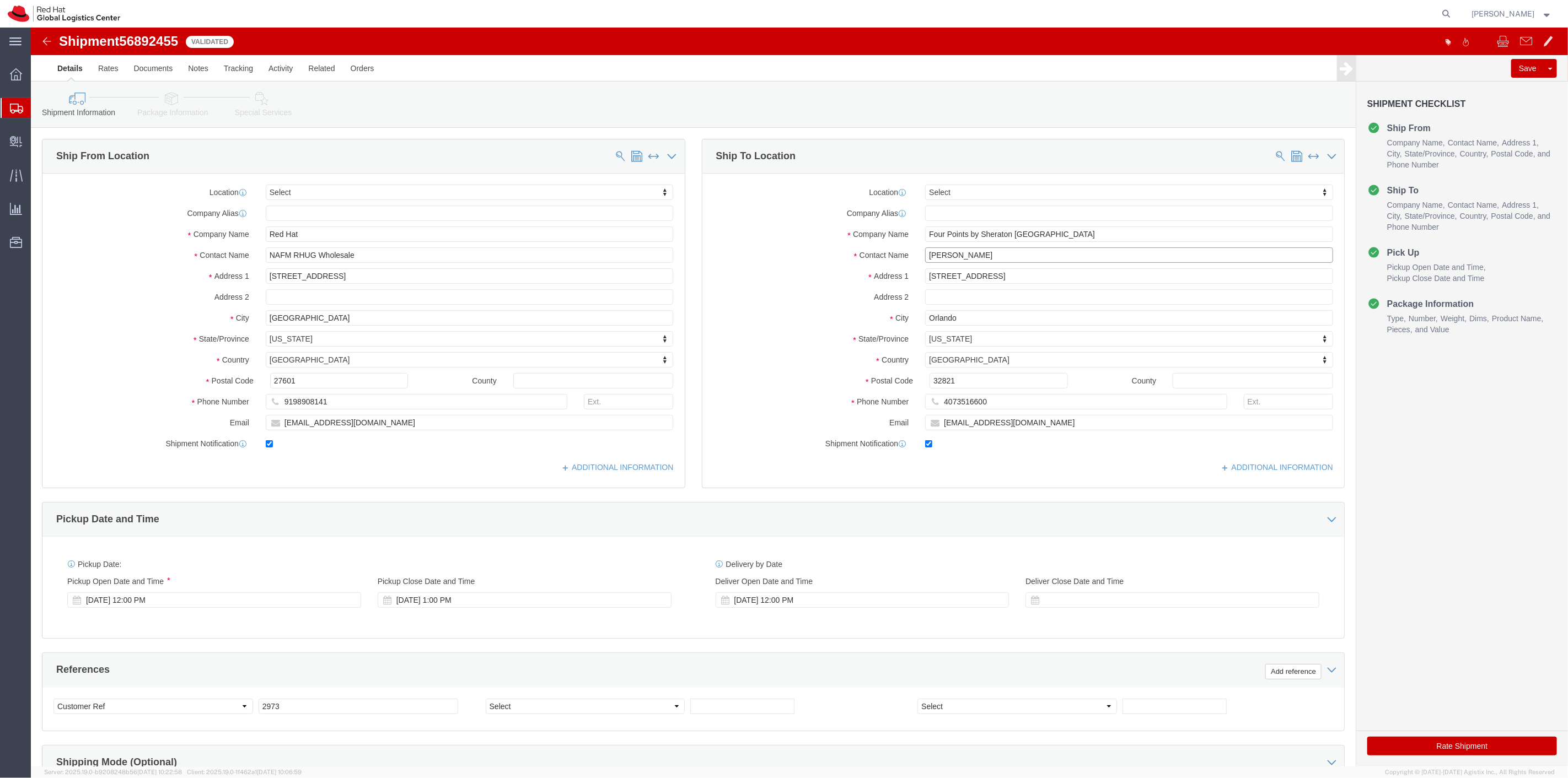
click input "Kayce Valdes"
type input "Kayce Valdes"
drag, startPoint x: 1445, startPoint y: 720, endPoint x: 758, endPoint y: 681, distance: 688.1
click button "Rate Shipment"
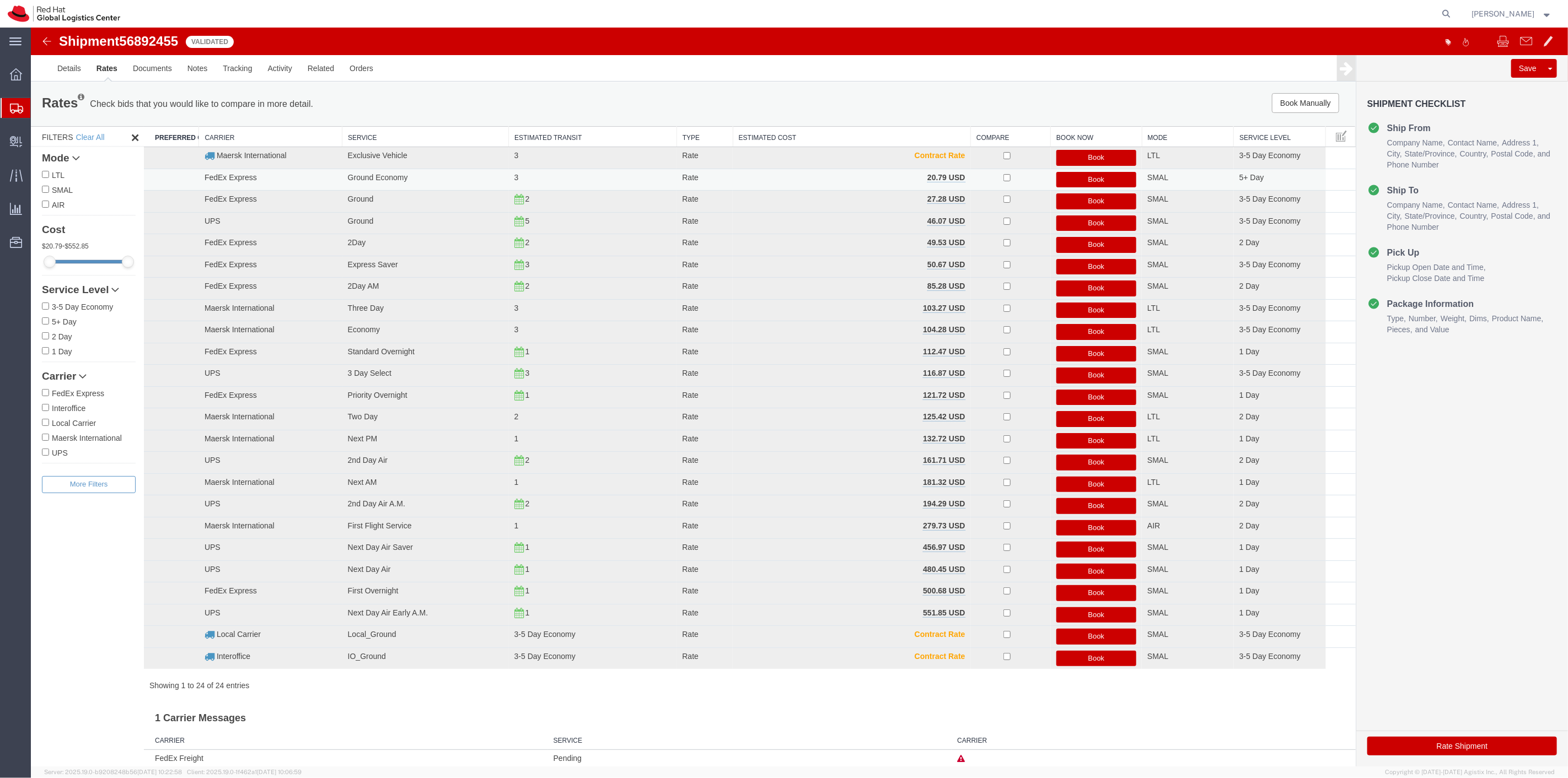
click at [1093, 183] on button "Book" at bounding box center [1096, 180] width 80 height 16
click at [1082, 178] on button "Book" at bounding box center [1096, 180] width 80 height 16
click at [1087, 194] on button "Book" at bounding box center [1096, 202] width 80 height 16
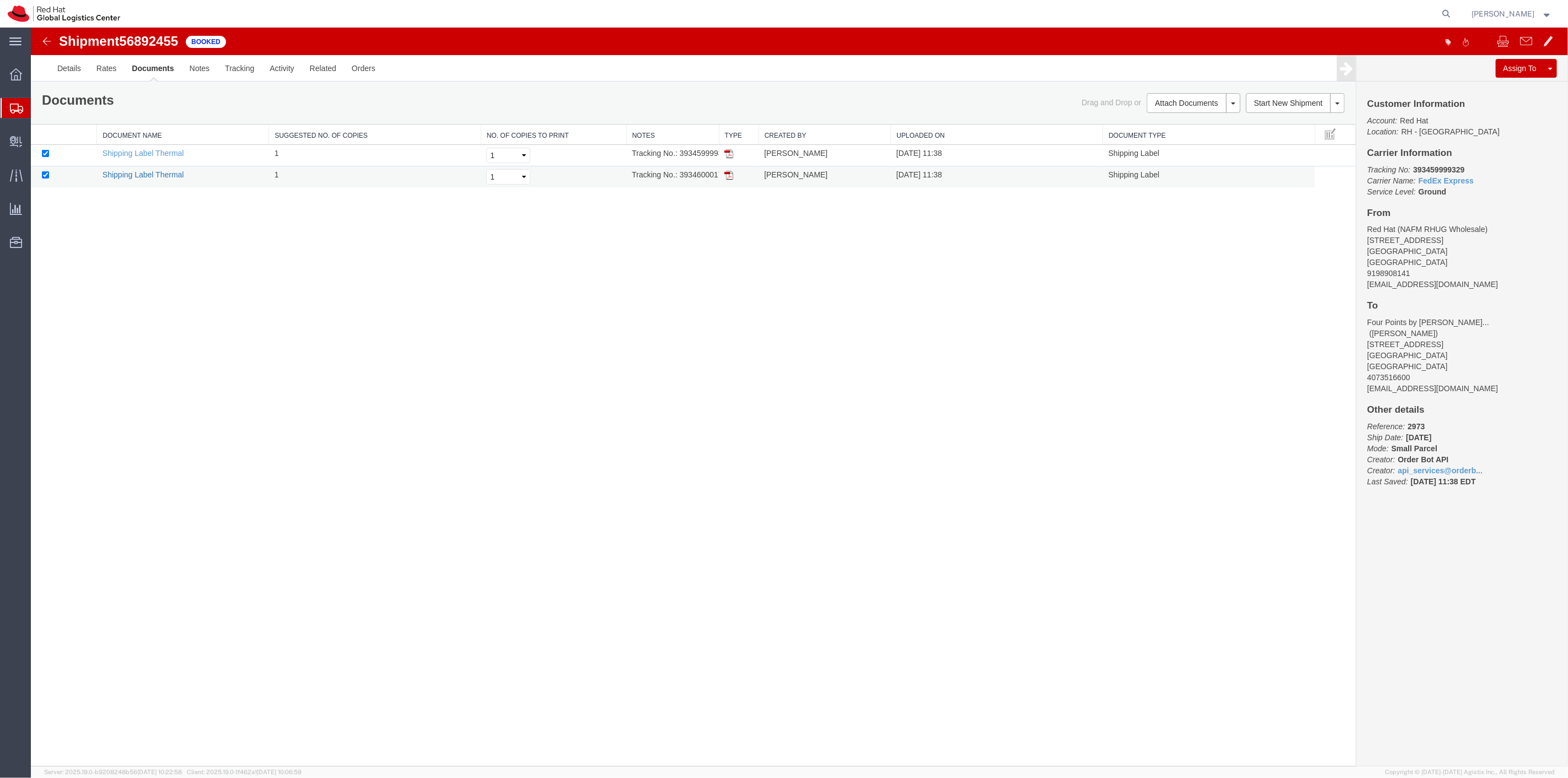
click at [133, 171] on link "Shipping Label Thermal" at bounding box center [143, 175] width 82 height 9
click at [146, 156] on link "Shipping Label Thermal" at bounding box center [143, 154] width 82 height 9
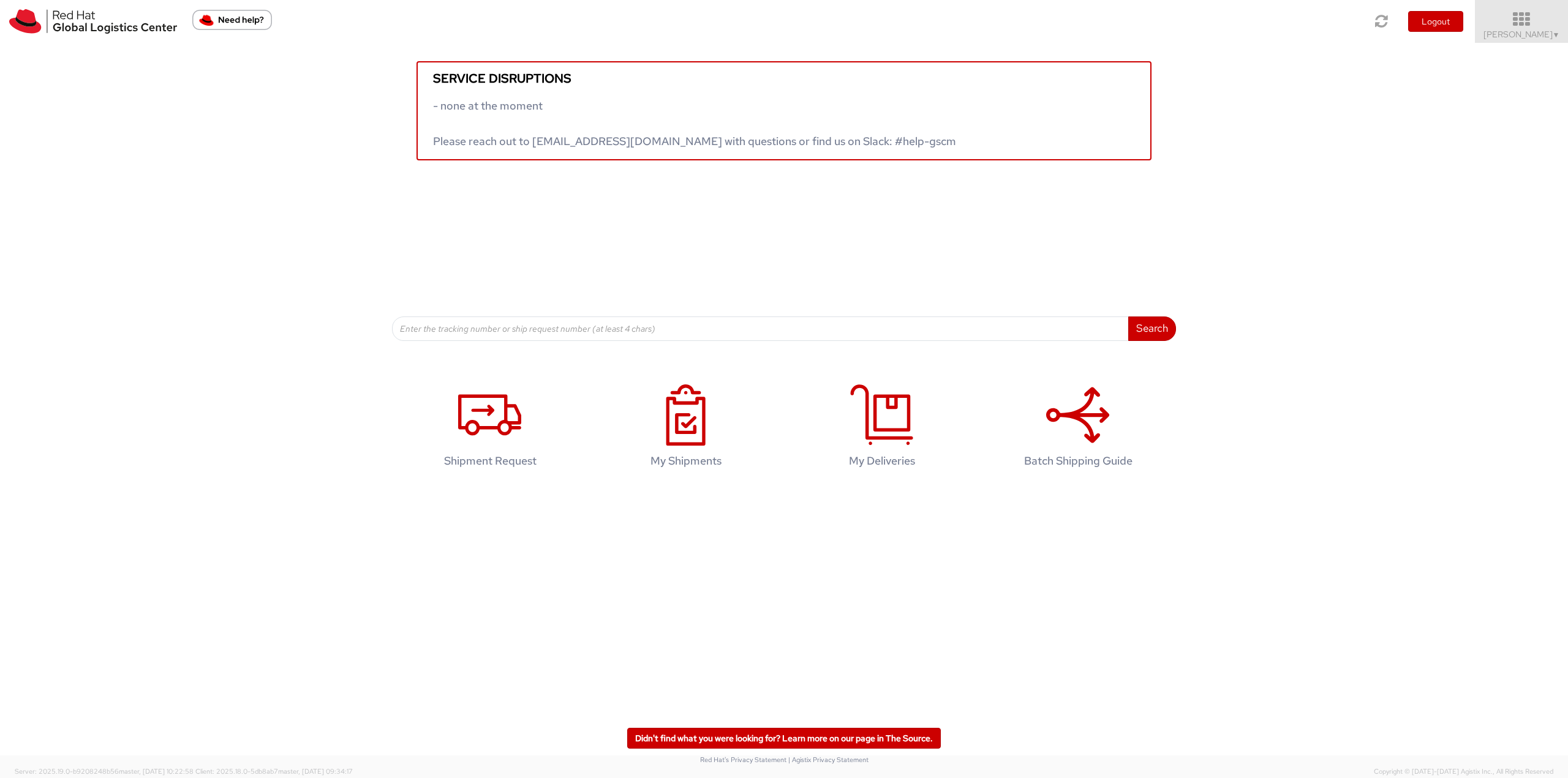
click at [1523, 26] on icon at bounding box center [1522, 19] width 107 height 17
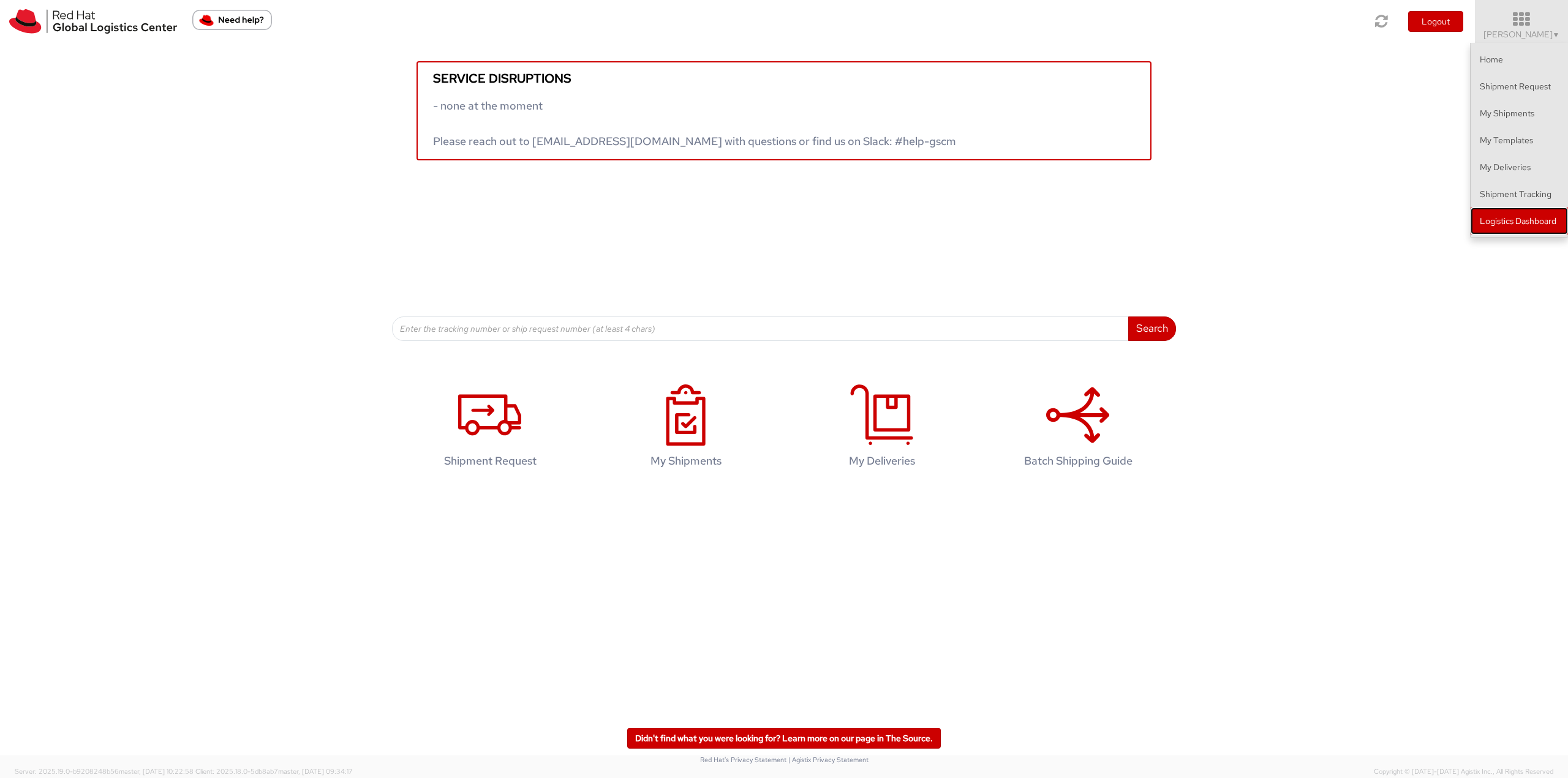
click at [1511, 226] on link "Logistics Dashboard" at bounding box center [1519, 221] width 97 height 27
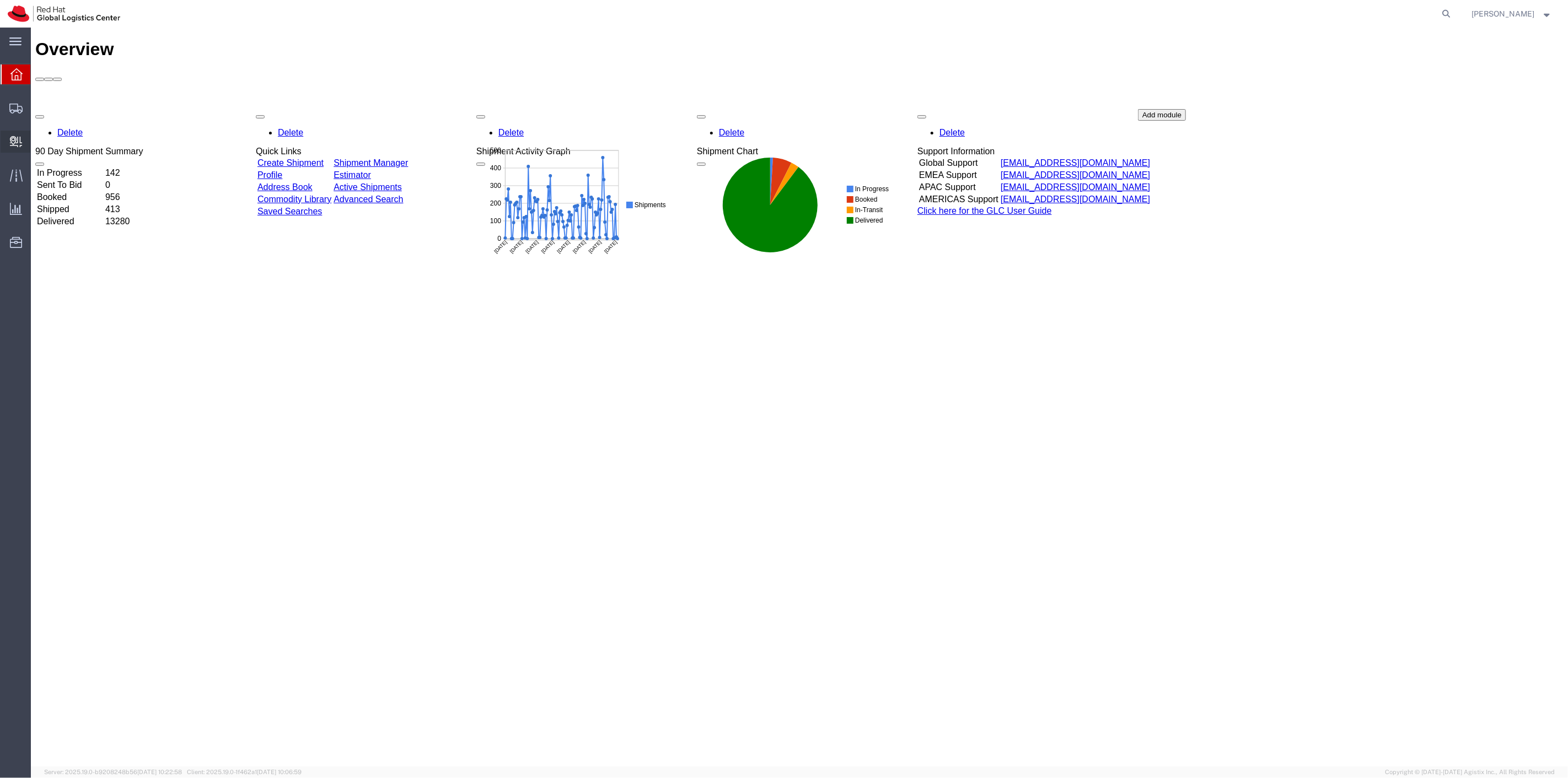
click at [0, 0] on span "Create Delivery" at bounding box center [0, 0] width 0 height 0
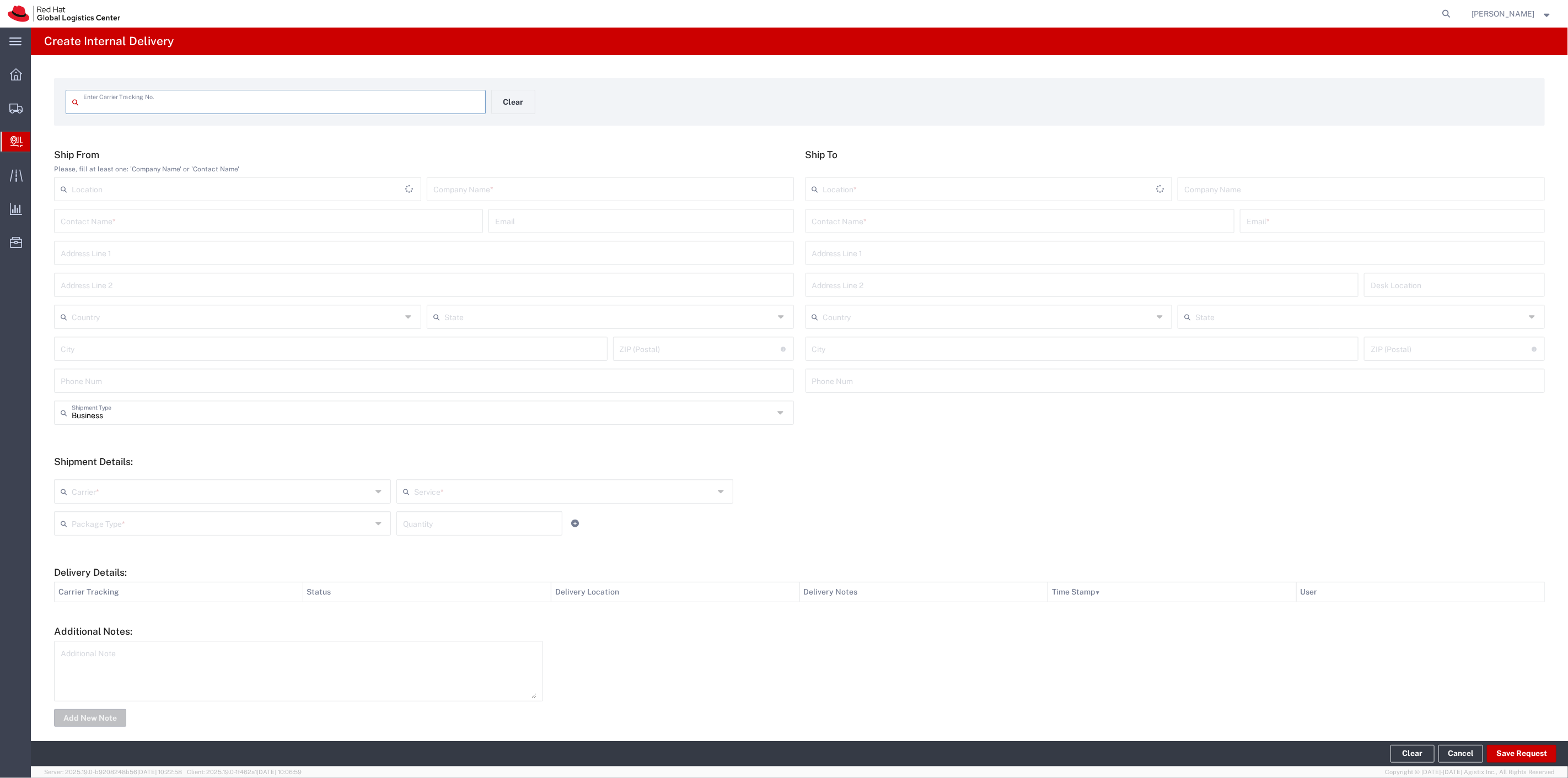
click at [109, 106] on input "text" at bounding box center [281, 101] width 396 height 19
type input "1z6f805wa899081061"
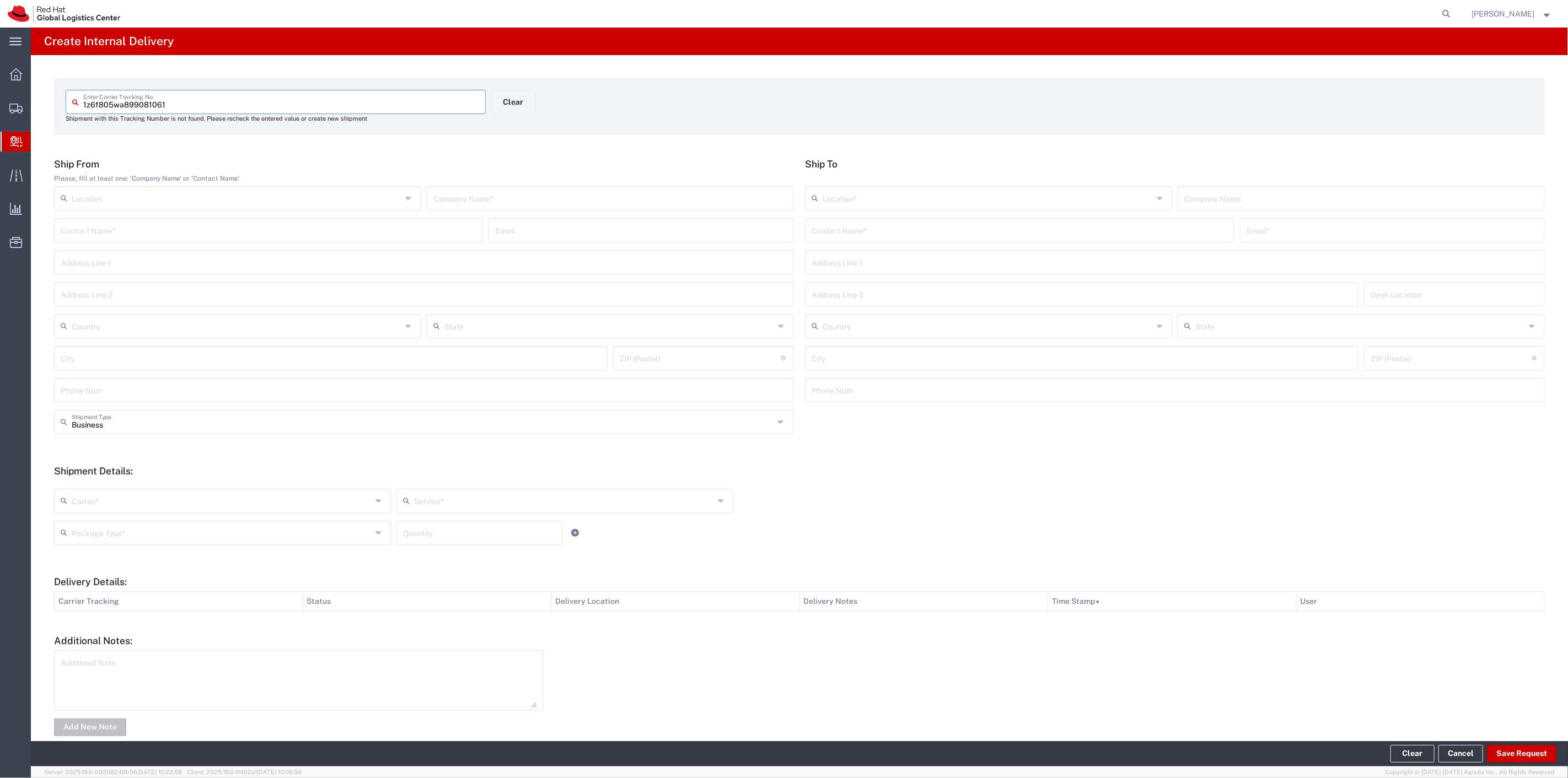
click at [513, 203] on input "text" at bounding box center [610, 197] width 354 height 19
type input "UPS"
click at [144, 498] on input "text" at bounding box center [222, 500] width 300 height 19
type input "united"
drag, startPoint x: 122, startPoint y: 505, endPoint x: 54, endPoint y: 502, distance: 68.1
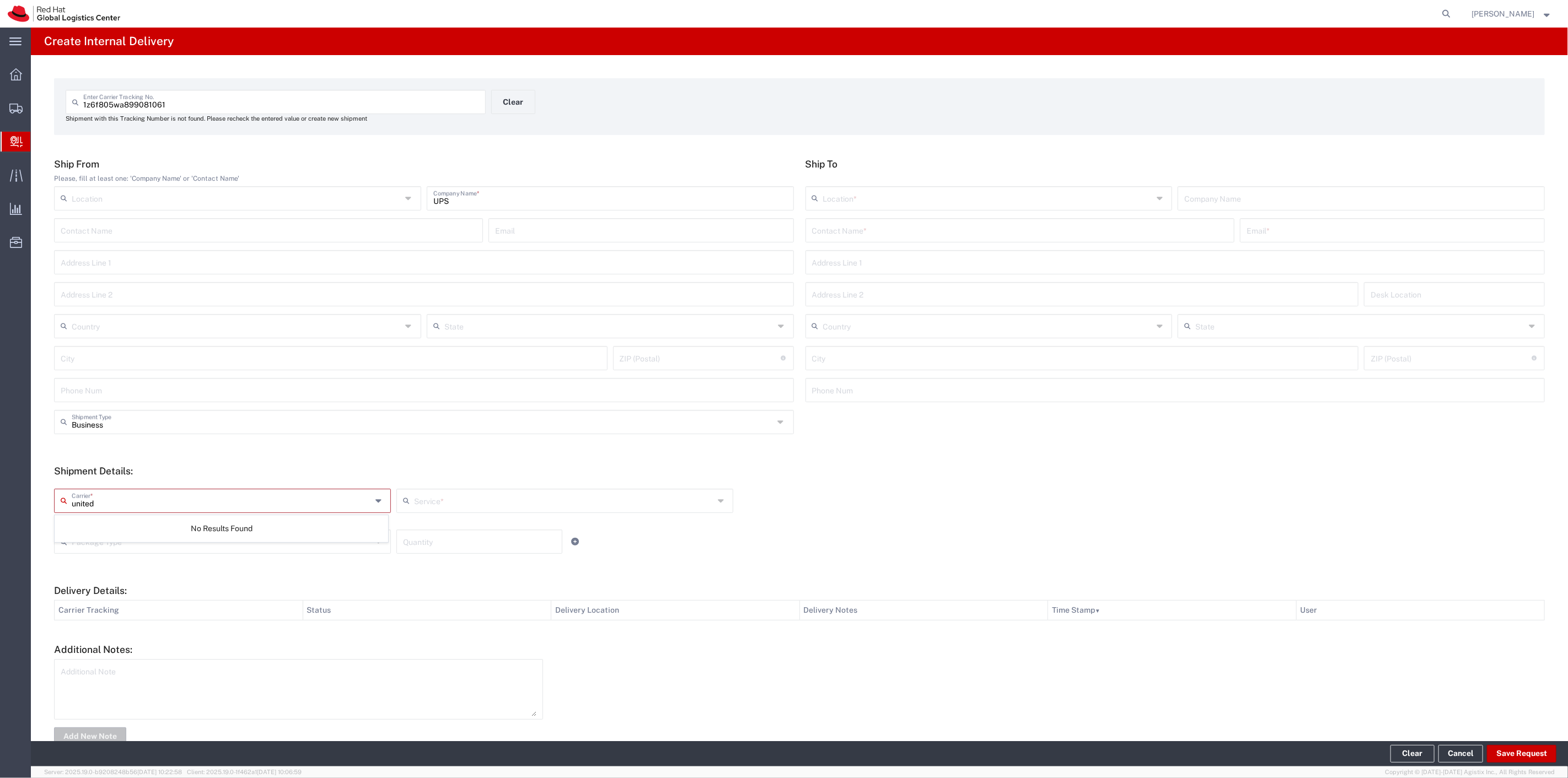
click at [54, 502] on div "united Carrier *" at bounding box center [222, 501] width 337 height 24
click at [135, 323] on input "text" at bounding box center [236, 325] width 330 height 19
click at [93, 387] on span "[GEOGRAPHIC_DATA]" at bounding box center [236, 385] width 363 height 17
type input "[GEOGRAPHIC_DATA]"
click at [924, 192] on input "text" at bounding box center [987, 197] width 330 height 19
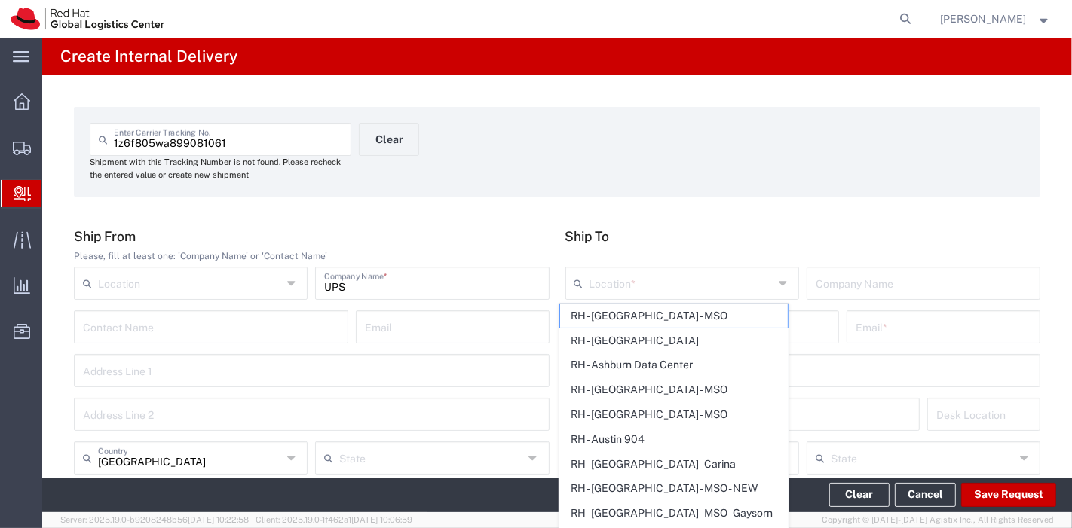
click at [865, 507] on footer "Clear Cancel Save Request" at bounding box center [557, 495] width 1030 height 35
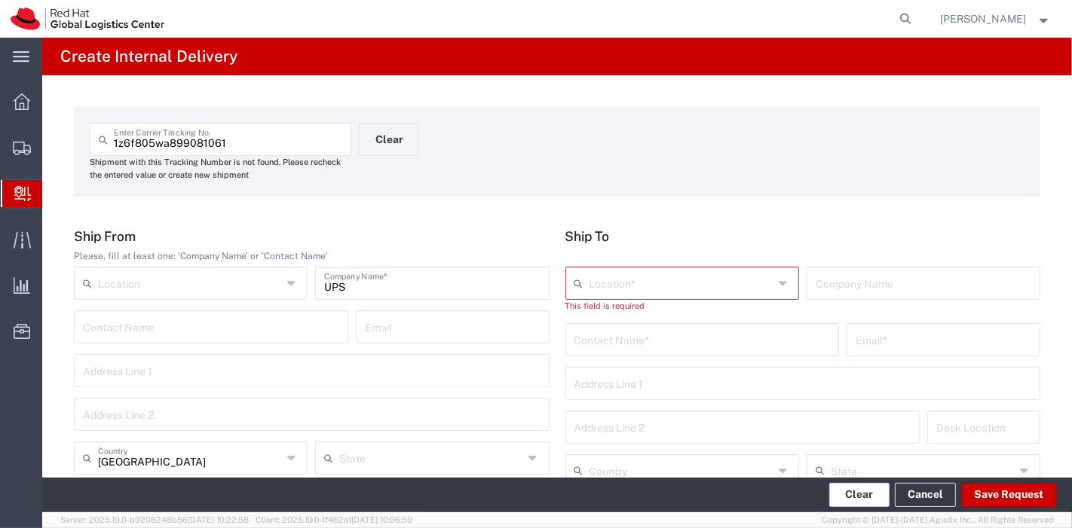
click at [865, 502] on button "Clear" at bounding box center [859, 495] width 60 height 24
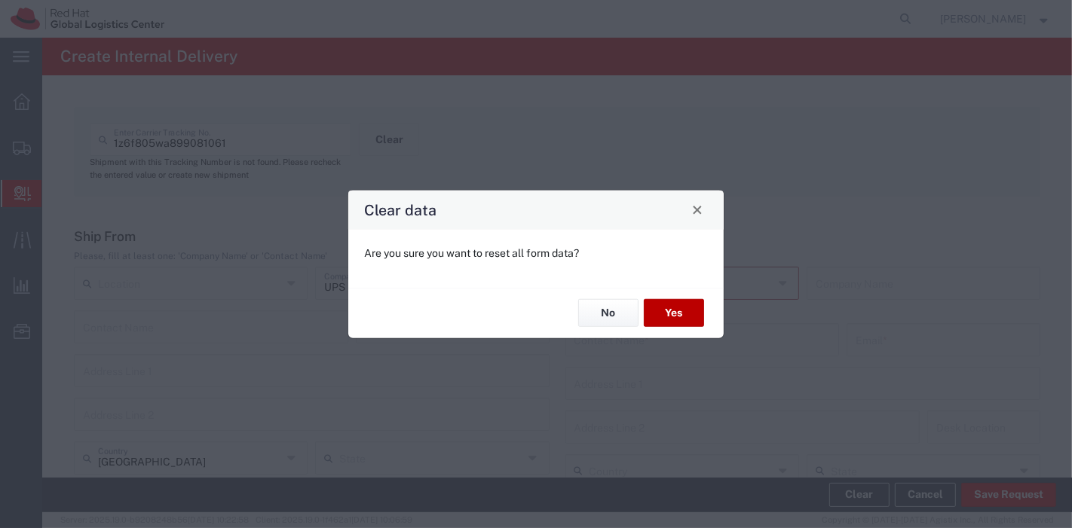
click at [675, 304] on button "Yes" at bounding box center [674, 313] width 60 height 28
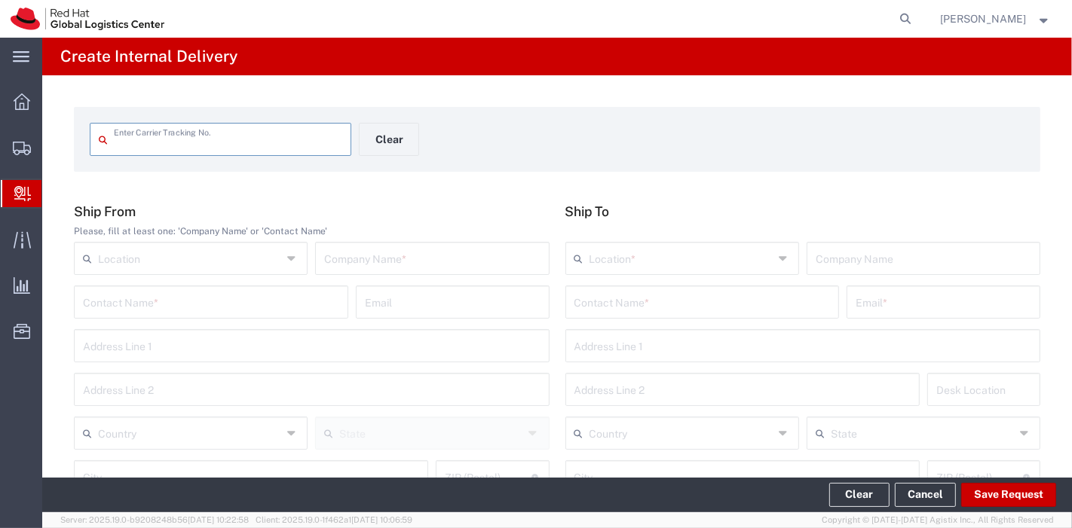
click at [293, 150] on input "text" at bounding box center [228, 138] width 228 height 26
type input "1Z6F805WA899081061"
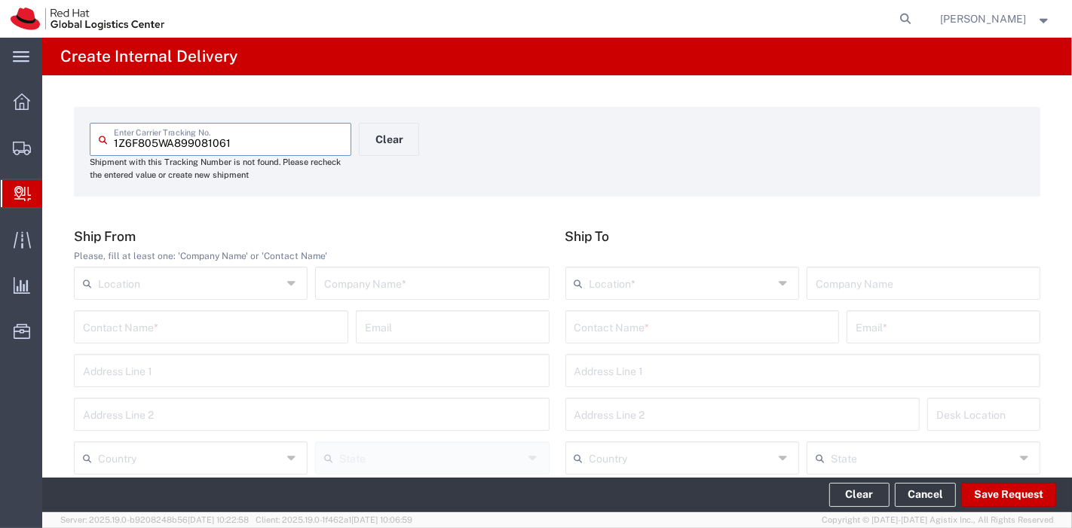
click at [601, 317] on input "text" at bounding box center [702, 326] width 256 height 26
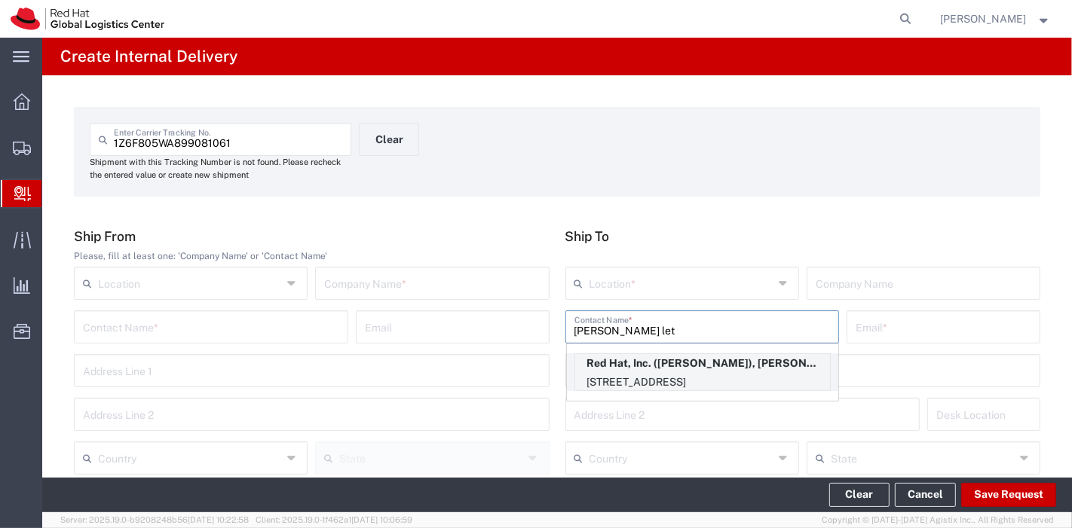
type input "[PERSON_NAME] let"
click at [652, 367] on p "Red Hat, Inc. ([PERSON_NAME]), [PERSON_NAME][EMAIL_ADDRESS][DOMAIN_NAME]" at bounding box center [702, 363] width 255 height 19
type input "RH - [GEOGRAPHIC_DATA]"
type input "Red Hat, Inc."
type input "[PERSON_NAME]"
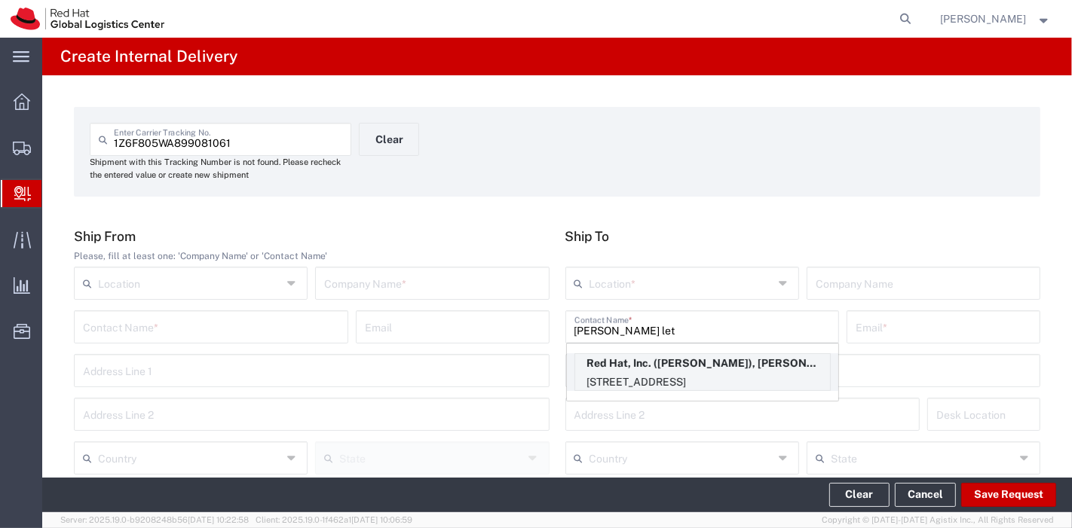
type input "[PERSON_NAME][EMAIL_ADDRESS][DOMAIN_NAME]"
type input "[STREET_ADDRESS]"
type input "FLEX"
type input "[GEOGRAPHIC_DATA]"
type input "RALEIGH"
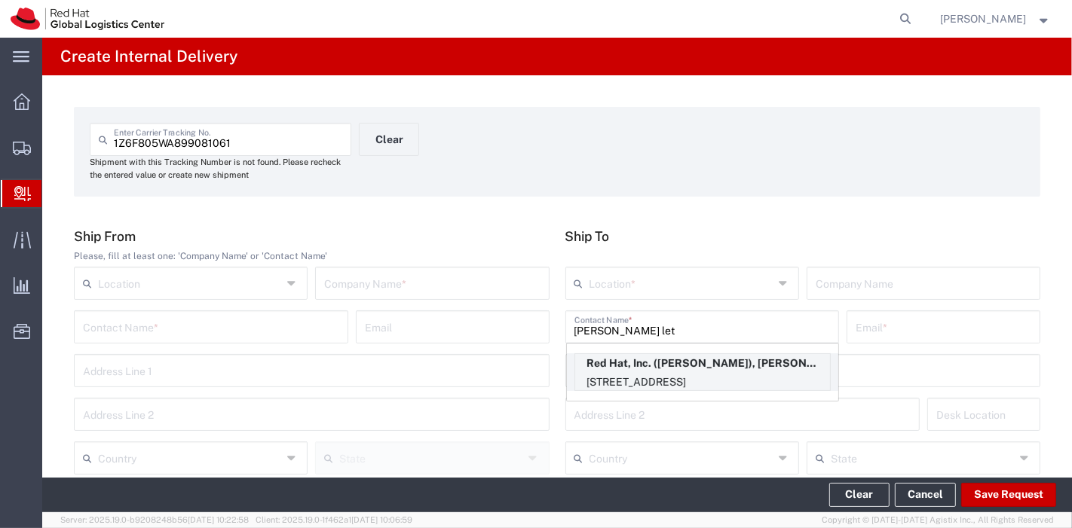
type input "27601"
type input "19197544260"
type input "[US_STATE]"
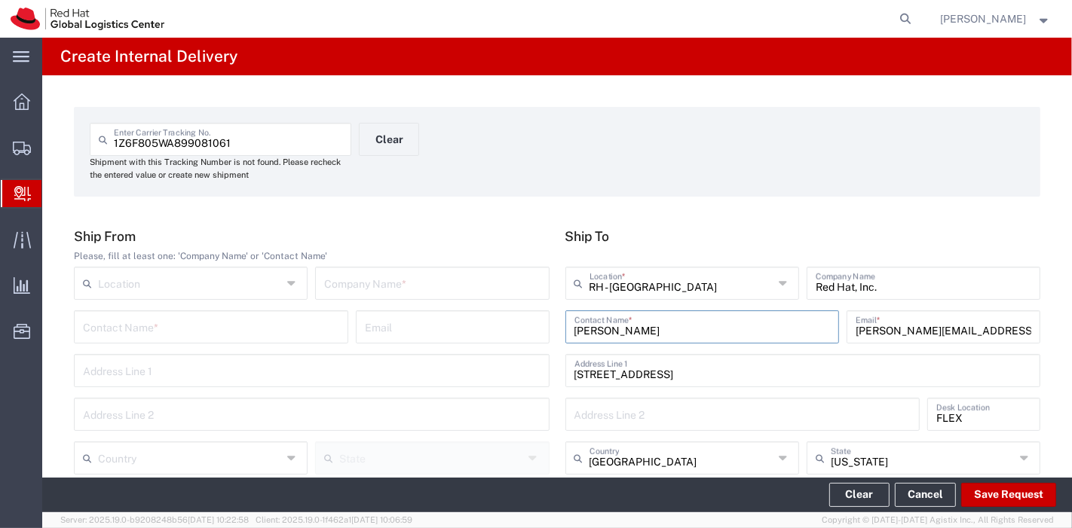
click at [340, 292] on input "text" at bounding box center [432, 282] width 216 height 26
type input "UPS"
click at [170, 443] on div "Country" at bounding box center [191, 458] width 234 height 33
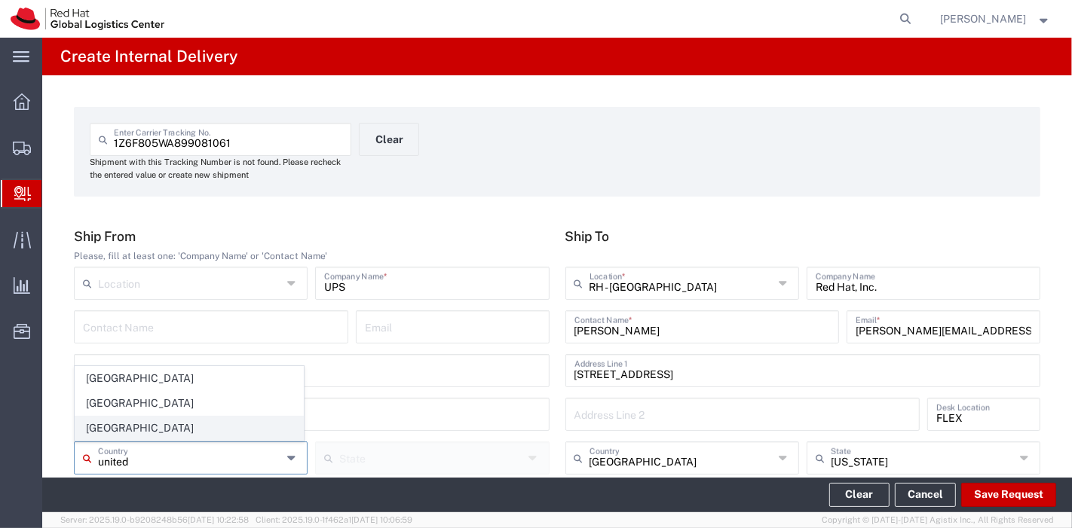
click at [139, 433] on span "[GEOGRAPHIC_DATA]" at bounding box center [189, 428] width 228 height 23
type input "[GEOGRAPHIC_DATA]"
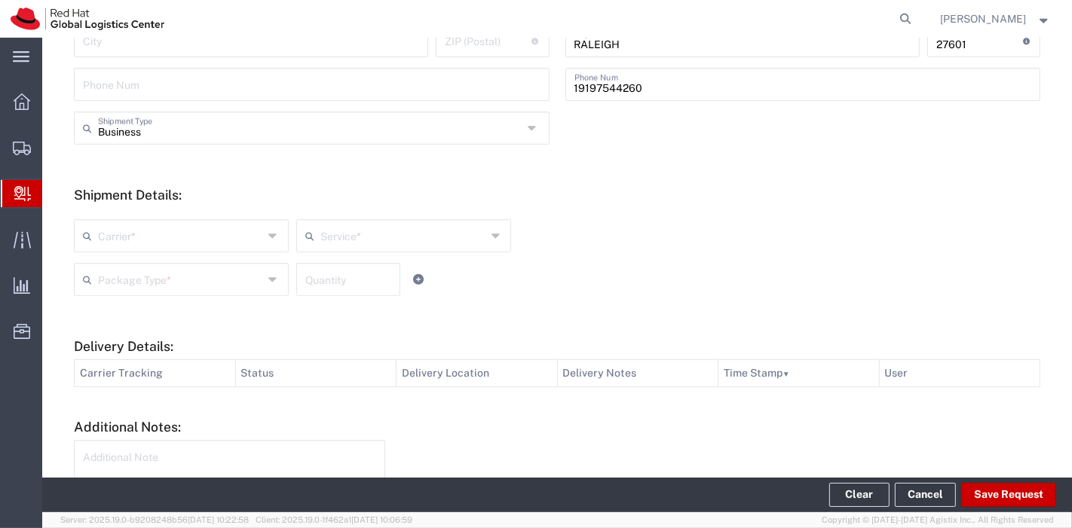
scroll to position [462, 0]
click at [190, 246] on input "text" at bounding box center [181, 234] width 166 height 26
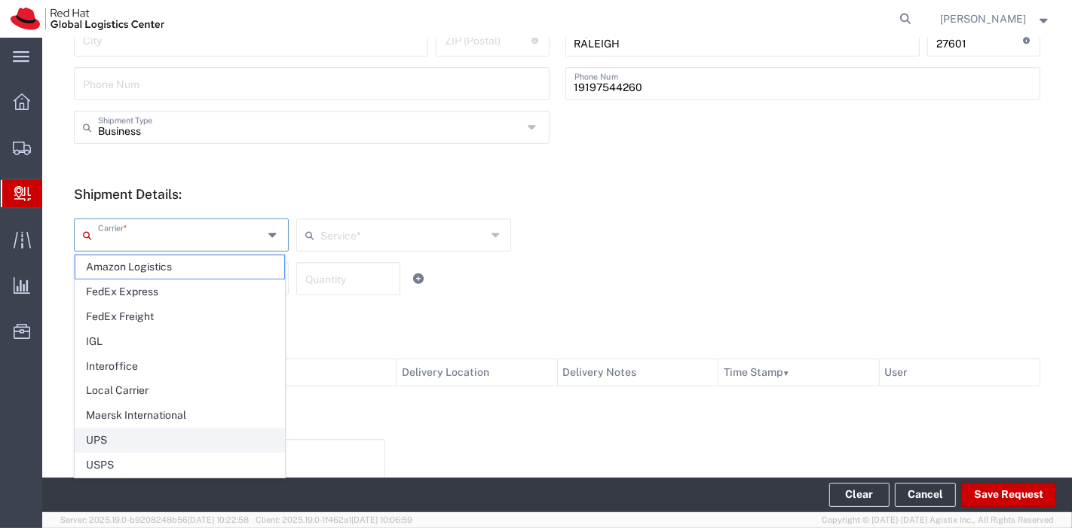
click at [118, 439] on span "UPS" at bounding box center [179, 440] width 209 height 23
type input "UPS"
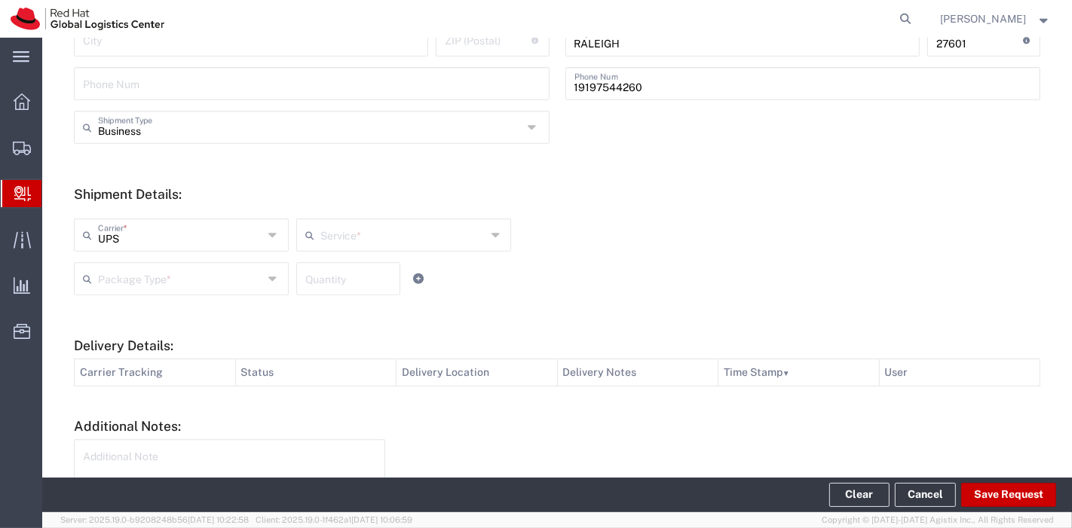
click at [336, 236] on input "text" at bounding box center [403, 234] width 166 height 26
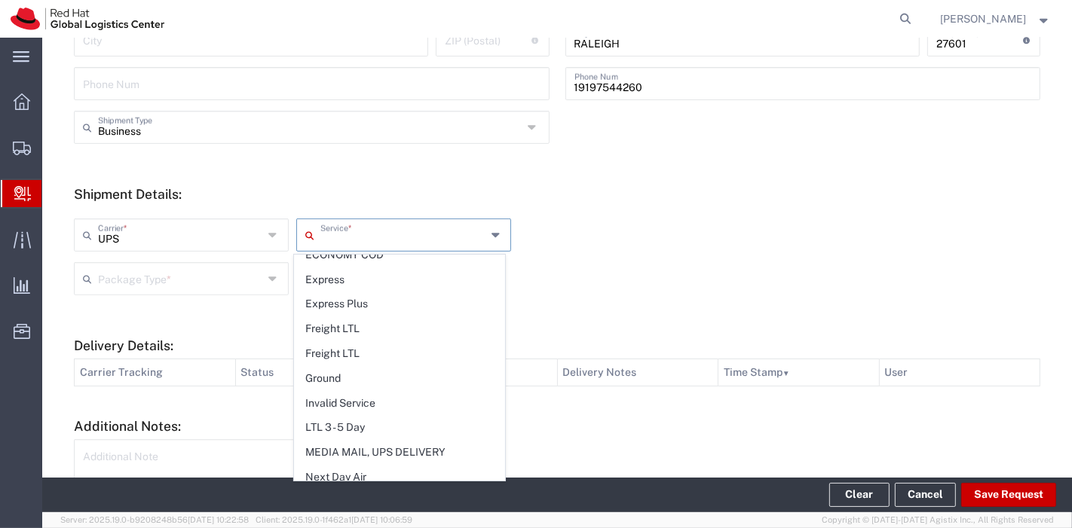
scroll to position [333, 0]
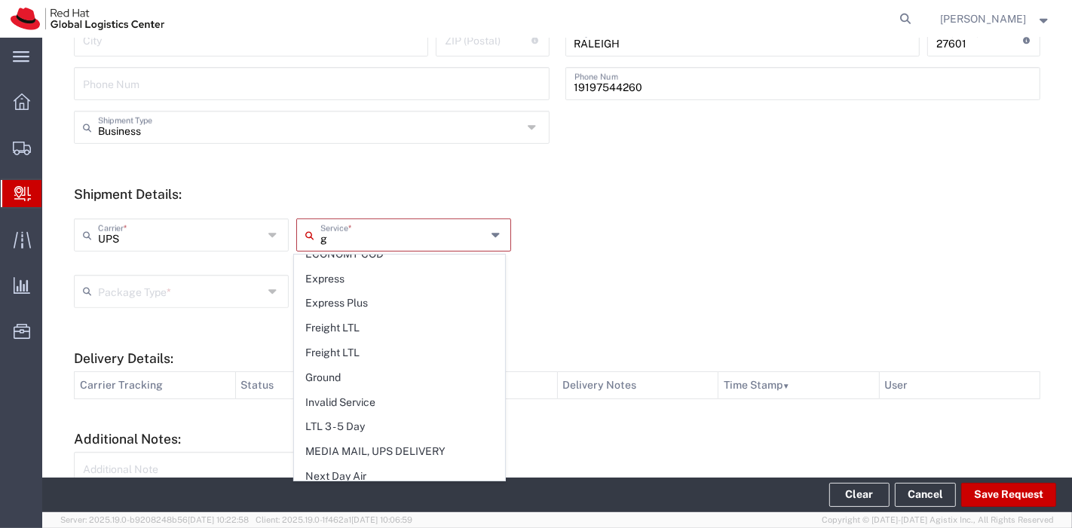
type input "gr"
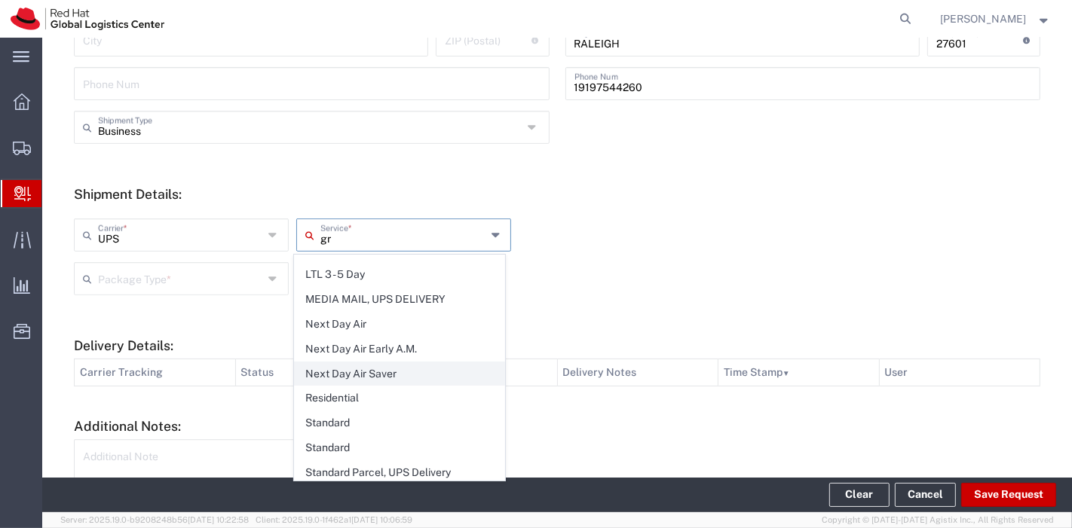
scroll to position [0, 0]
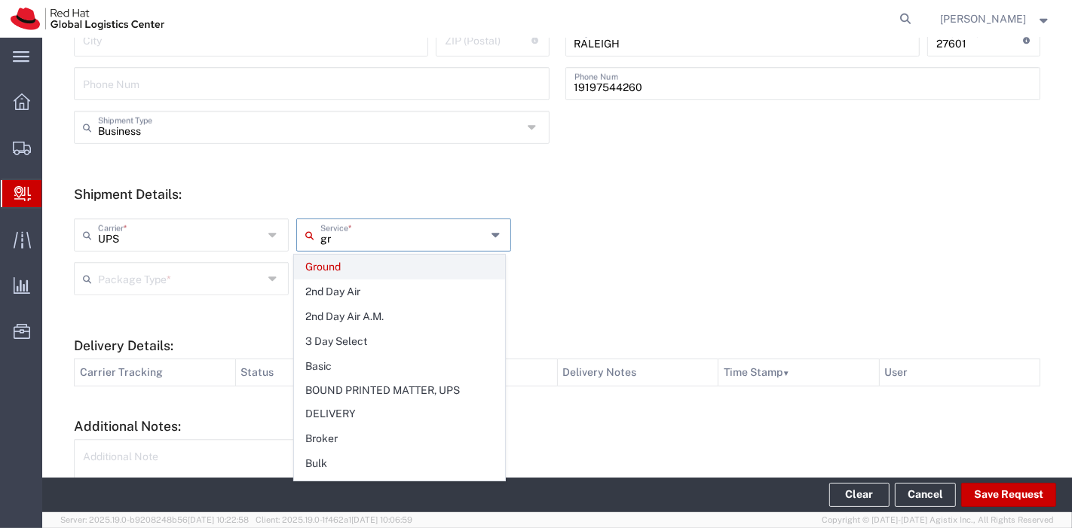
type input "gr"
click at [350, 268] on span "Ground" at bounding box center [399, 267] width 209 height 23
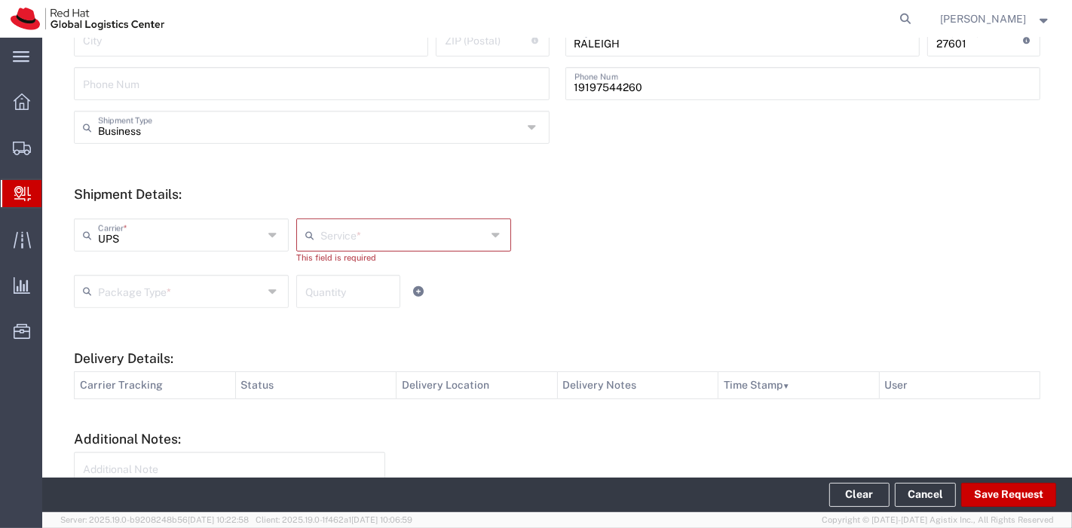
click at [357, 240] on input "text" at bounding box center [403, 234] width 166 height 26
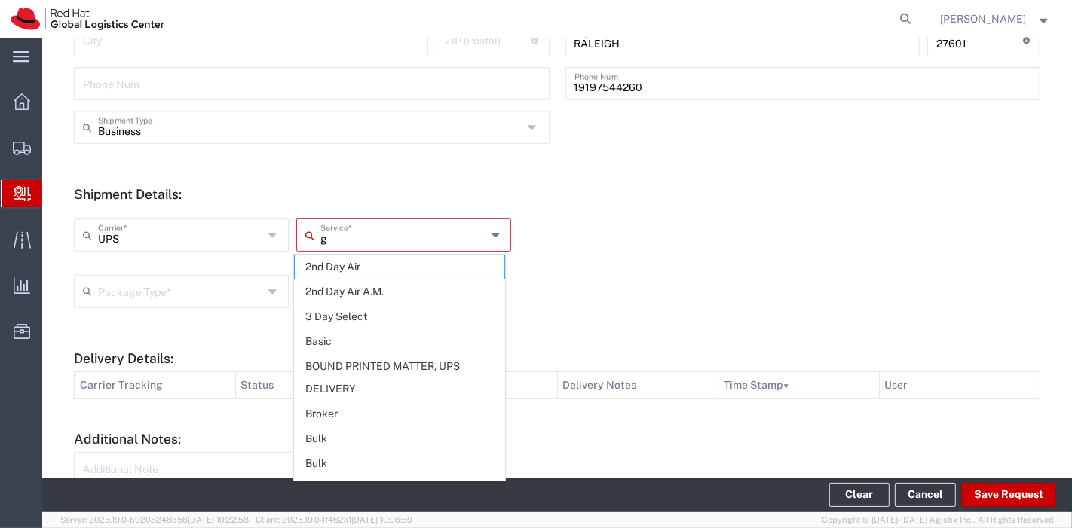
type input "gr"
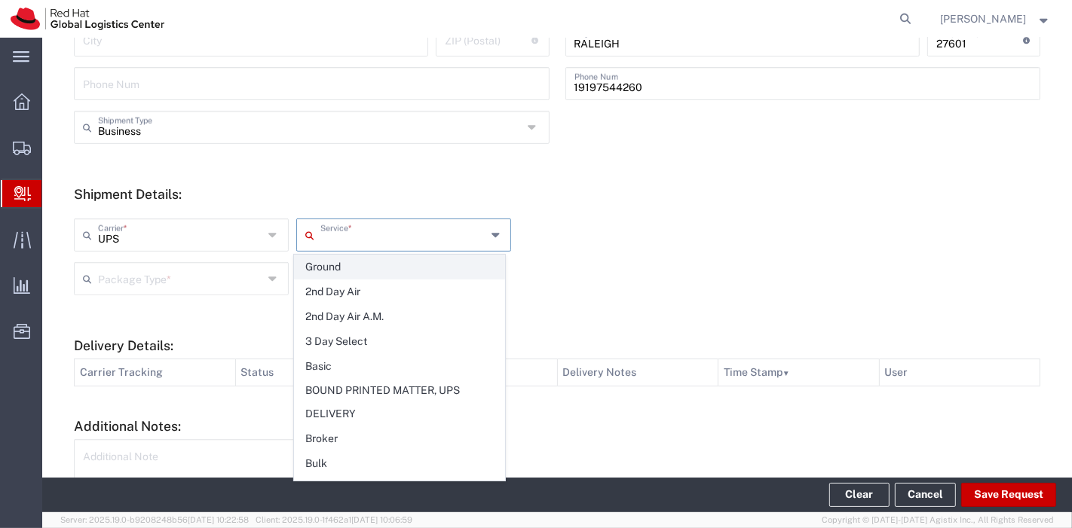
click at [342, 262] on span "Ground" at bounding box center [399, 267] width 209 height 23
type input "Ground"
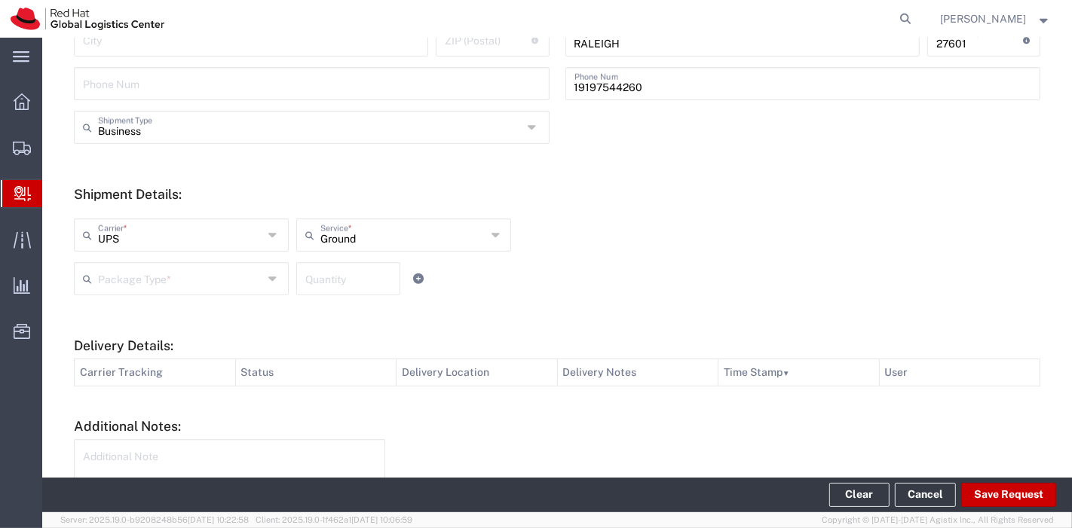
click at [203, 262] on div "Package Type *" at bounding box center [181, 278] width 215 height 33
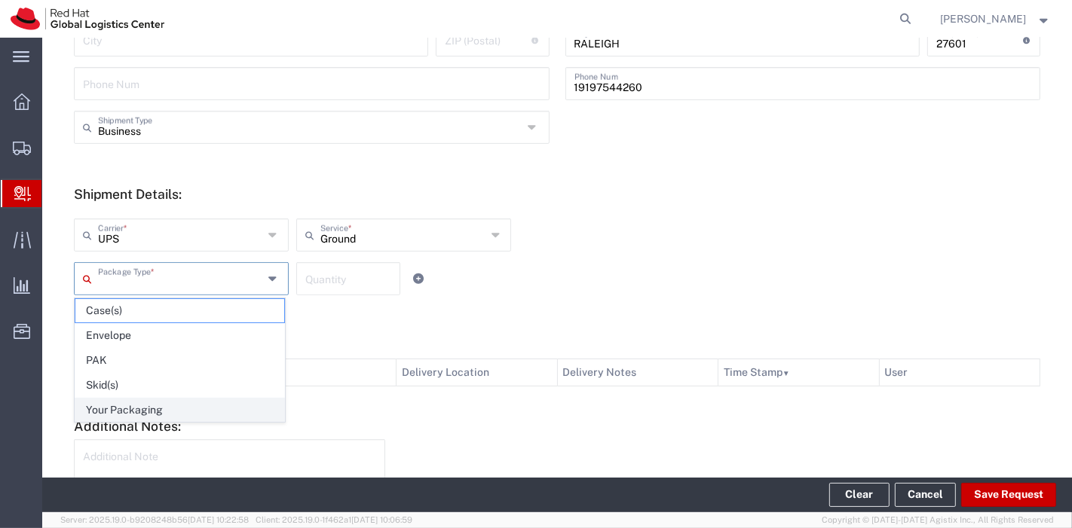
click at [152, 402] on span "Your Packaging" at bounding box center [179, 410] width 209 height 23
type input "Your Packaging"
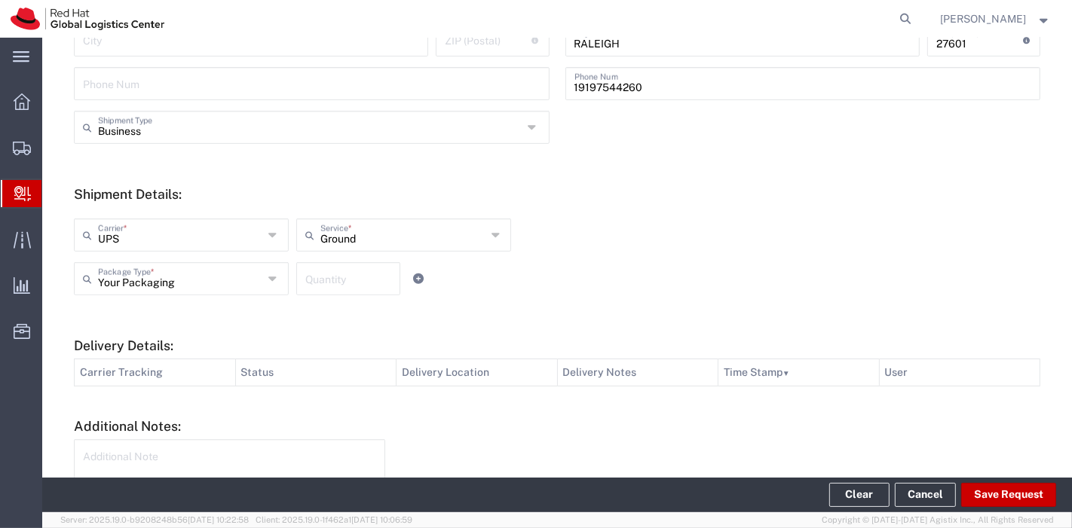
click at [343, 279] on input "number" at bounding box center [348, 278] width 86 height 26
type input "1"
click at [1031, 500] on button "Save Request" at bounding box center [1008, 495] width 95 height 24
type input "[GEOGRAPHIC_DATA]"
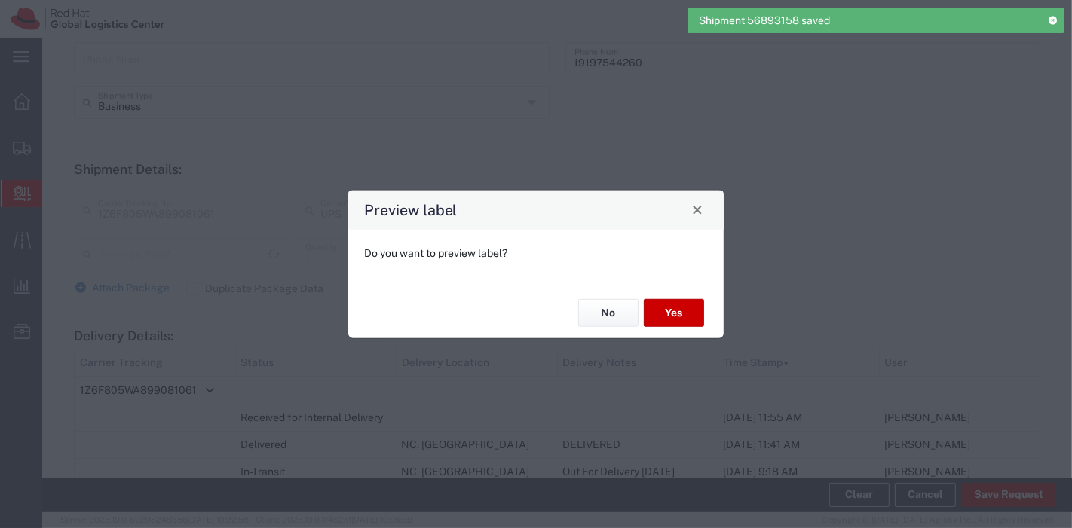
type input "Ground"
type input "Your Packaging"
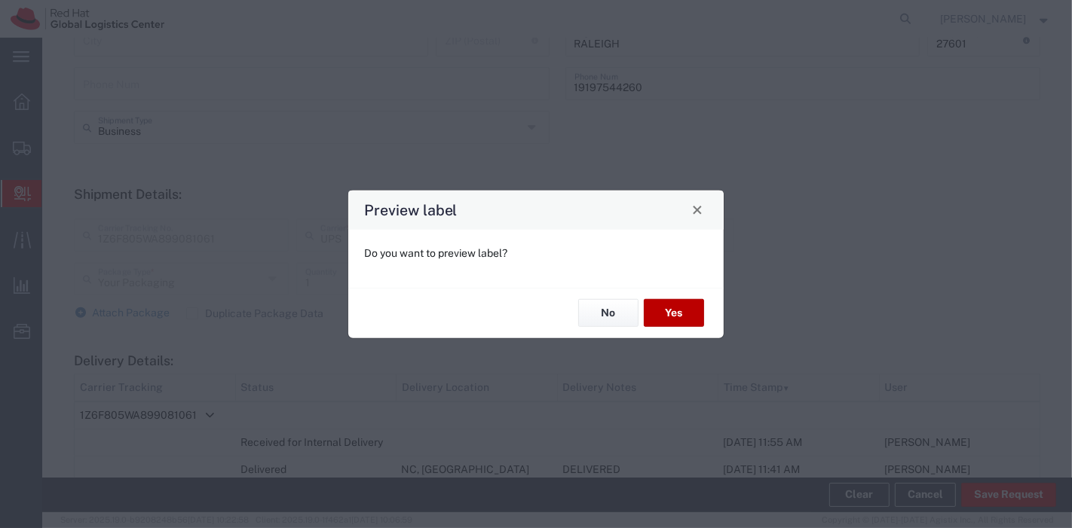
click at [672, 307] on button "Yes" at bounding box center [674, 313] width 60 height 28
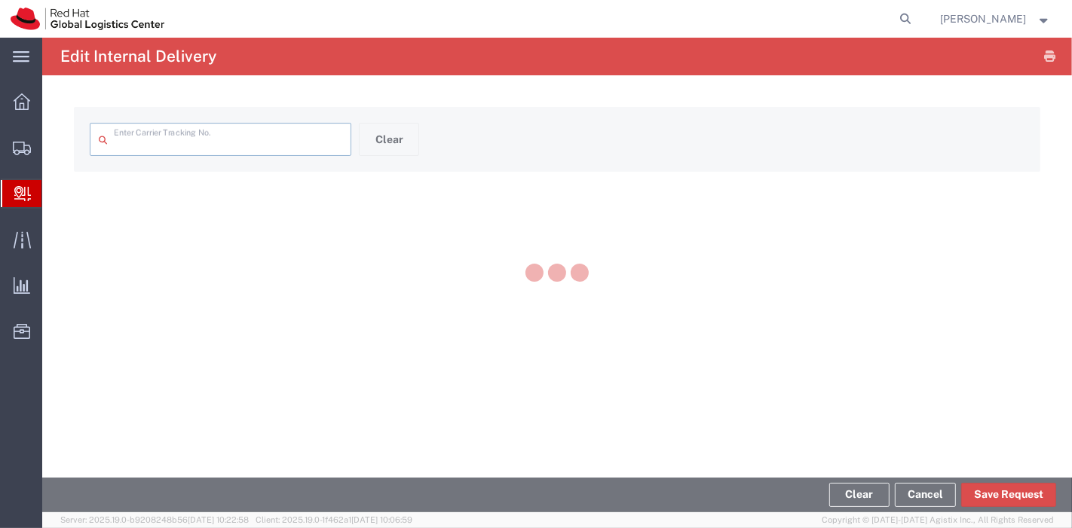
type input "1Z6F805WA899081061"
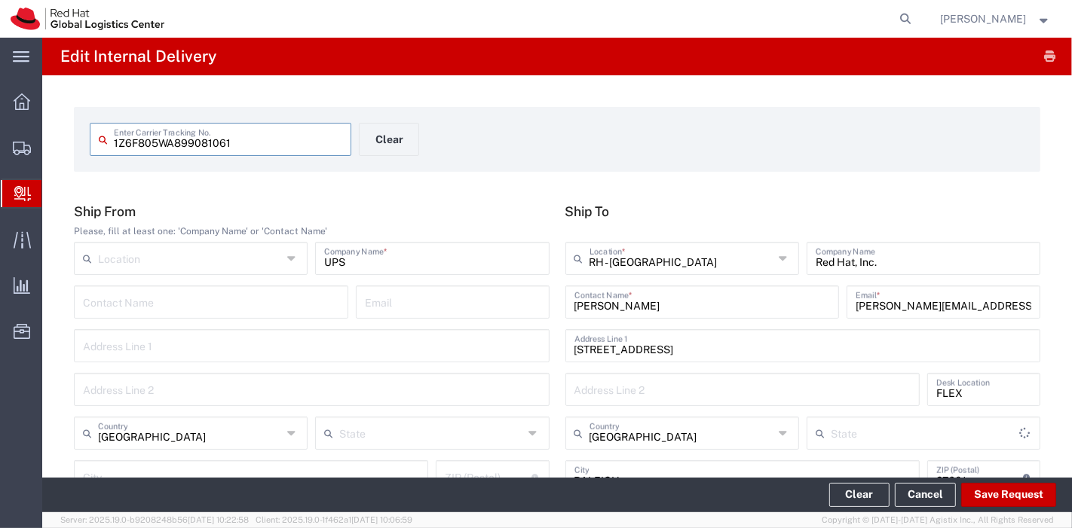
type input "Ground"
type input "[US_STATE]"
